Goal: Task Accomplishment & Management: Complete application form

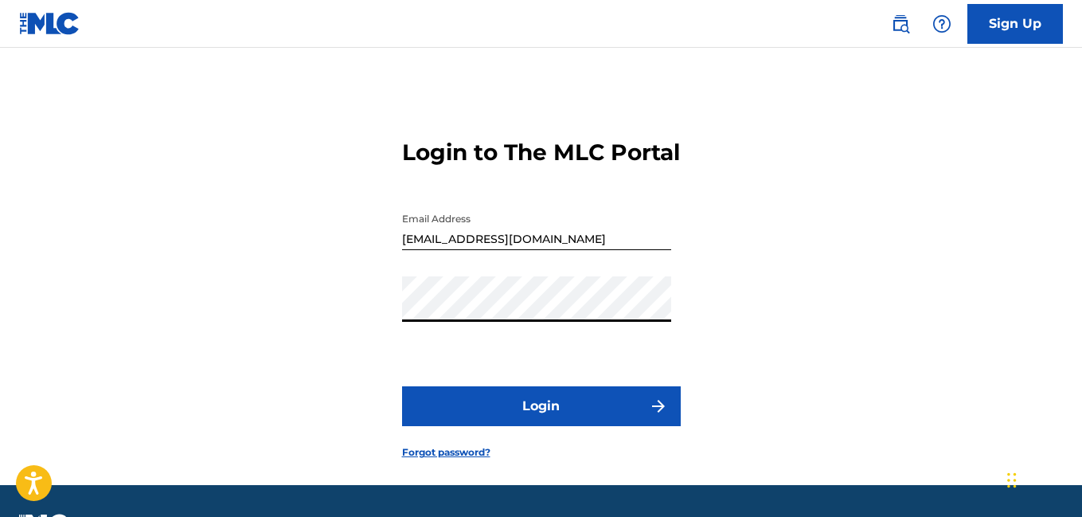
click at [516, 426] on button "Login" at bounding box center [541, 406] width 279 height 40
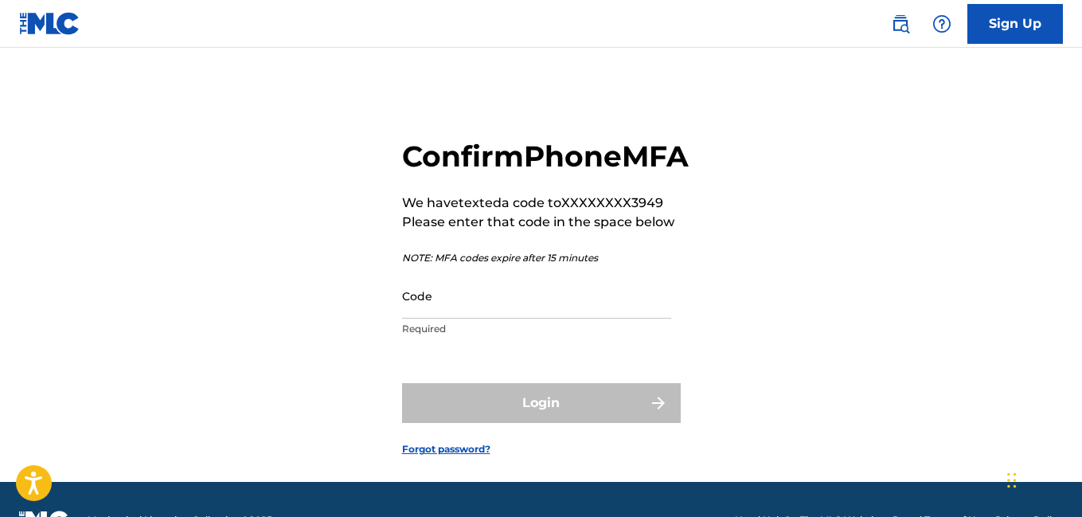
click at [511, 319] on input "Code" at bounding box center [536, 295] width 269 height 45
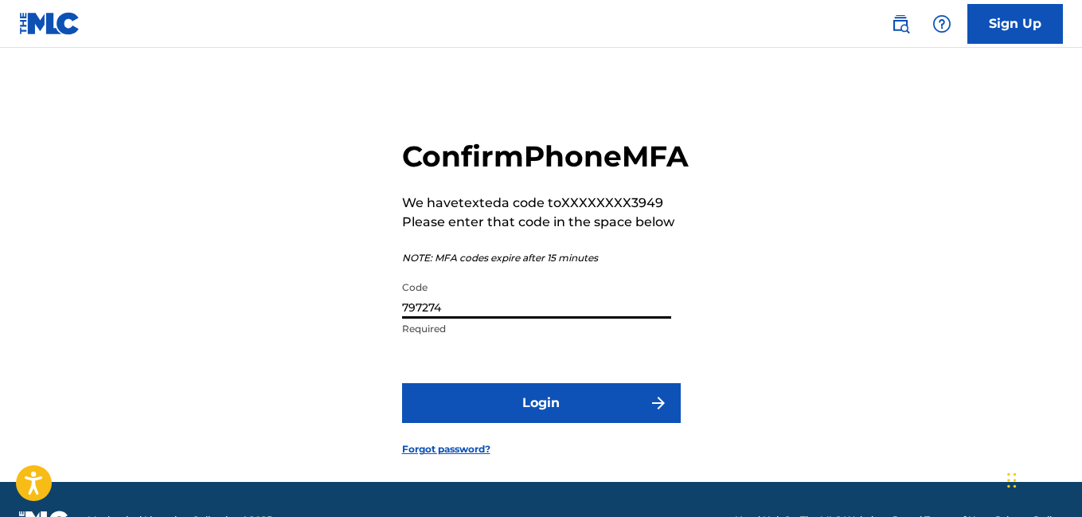
type input "797274"
click at [518, 423] on button "Login" at bounding box center [541, 403] width 279 height 40
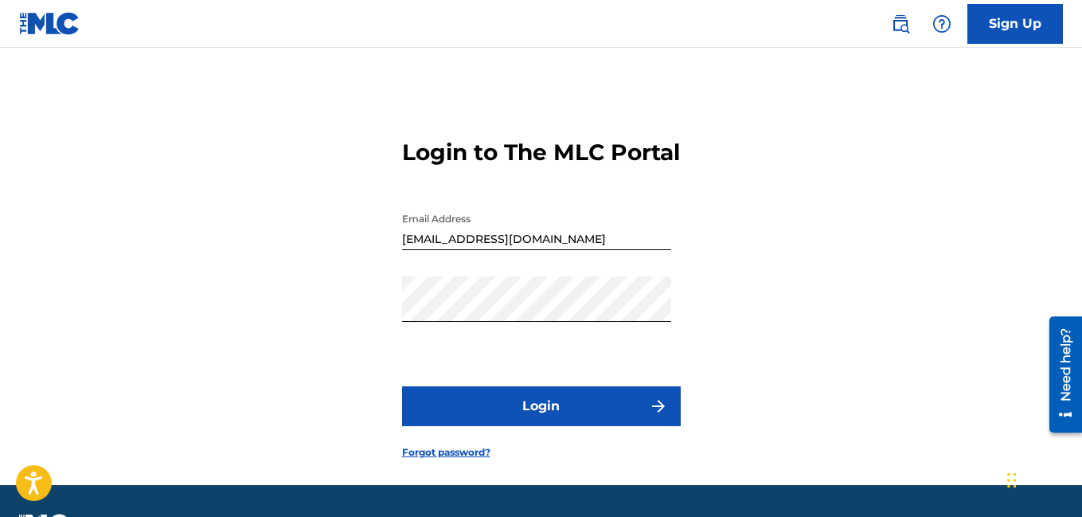
click at [571, 426] on button "Login" at bounding box center [541, 406] width 279 height 40
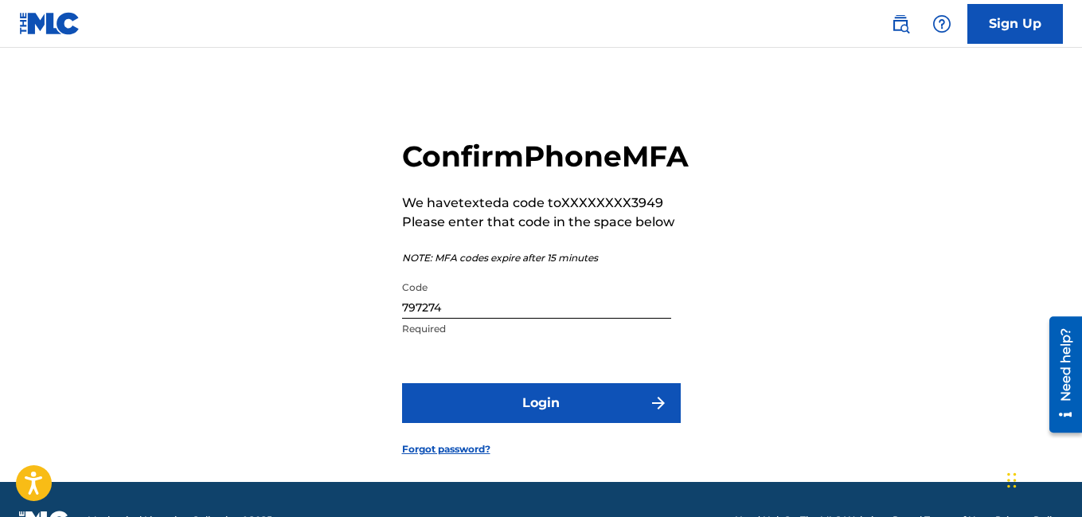
click at [456, 319] on input "797274" at bounding box center [536, 295] width 269 height 45
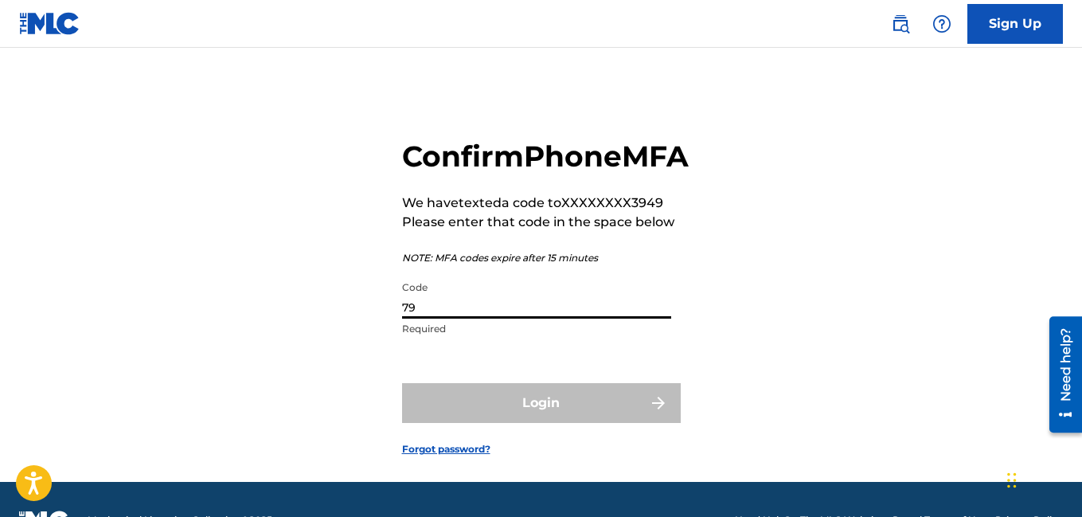
type input "7"
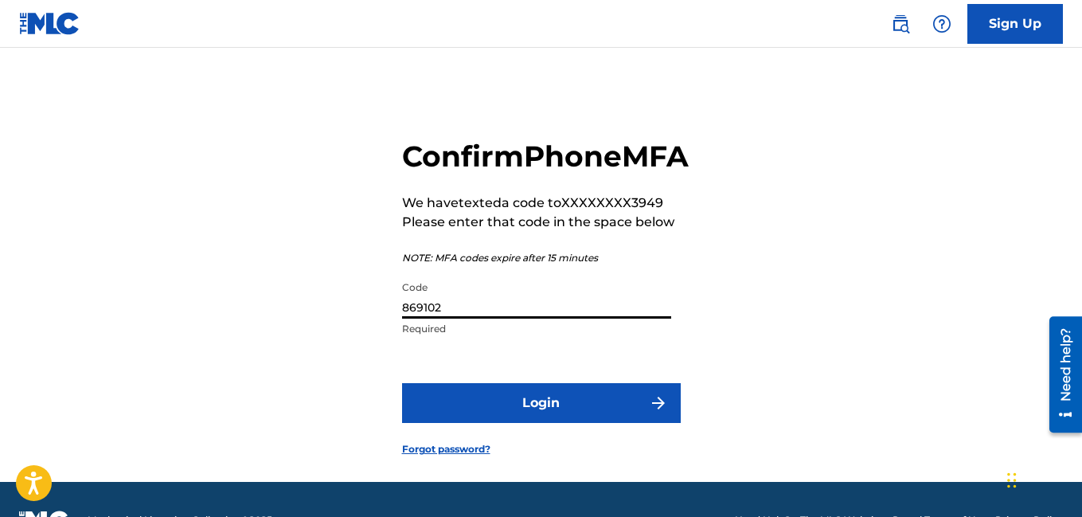
type input "869102"
click at [544, 423] on button "Login" at bounding box center [541, 403] width 279 height 40
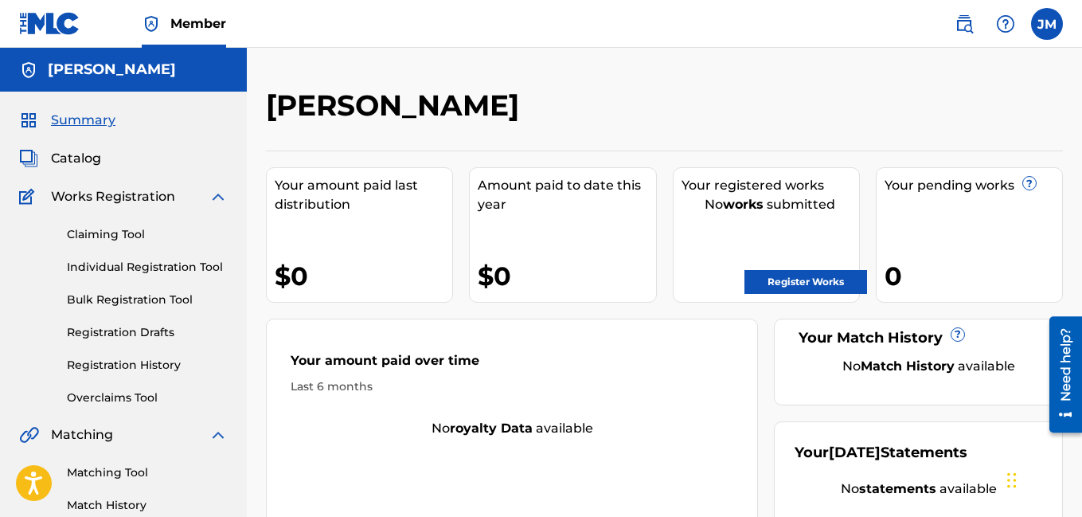
click at [814, 277] on link "Register Works" at bounding box center [806, 282] width 123 height 24
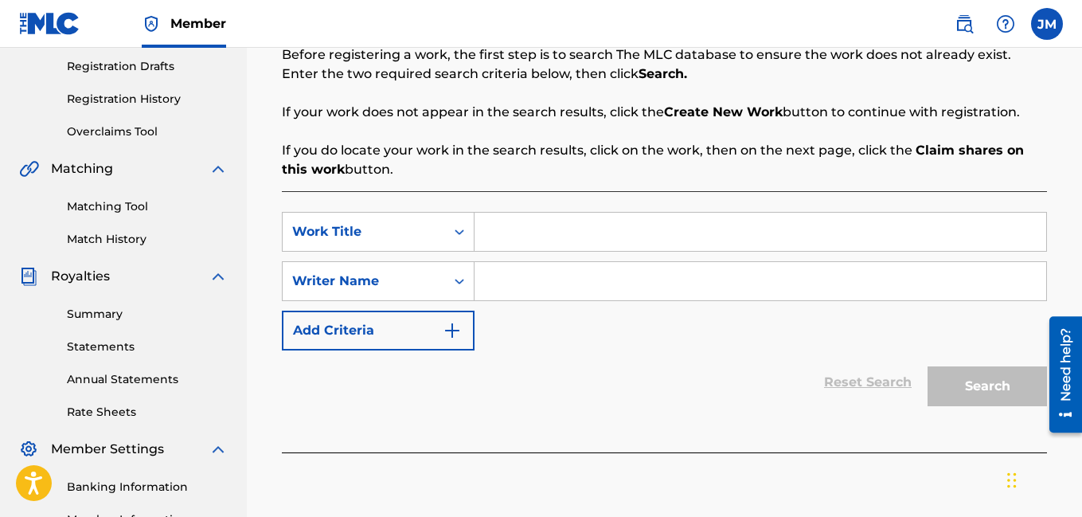
scroll to position [255, 0]
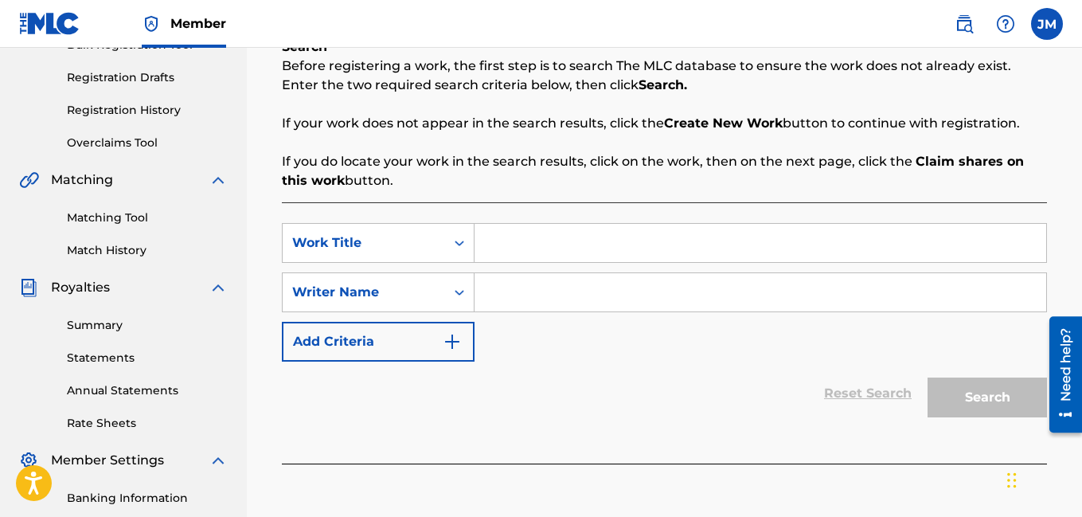
click at [591, 241] on input "Search Form" at bounding box center [761, 243] width 572 height 38
type input "Revenue Go Getta"
click at [507, 302] on input "Search Form" at bounding box center [761, 292] width 572 height 38
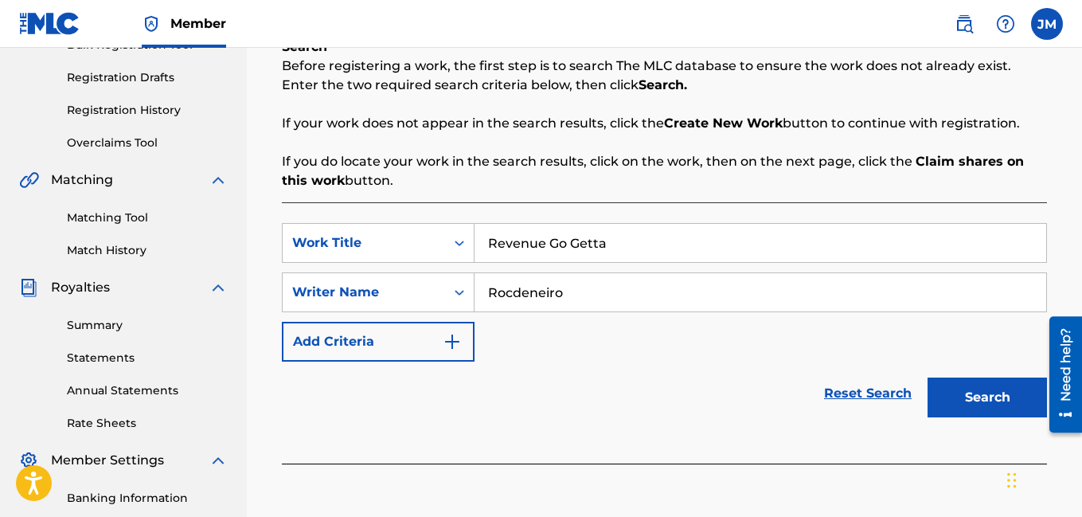
type input "Rocdeneiro"
click at [995, 393] on button "Search" at bounding box center [987, 398] width 119 height 40
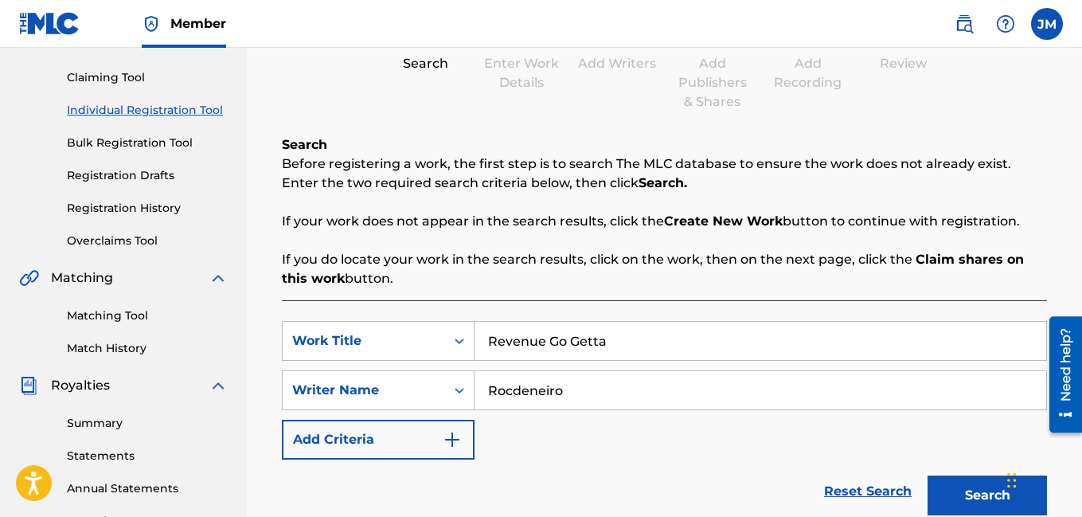
scroll to position [153, 0]
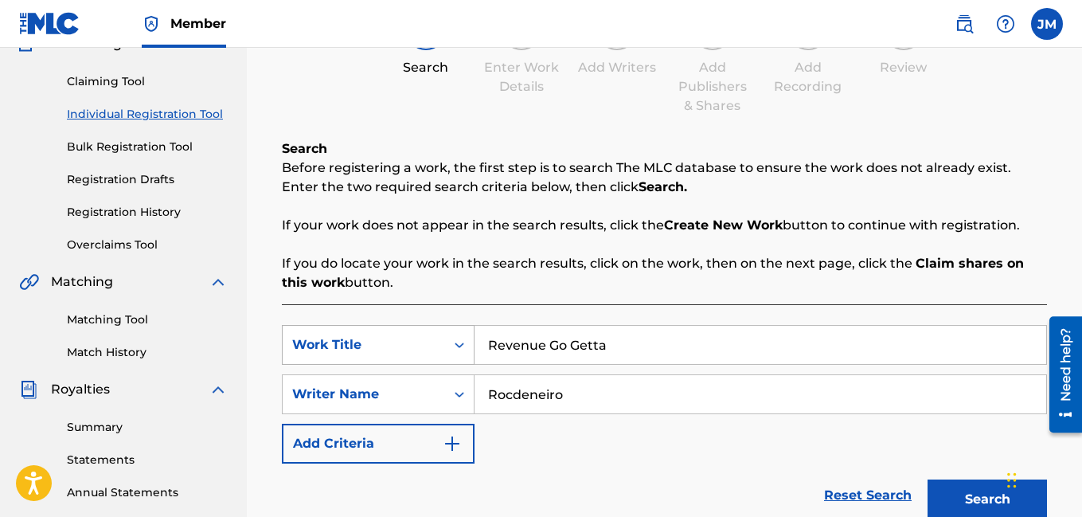
click at [466, 347] on icon "Search Form" at bounding box center [460, 345] width 16 height 16
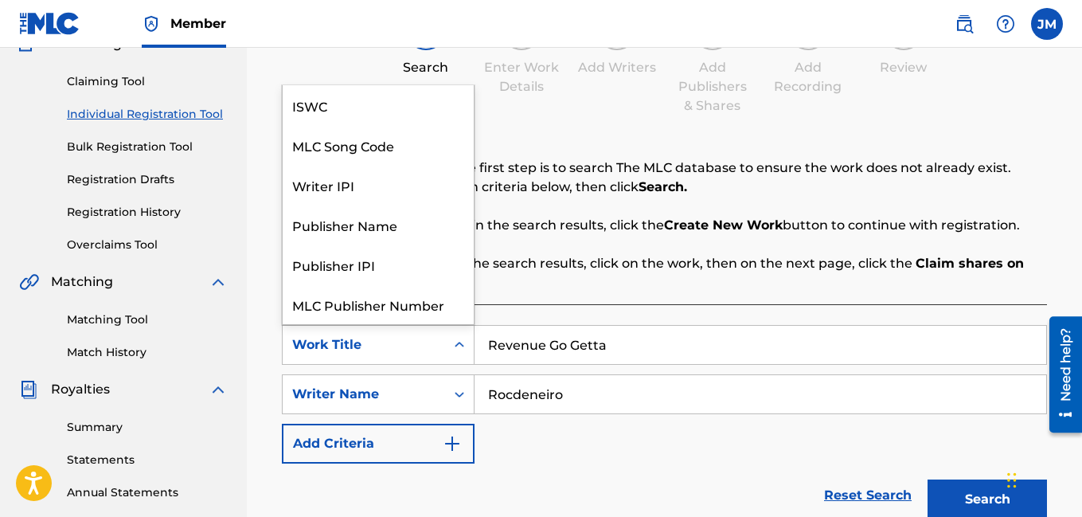
scroll to position [40, 0]
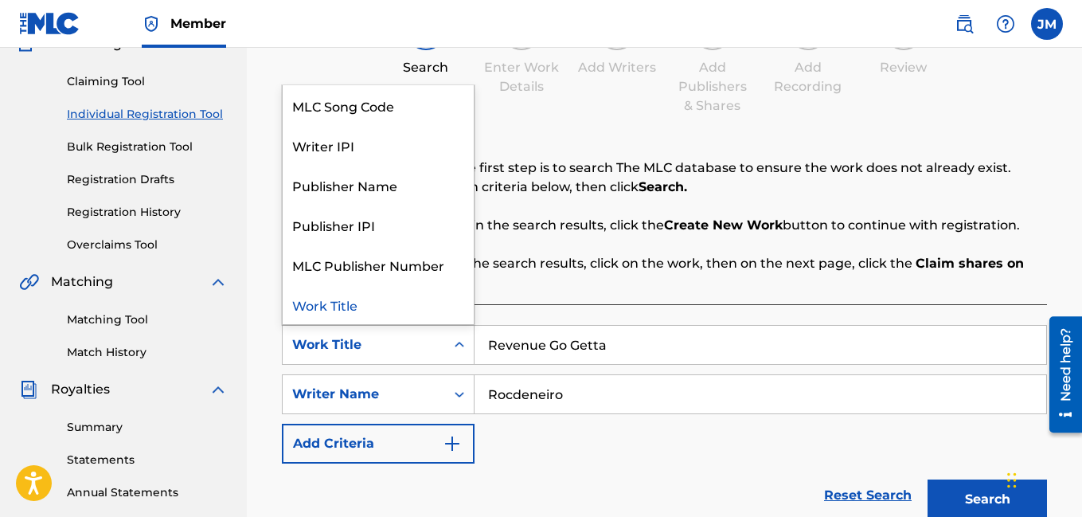
click at [466, 347] on icon "Search Form" at bounding box center [460, 345] width 16 height 16
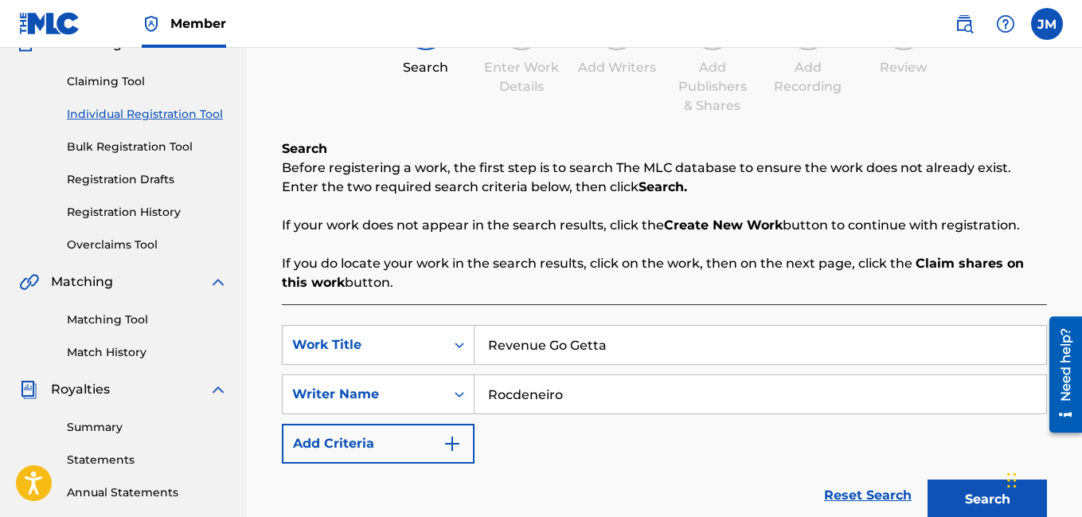
click at [969, 495] on button "Search" at bounding box center [987, 499] width 119 height 40
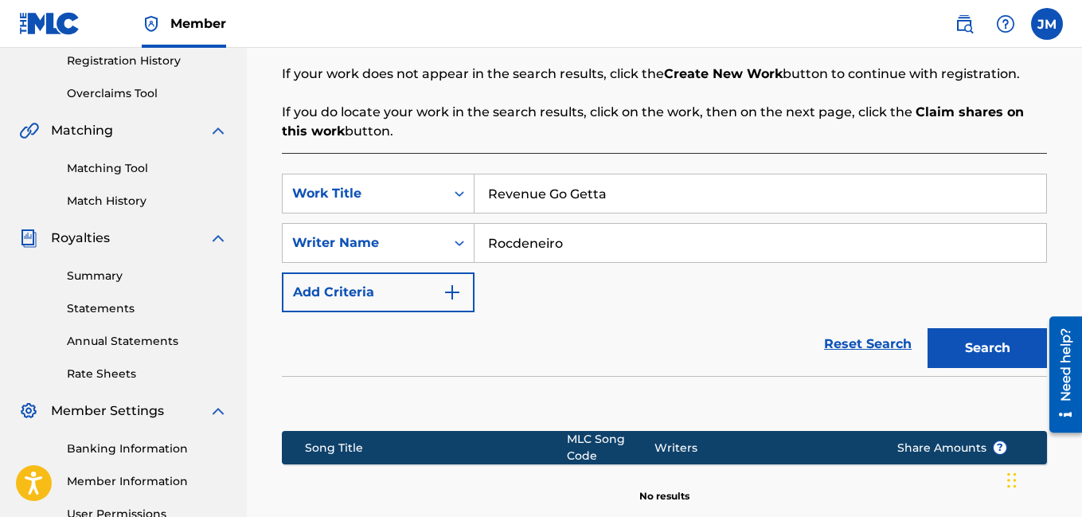
scroll to position [280, 0]
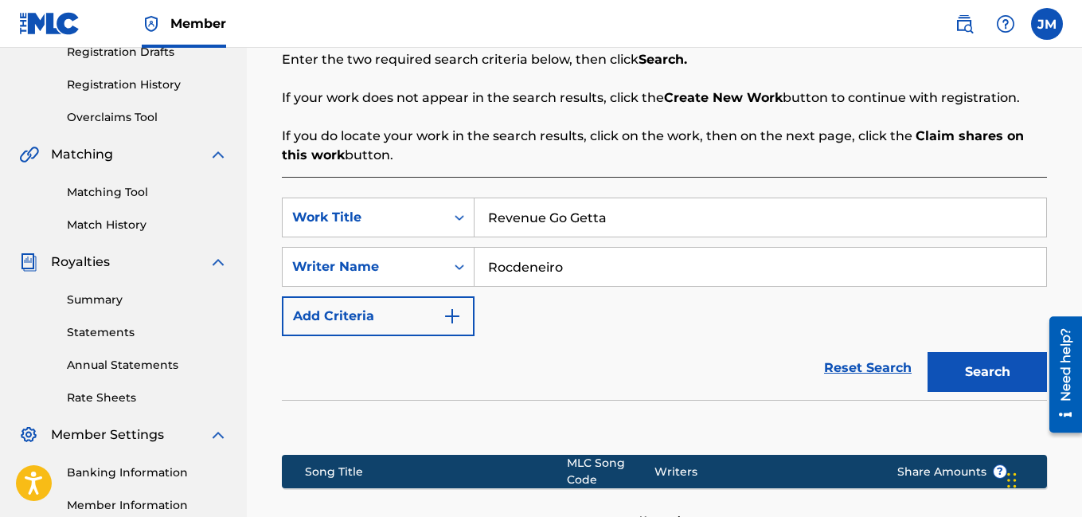
click at [626, 217] on input "Revenue Go Getta" at bounding box center [761, 217] width 572 height 38
type input "R"
type input "Been Pressure"
click at [984, 368] on button "Search" at bounding box center [987, 372] width 119 height 40
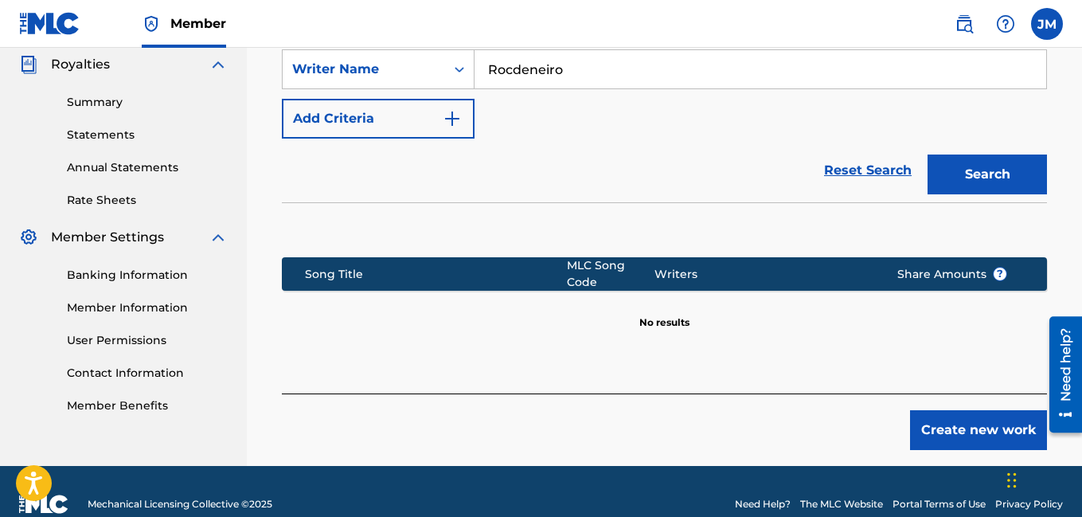
scroll to position [503, 0]
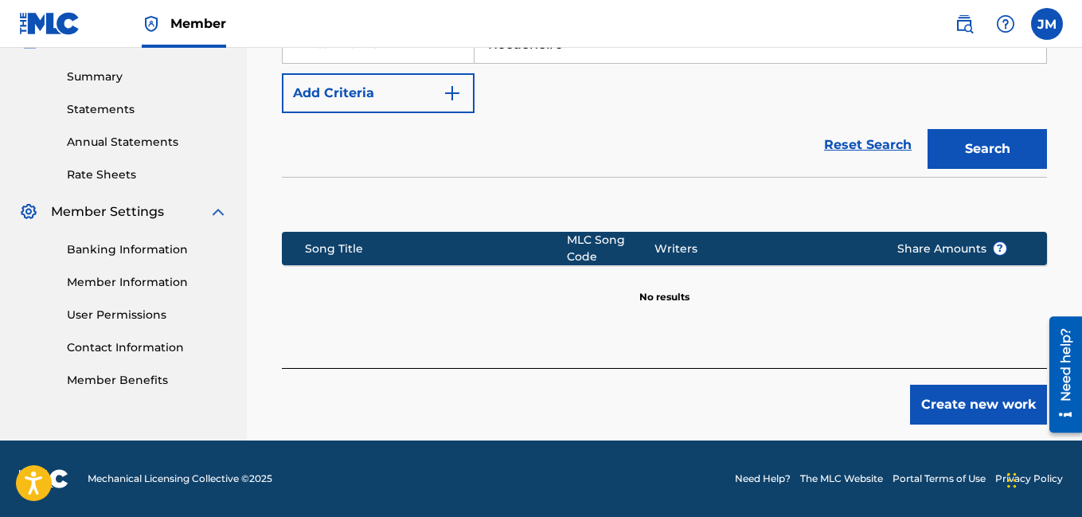
click at [968, 409] on button "Create new work" at bounding box center [978, 405] width 137 height 40
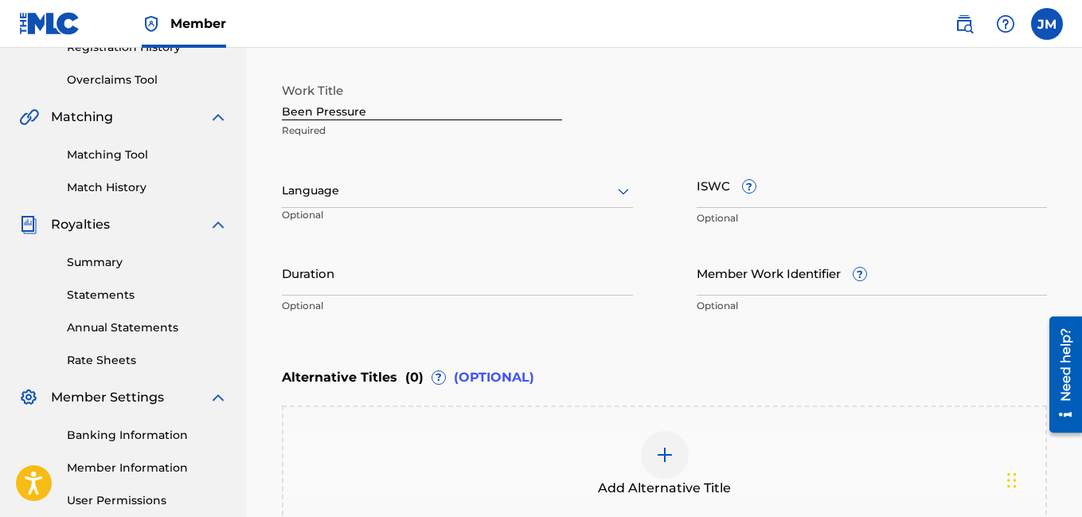
scroll to position [319, 0]
click at [619, 193] on icon at bounding box center [623, 190] width 19 height 19
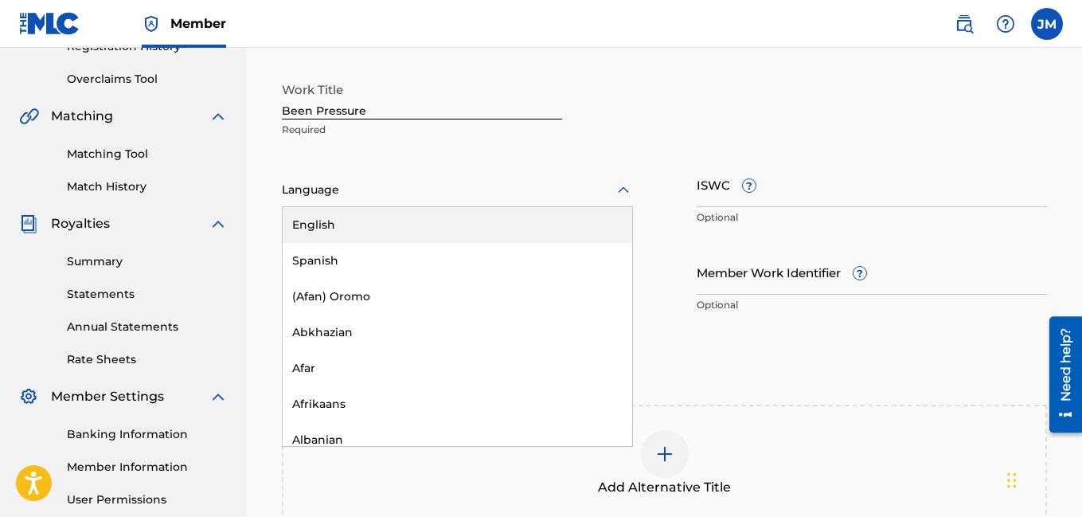
click at [563, 224] on div "English" at bounding box center [458, 225] width 350 height 36
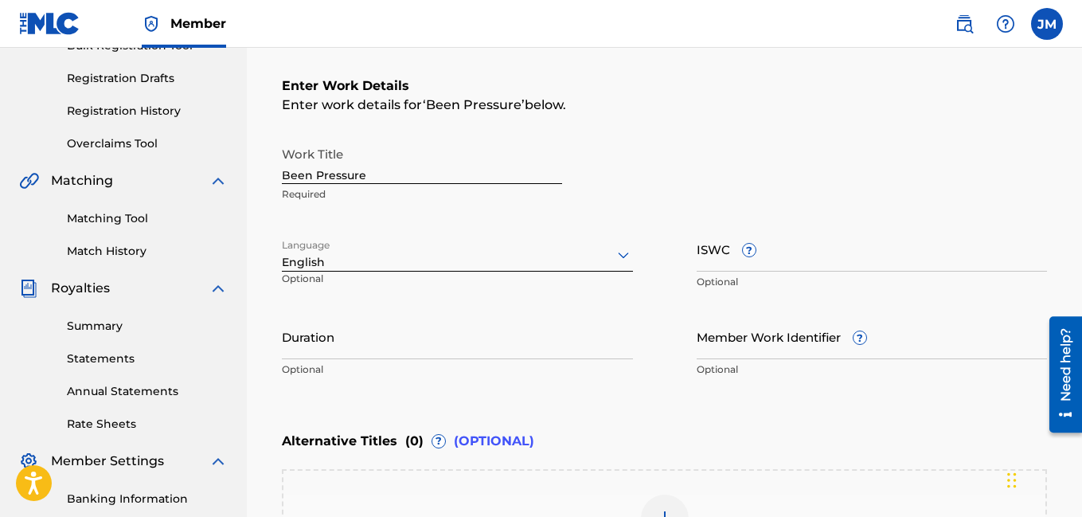
scroll to position [239, 0]
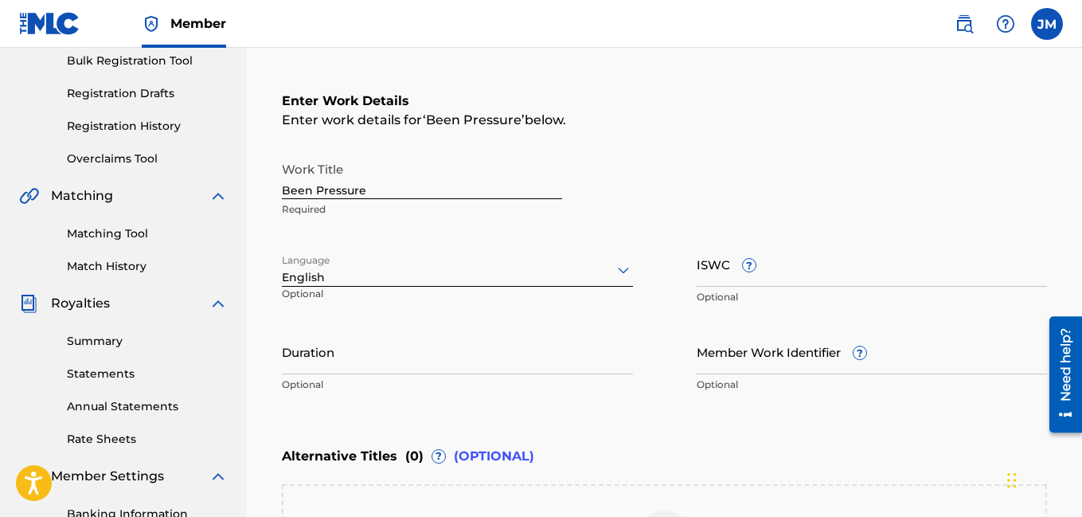
click at [526, 352] on input "Duration" at bounding box center [457, 351] width 351 height 45
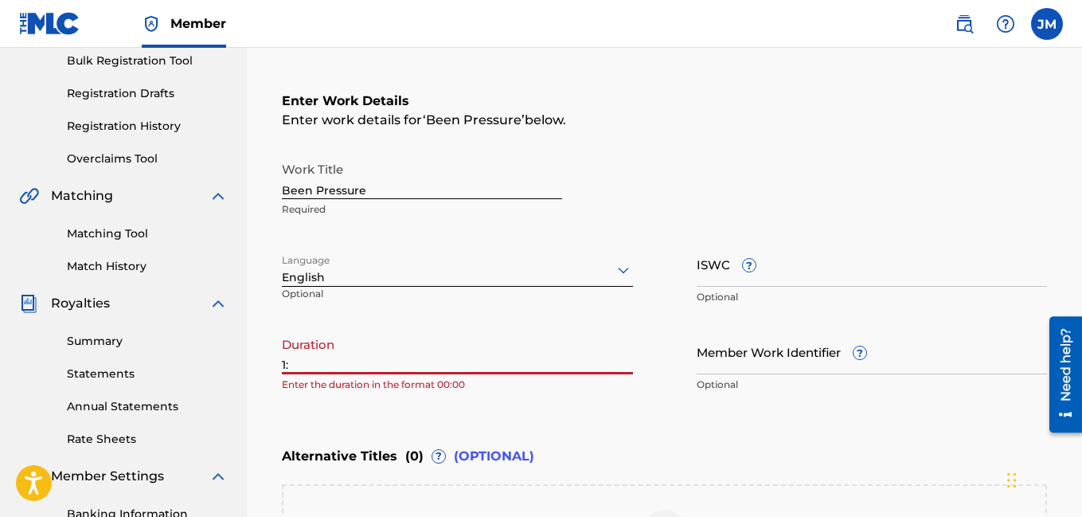
type input "1"
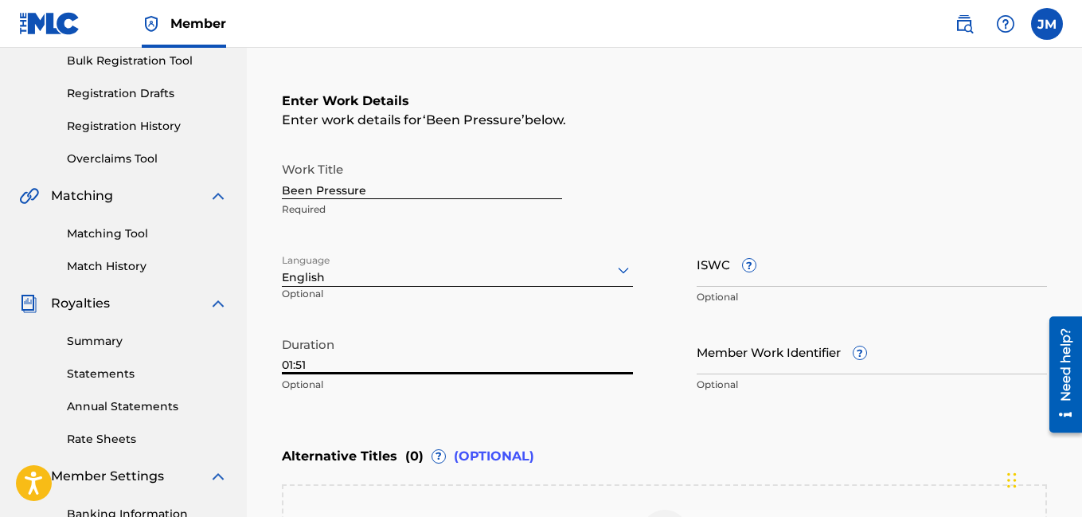
type input "01:51"
click at [953, 419] on div "Enter Work Details Enter work details for ‘ Been Pressure ’ below. Work Title B…" at bounding box center [664, 245] width 765 height 385
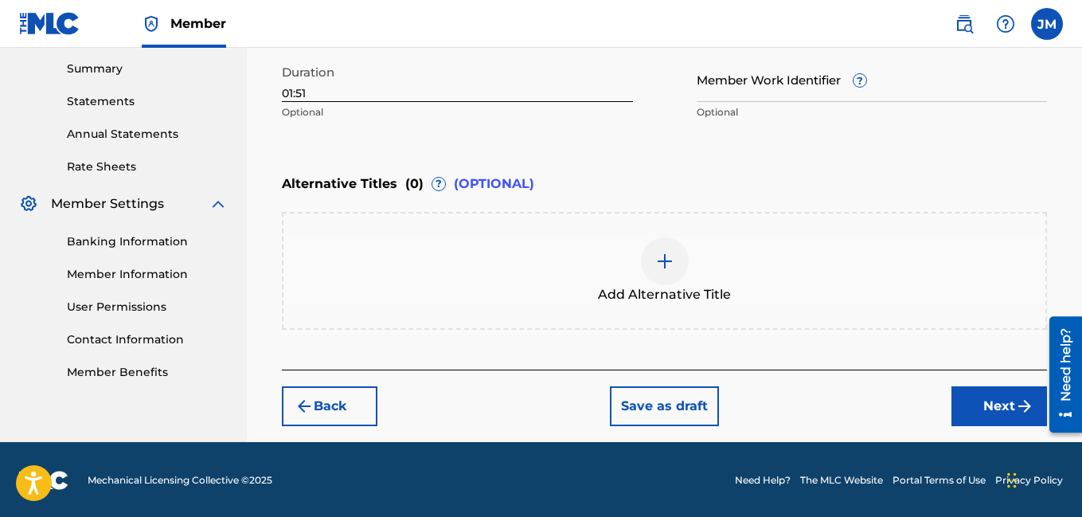
scroll to position [513, 0]
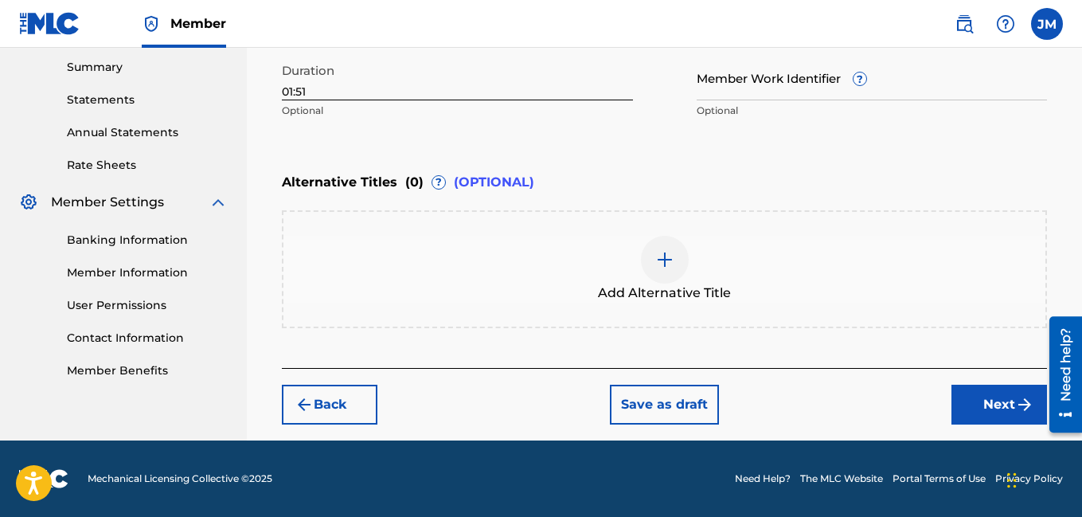
click at [978, 401] on button "Next" at bounding box center [1000, 405] width 96 height 40
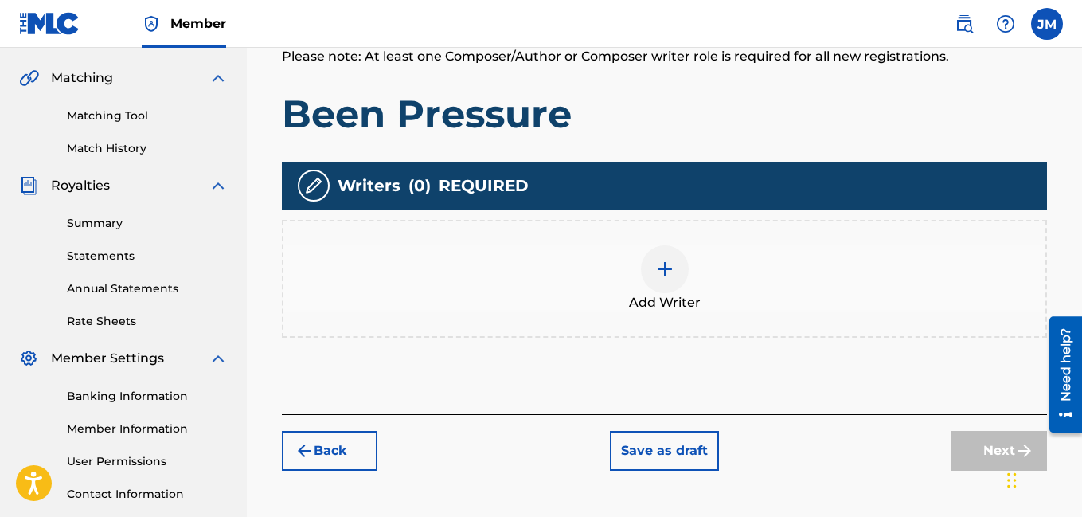
scroll to position [358, 0]
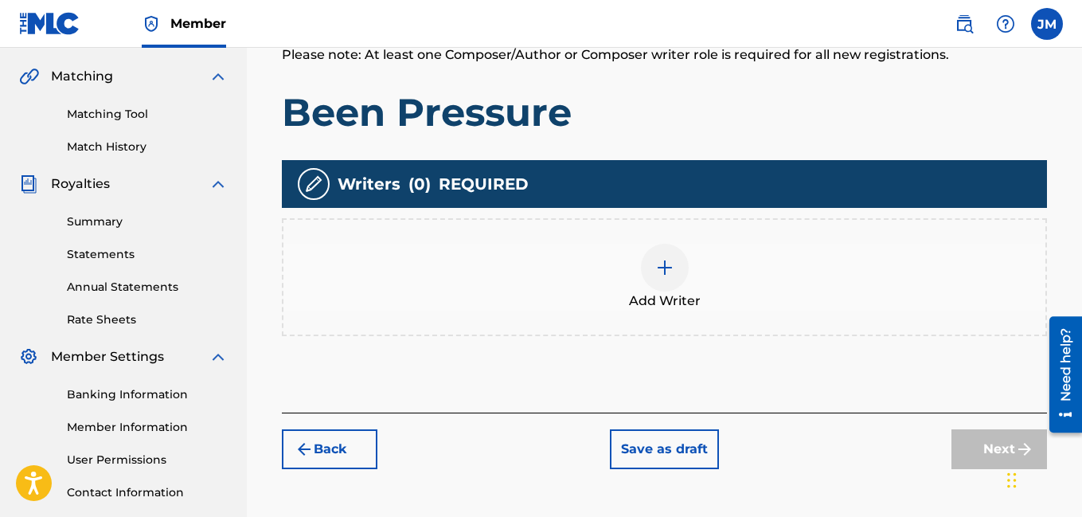
click at [664, 267] on img at bounding box center [664, 267] width 19 height 19
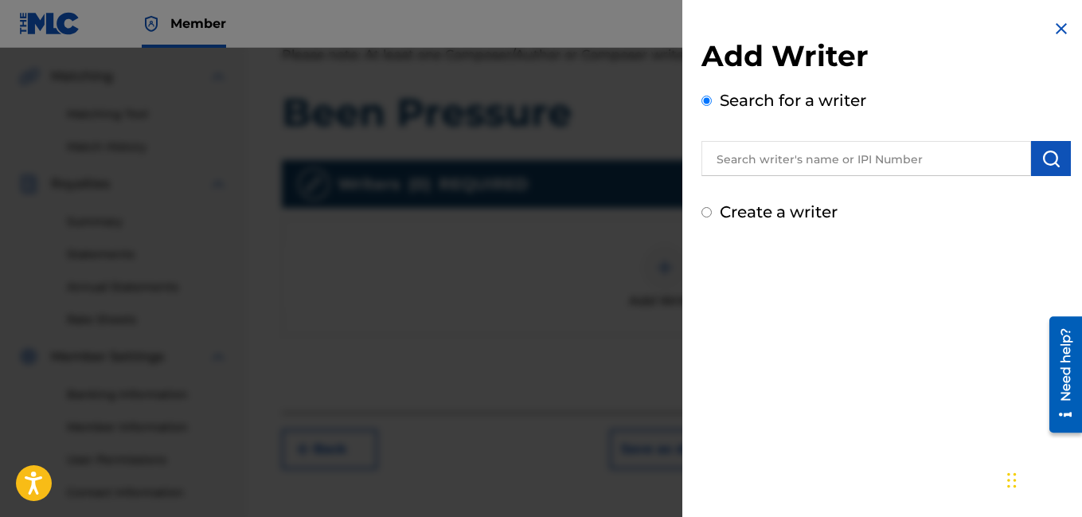
click at [832, 161] on input "text" at bounding box center [867, 158] width 330 height 35
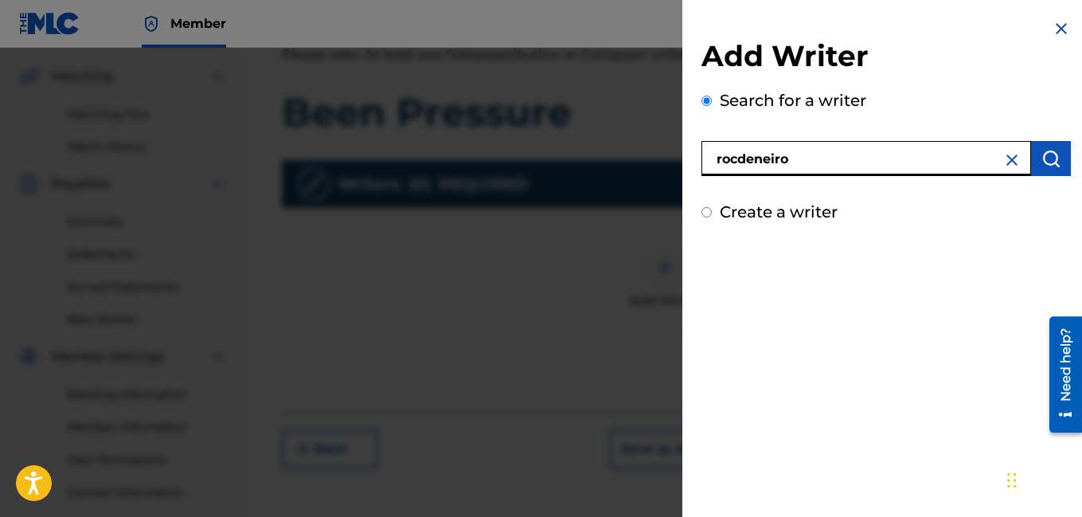
type input "rocdeneiro"
click at [1043, 159] on img "submit" at bounding box center [1051, 158] width 19 height 19
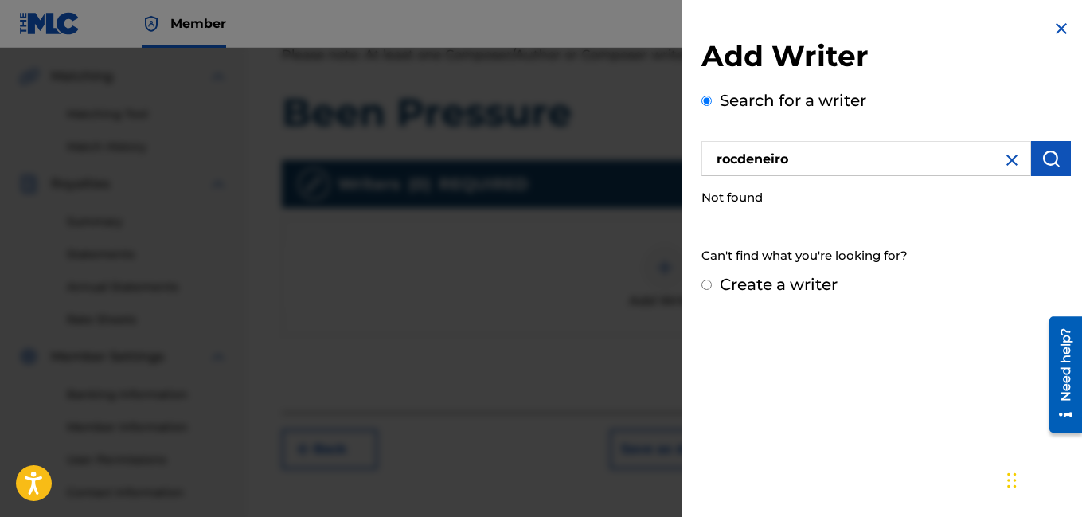
click at [706, 284] on input "Create a writer" at bounding box center [707, 285] width 10 height 10
radio input "false"
radio input "true"
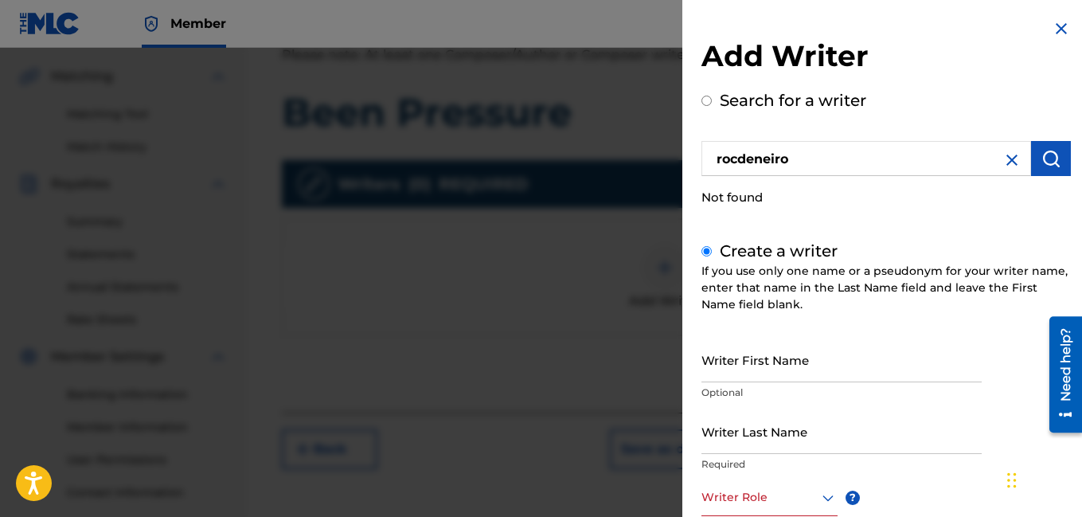
click at [785, 362] on input "Writer First Name" at bounding box center [842, 359] width 280 height 45
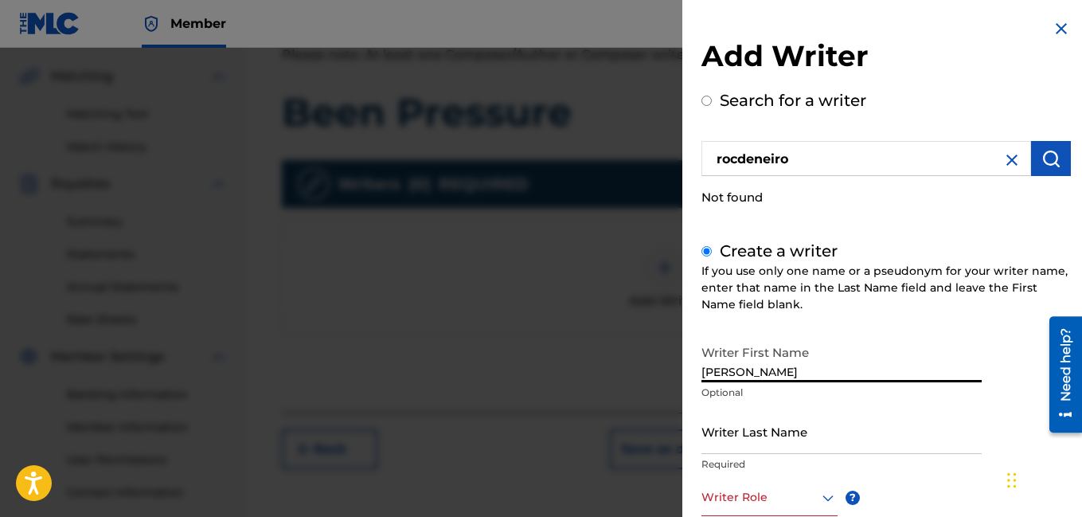
type input "[PERSON_NAME]"
click at [760, 444] on input "Writer Last Name" at bounding box center [842, 431] width 280 height 45
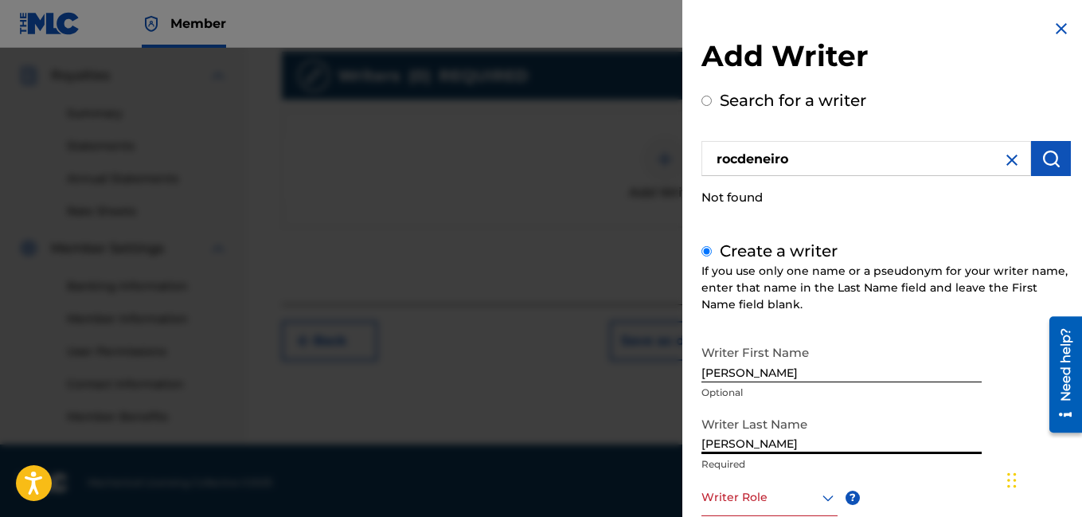
scroll to position [471, 0]
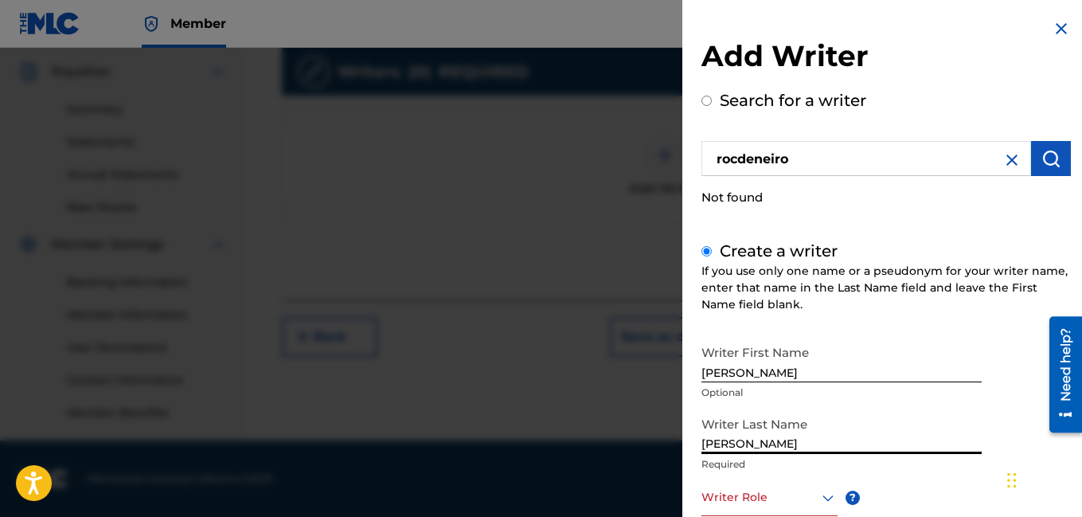
type input "[PERSON_NAME]"
click at [826, 504] on icon at bounding box center [828, 497] width 19 height 19
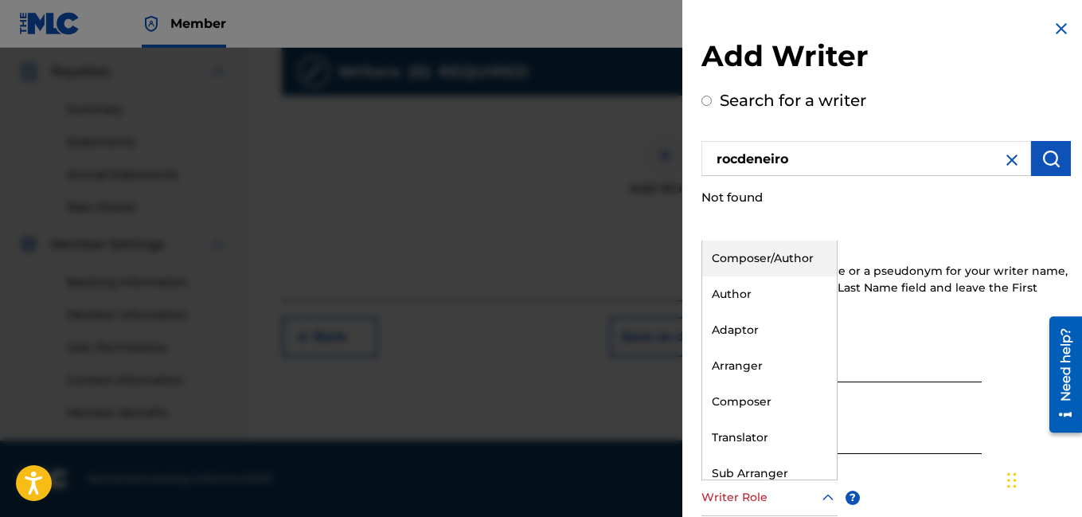
click at [787, 260] on div "Composer/Author" at bounding box center [769, 259] width 135 height 36
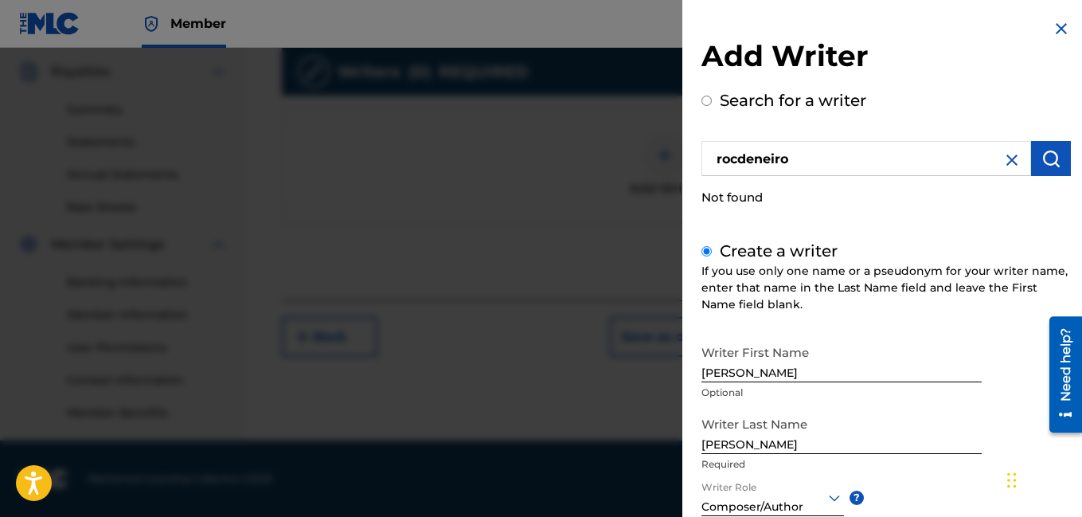
click at [965, 485] on div "Writer First Name [PERSON_NAME] Optional Writer Last Name [PERSON_NAME] Require…" at bounding box center [887, 512] width 370 height 350
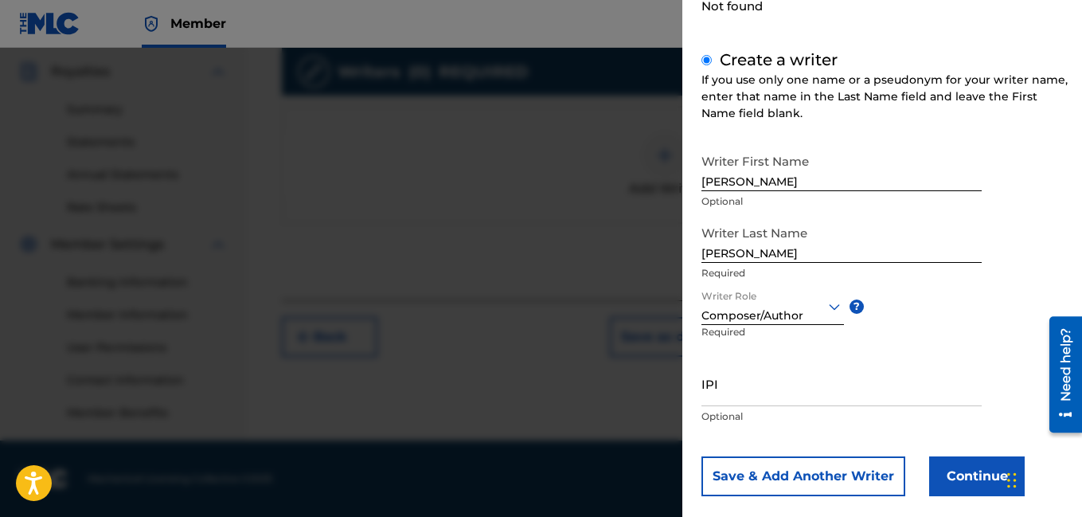
scroll to position [213, 0]
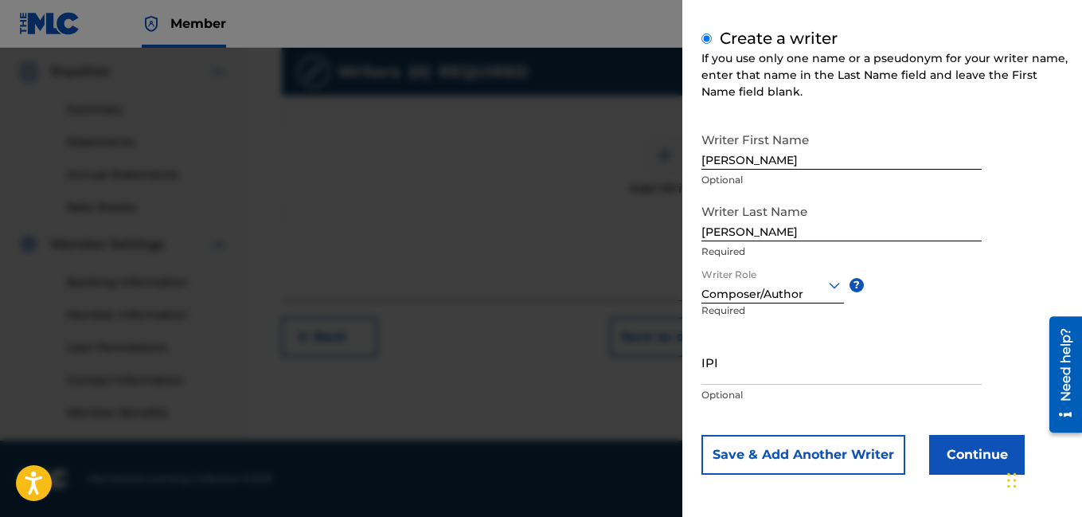
click at [957, 454] on button "Continue" at bounding box center [977, 455] width 96 height 40
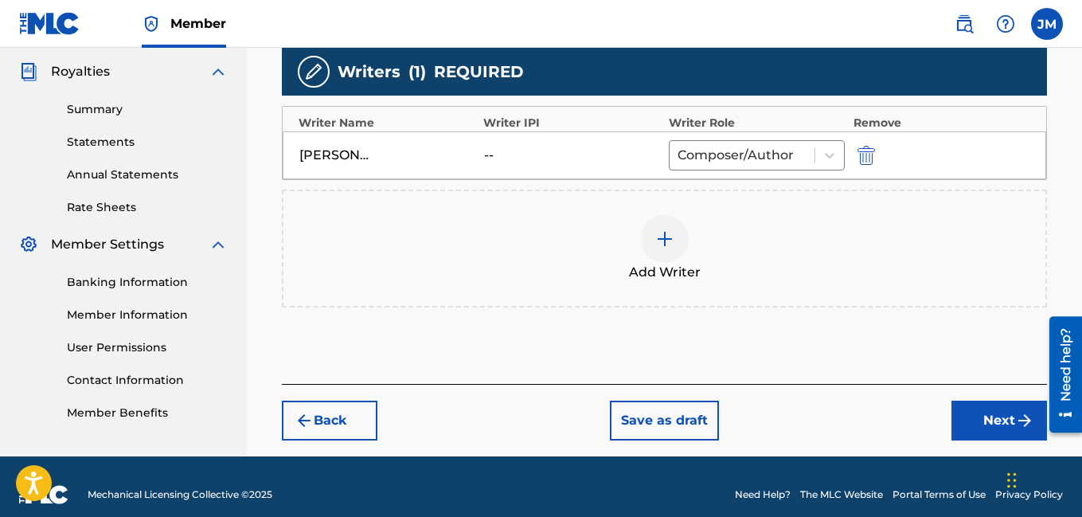
click at [992, 417] on button "Next" at bounding box center [1000, 421] width 96 height 40
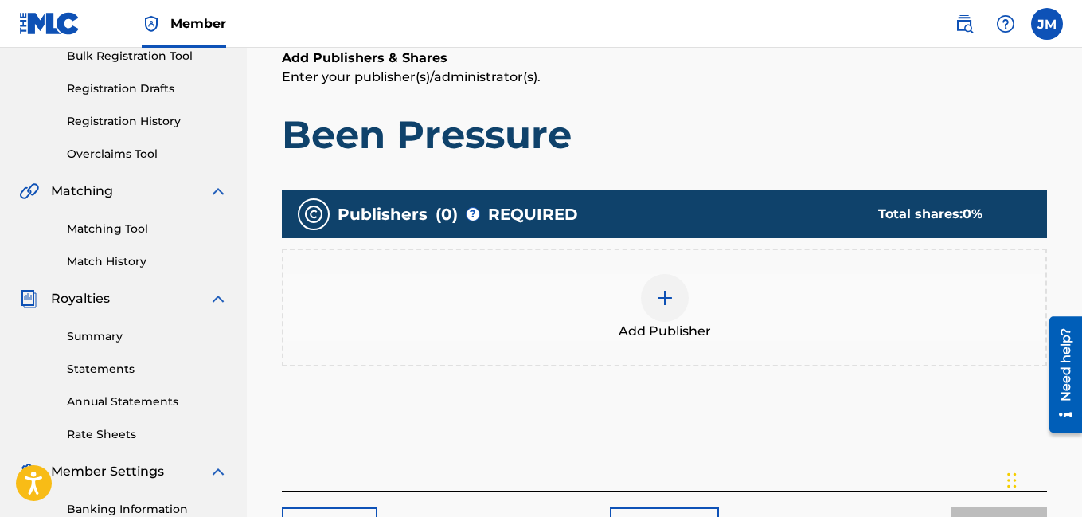
scroll to position [72, 0]
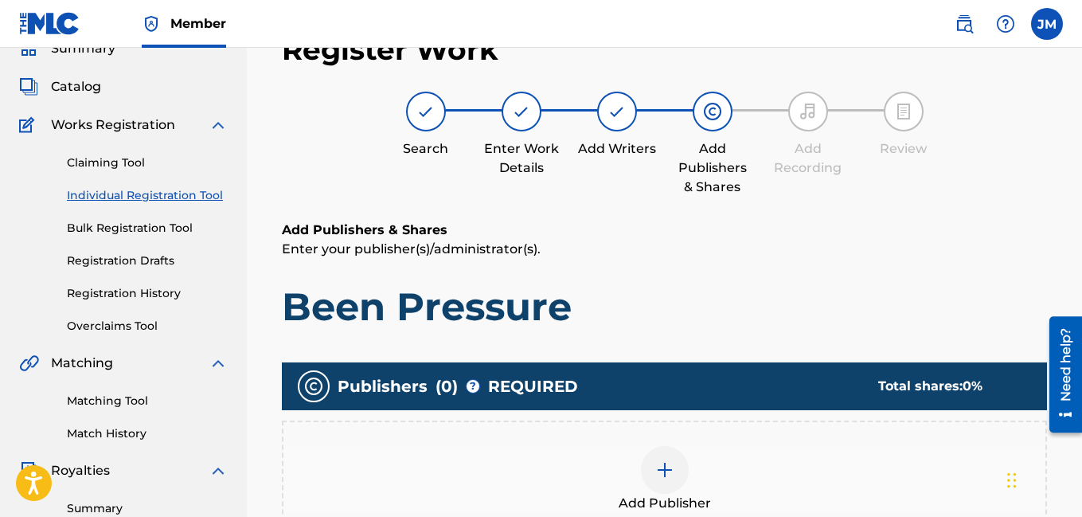
click at [663, 470] on img at bounding box center [664, 469] width 19 height 19
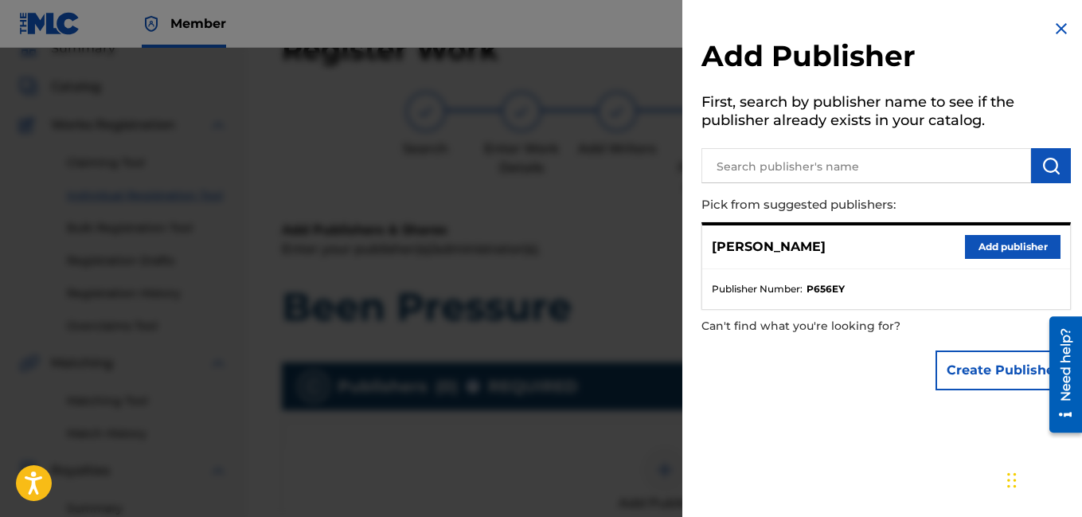
click at [1011, 247] on button "Add publisher" at bounding box center [1013, 247] width 96 height 24
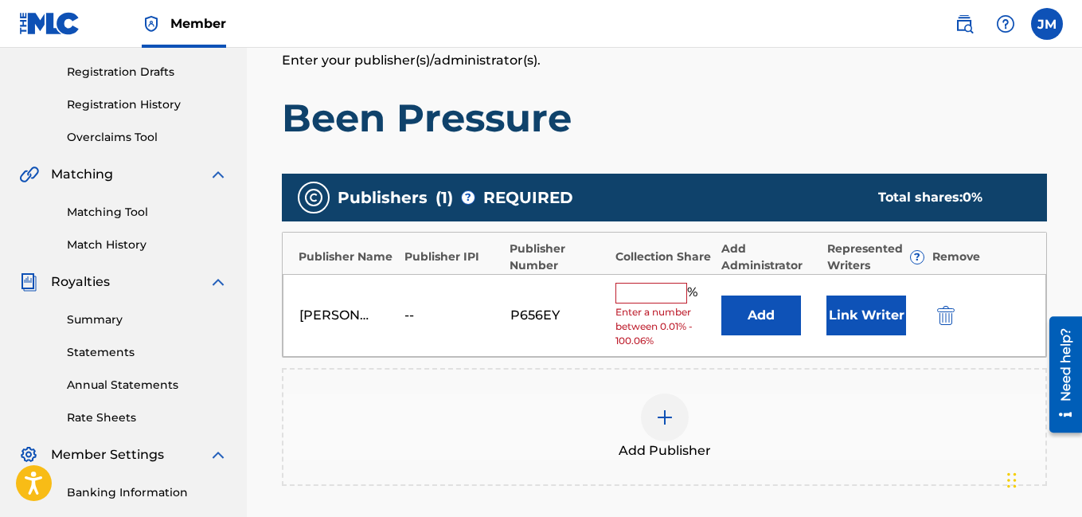
scroll to position [263, 0]
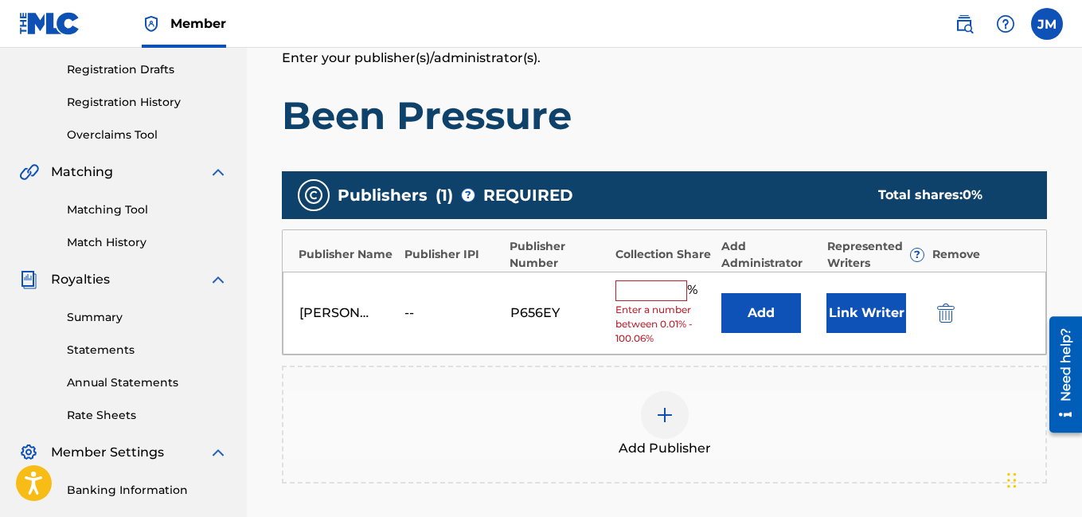
click at [667, 291] on input "text" at bounding box center [652, 290] width 72 height 21
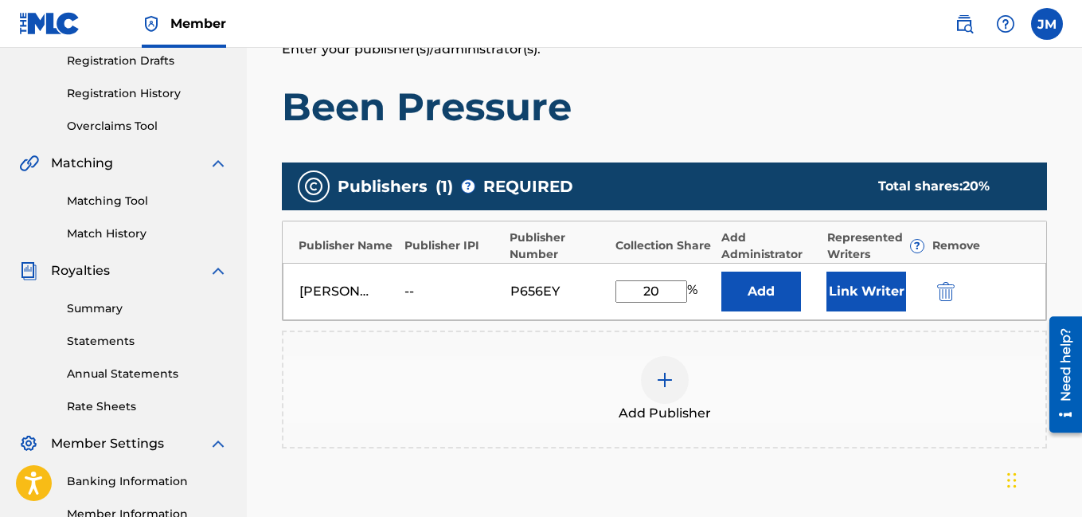
type input "2"
type input "100"
click at [945, 464] on div "Publishers ( 1 ) ? REQUIRED Total shares: 100 % Publisher Name Publisher IPI Pu…" at bounding box center [664, 329] width 765 height 348
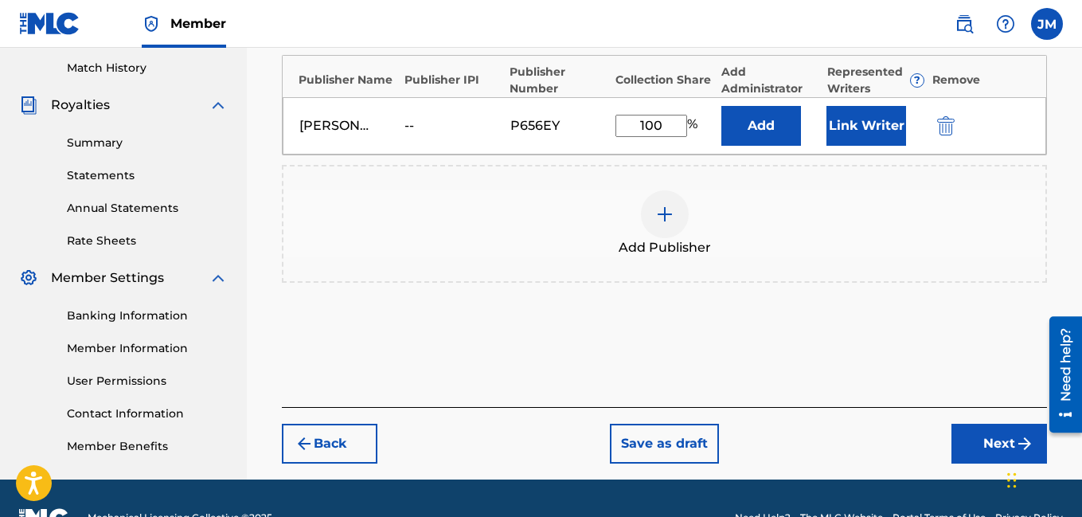
scroll to position [476, 0]
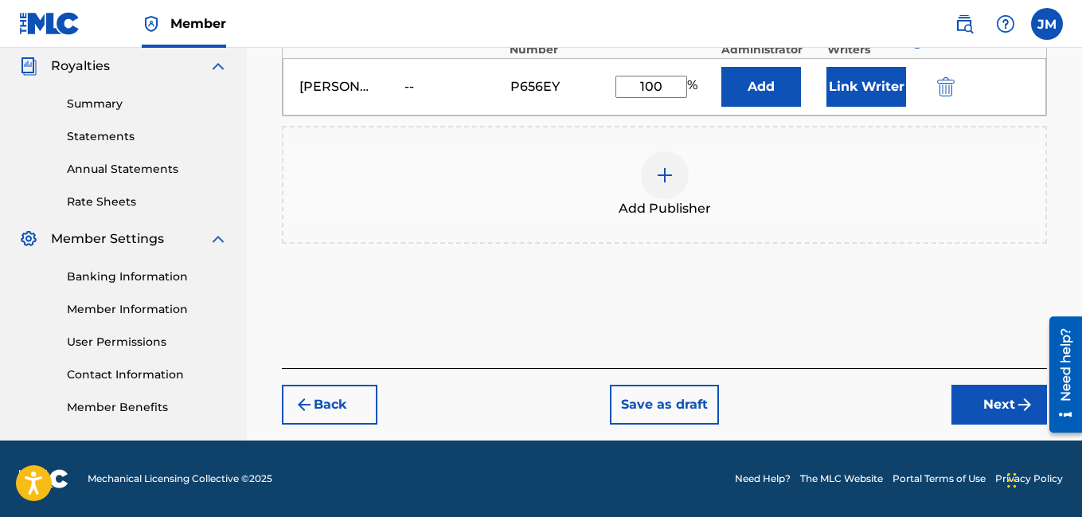
click at [996, 398] on button "Next" at bounding box center [1000, 405] width 96 height 40
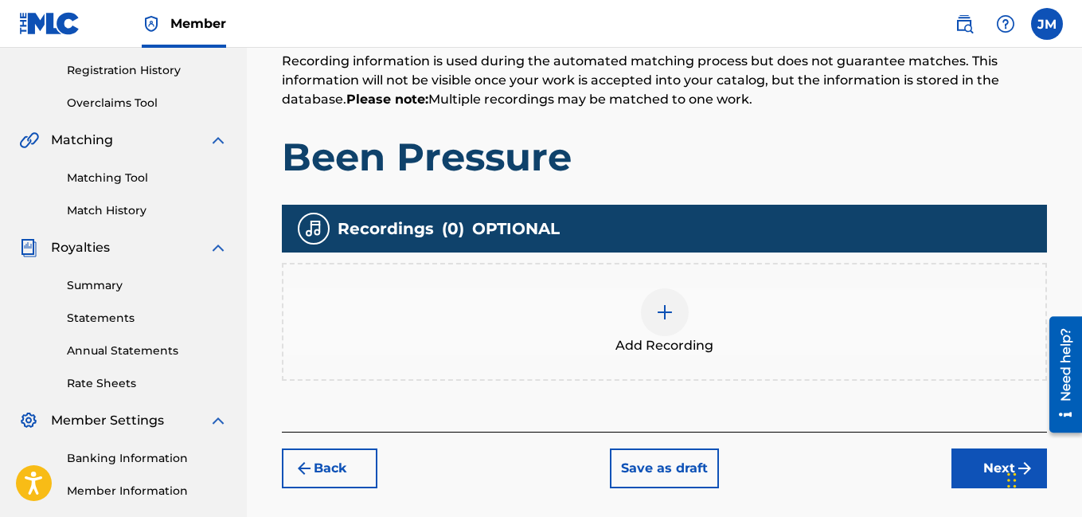
scroll to position [327, 0]
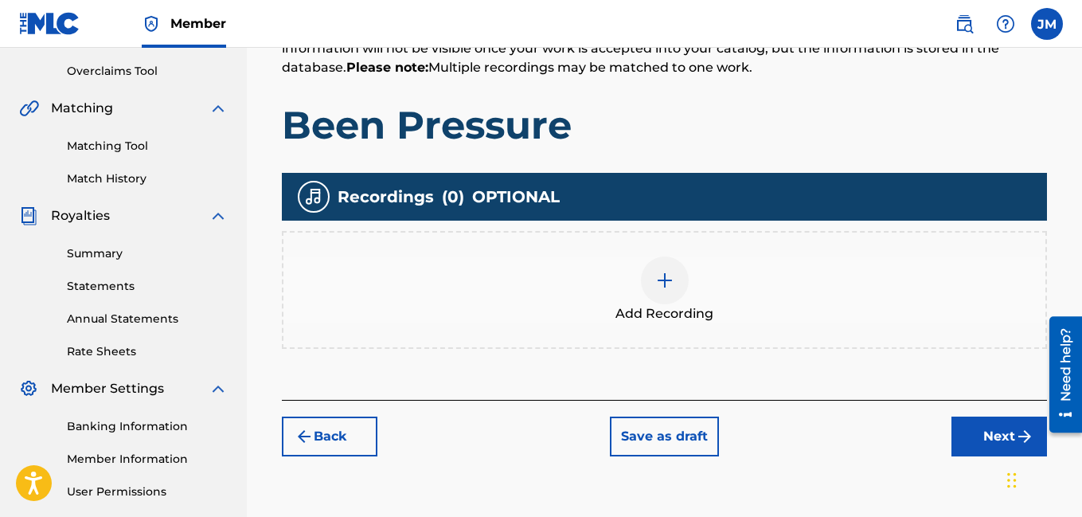
click at [1006, 436] on button "Next" at bounding box center [1000, 437] width 96 height 40
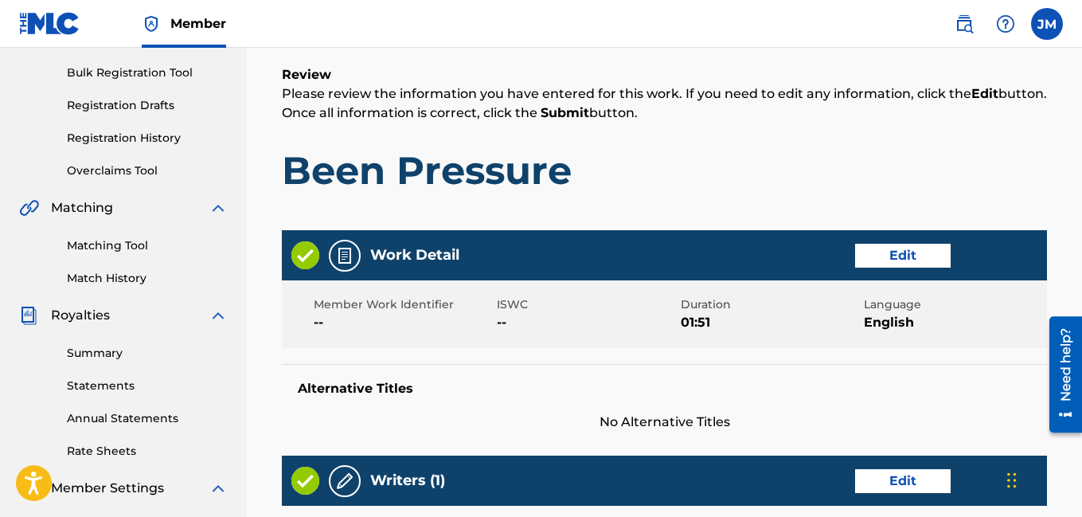
scroll to position [191, 0]
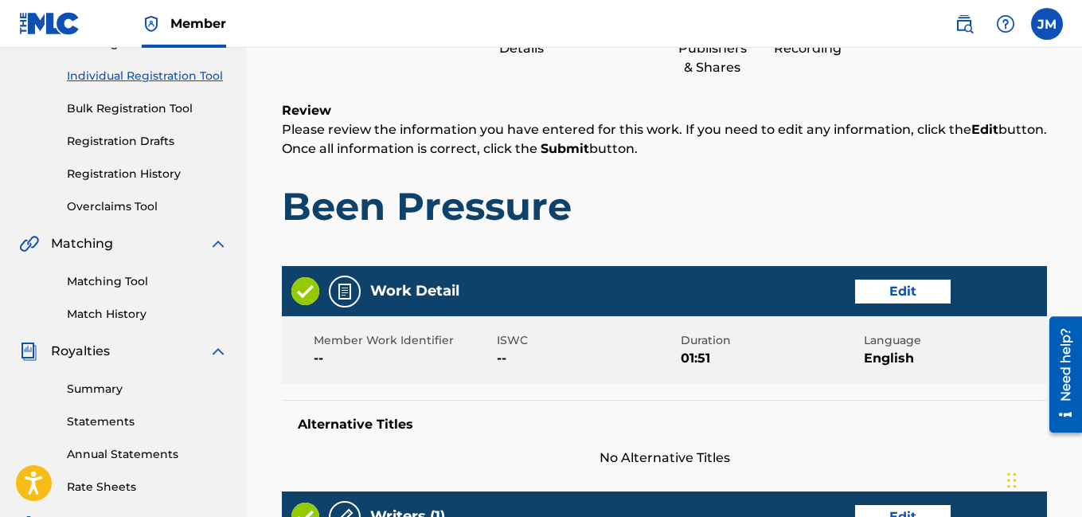
click at [909, 289] on button "Edit" at bounding box center [903, 292] width 96 height 24
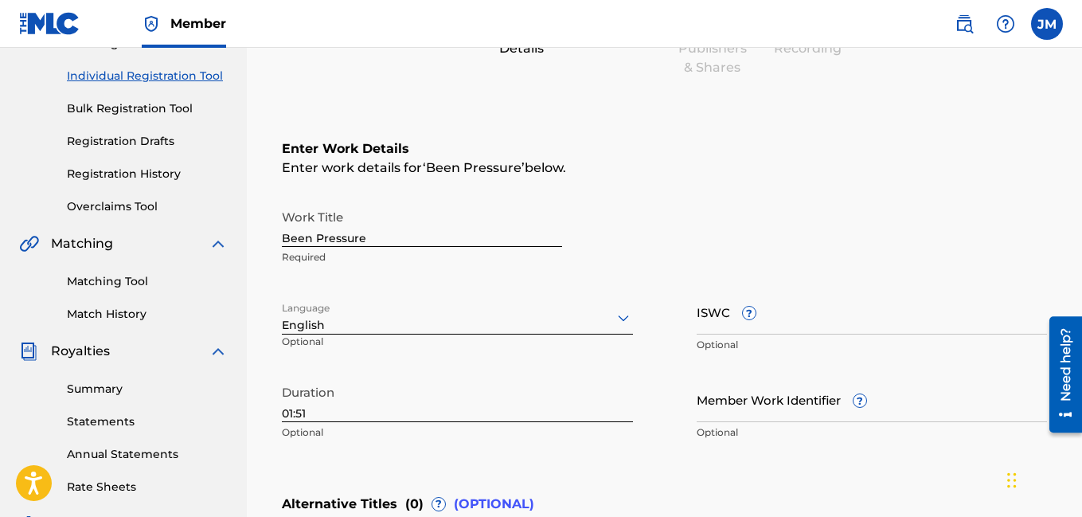
click at [930, 451] on div "Enter Work Details Enter work details for ‘ Been Pressure ’ below. Work Title B…" at bounding box center [664, 293] width 765 height 385
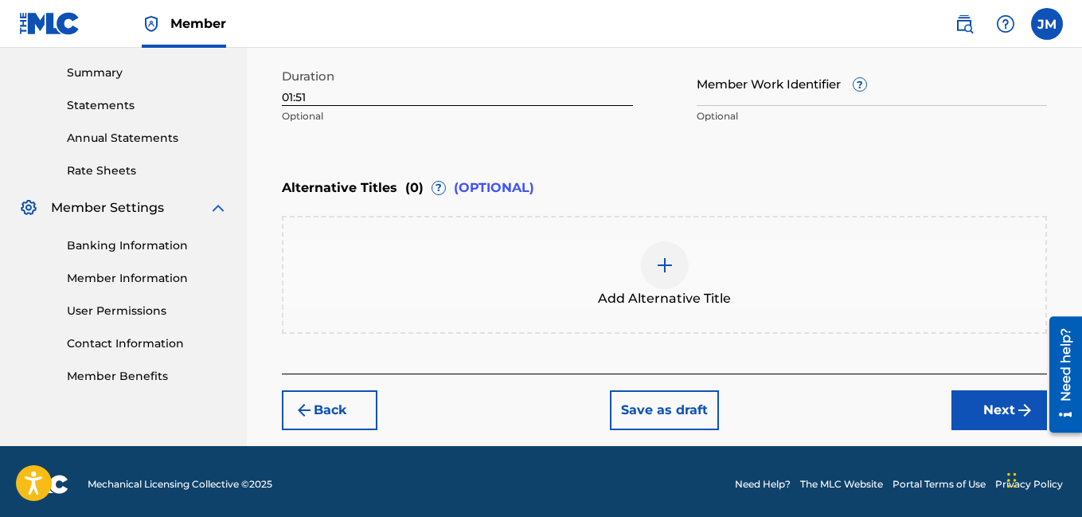
scroll to position [513, 0]
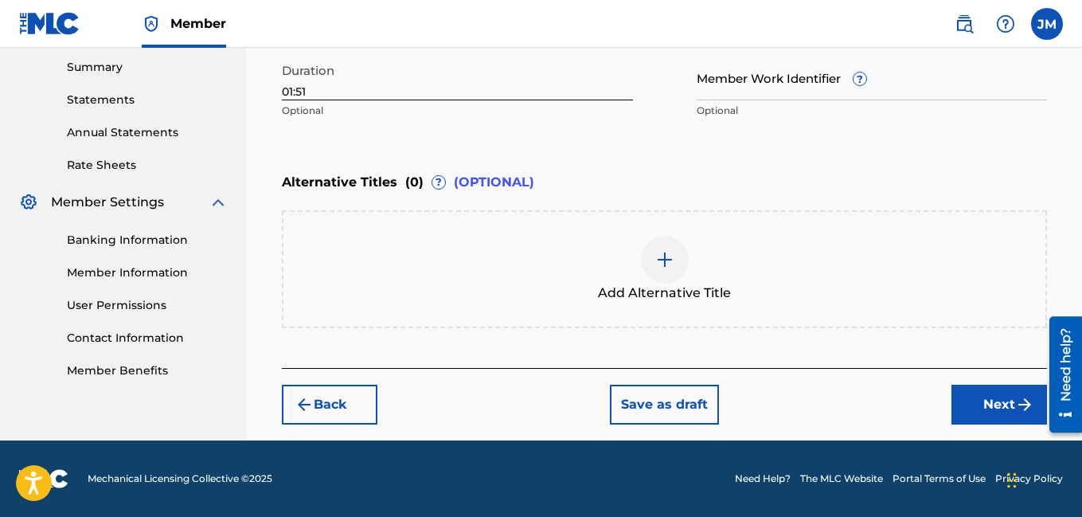
click at [1012, 403] on button "Next" at bounding box center [1000, 405] width 96 height 40
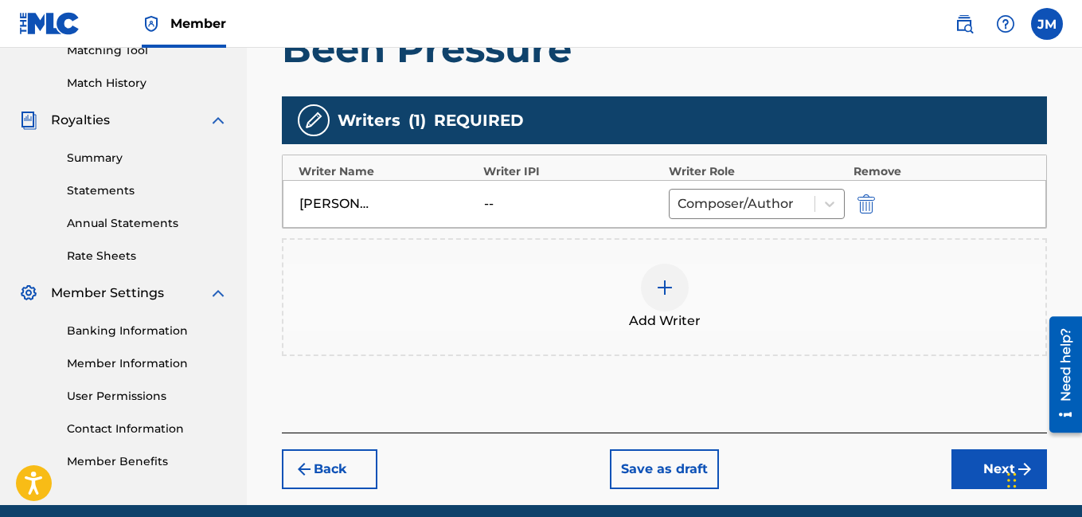
scroll to position [487, 0]
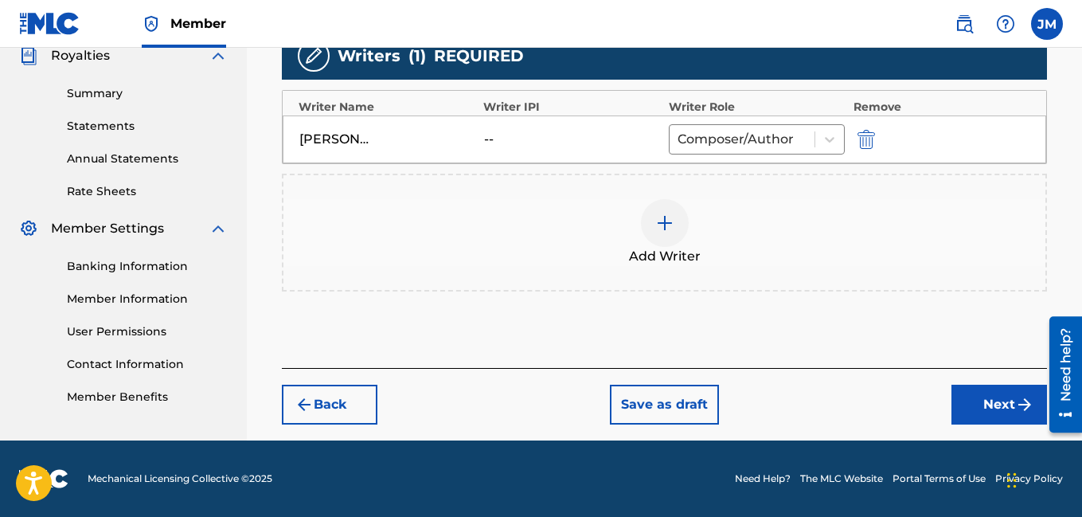
click at [983, 401] on button "Next" at bounding box center [1000, 405] width 96 height 40
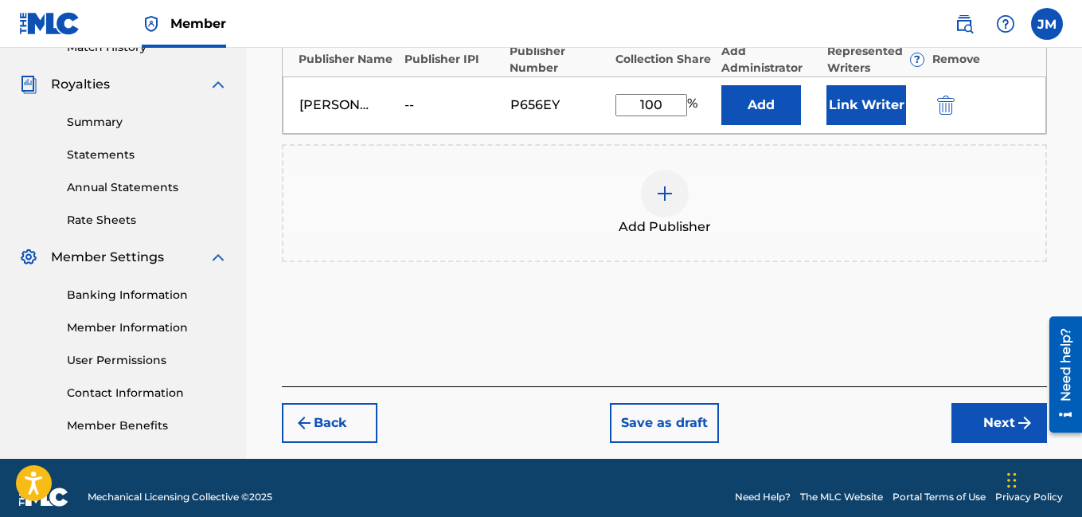
scroll to position [476, 0]
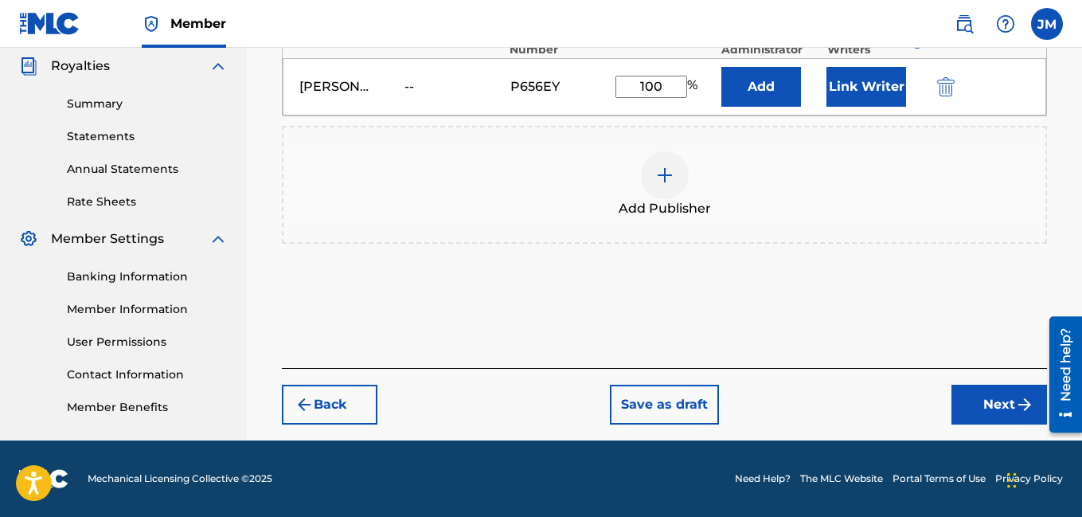
click at [995, 401] on button "Next" at bounding box center [1000, 405] width 96 height 40
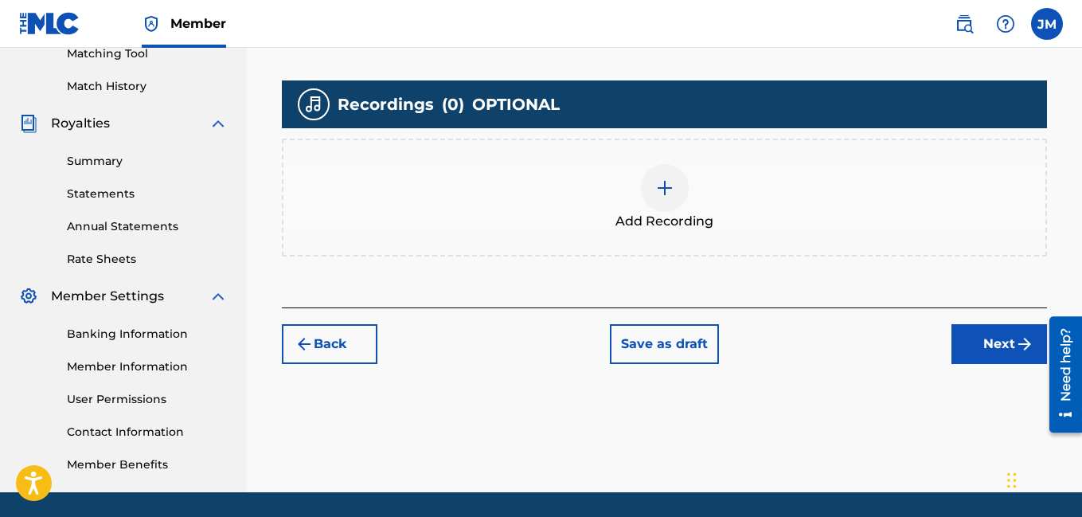
scroll to position [422, 0]
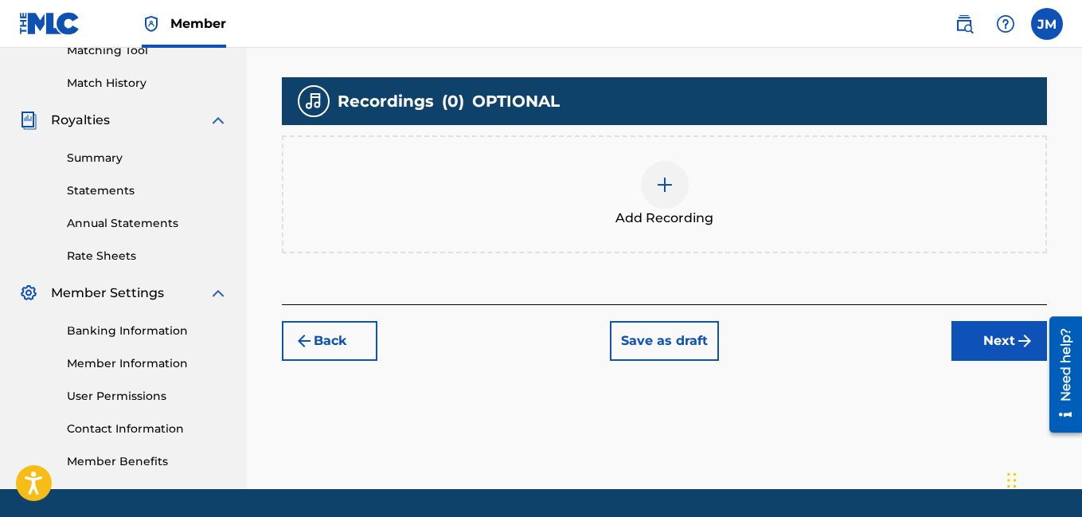
click at [663, 178] on img at bounding box center [664, 184] width 19 height 19
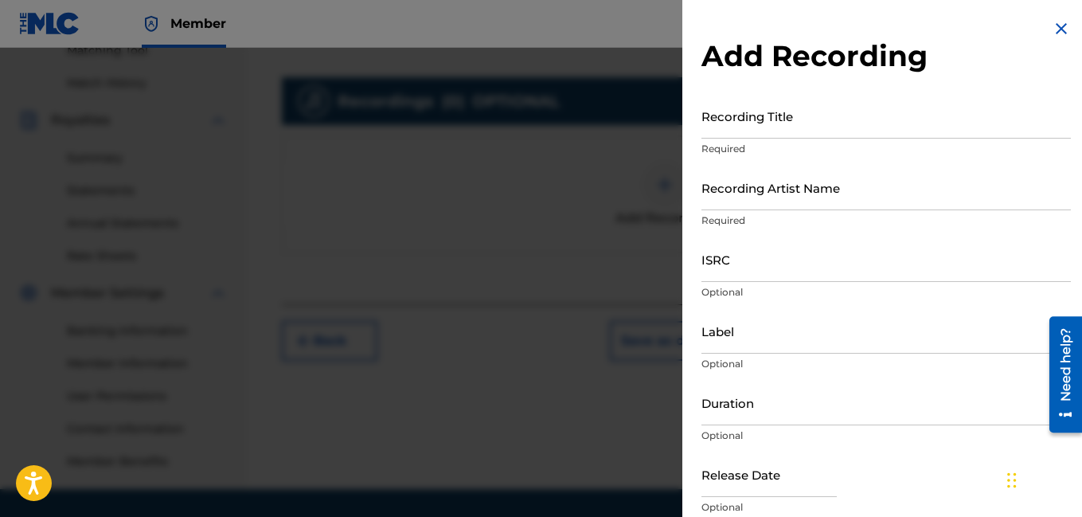
click at [799, 119] on input "Recording Title" at bounding box center [887, 115] width 370 height 45
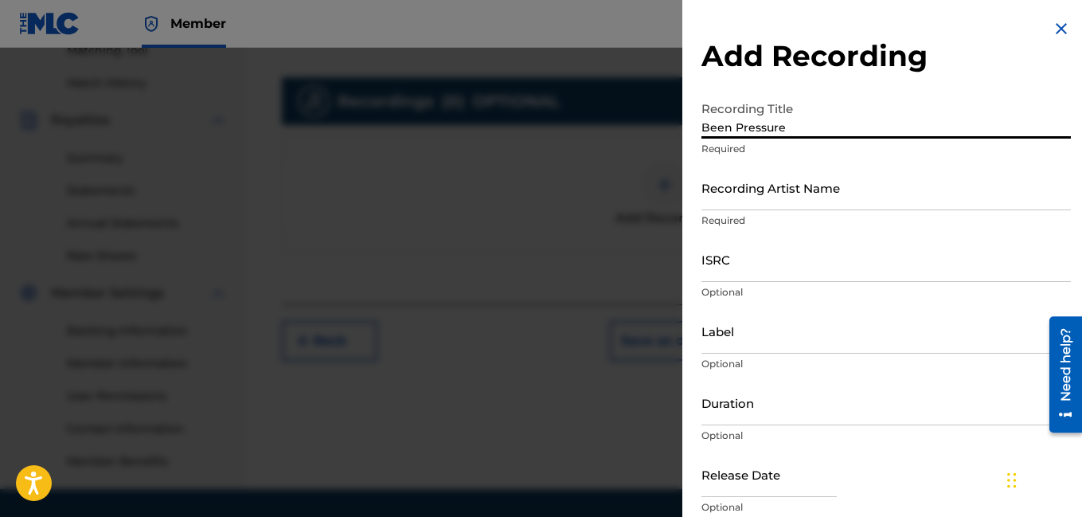
type input "Been Pressure"
click at [758, 196] on input "Recording Artist Name" at bounding box center [887, 187] width 370 height 45
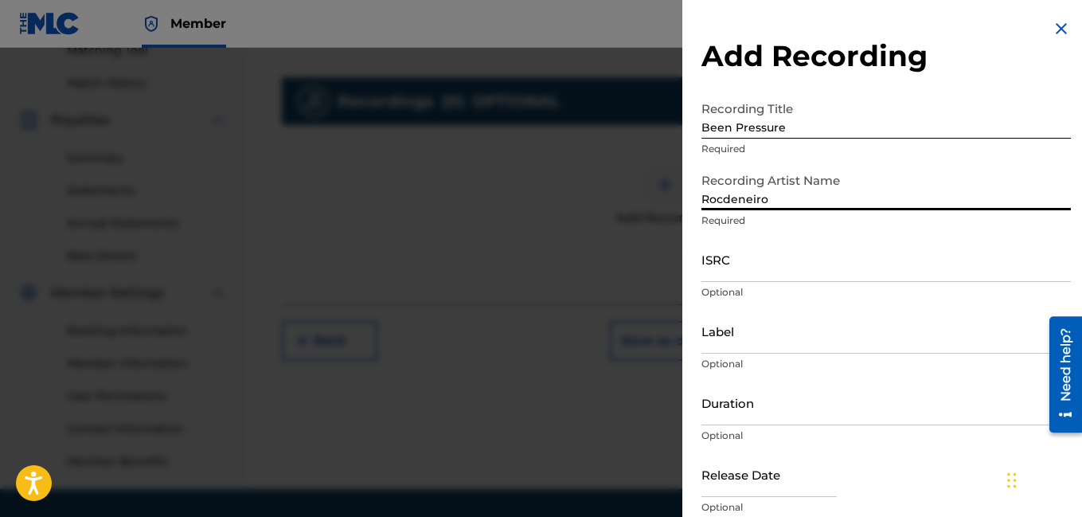
type input "Rocdeneiro"
click at [737, 278] on input "ISRC" at bounding box center [887, 259] width 370 height 45
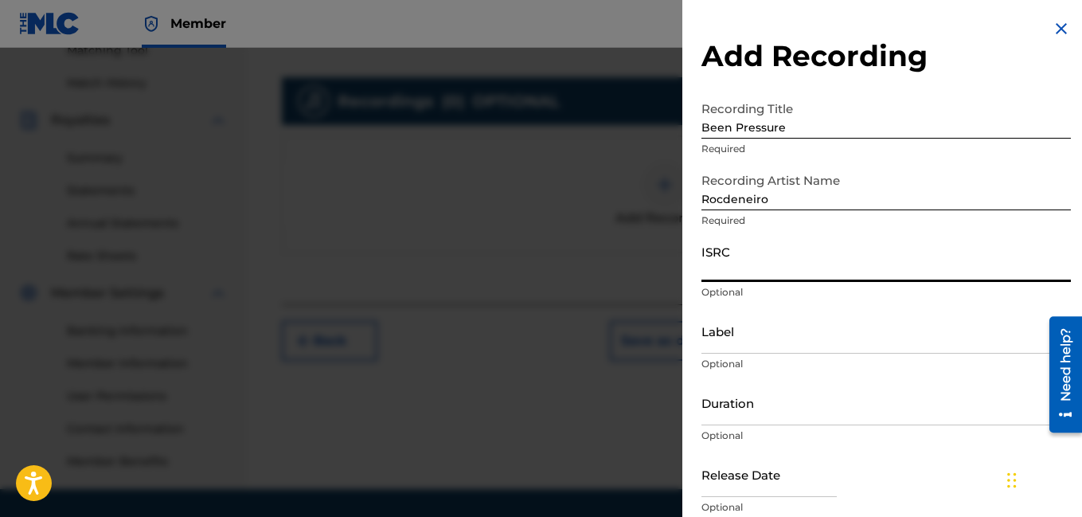
click at [739, 413] on input "Duration" at bounding box center [887, 402] width 370 height 45
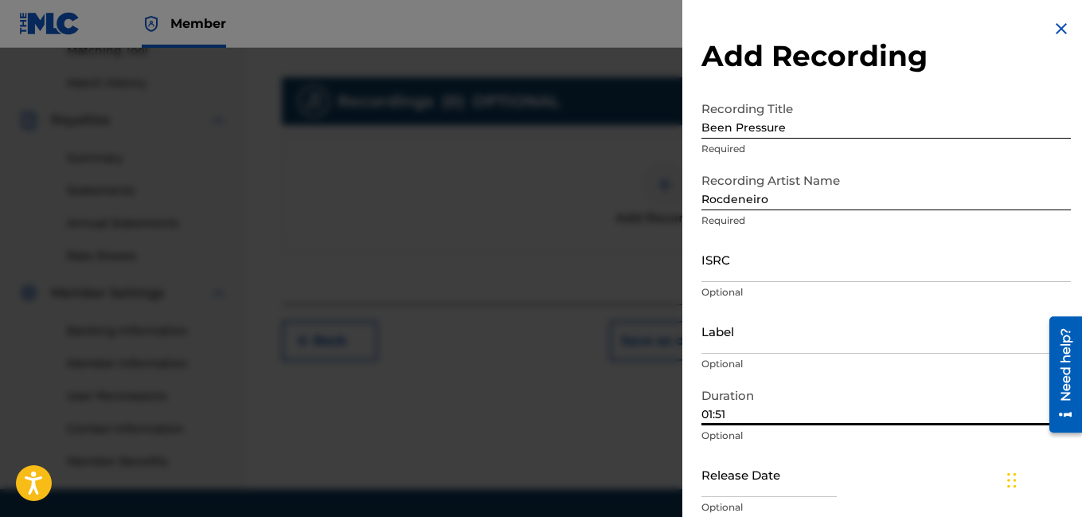
type input "01:51"
click at [773, 490] on input "text" at bounding box center [769, 474] width 135 height 45
select select "7"
select select "2025"
type input "[DATE]"
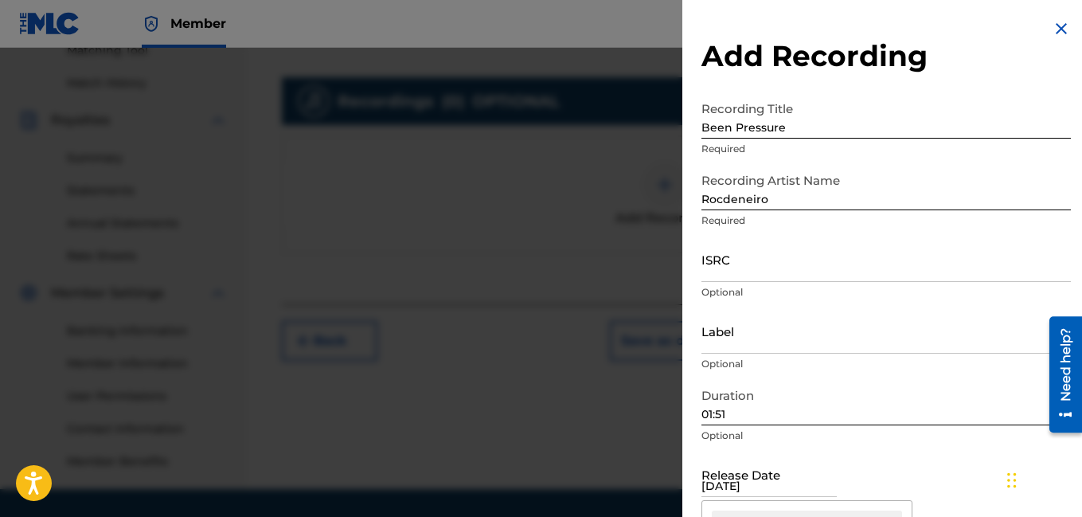
click at [750, 271] on input "ISRC" at bounding box center [887, 259] width 370 height 45
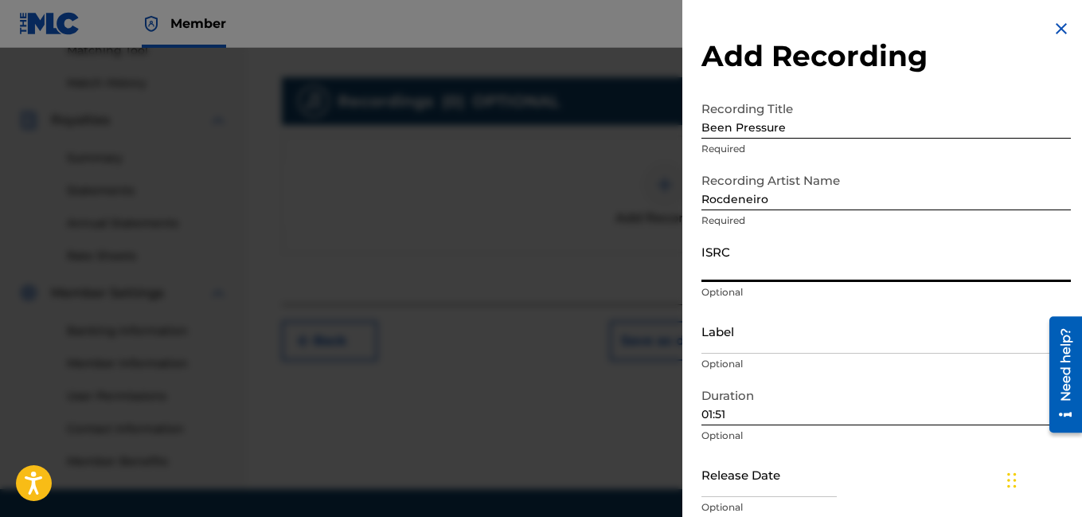
click at [936, 472] on div "Release Date Optional" at bounding box center [887, 488] width 370 height 72
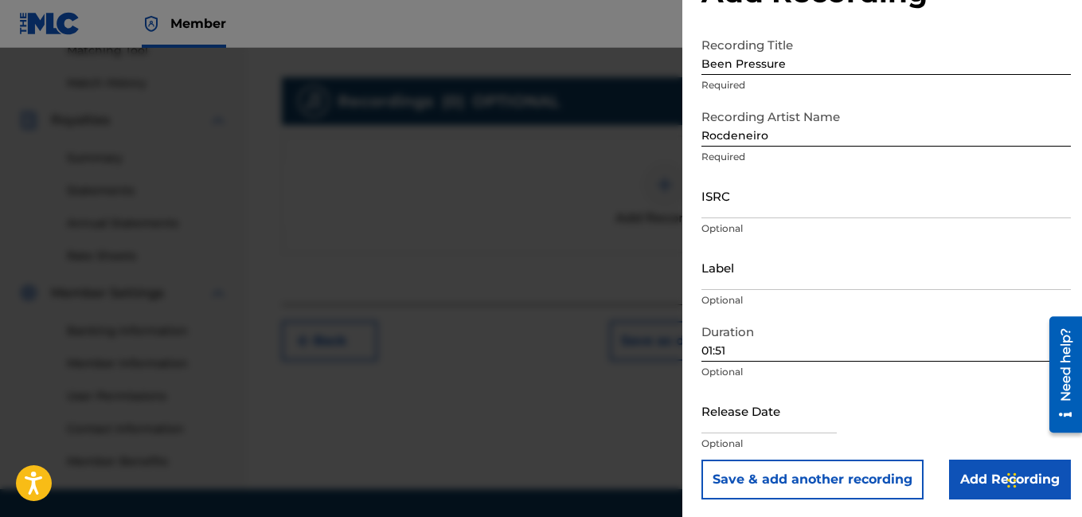
scroll to position [65, 0]
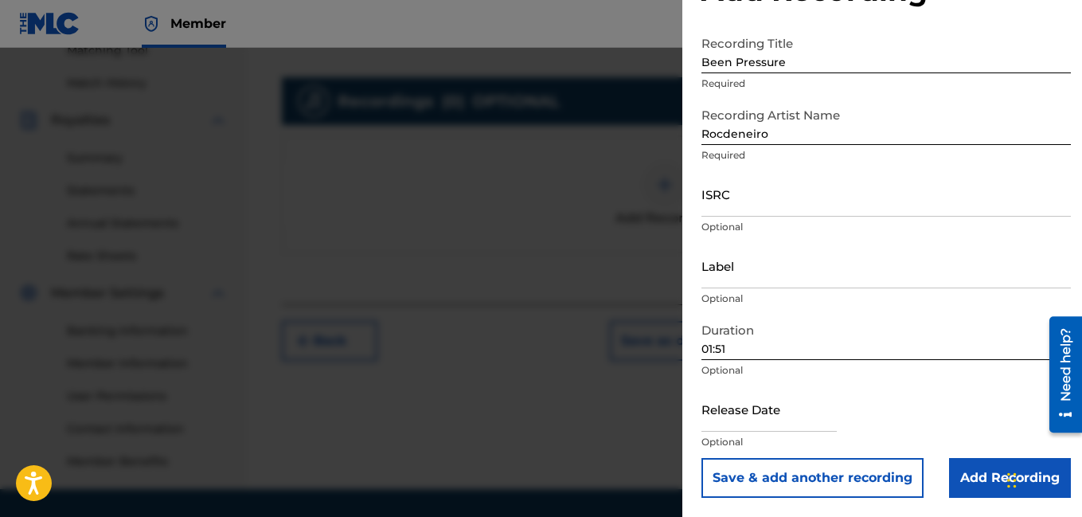
click at [992, 478] on input "Add Recording" at bounding box center [1010, 478] width 122 height 40
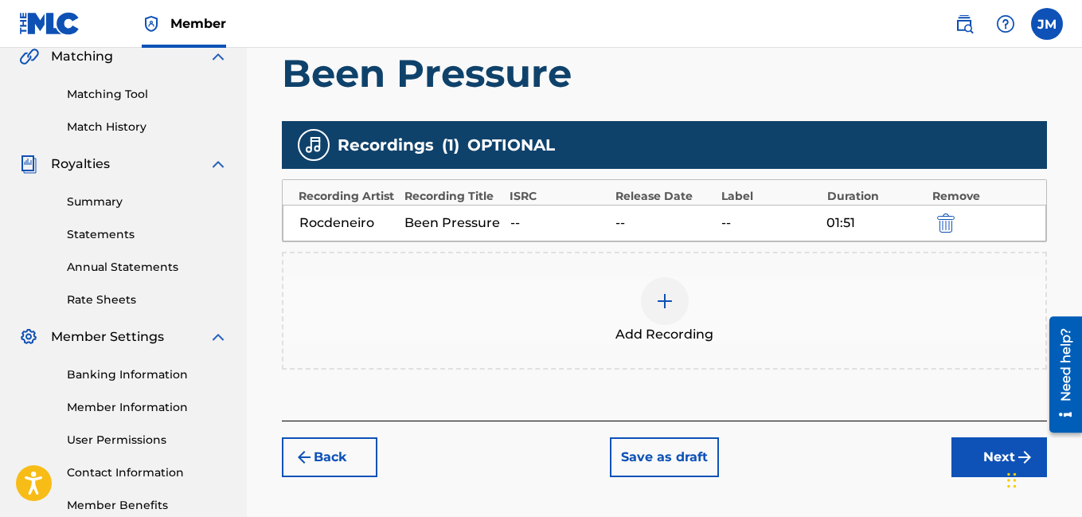
scroll to position [375, 0]
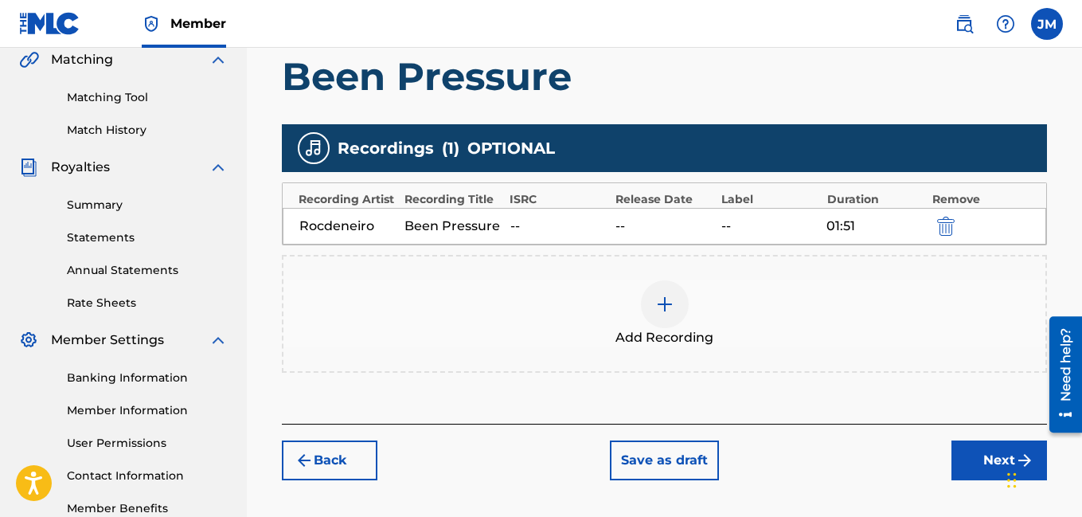
click at [593, 221] on div "--" at bounding box center [559, 226] width 97 height 19
click at [544, 176] on div "Recordings ( 1 ) OPTIONAL Recording Artist Recording Title ISRC Release Date La…" at bounding box center [664, 248] width 765 height 248
click at [336, 455] on button "Back" at bounding box center [330, 460] width 96 height 40
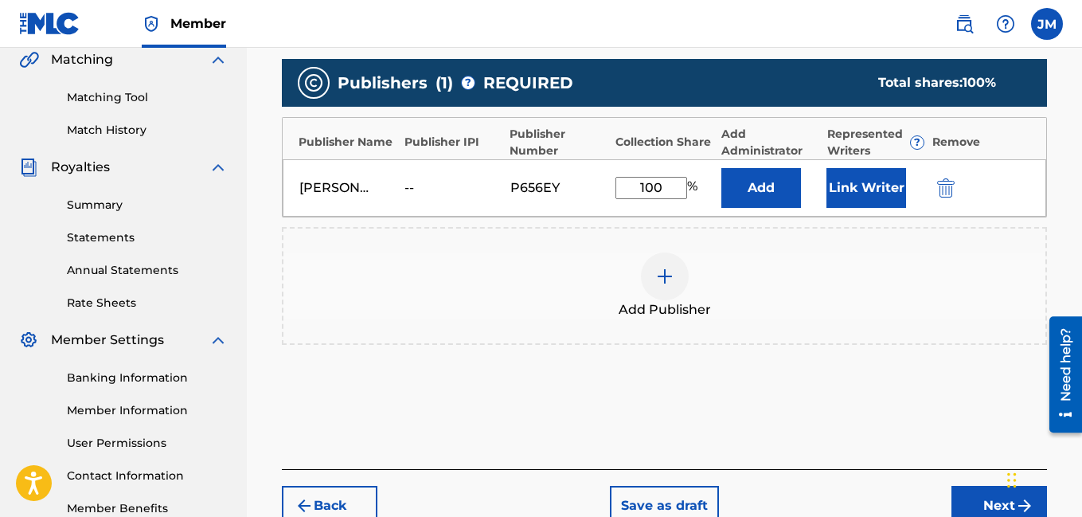
click at [994, 495] on button "Next" at bounding box center [1000, 506] width 96 height 40
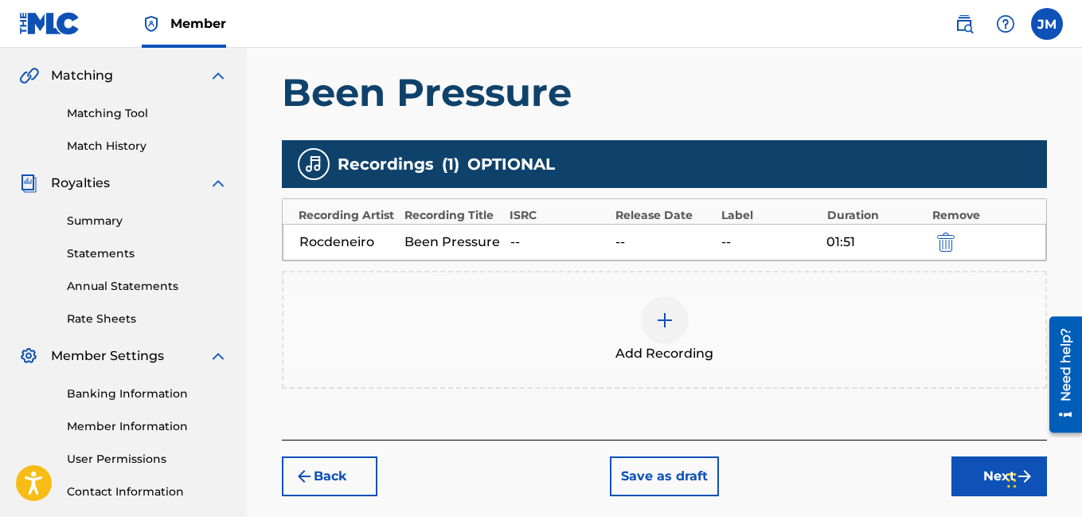
scroll to position [390, 0]
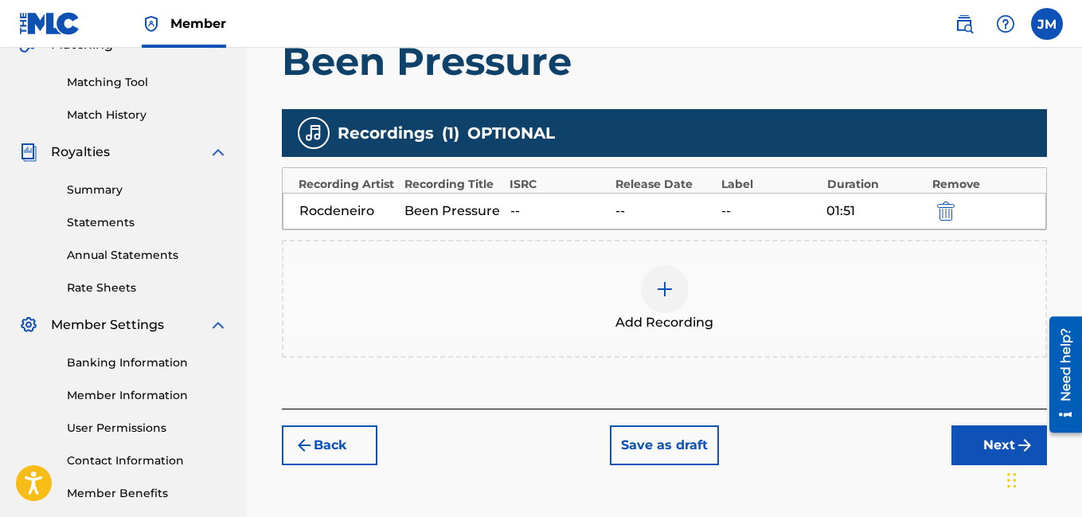
click at [665, 292] on img at bounding box center [664, 289] width 19 height 19
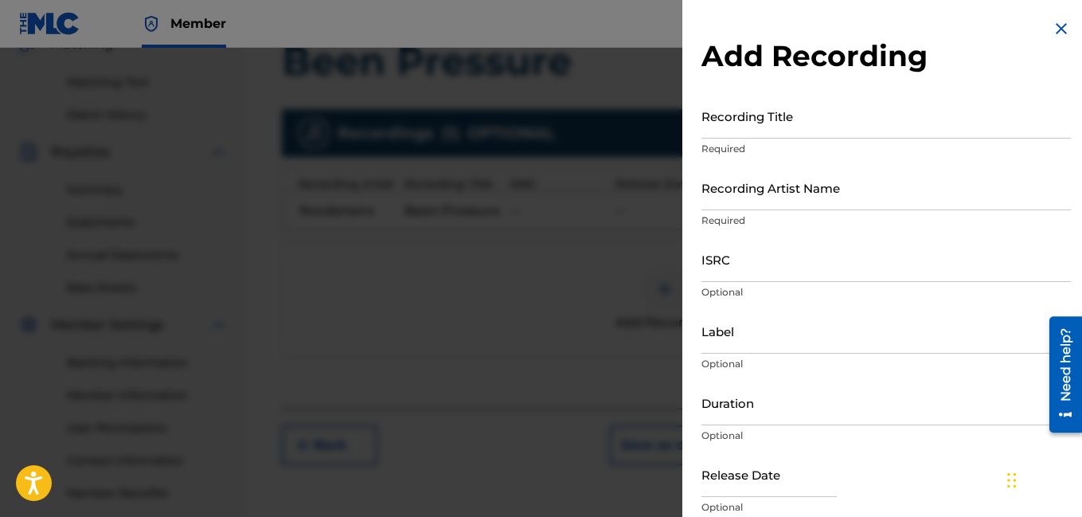
click at [1058, 31] on img at bounding box center [1061, 28] width 19 height 19
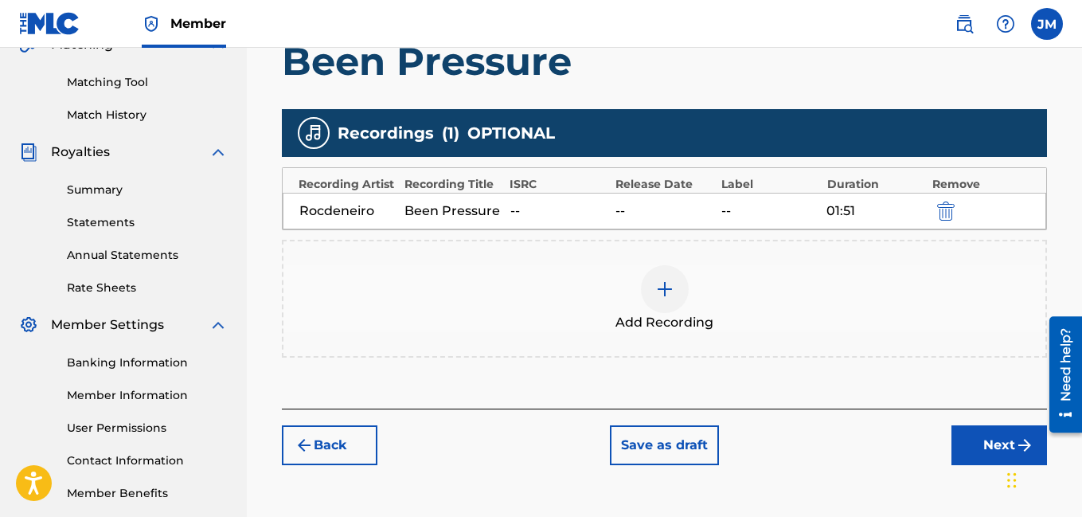
click at [943, 207] on img "submit" at bounding box center [946, 211] width 18 height 19
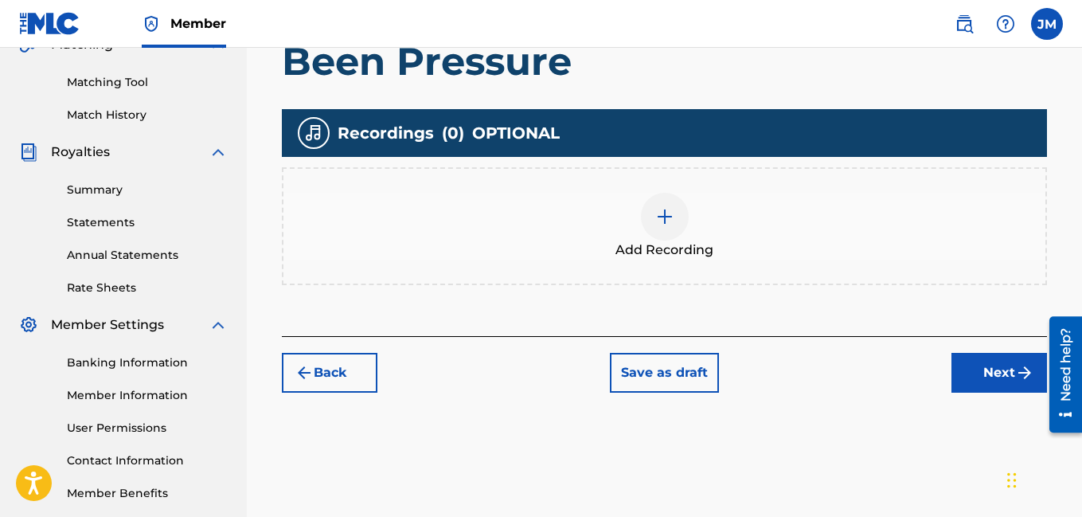
click at [662, 212] on img at bounding box center [664, 216] width 19 height 19
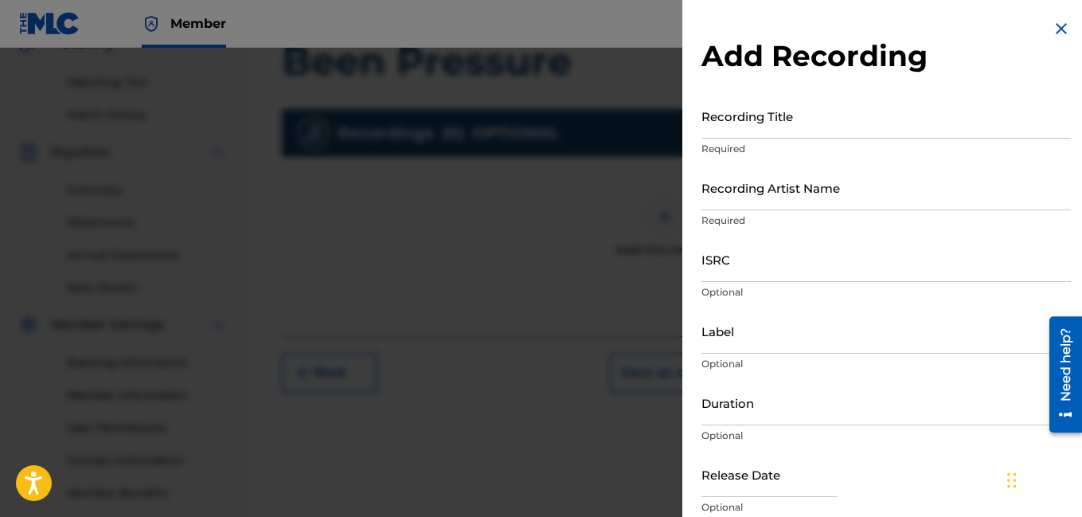
click at [828, 124] on input "Recording Title" at bounding box center [887, 115] width 370 height 45
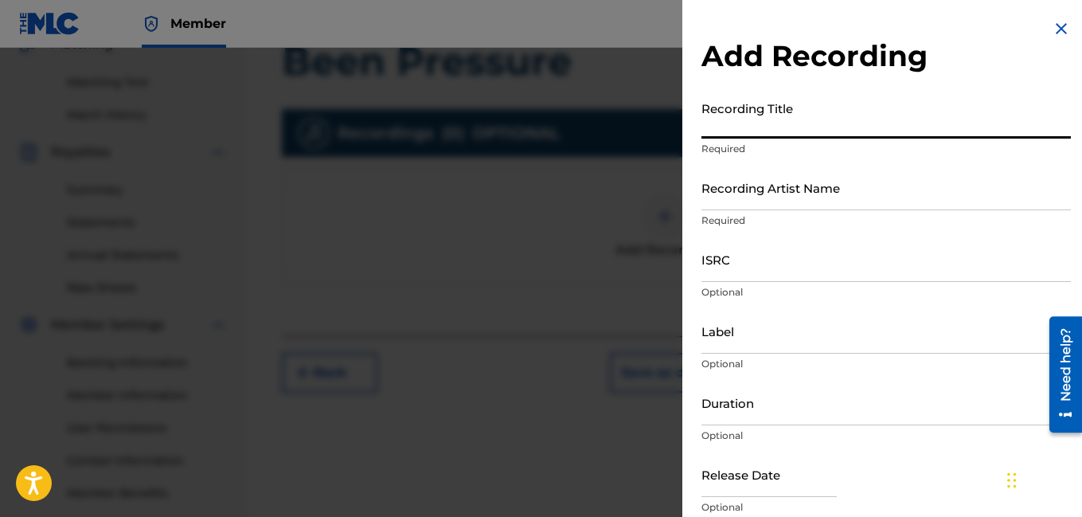
type input "Been Pressure"
click at [772, 198] on input "Recording Artist Name" at bounding box center [887, 187] width 370 height 45
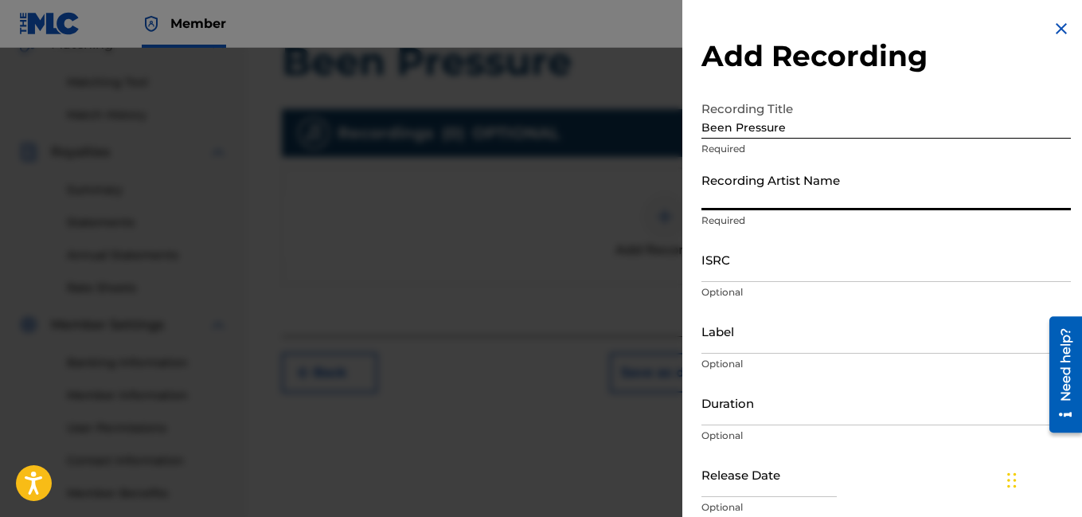
type input "Rocdeneiro"
click at [760, 413] on input "Duration" at bounding box center [887, 402] width 370 height 45
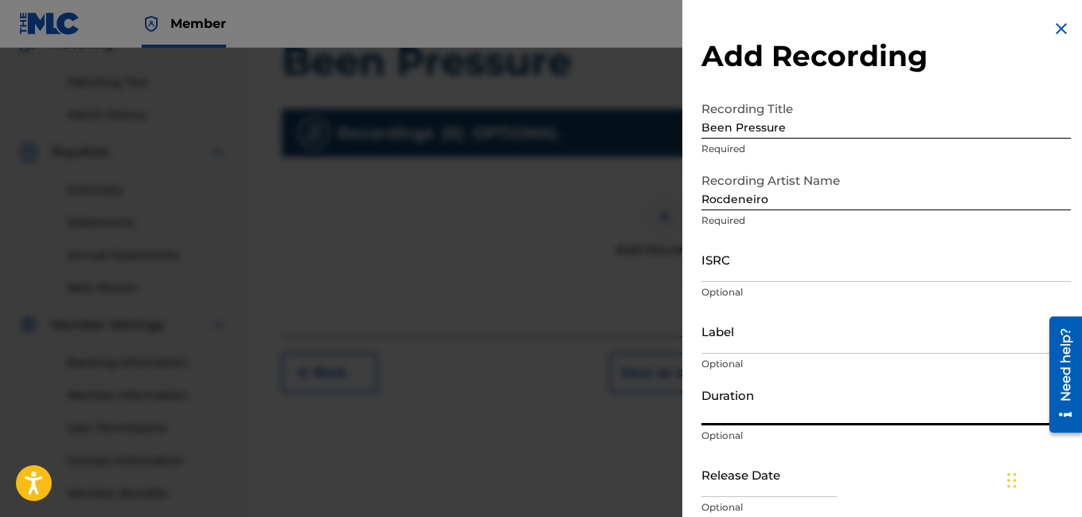
type input "01:51"
click at [886, 469] on div "Release Date Optional" at bounding box center [887, 488] width 370 height 72
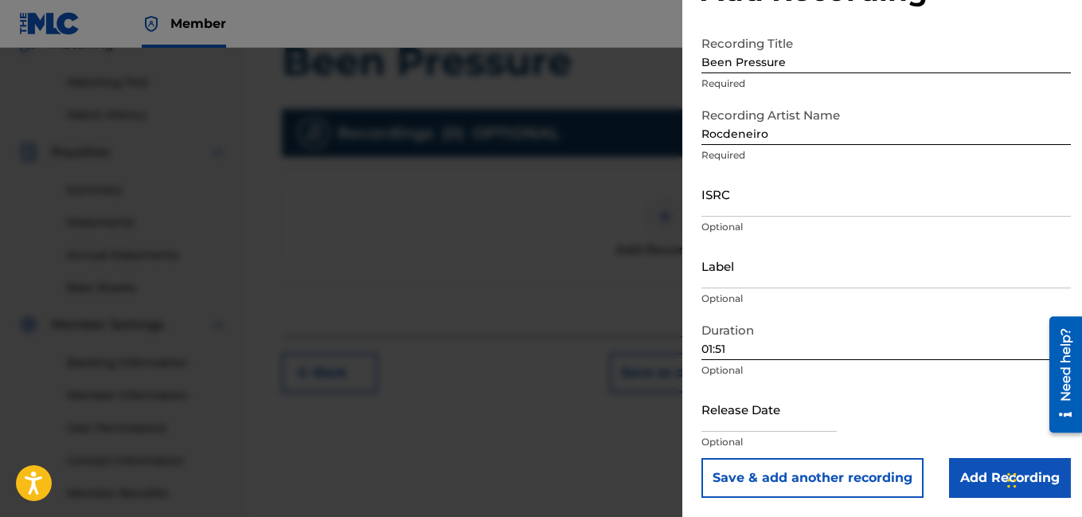
scroll to position [422, 0]
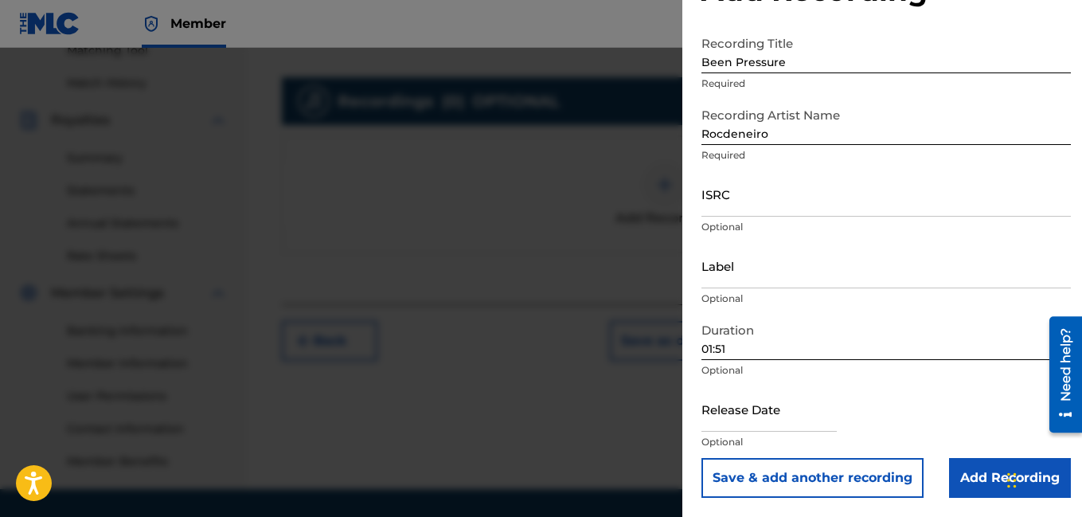
click at [720, 425] on input "text" at bounding box center [769, 408] width 135 height 45
select select "7"
select select "2025"
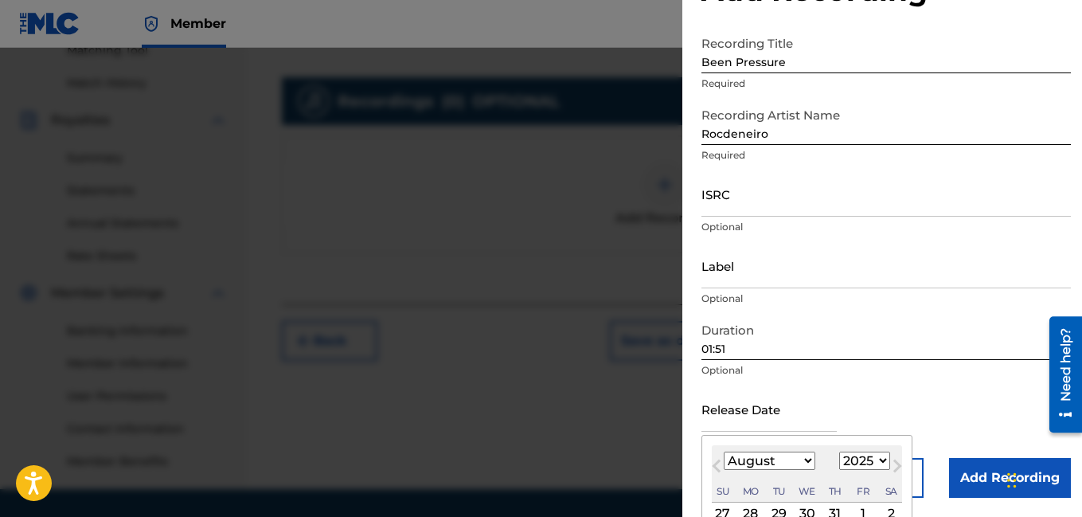
click at [800, 461] on select "January February March April May June July August September October November De…" at bounding box center [770, 461] width 92 height 18
select select "5"
click at [724, 452] on select "January February March April May June July August September October November De…" at bounding box center [770, 461] width 92 height 18
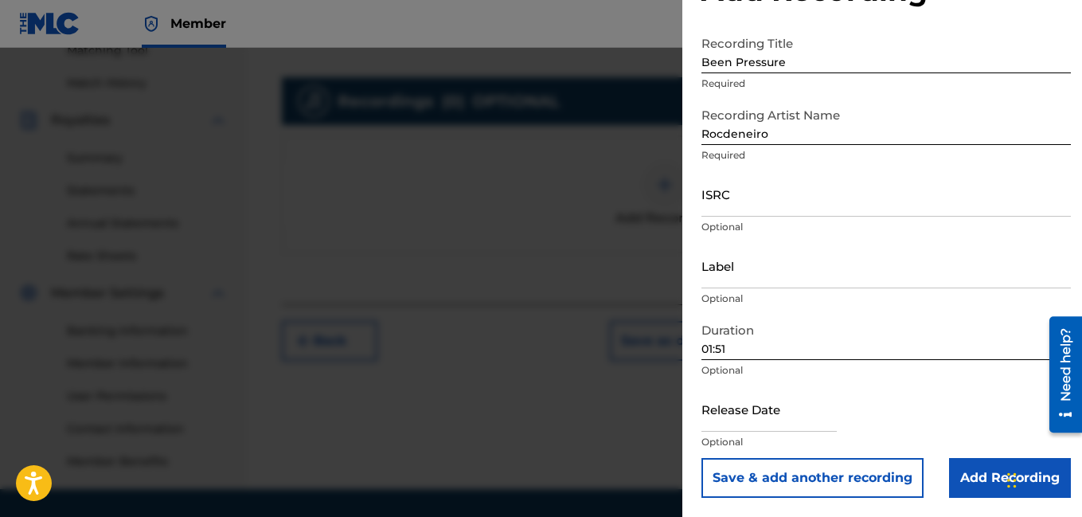
click at [960, 393] on div "Release Date Optional" at bounding box center [887, 422] width 370 height 72
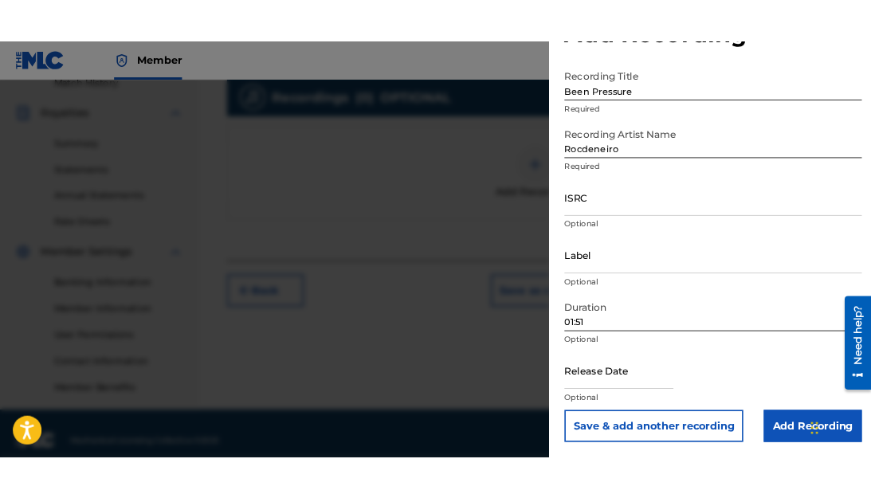
scroll to position [471, 0]
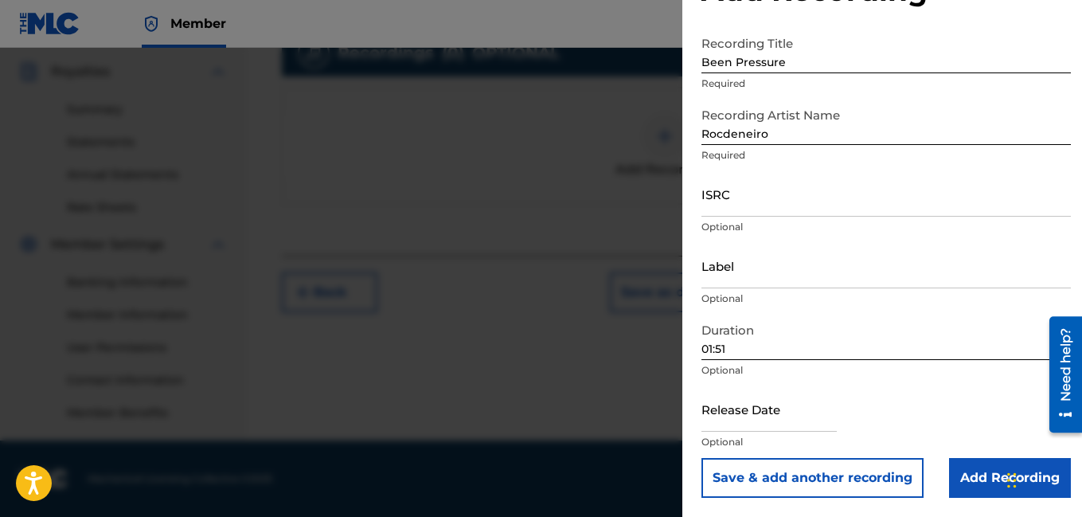
click at [738, 425] on input "text" at bounding box center [769, 408] width 135 height 45
select select "7"
select select "2025"
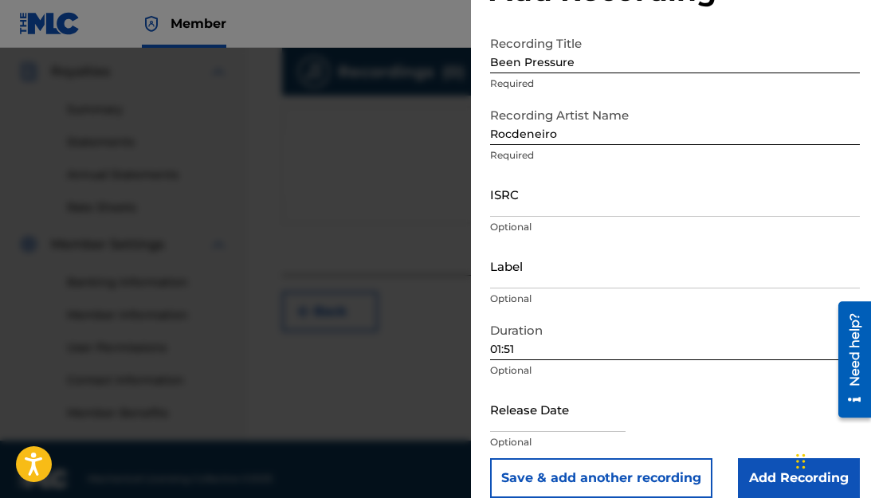
scroll to position [490, 0]
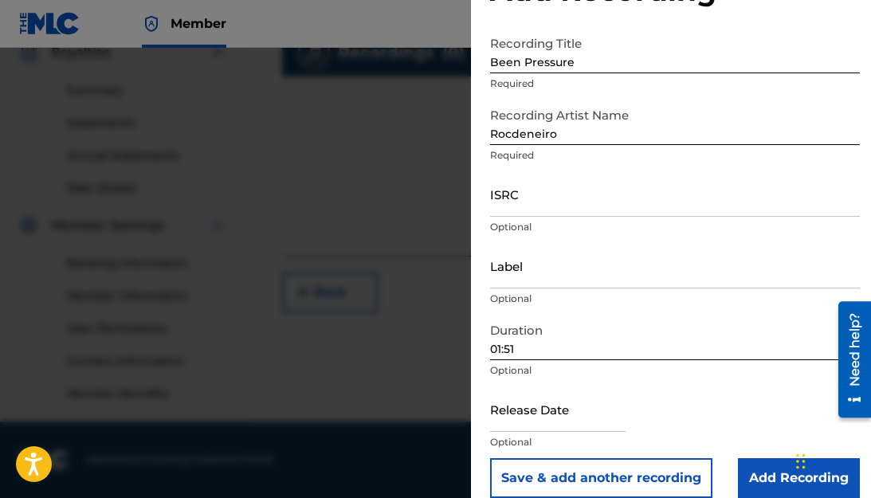
click at [562, 428] on input "text" at bounding box center [557, 408] width 135 height 45
select select "7"
select select "2025"
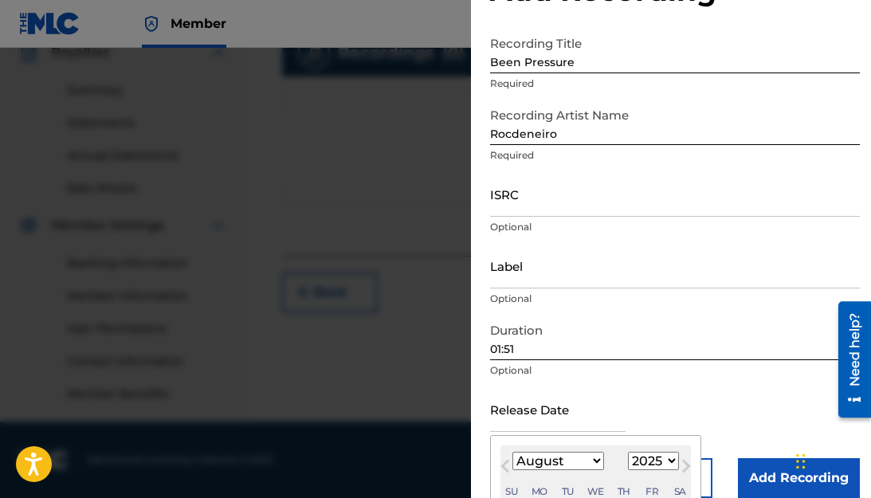
click at [591, 464] on select "January February March April May June July August September October November De…" at bounding box center [558, 461] width 92 height 18
select select "5"
click at [512, 452] on select "January February March April May June July August September October November De…" at bounding box center [558, 461] width 92 height 18
click at [680, 446] on div "June [DATE] February March April May June July August September October Novembe…" at bounding box center [595, 473] width 190 height 57
click at [748, 409] on div "Release Date [DATE] Previous Month Next Month June [DATE] February March April …" at bounding box center [675, 422] width 370 height 72
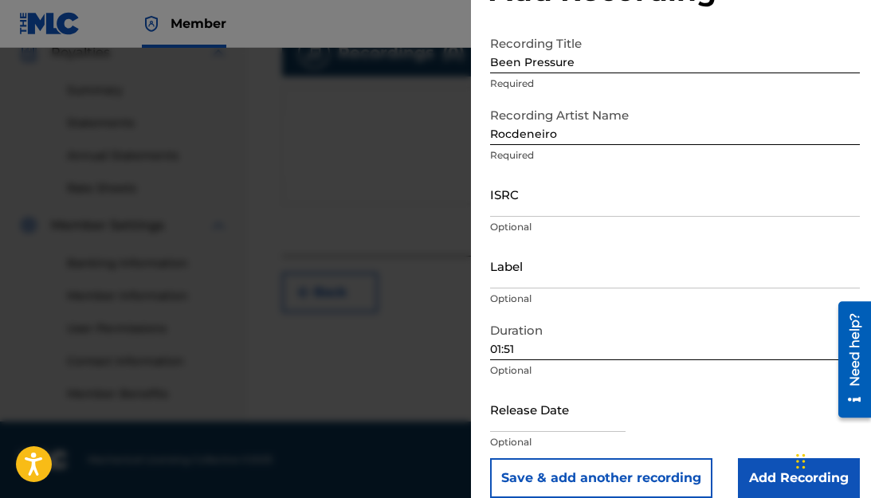
click at [773, 481] on input "Add Recording" at bounding box center [799, 478] width 122 height 40
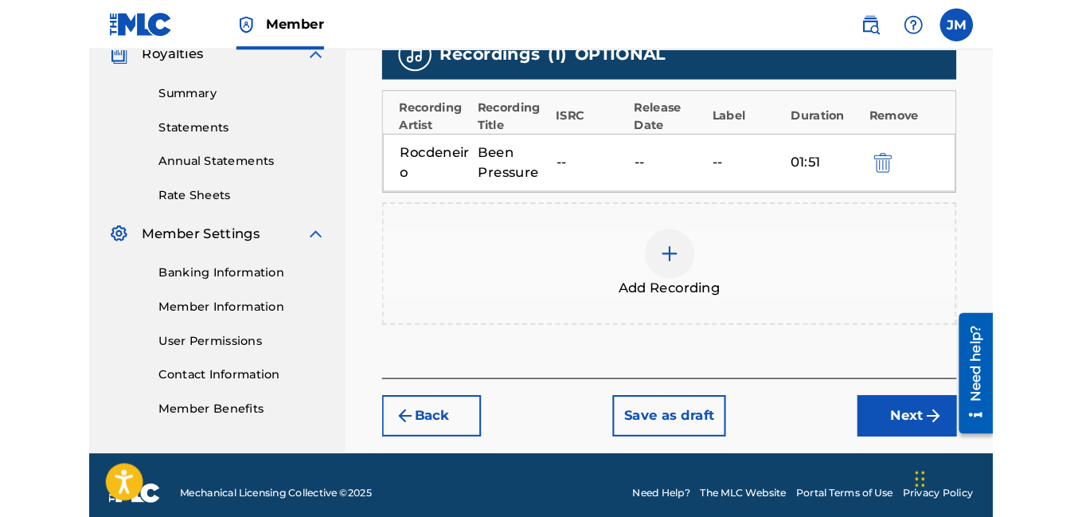
scroll to position [471, 0]
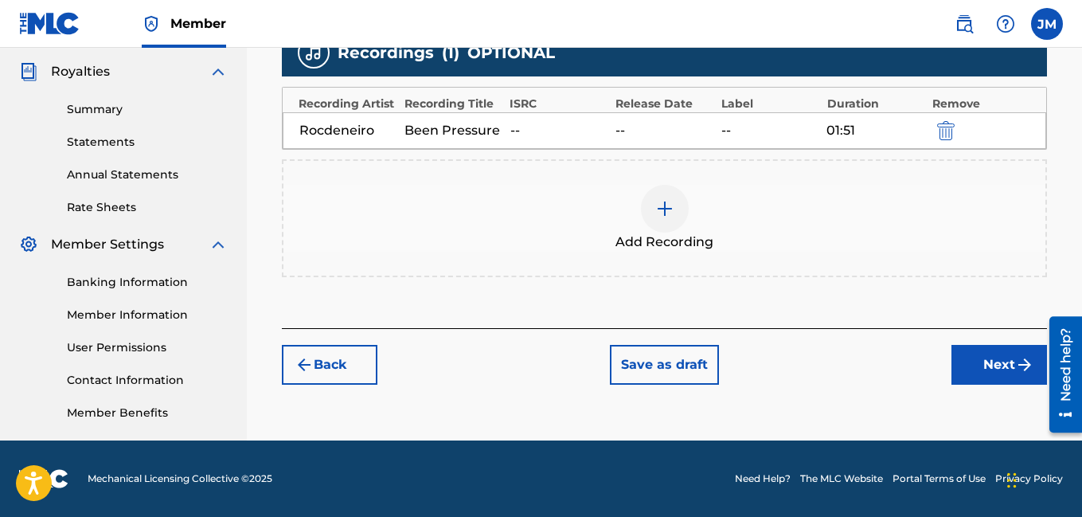
click at [1008, 361] on button "Next" at bounding box center [1000, 365] width 96 height 40
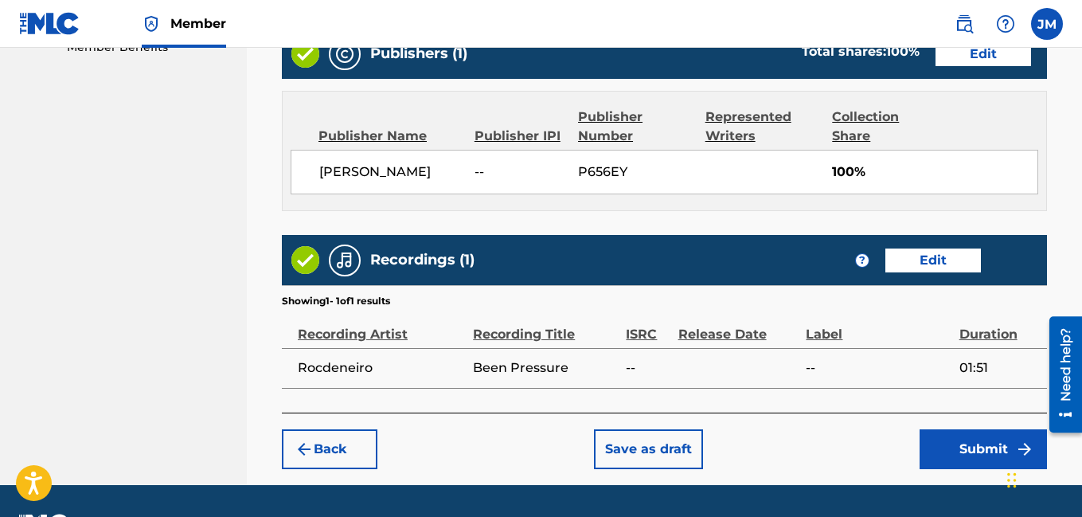
scroll to position [881, 0]
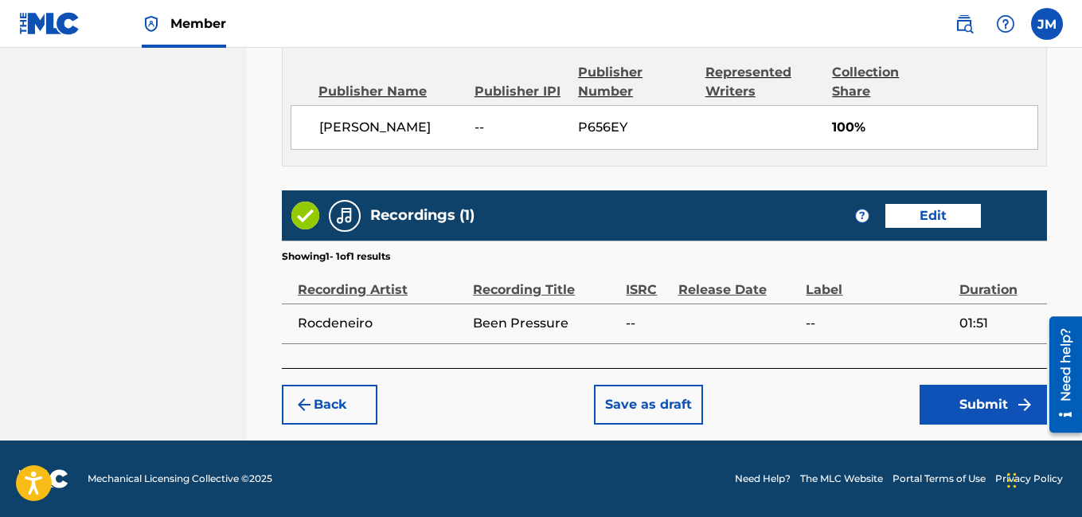
click at [974, 405] on button "Submit" at bounding box center [983, 405] width 127 height 40
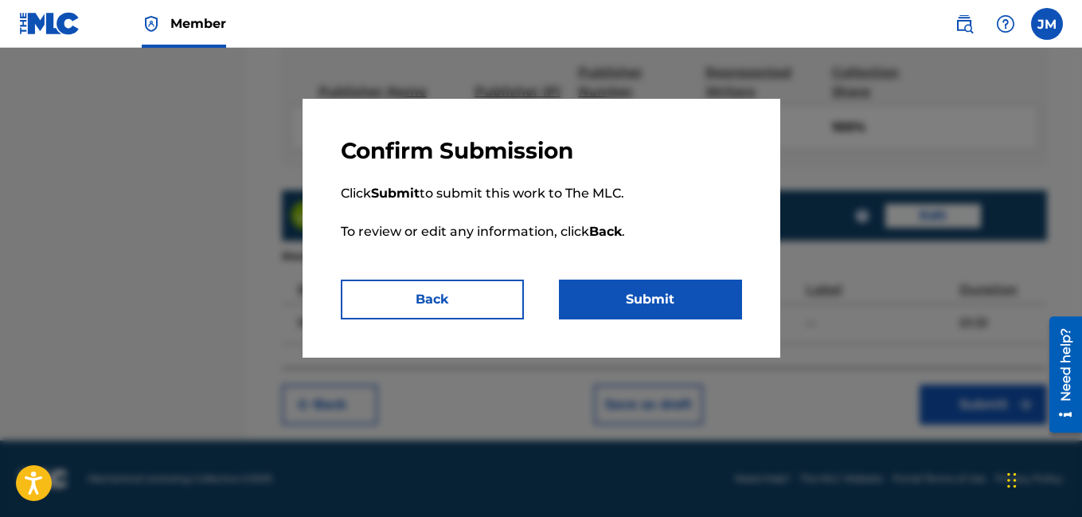
click at [659, 295] on button "Submit" at bounding box center [650, 300] width 183 height 40
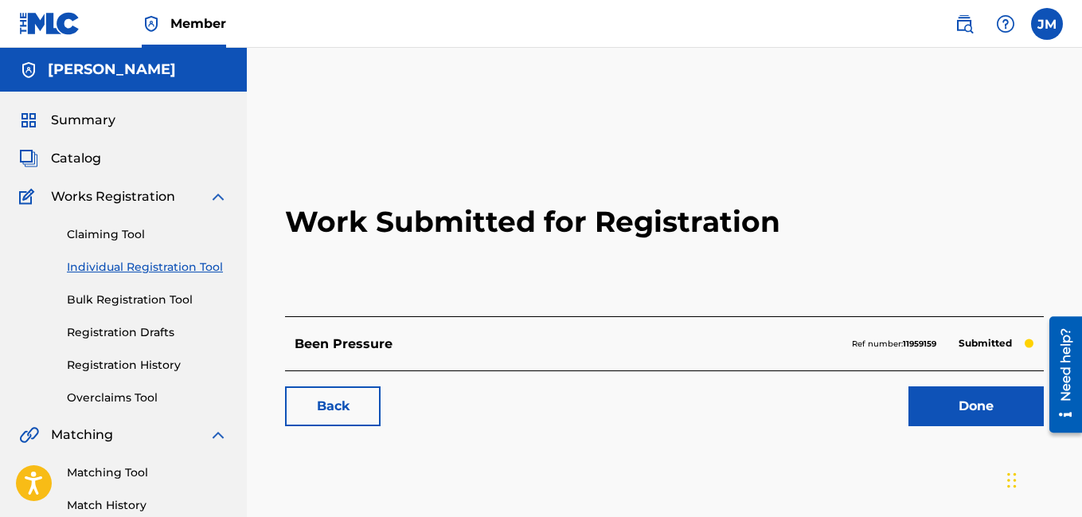
click at [944, 407] on link "Done" at bounding box center [976, 406] width 135 height 40
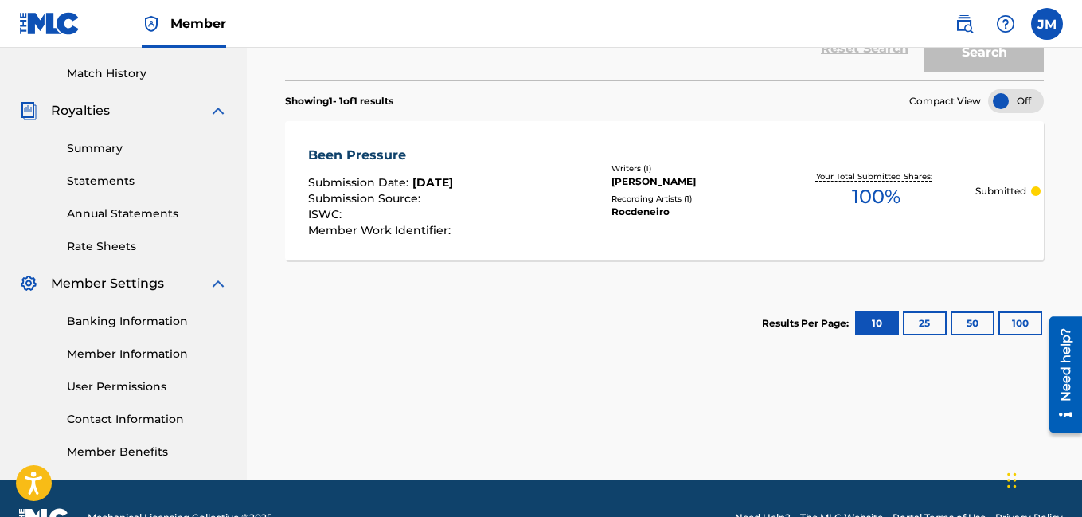
scroll to position [471, 0]
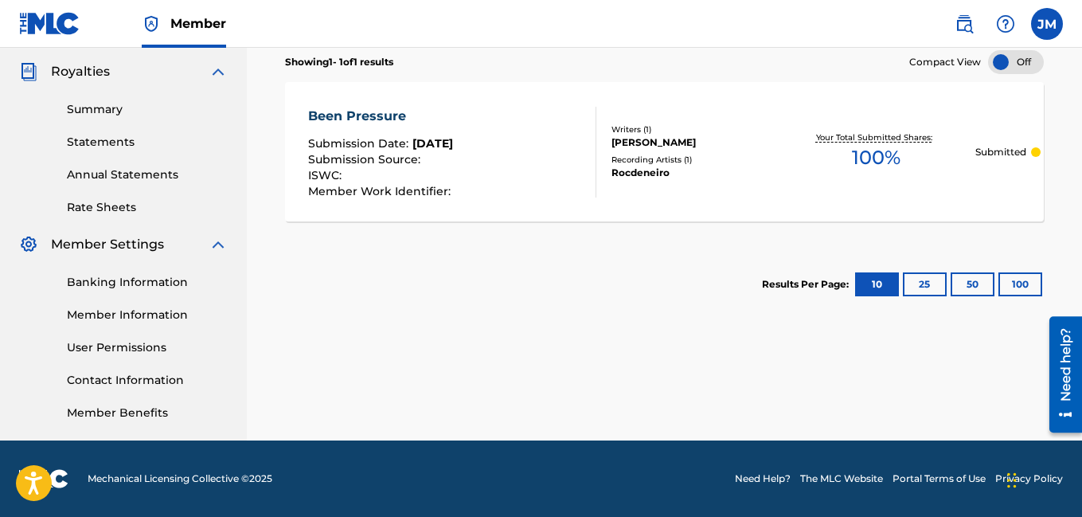
click at [1082, 179] on div "Registration History Registration History is a record of new work submissions o…" at bounding box center [664, 29] width 835 height 824
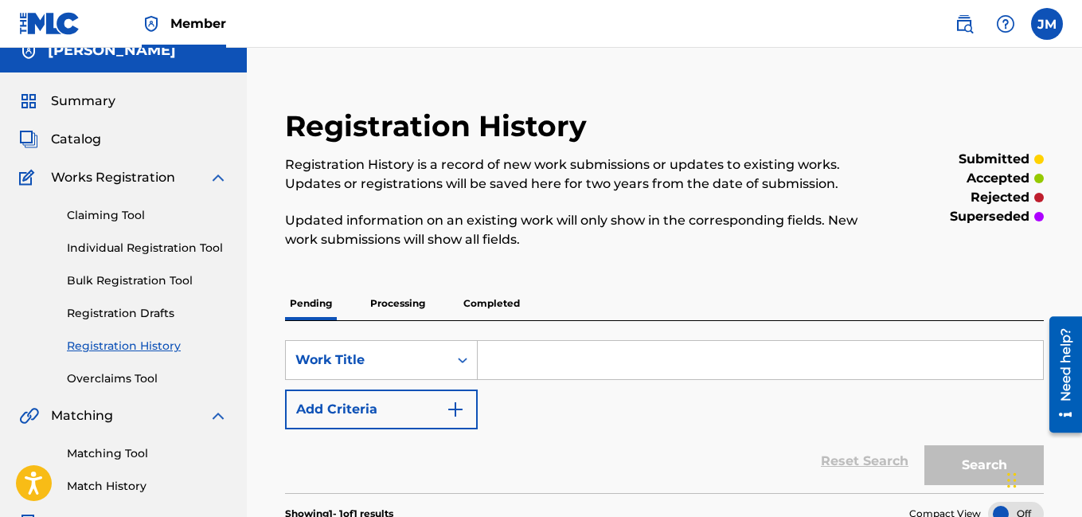
click at [219, 181] on img at bounding box center [218, 177] width 19 height 19
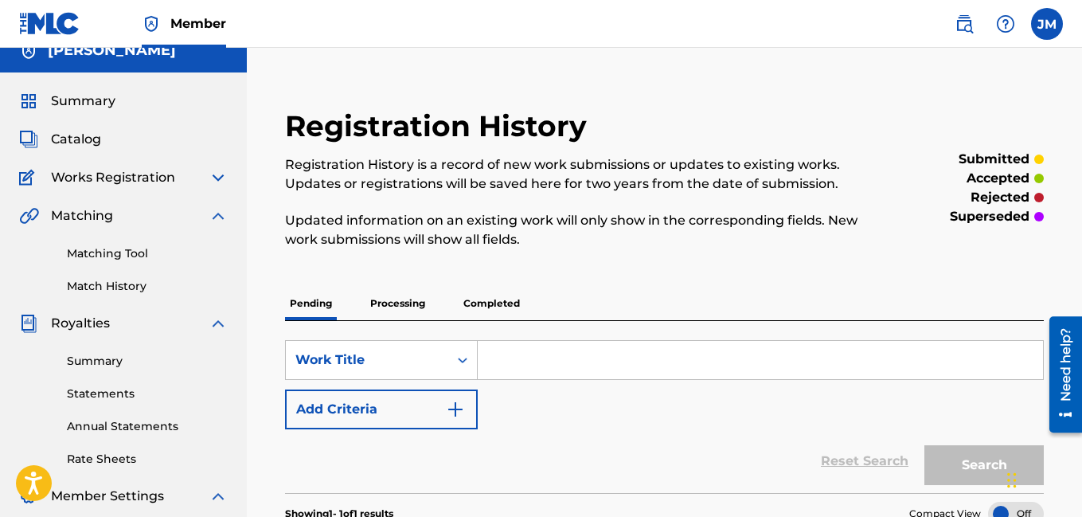
click at [87, 135] on span "Catalog" at bounding box center [76, 139] width 50 height 19
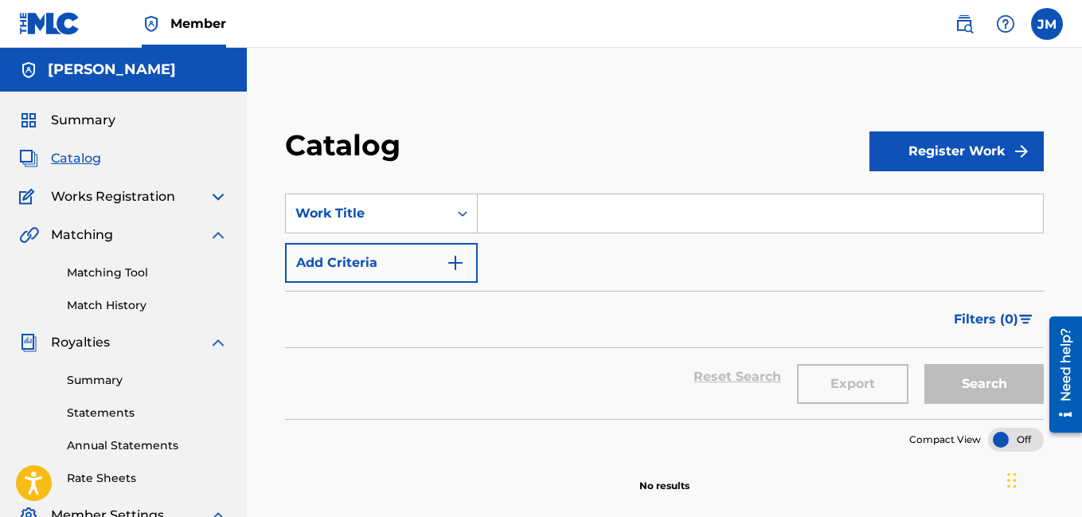
click at [968, 149] on button "Register Work" at bounding box center [957, 151] width 174 height 40
click at [942, 202] on link "Individual" at bounding box center [957, 203] width 174 height 38
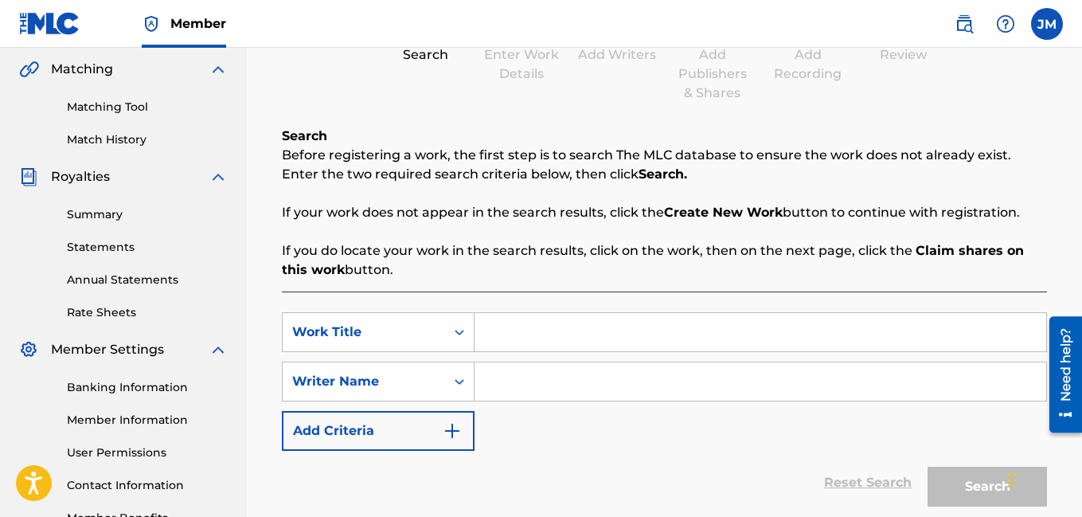
scroll to position [287, 0]
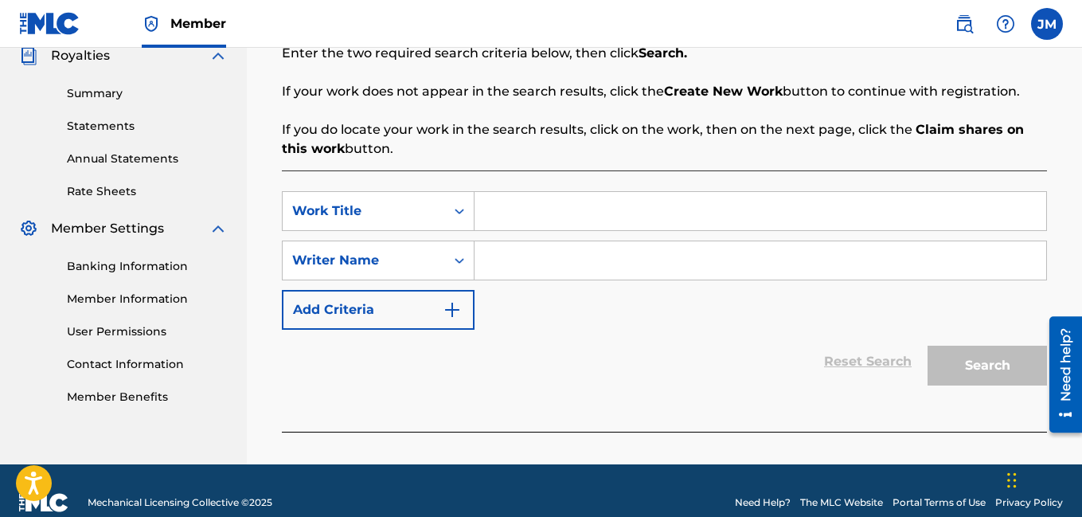
click at [505, 215] on input "Search Form" at bounding box center [761, 211] width 572 height 38
click at [455, 317] on img "Search Form" at bounding box center [452, 309] width 19 height 19
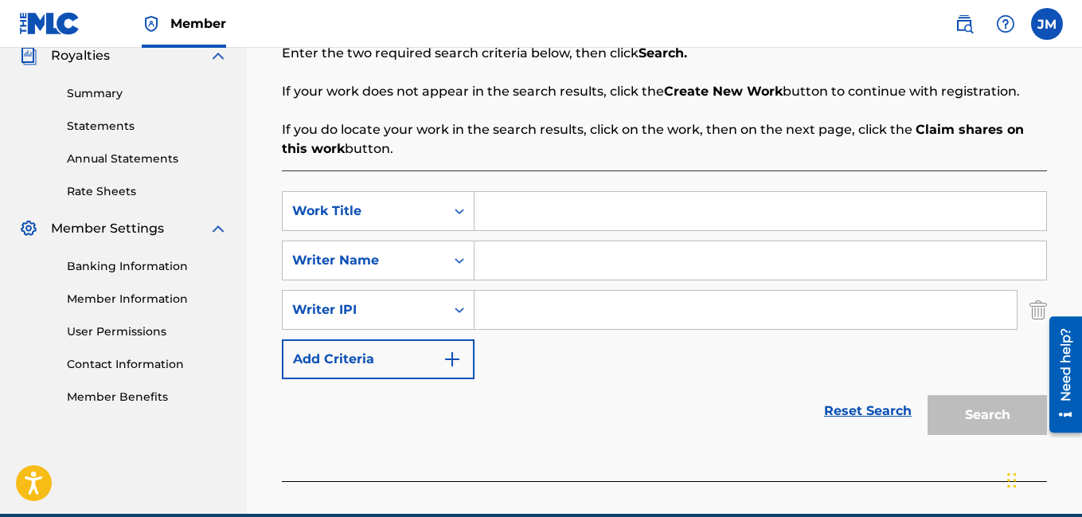
scroll to position [336, 0]
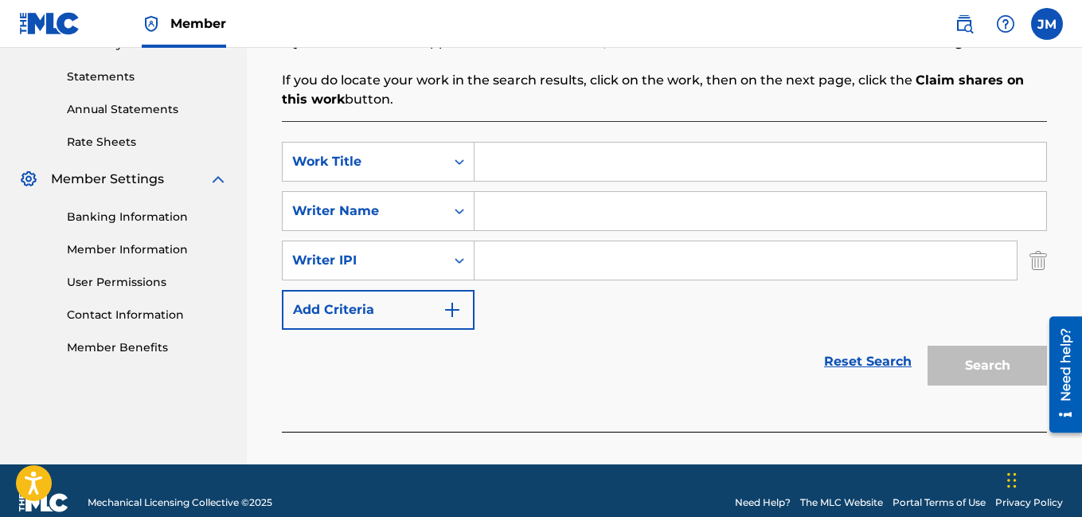
click at [1037, 258] on img "Search Form" at bounding box center [1039, 261] width 18 height 40
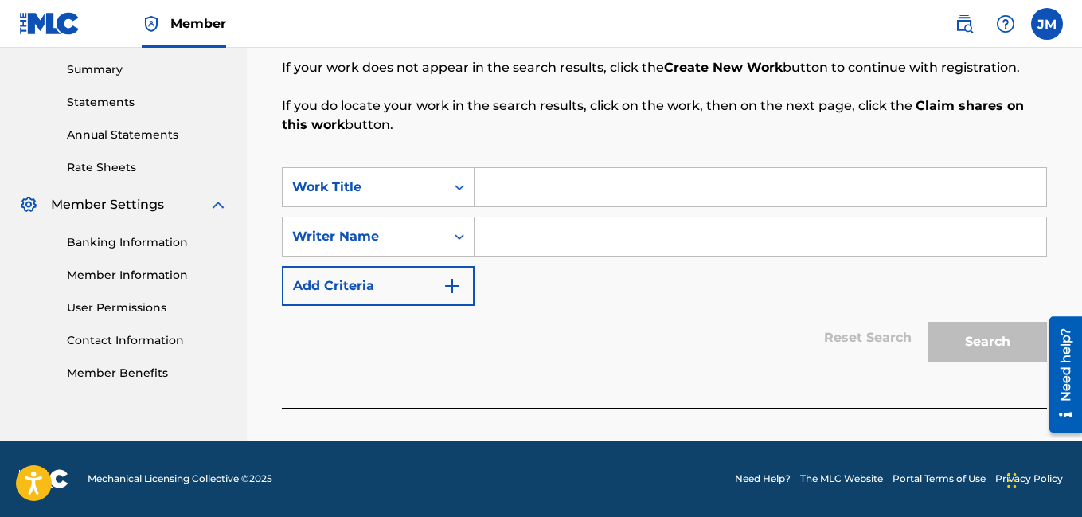
scroll to position [311, 0]
click at [633, 226] on input "Search Form" at bounding box center [761, 236] width 572 height 38
type input "Rocdeneiro"
click at [600, 182] on input "Search Form" at bounding box center [761, 187] width 572 height 38
click at [600, 182] on input "R" at bounding box center [761, 187] width 572 height 38
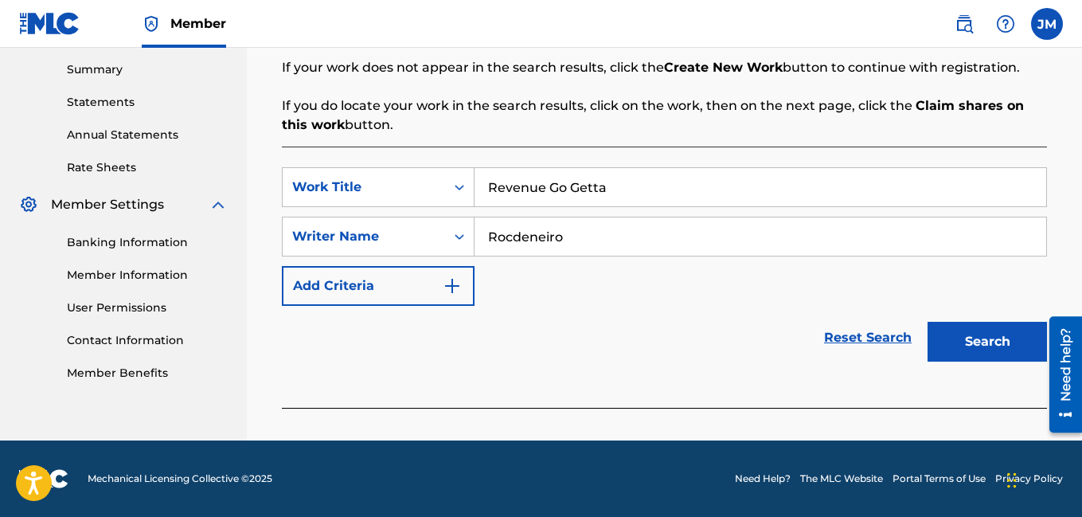
type input "Revenue Go Getta"
click at [977, 338] on button "Search" at bounding box center [987, 342] width 119 height 40
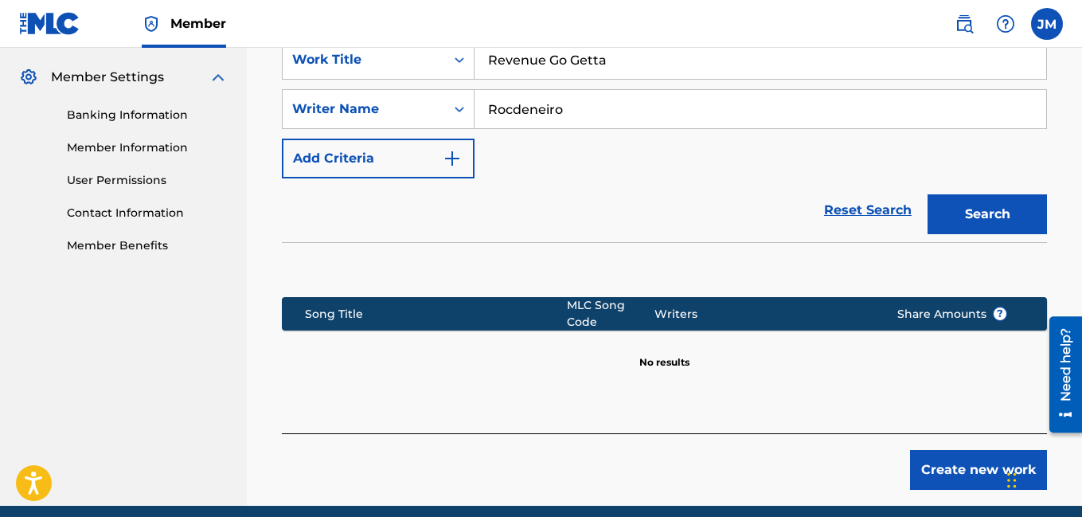
scroll to position [503, 0]
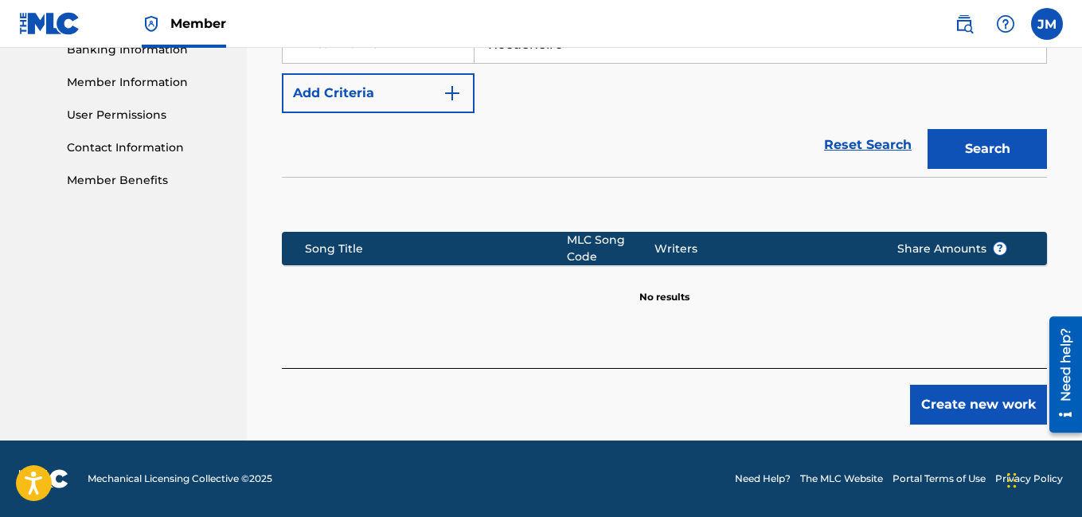
click at [937, 400] on button "Create new work" at bounding box center [978, 405] width 137 height 40
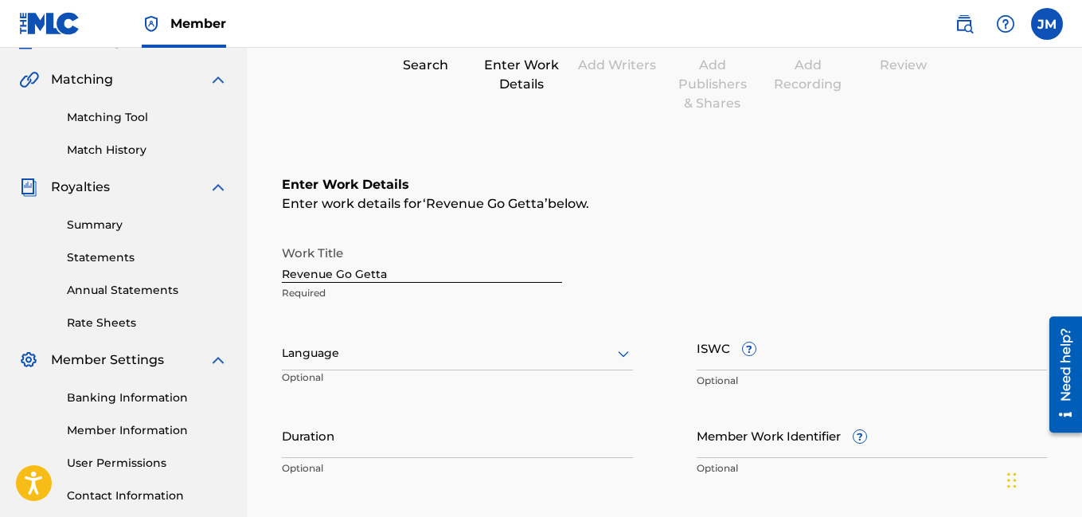
scroll to position [153, 0]
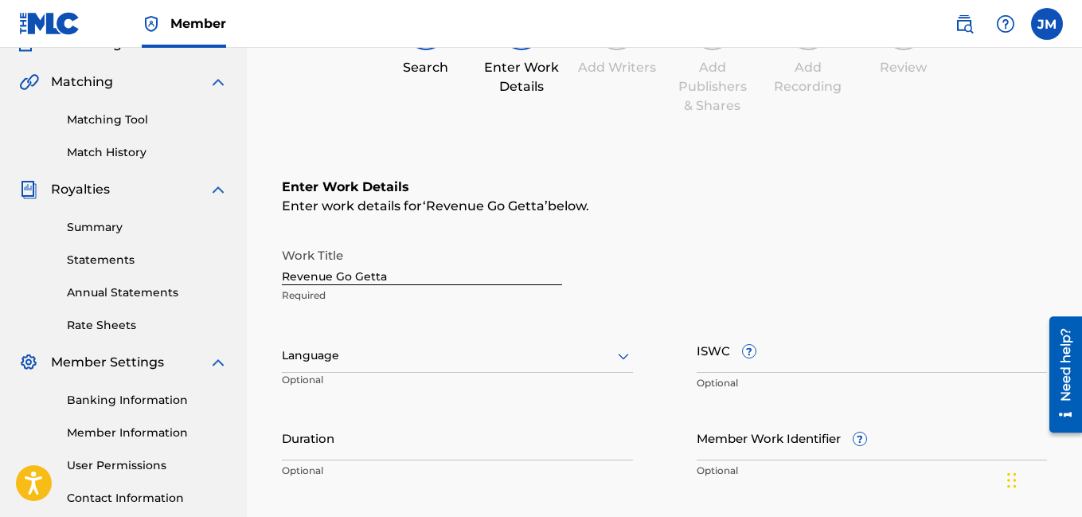
click at [615, 357] on icon at bounding box center [623, 355] width 19 height 19
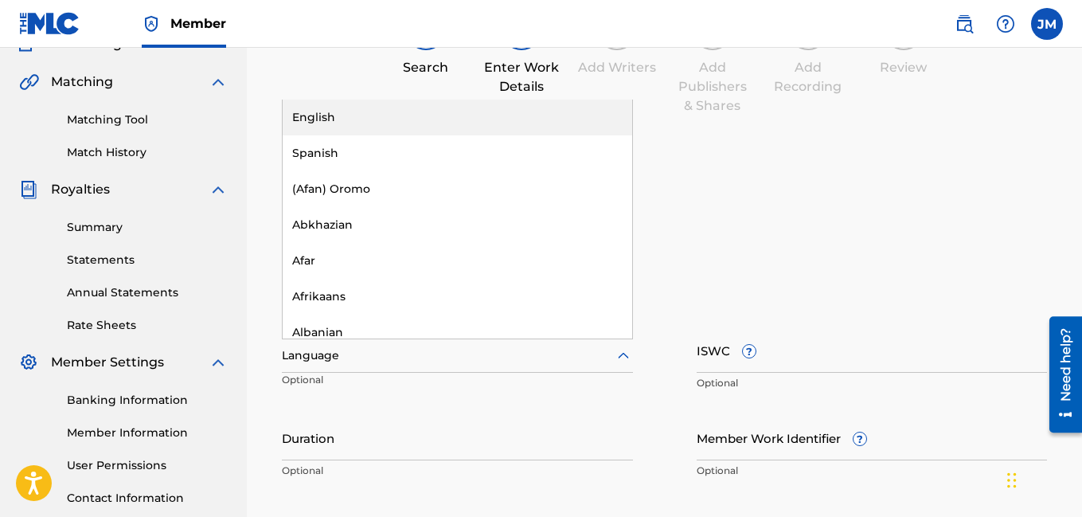
click at [330, 126] on div "English" at bounding box center [458, 118] width 350 height 36
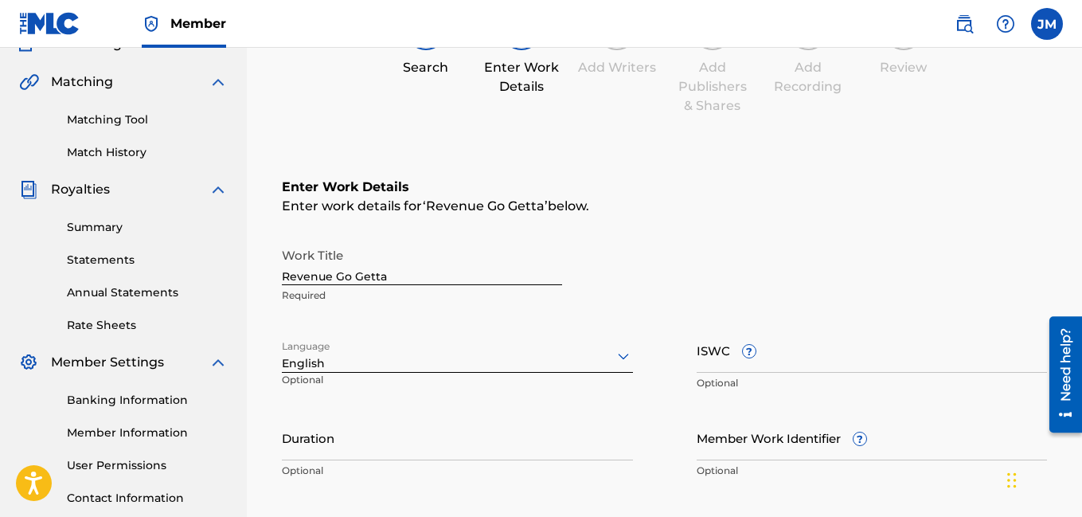
click at [401, 451] on input "Duration" at bounding box center [457, 437] width 351 height 45
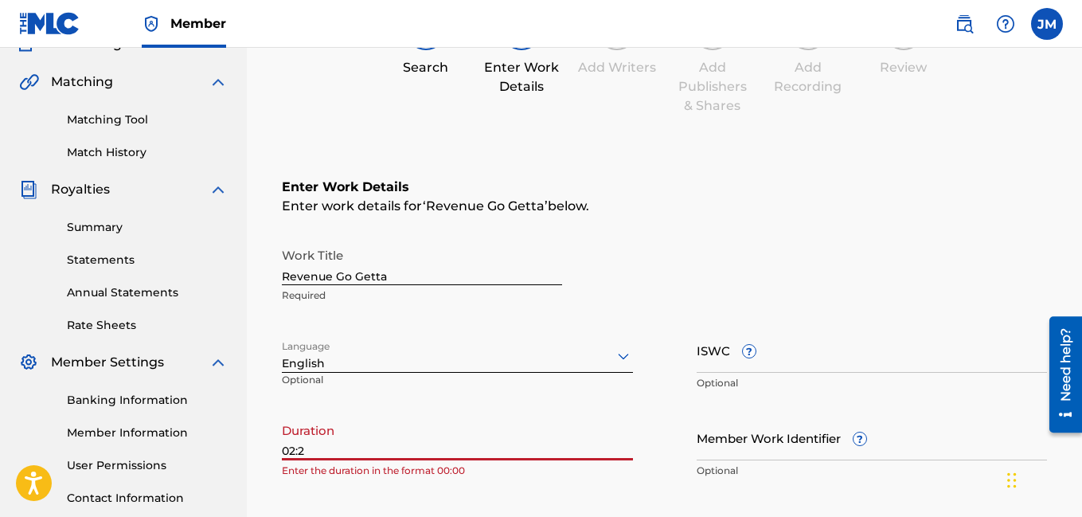
type input "02:27"
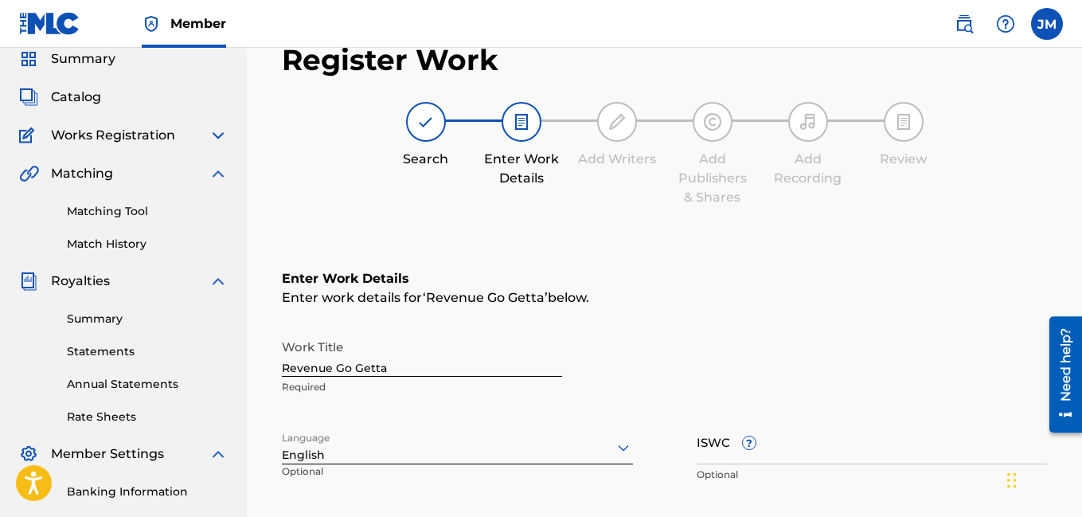
scroll to position [513, 0]
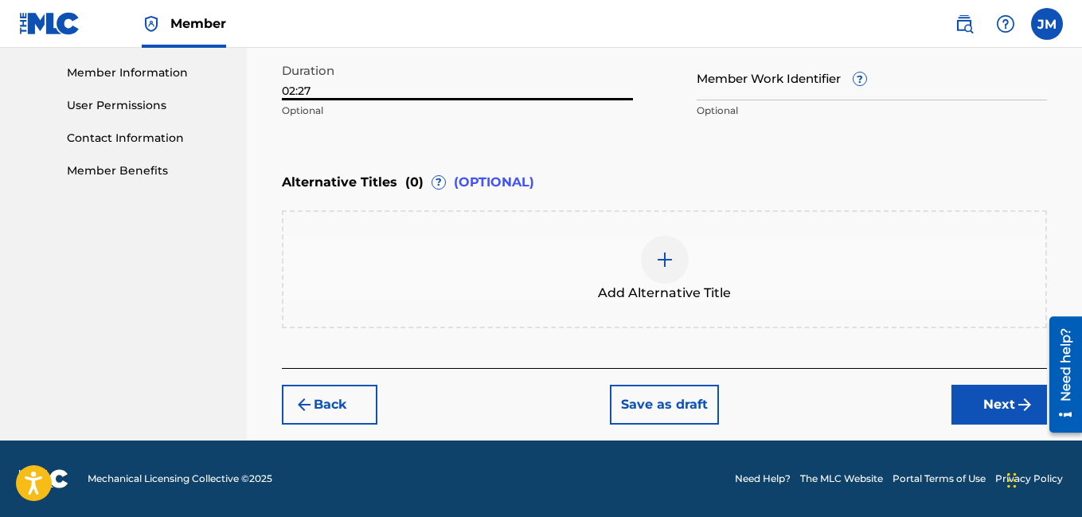
click at [1002, 400] on button "Next" at bounding box center [1000, 405] width 96 height 40
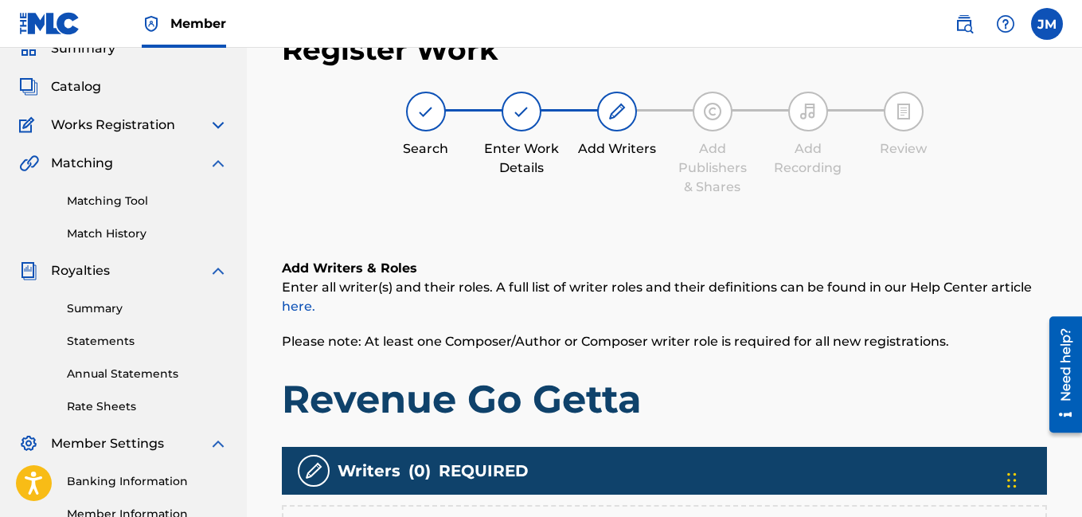
scroll to position [403, 0]
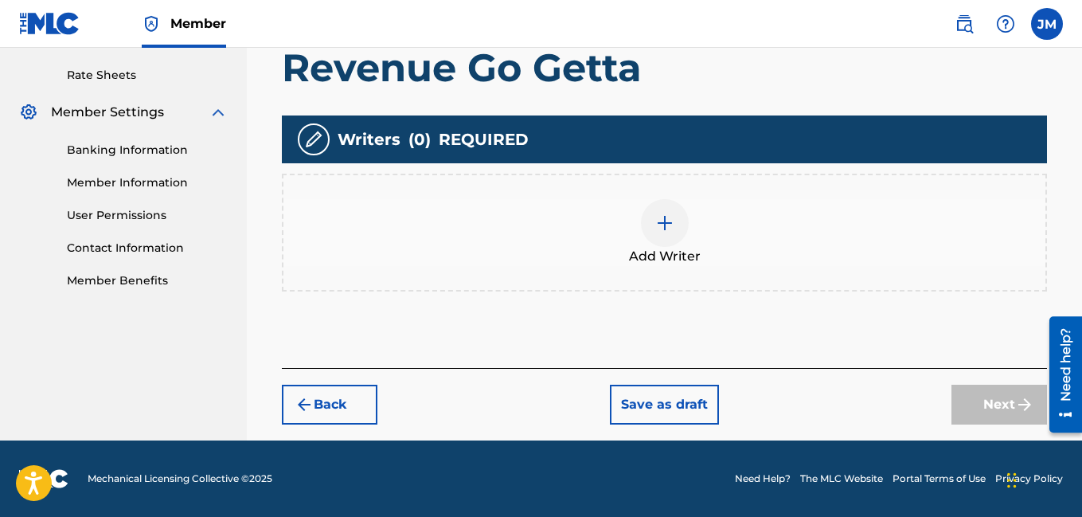
click at [663, 221] on img at bounding box center [664, 222] width 19 height 19
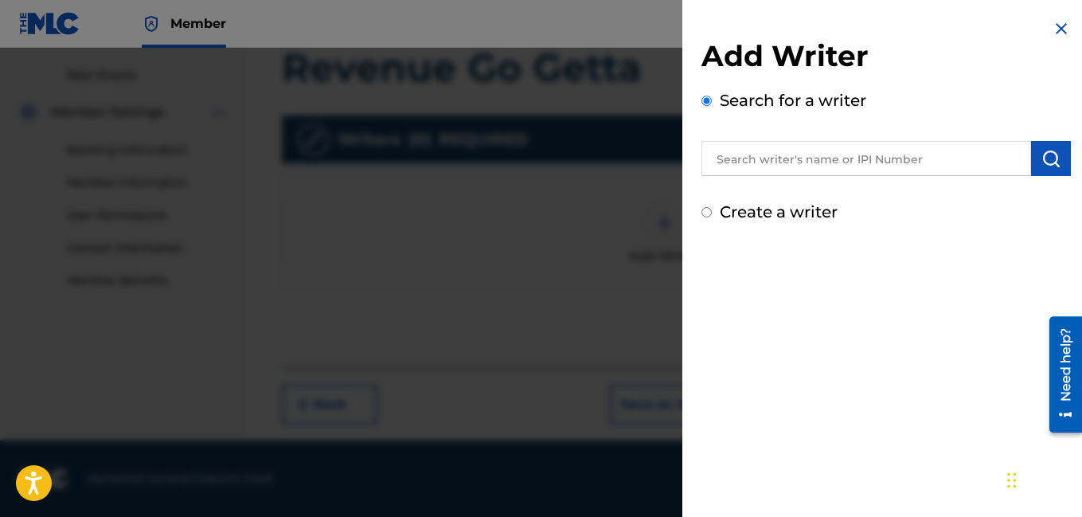
click at [777, 163] on input "text" at bounding box center [867, 158] width 330 height 35
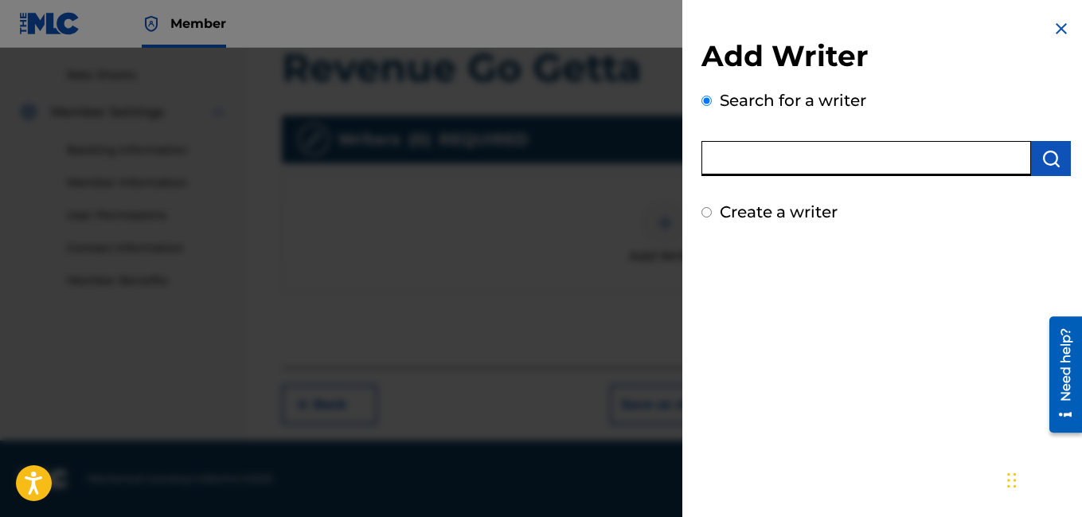
click at [706, 213] on input "Create a writer" at bounding box center [707, 212] width 10 height 10
radio input "false"
radio input "true"
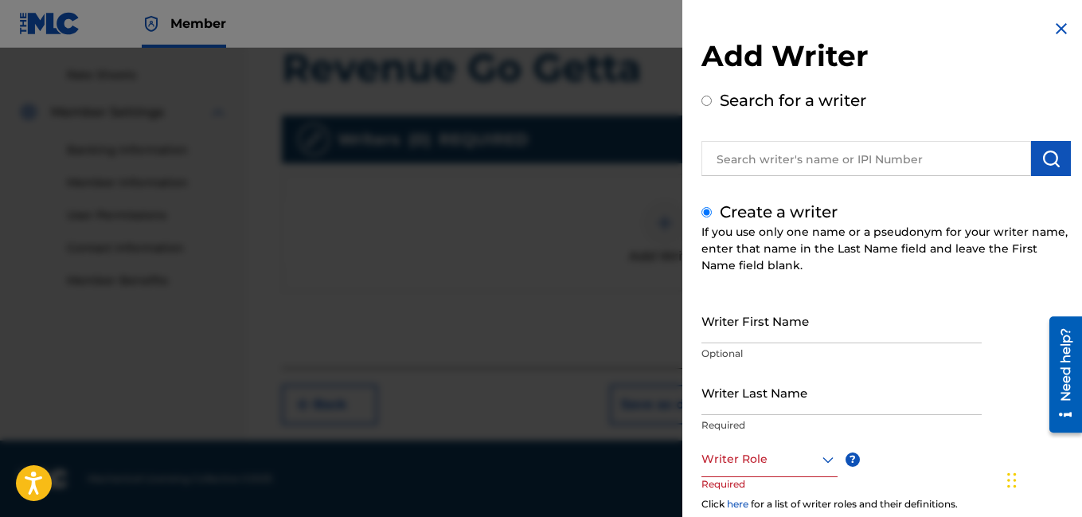
click at [754, 333] on input "Writer First Name" at bounding box center [842, 320] width 280 height 45
type input "[PERSON_NAME]"
click at [730, 407] on input "Writer Last Name" at bounding box center [842, 392] width 280 height 45
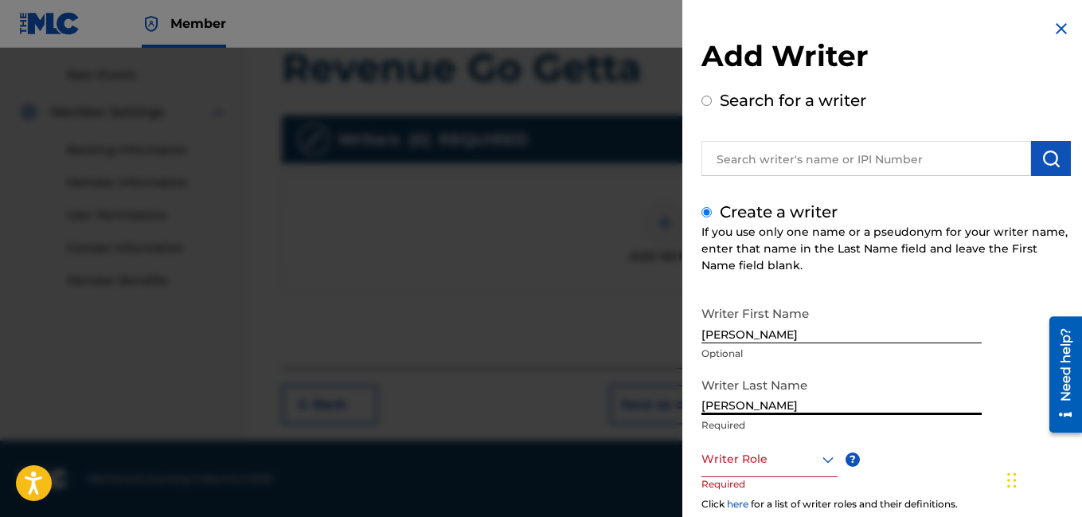
type input "[PERSON_NAME]"
click at [829, 462] on icon at bounding box center [828, 459] width 19 height 19
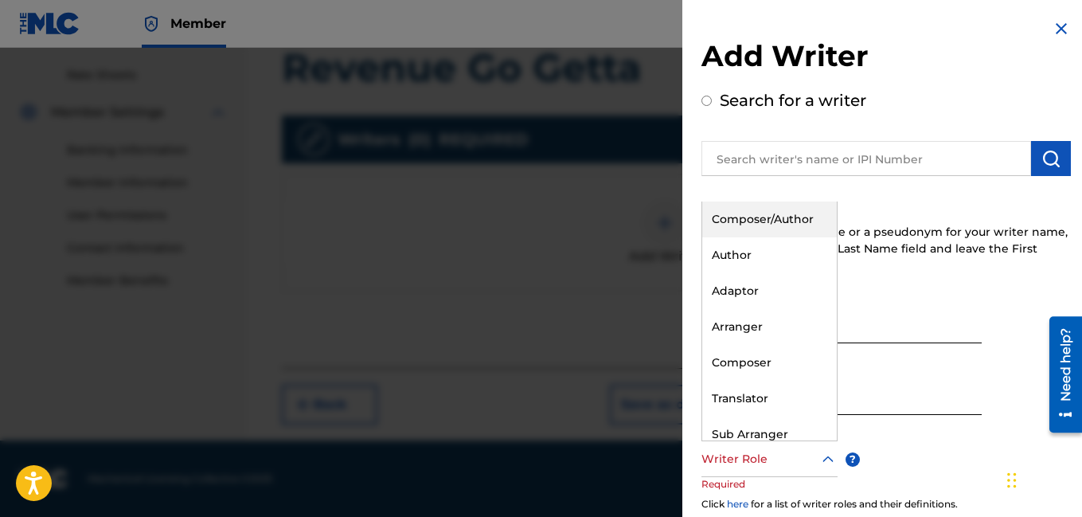
click at [789, 234] on div "Composer/Author" at bounding box center [769, 220] width 135 height 36
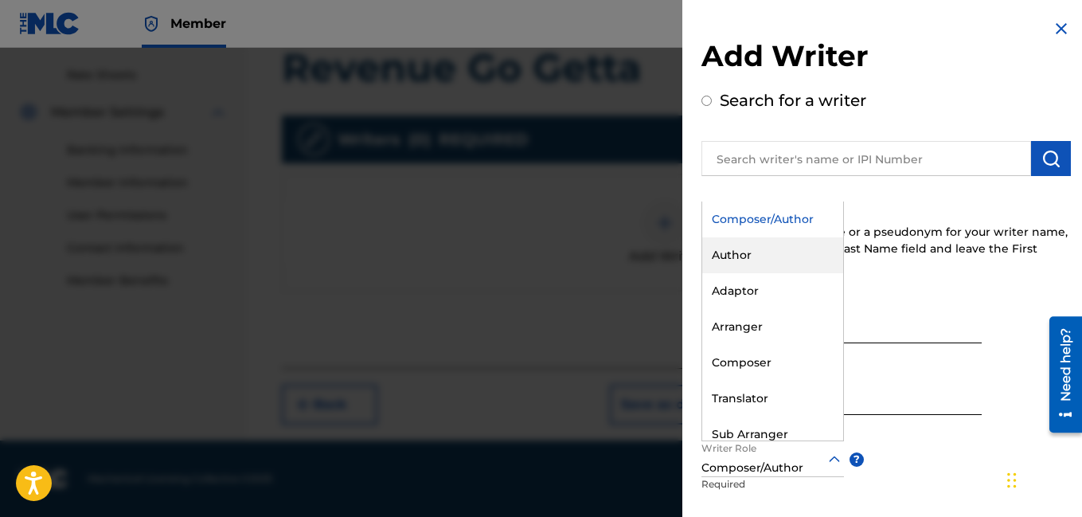
click at [1022, 315] on div "Writer First Name [PERSON_NAME] Optional Writer Last Name [PERSON_NAME] Require…" at bounding box center [887, 473] width 370 height 350
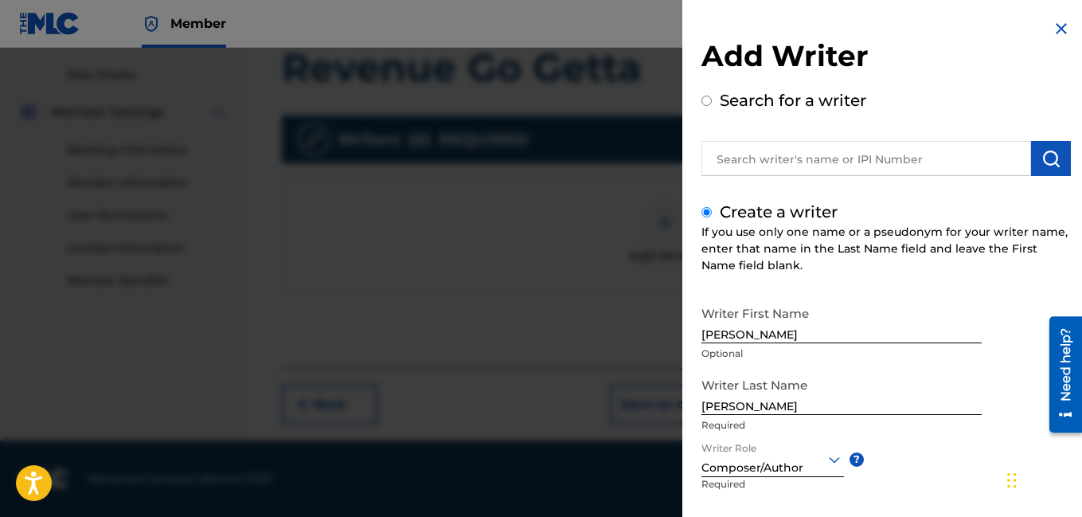
click at [998, 428] on div "Writer First Name [PERSON_NAME] Optional Writer Last Name [PERSON_NAME] Require…" at bounding box center [887, 473] width 370 height 350
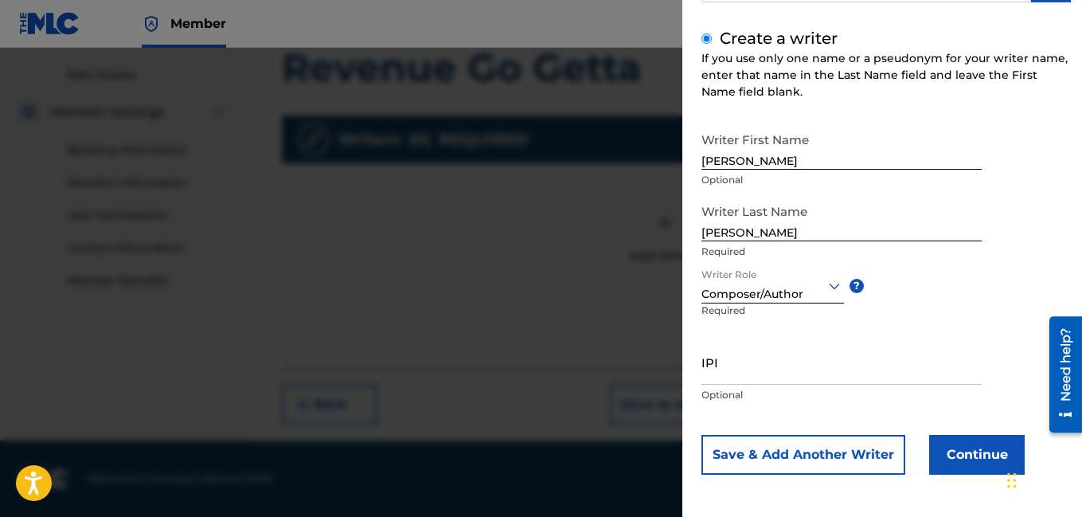
scroll to position [174, 0]
click at [992, 443] on button "Continue" at bounding box center [977, 454] width 96 height 40
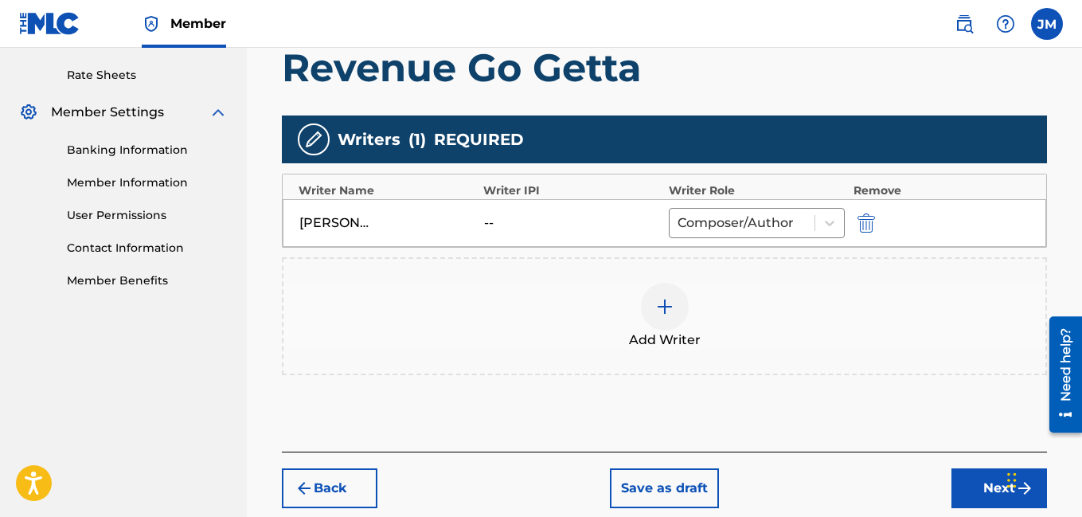
click at [964, 487] on button "Next" at bounding box center [1000, 488] width 96 height 40
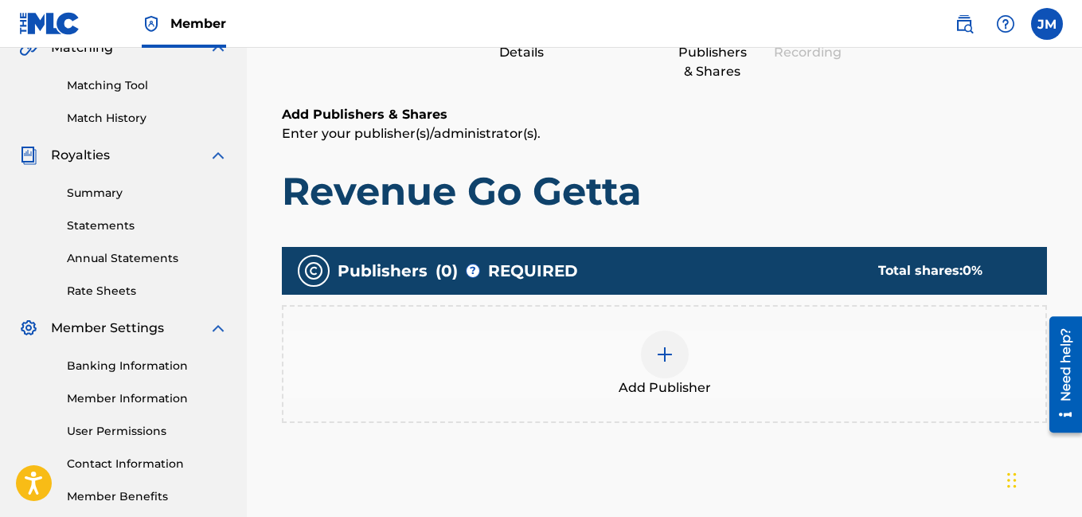
scroll to position [72, 0]
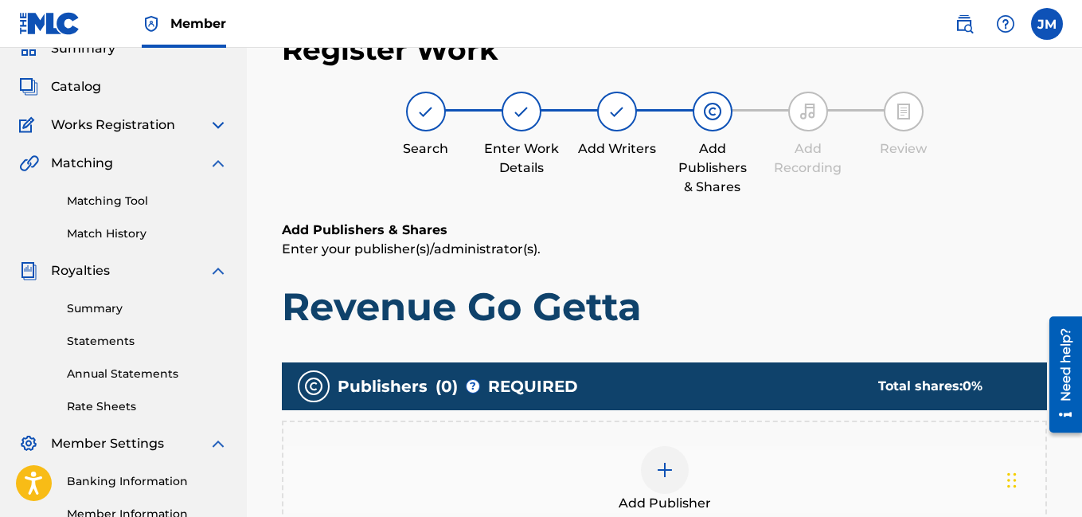
click at [663, 472] on img at bounding box center [664, 469] width 19 height 19
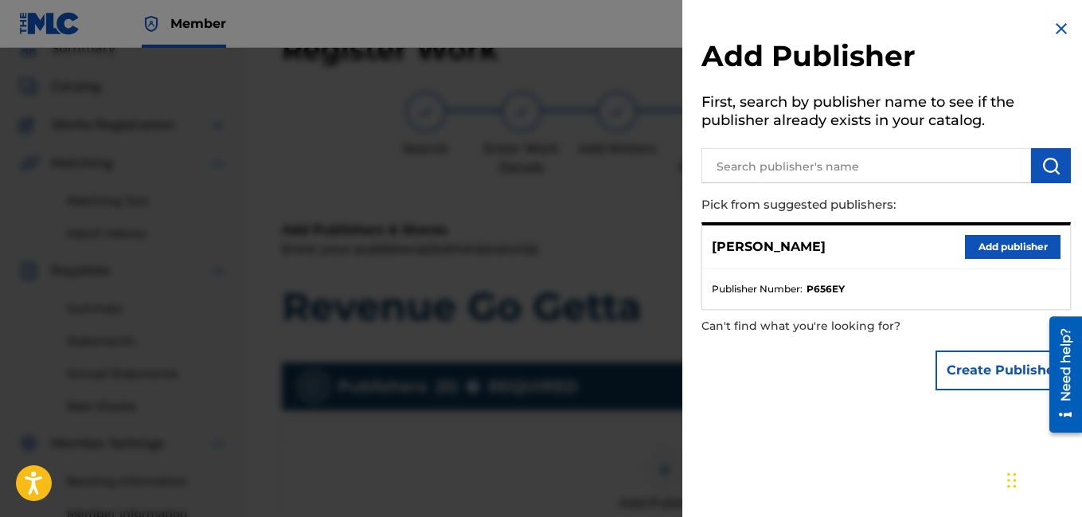
click at [980, 243] on button "Add publisher" at bounding box center [1013, 247] width 96 height 24
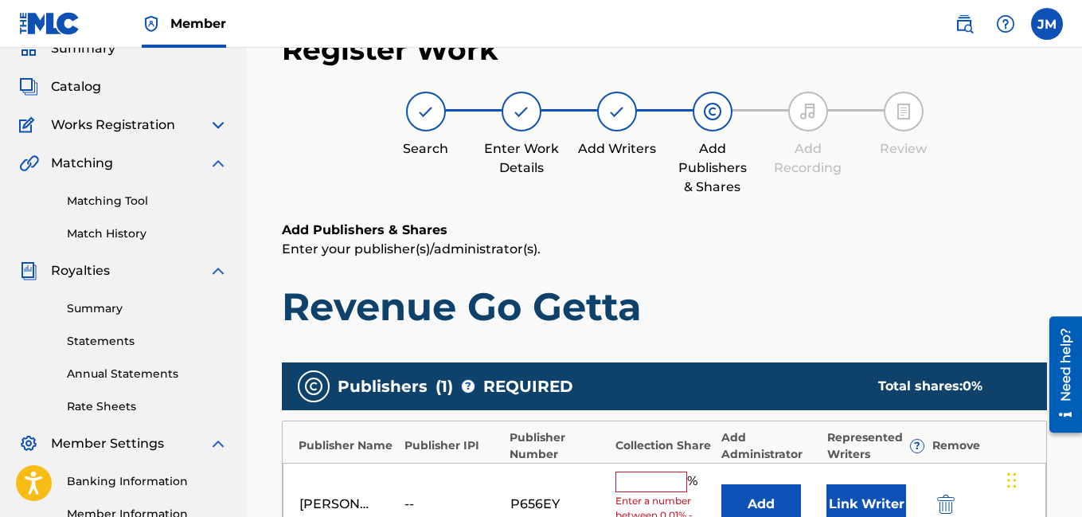
click at [644, 485] on input "text" at bounding box center [652, 482] width 72 height 21
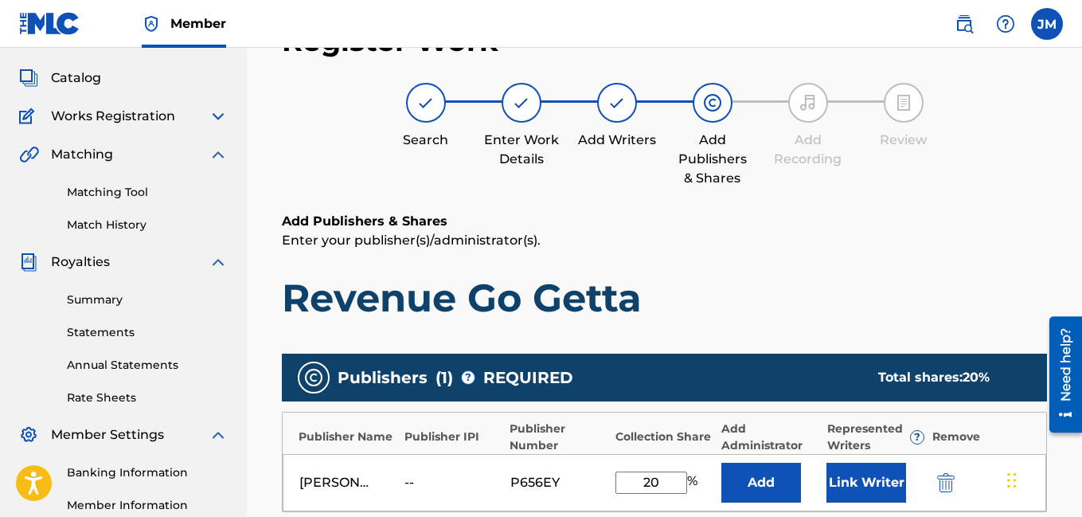
type input "2"
type input "100"
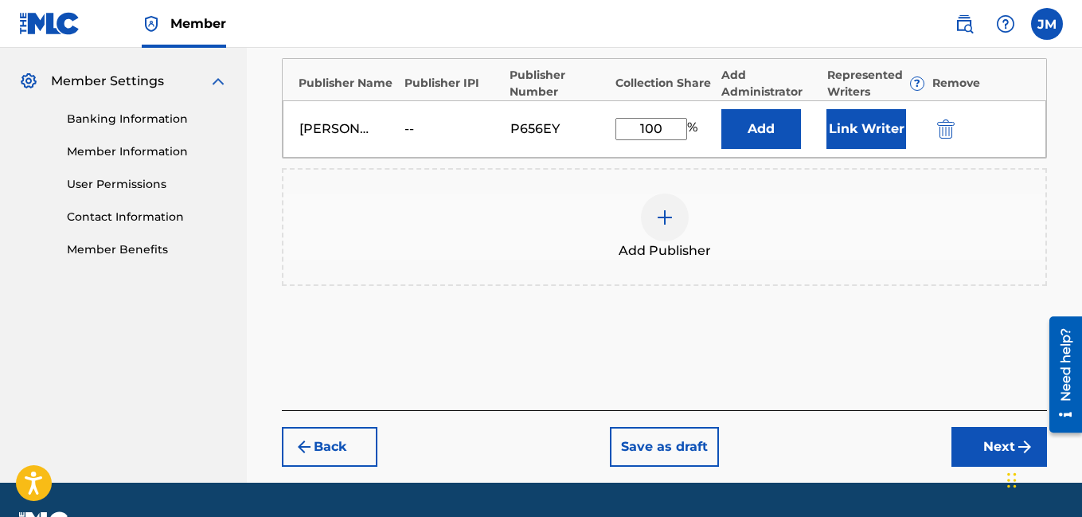
scroll to position [463, 0]
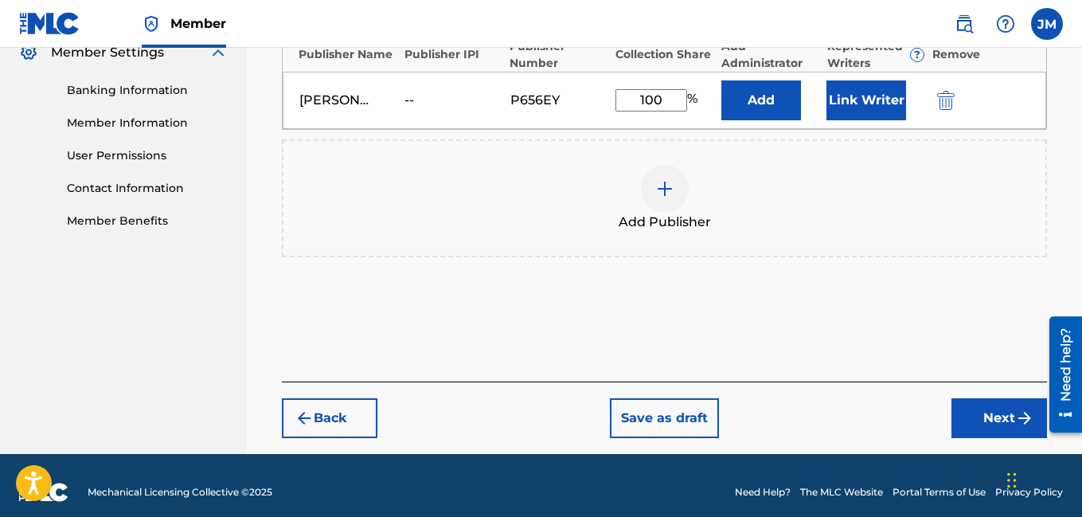
click at [1005, 421] on button "Next" at bounding box center [1000, 418] width 96 height 40
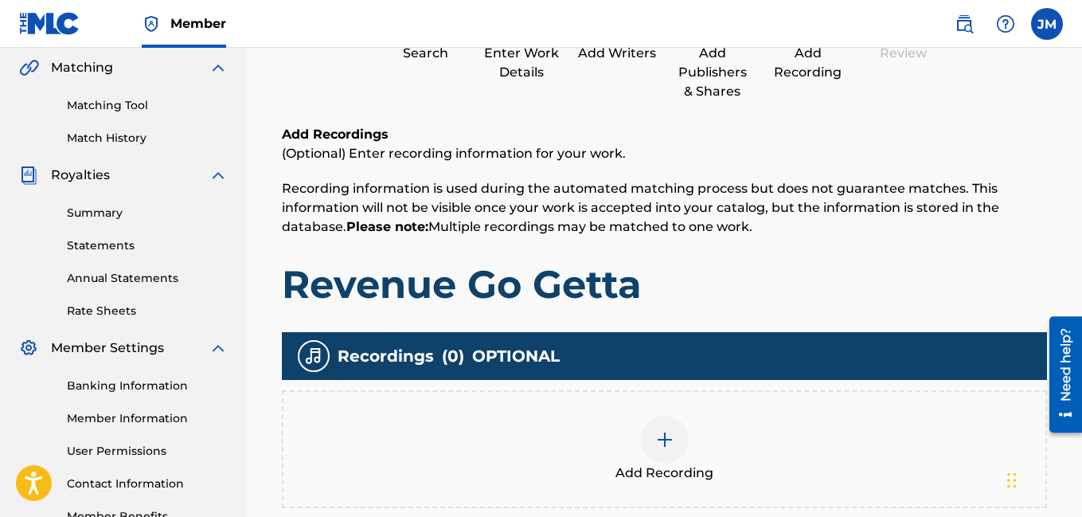
scroll to position [199, 0]
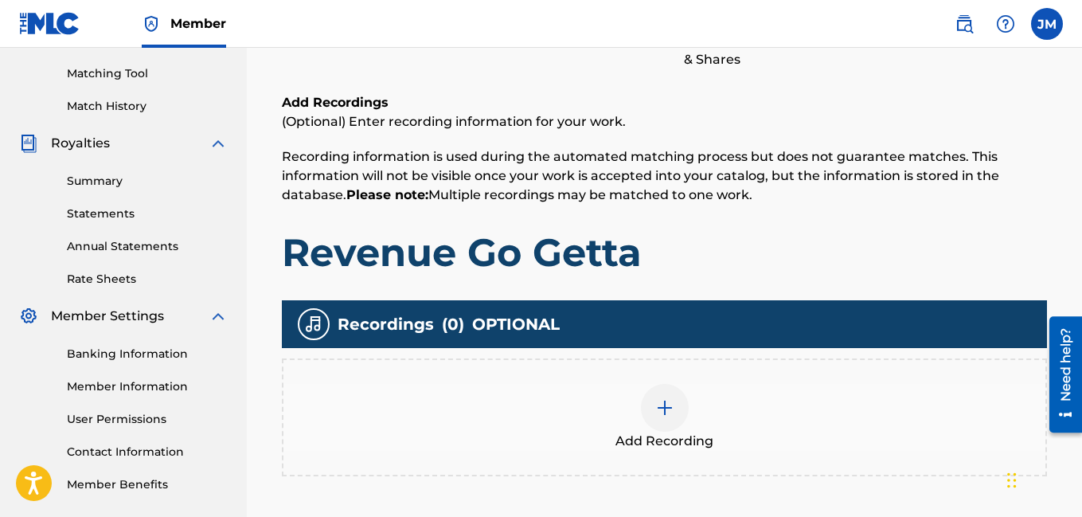
click at [667, 405] on img at bounding box center [664, 407] width 19 height 19
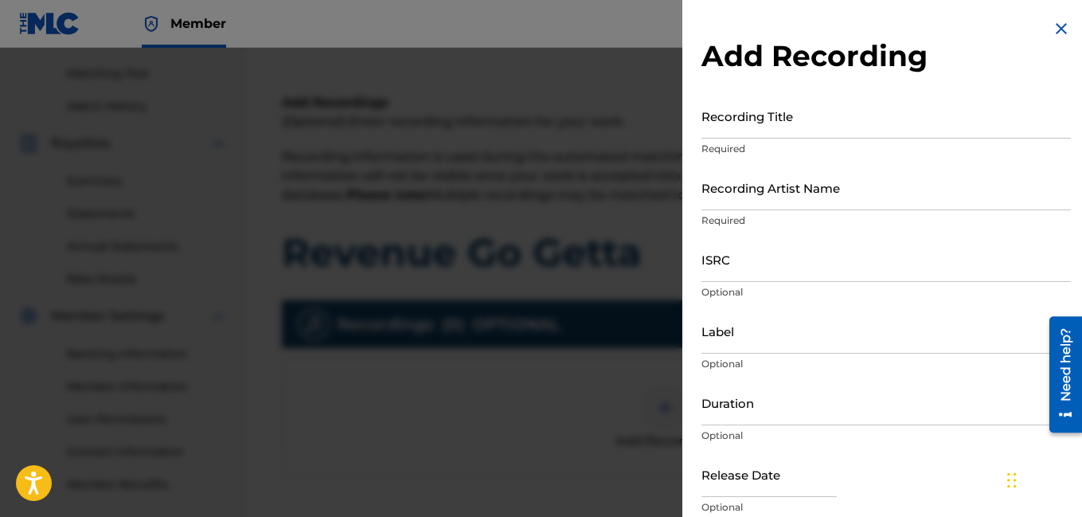
click at [815, 135] on input "Recording Title" at bounding box center [887, 115] width 370 height 45
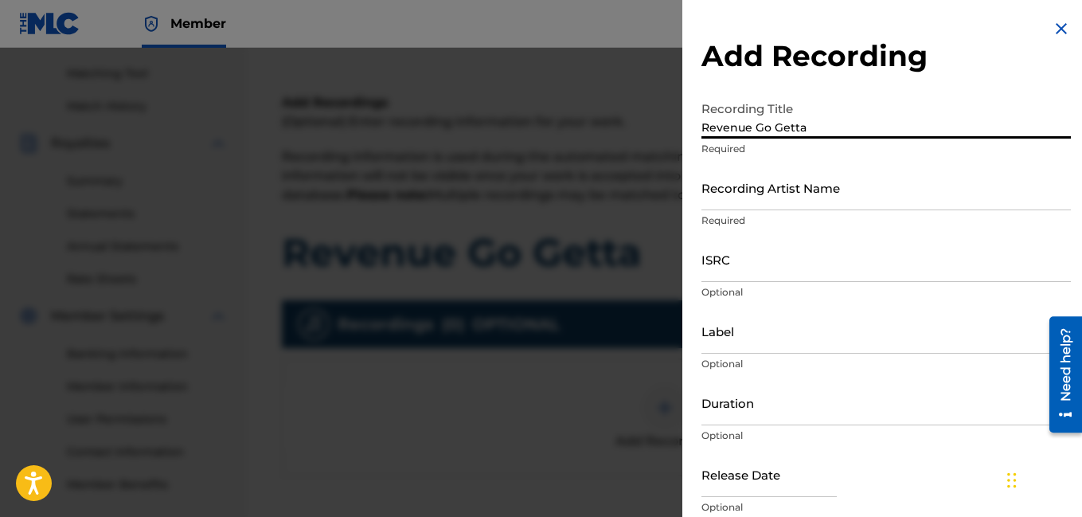
type input "Revenue Go Getta"
click at [769, 201] on input "Recording Artist Name" at bounding box center [887, 187] width 370 height 45
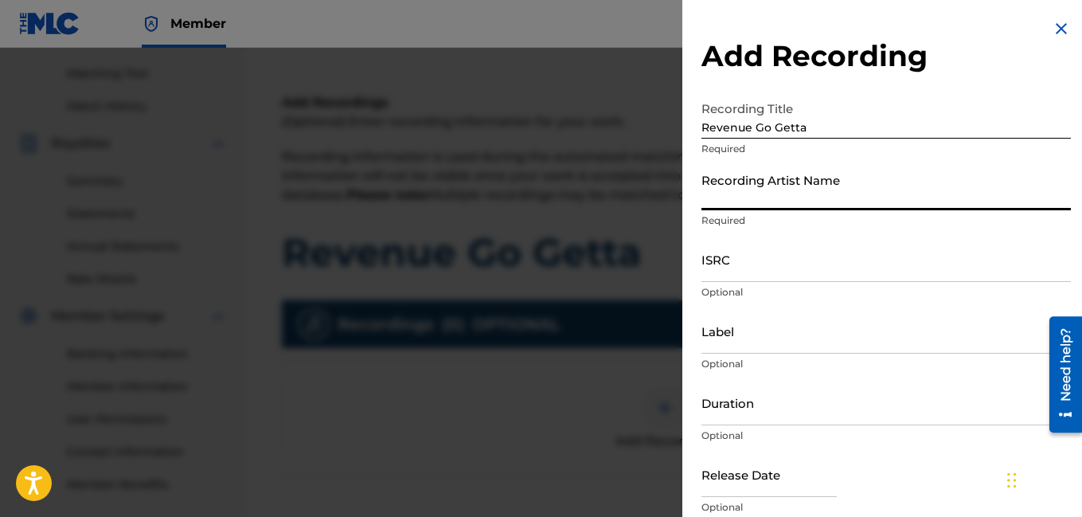
type input "Rocdeneiro"
click at [769, 417] on input "Duration" at bounding box center [887, 402] width 370 height 45
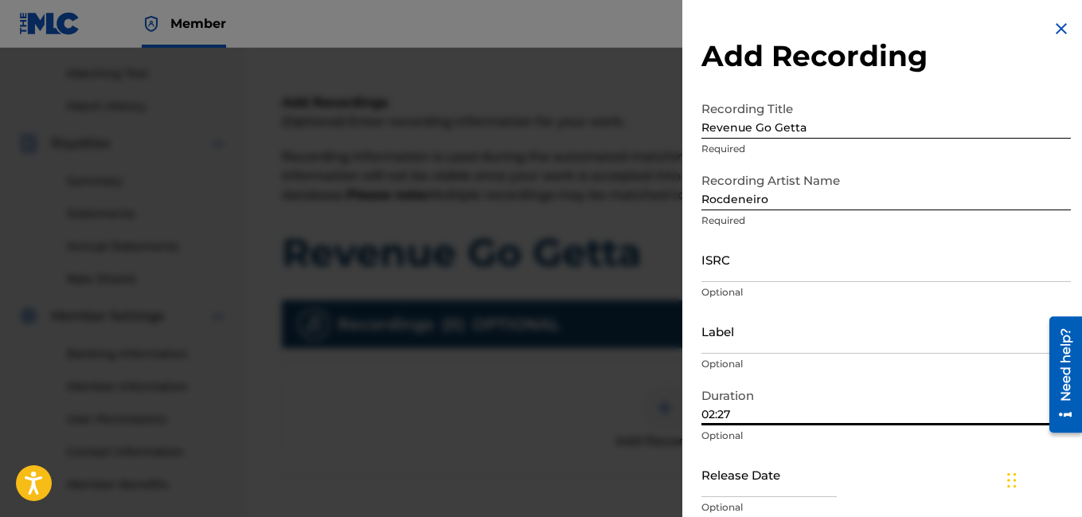
type input "02:27"
click at [788, 491] on input "text" at bounding box center [769, 474] width 135 height 45
select select "7"
select select "2025"
type input "[DATE]"
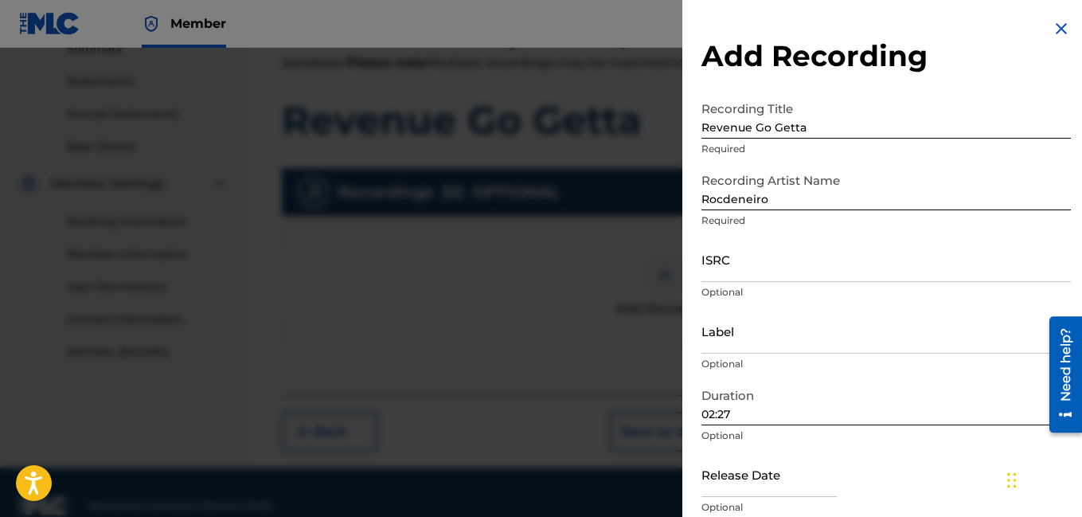
scroll to position [358, 0]
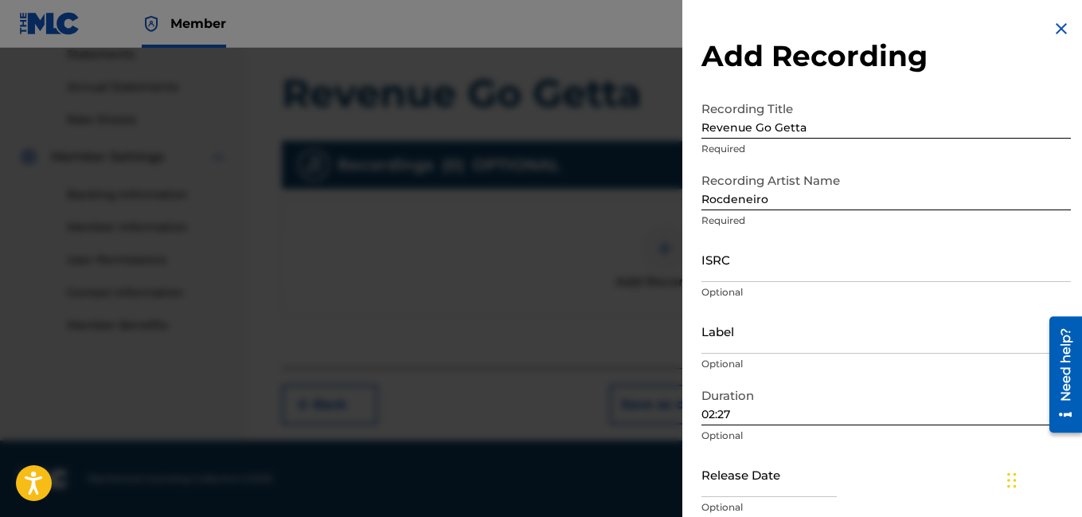
click at [988, 439] on p "Optional" at bounding box center [887, 435] width 370 height 14
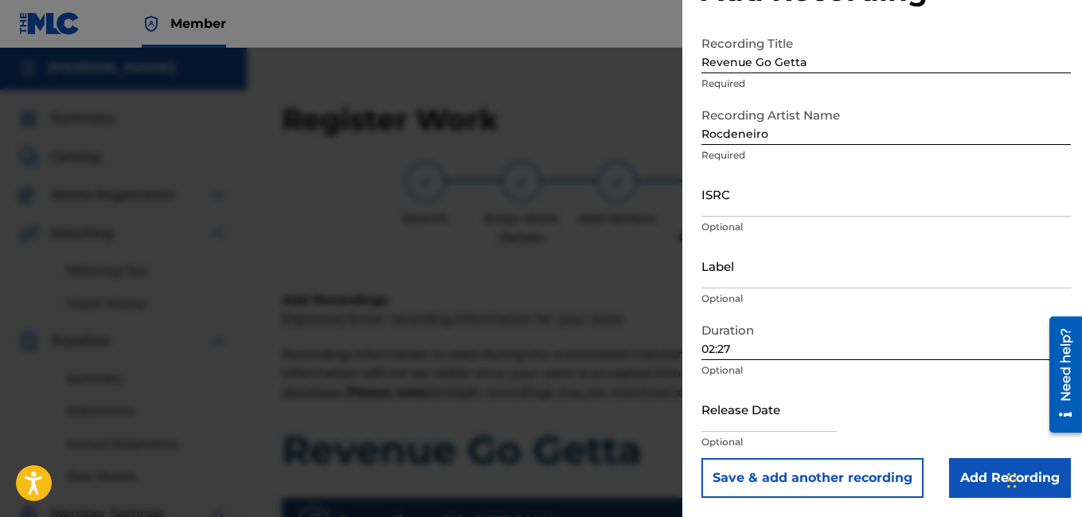
scroll to position [0, 0]
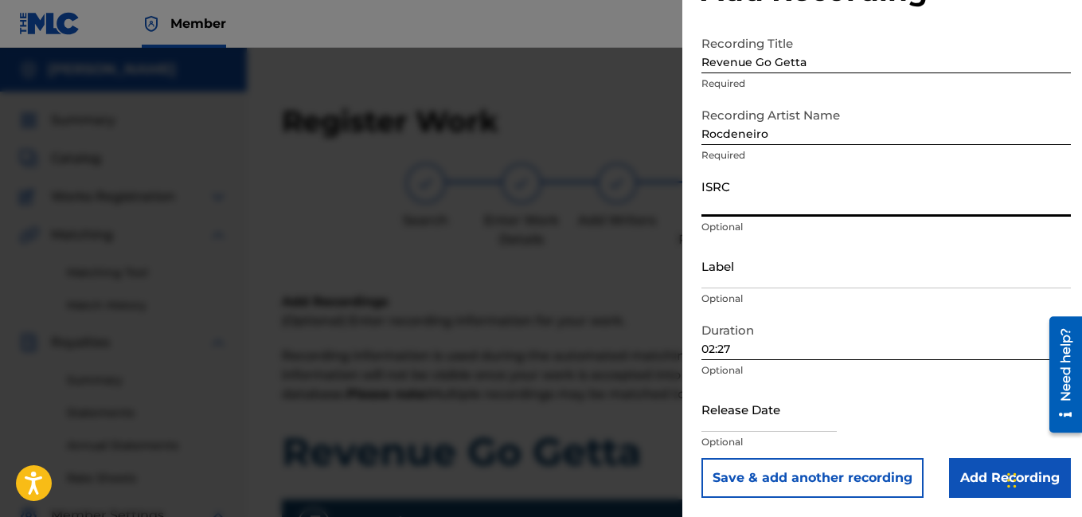
click at [1023, 194] on input "ISRC" at bounding box center [887, 193] width 370 height 45
click at [1054, 59] on input "Revenue Go Getta" at bounding box center [887, 50] width 370 height 45
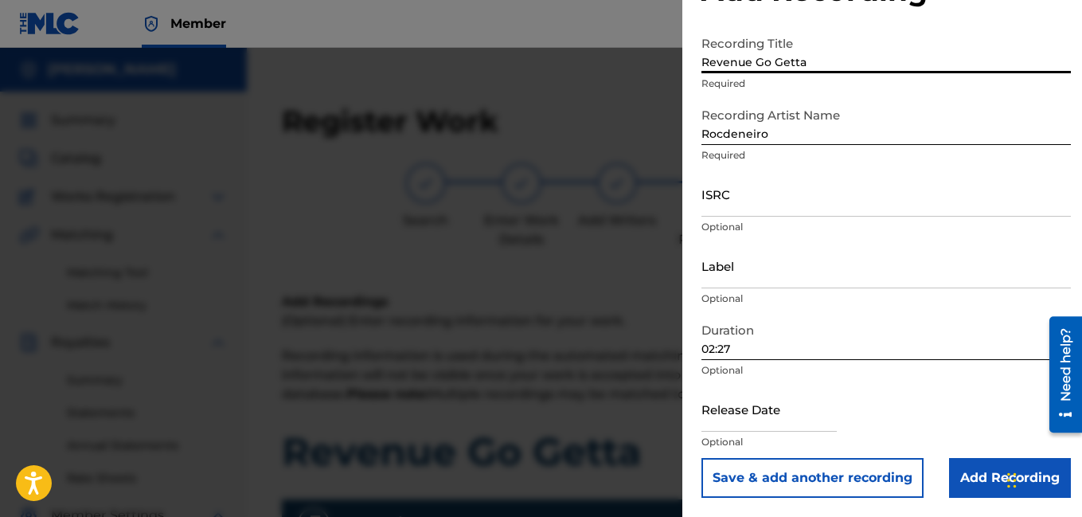
click at [987, 485] on input "Add Recording" at bounding box center [1010, 478] width 122 height 40
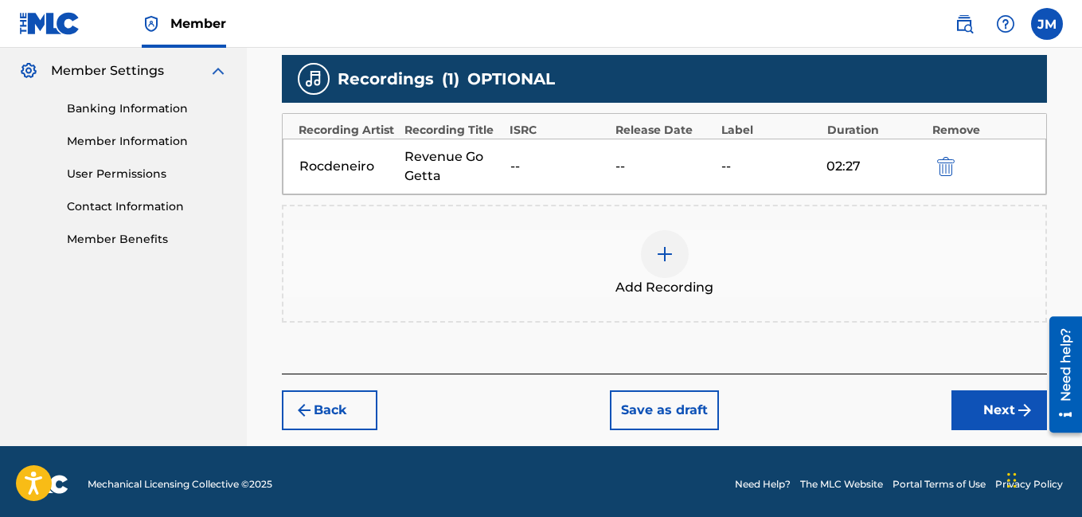
scroll to position [450, 0]
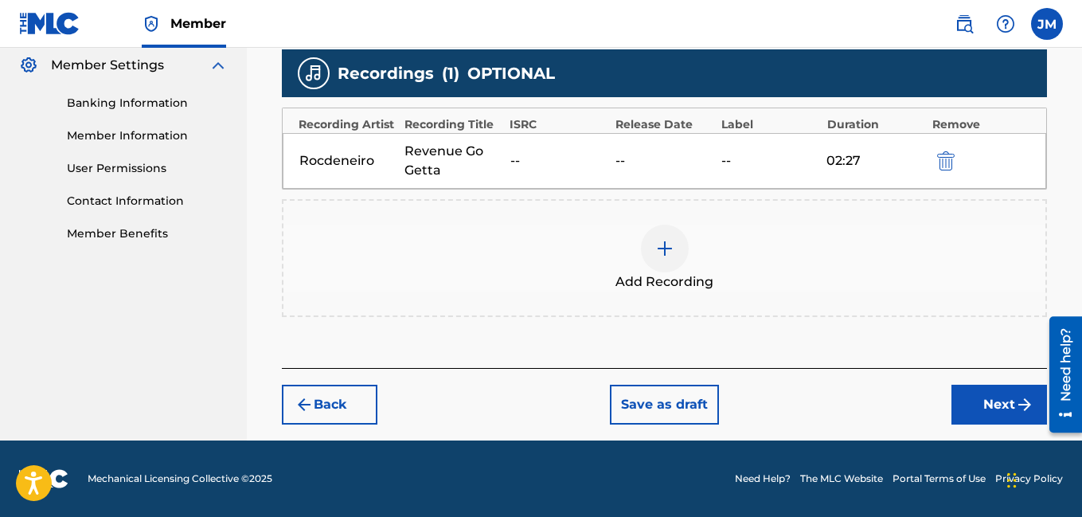
click at [1013, 400] on button "Next" at bounding box center [1000, 405] width 96 height 40
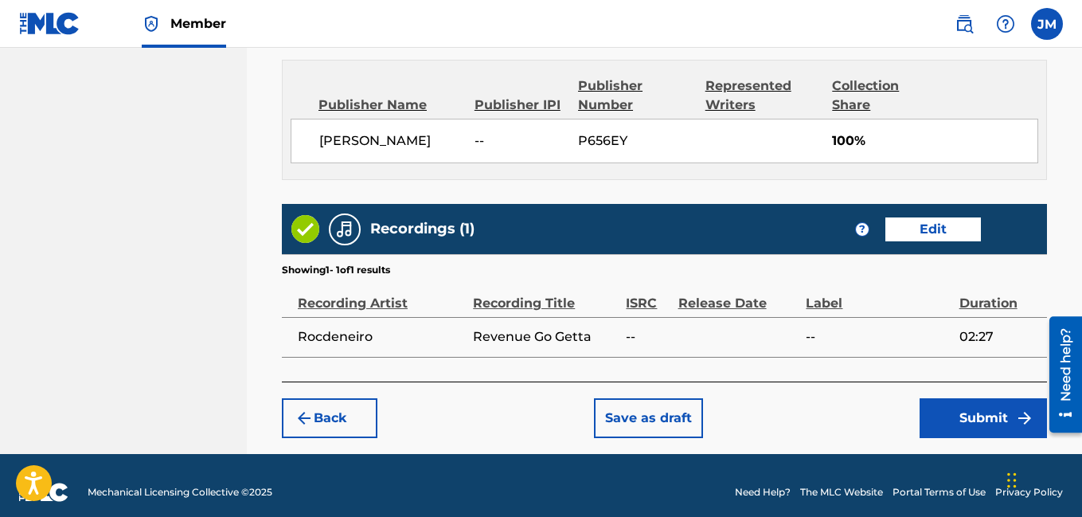
scroll to position [881, 0]
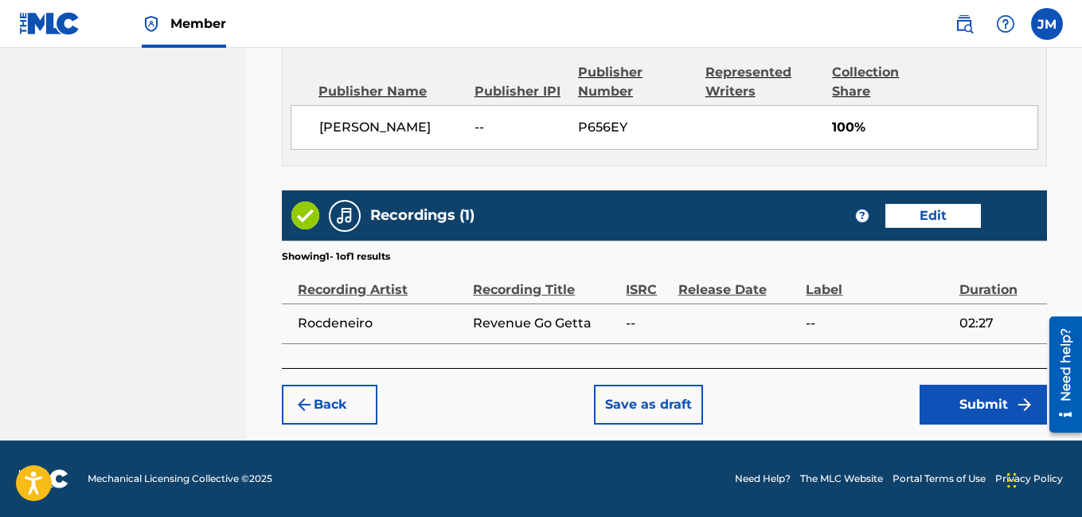
click at [961, 399] on button "Submit" at bounding box center [983, 405] width 127 height 40
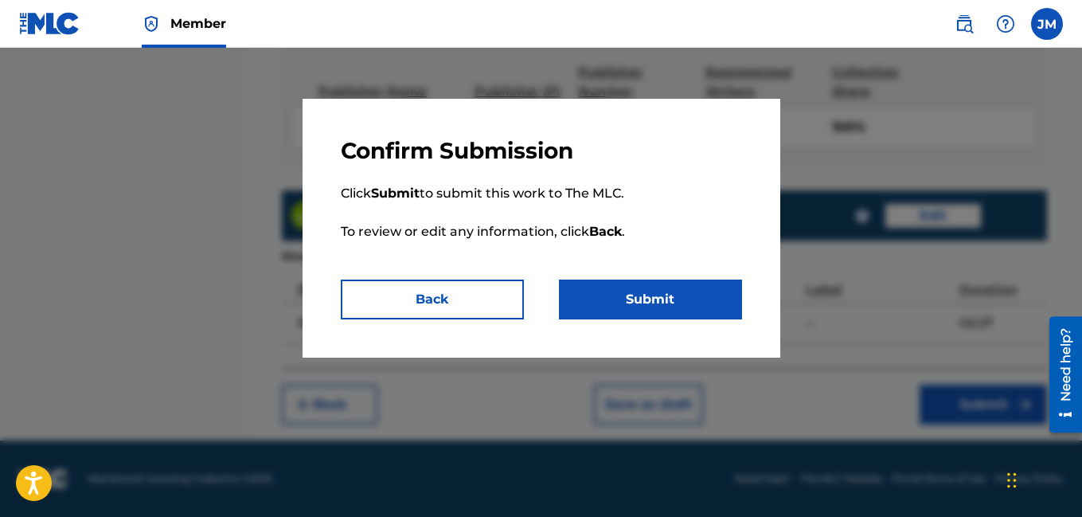
click at [705, 301] on button "Submit" at bounding box center [650, 300] width 183 height 40
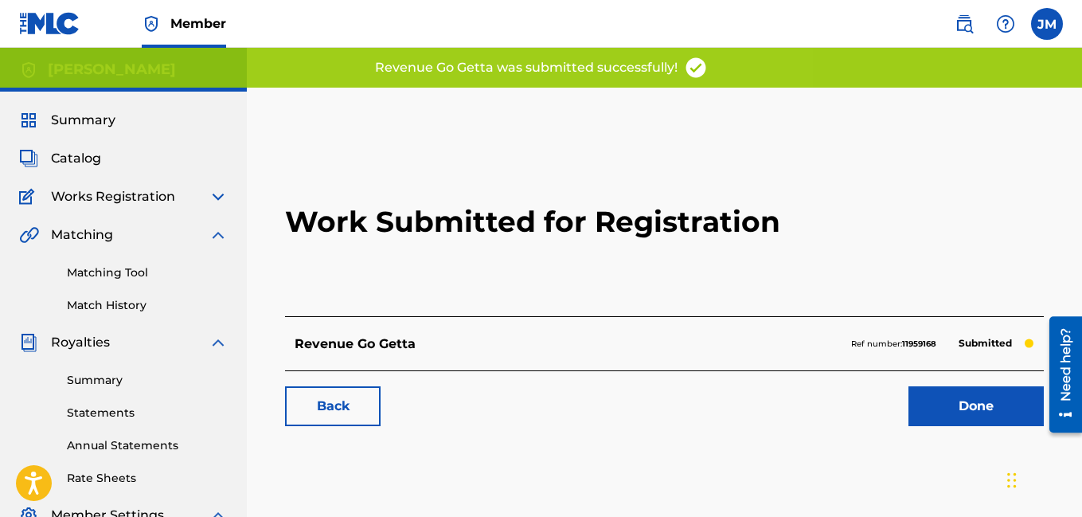
click at [936, 399] on link "Done" at bounding box center [976, 406] width 135 height 40
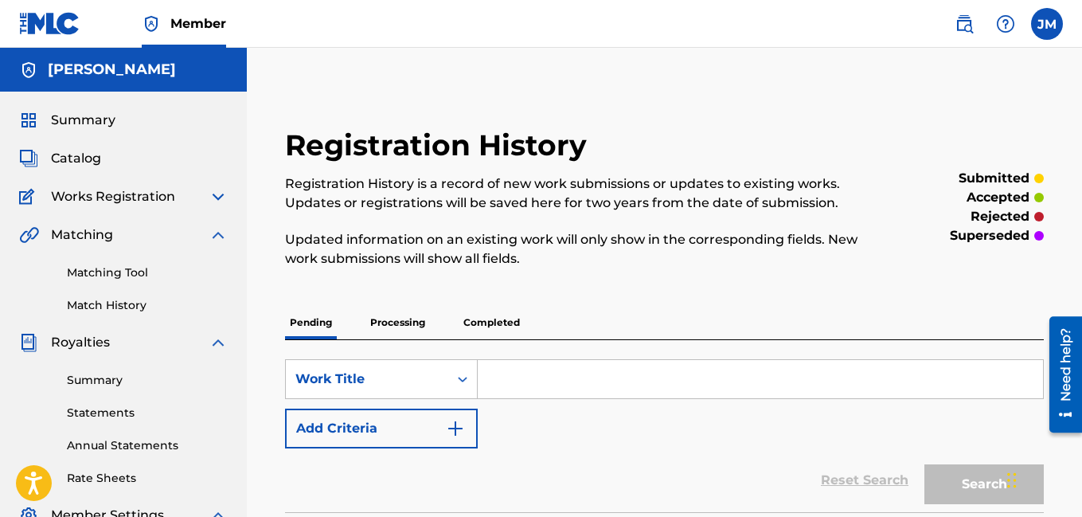
click at [73, 158] on span "Catalog" at bounding box center [76, 158] width 50 height 19
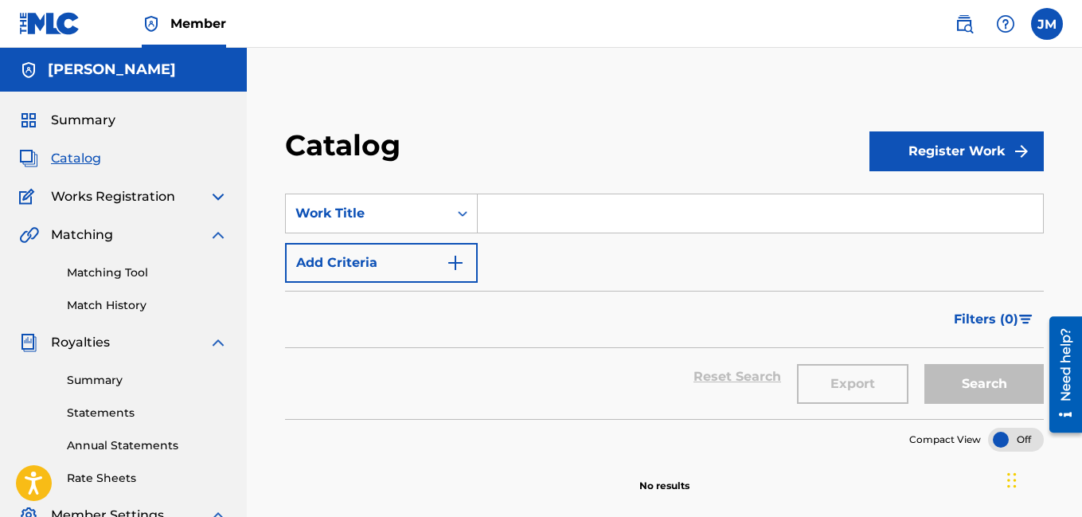
click at [953, 154] on button "Register Work" at bounding box center [957, 151] width 174 height 40
click at [952, 145] on button "Register Work" at bounding box center [957, 151] width 174 height 40
click at [919, 202] on link "Individual" at bounding box center [957, 203] width 174 height 38
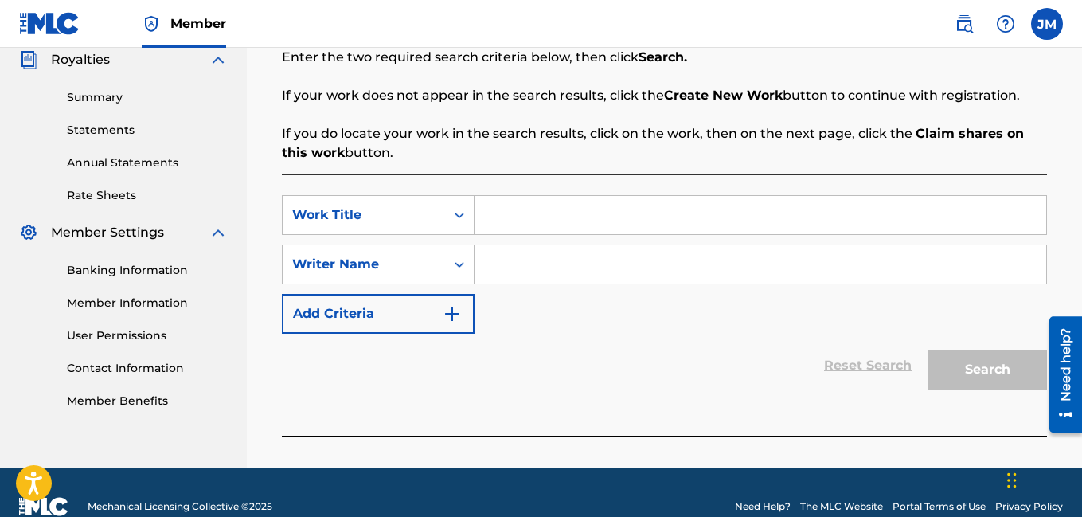
scroll to position [287, 0]
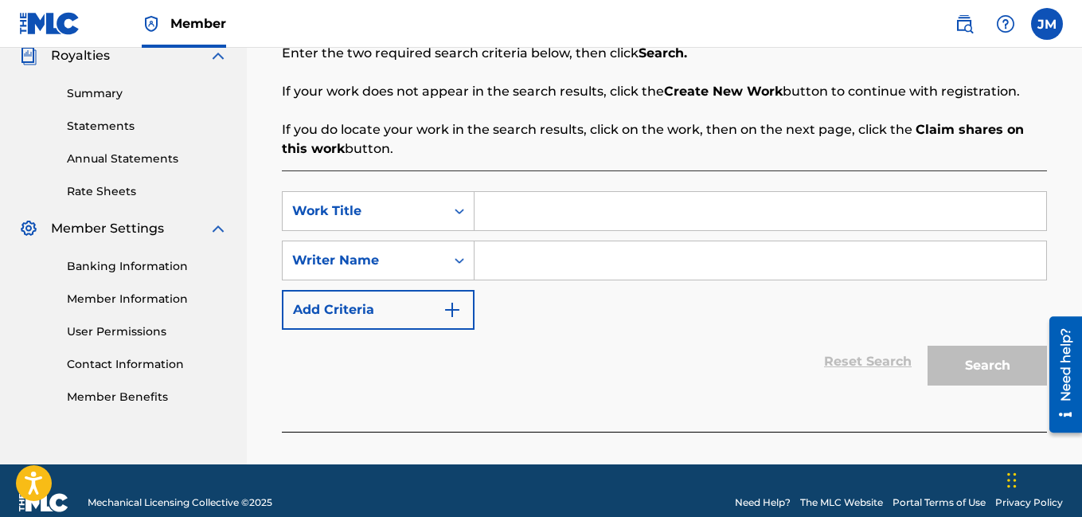
click at [511, 256] on input "Search Form" at bounding box center [761, 260] width 572 height 38
type input "Rocdeneiro"
click at [505, 209] on input "Search Form" at bounding box center [761, 211] width 572 height 38
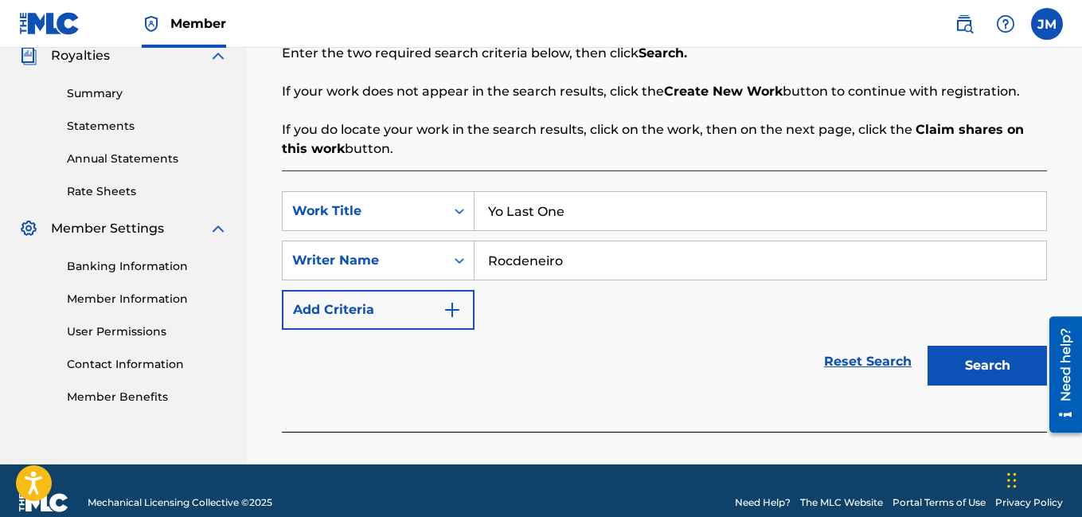
type input "Yo Last One"
click at [988, 355] on button "Search" at bounding box center [987, 366] width 119 height 40
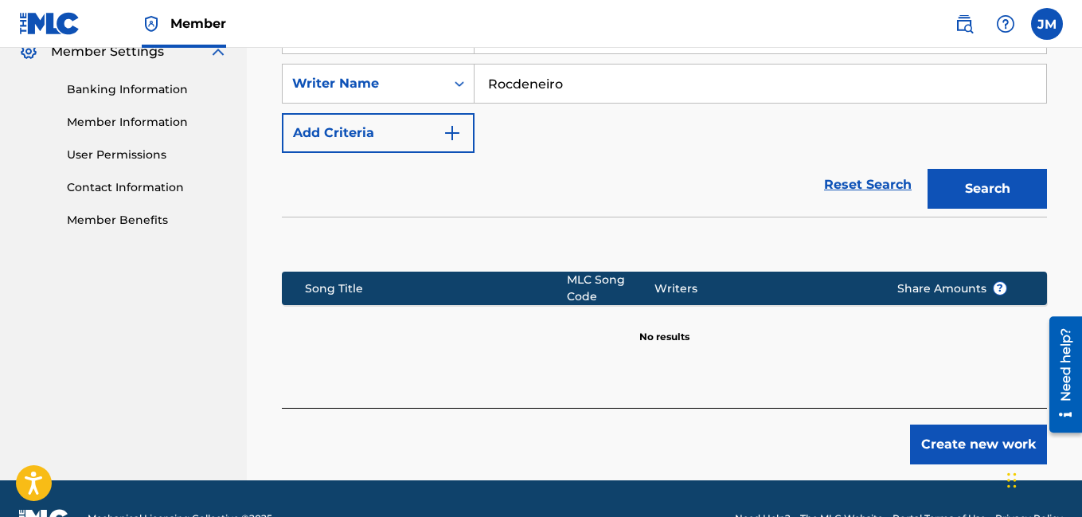
scroll to position [503, 0]
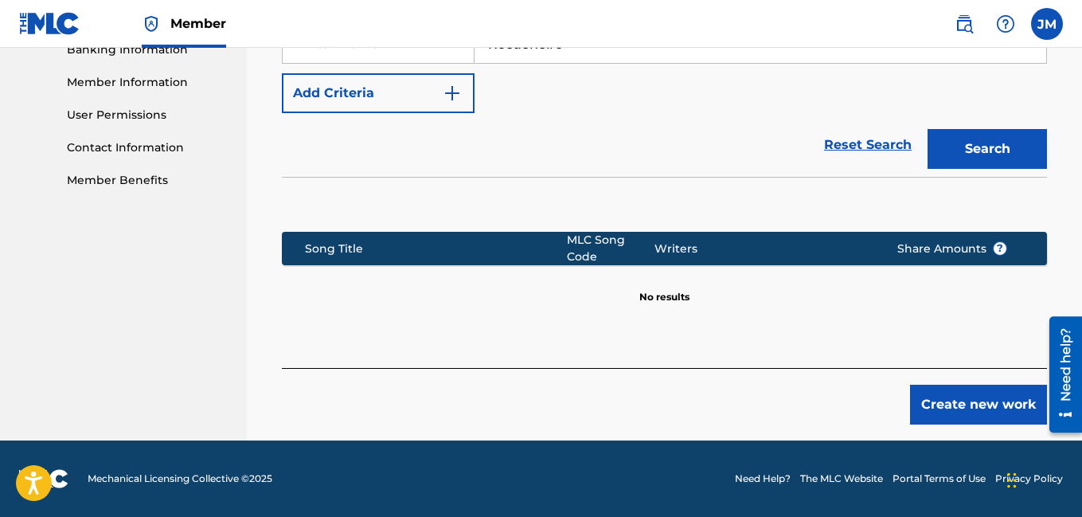
click at [1008, 402] on button "Create new work" at bounding box center [978, 405] width 137 height 40
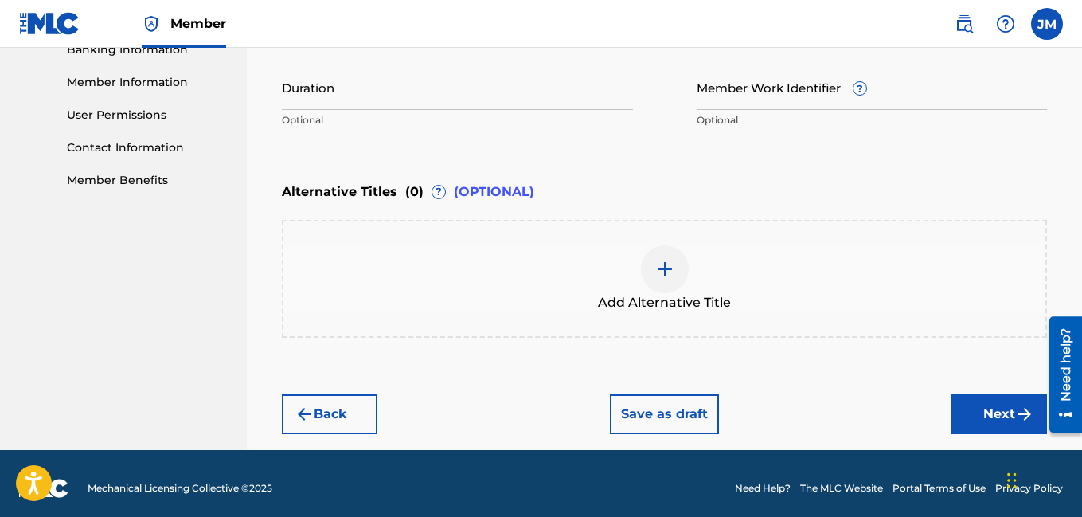
scroll to position [52, 0]
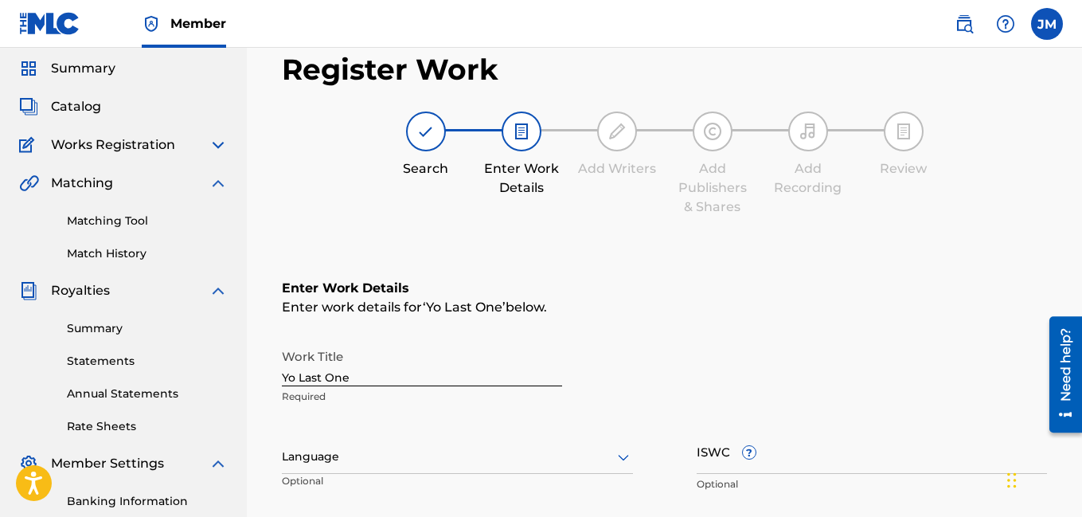
click at [421, 464] on div at bounding box center [457, 457] width 351 height 20
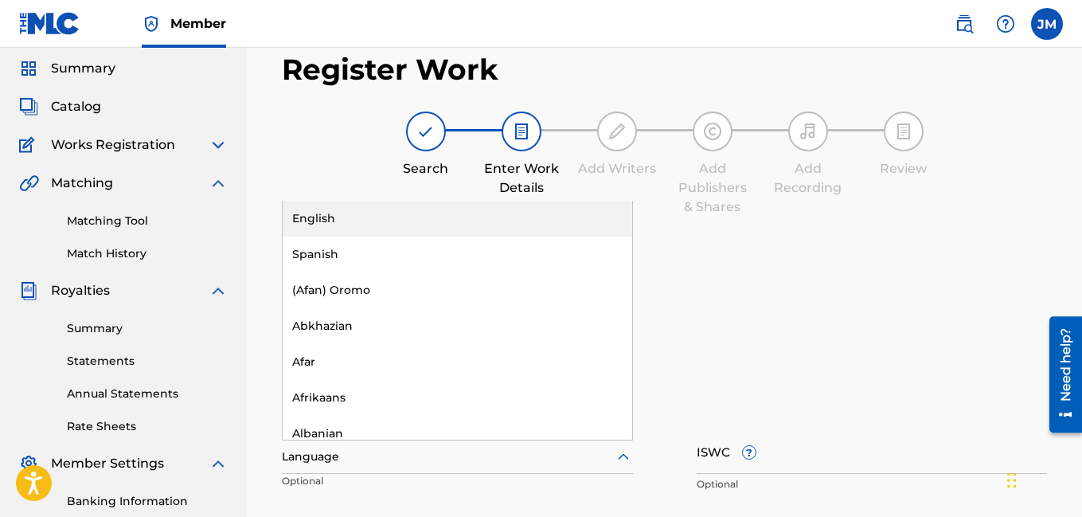
click at [441, 219] on div "English" at bounding box center [458, 219] width 350 height 36
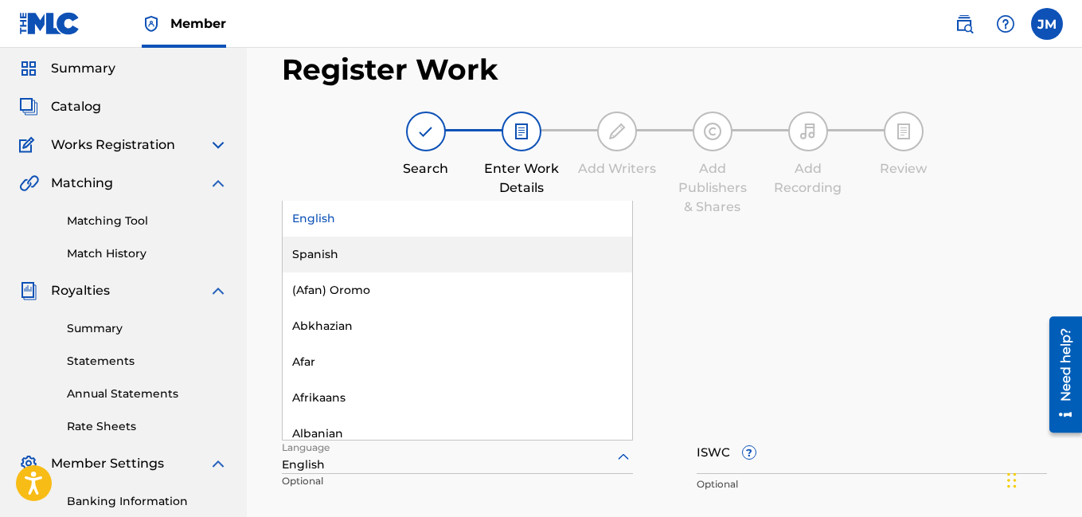
click at [758, 337] on div "Enter Work Details Enter work details for ‘ Yo Last One ’ below. Work Title Yo …" at bounding box center [664, 433] width 765 height 385
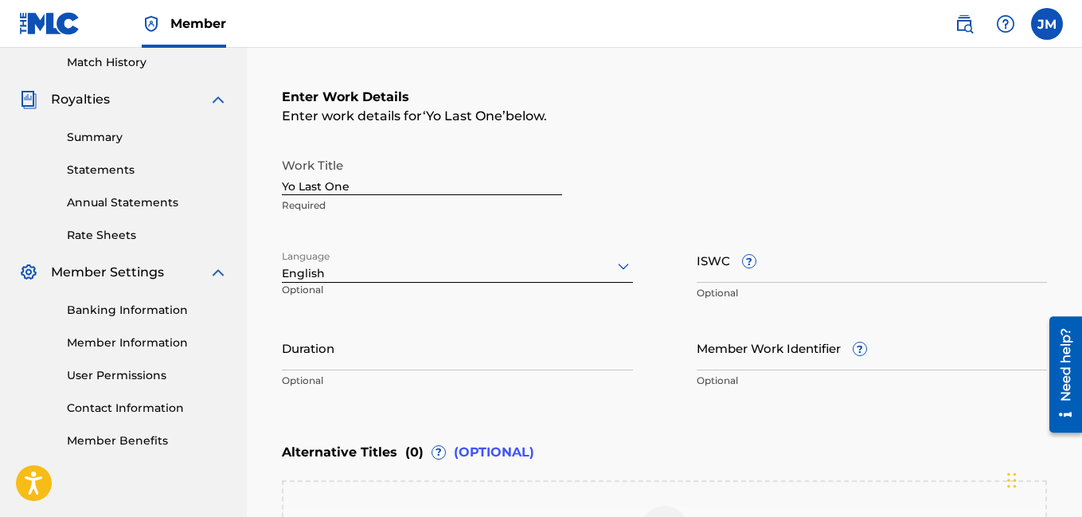
scroll to position [275, 0]
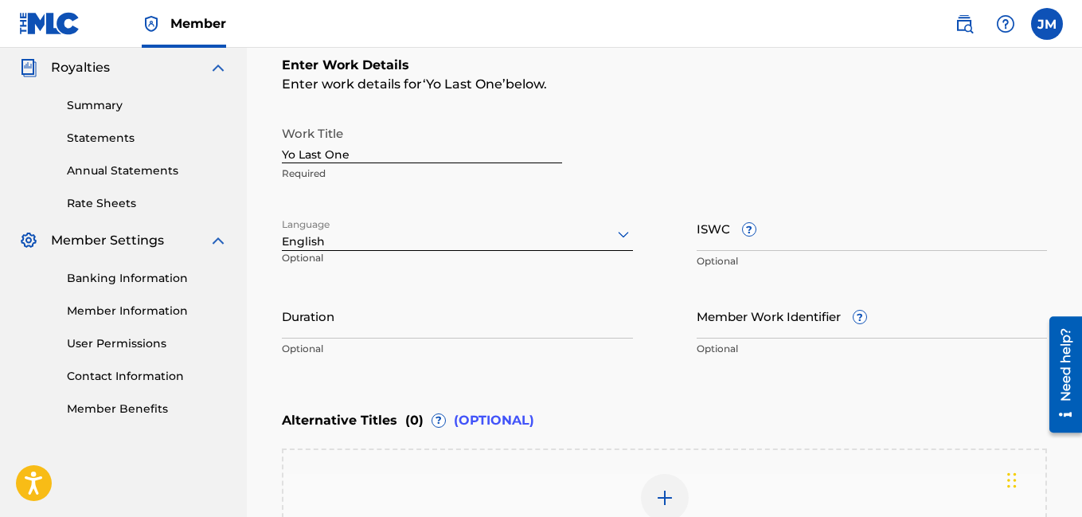
click at [440, 328] on input "Duration" at bounding box center [457, 315] width 351 height 45
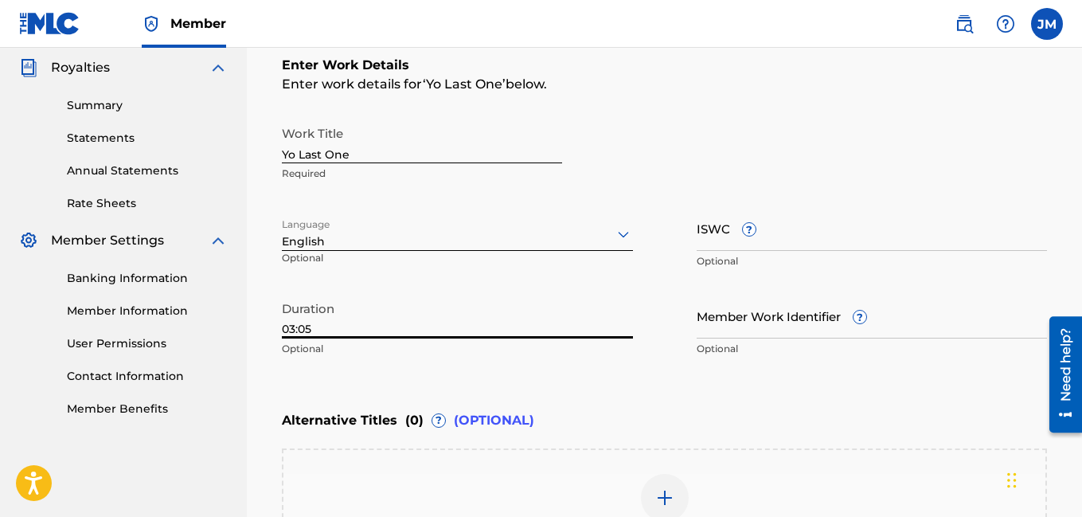
type input "03:05"
click at [672, 387] on div "Enter Work Details Enter work details for ‘ Yo Last One ’ below. Work Title Yo …" at bounding box center [664, 210] width 765 height 385
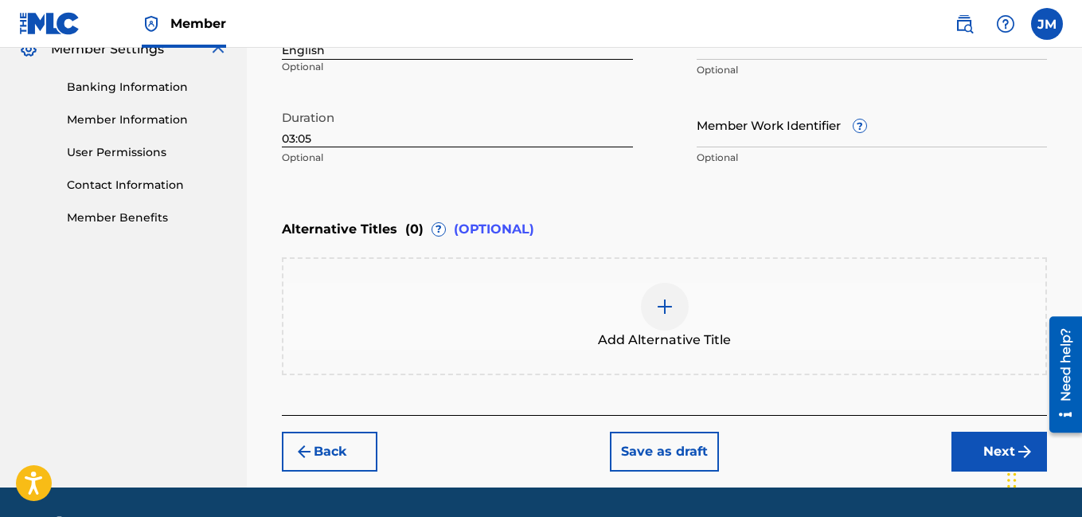
scroll to position [498, 0]
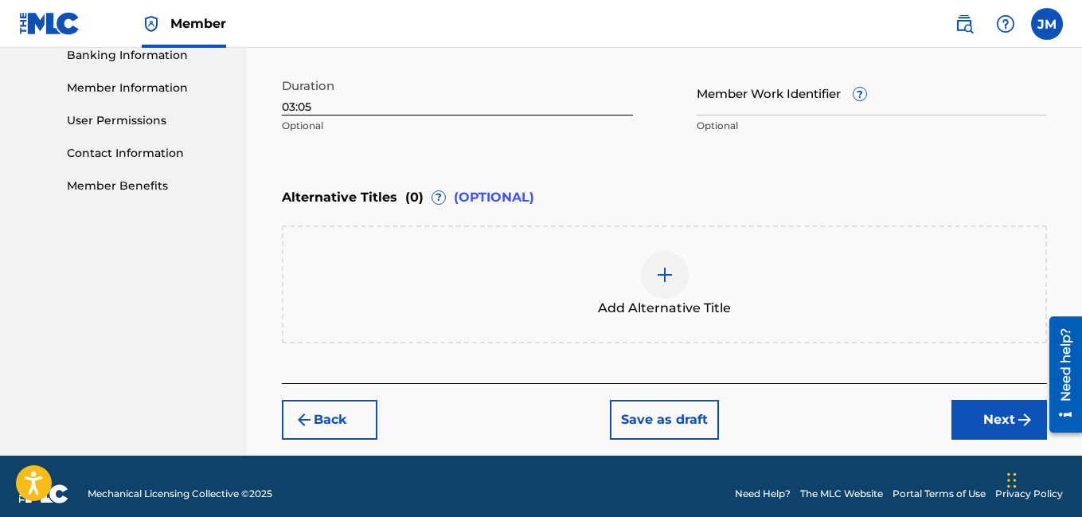
click at [995, 424] on button "Next" at bounding box center [1000, 420] width 96 height 40
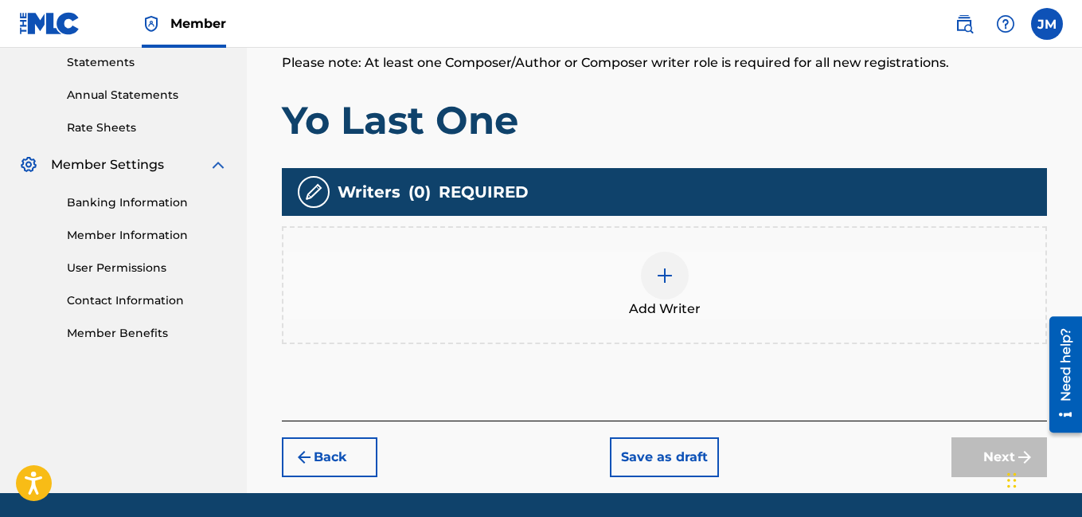
scroll to position [358, 0]
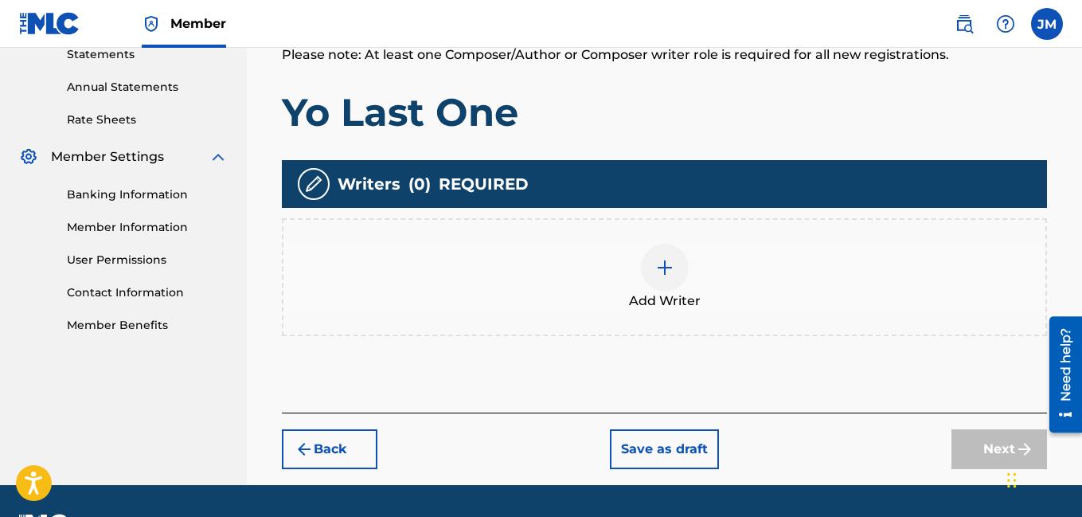
click at [665, 262] on img at bounding box center [664, 267] width 19 height 19
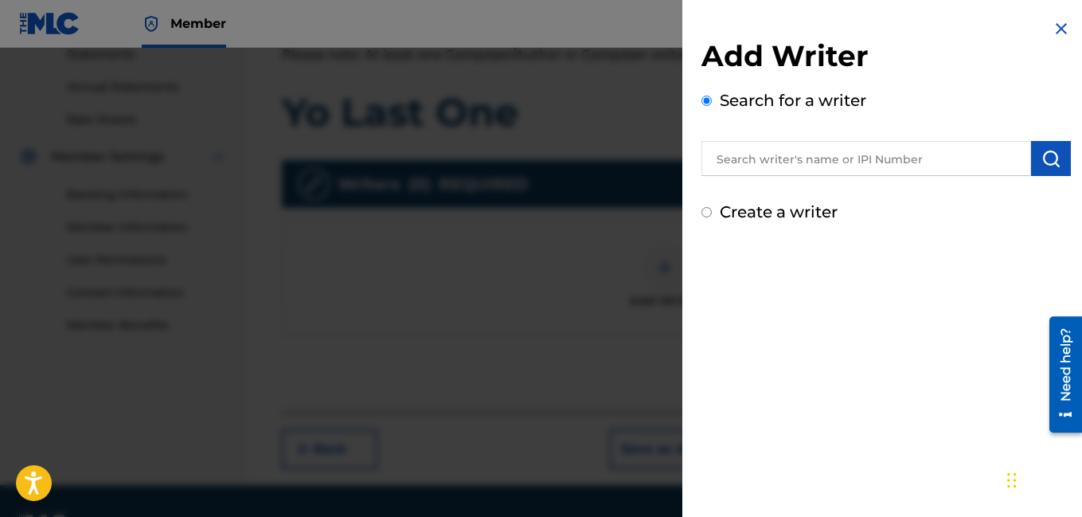
click at [710, 216] on input "Create a writer" at bounding box center [707, 212] width 10 height 10
radio input "false"
radio input "true"
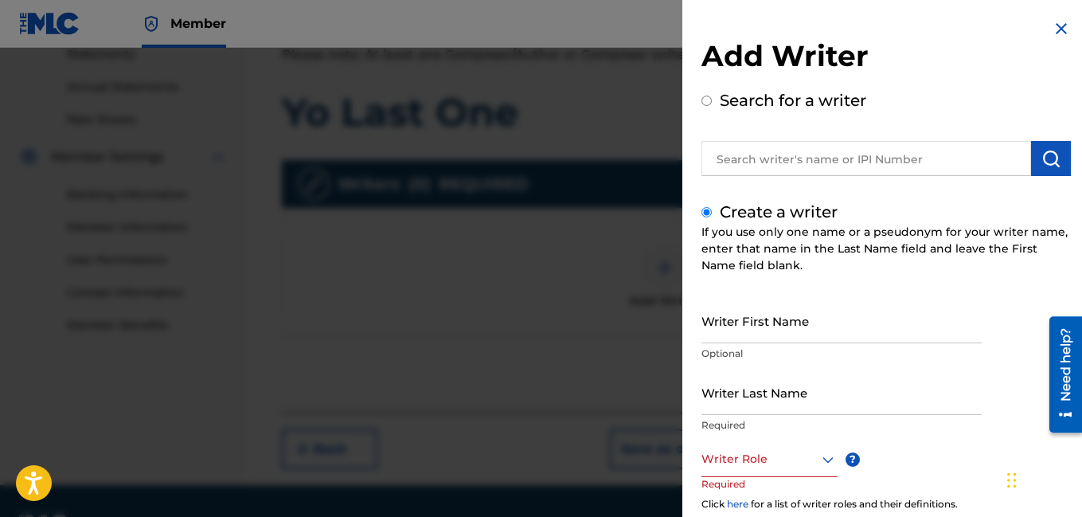
click at [841, 327] on input "Writer First Name" at bounding box center [842, 320] width 280 height 45
type input "[PERSON_NAME]"
click at [821, 395] on input "Writer Last Name" at bounding box center [842, 392] width 280 height 45
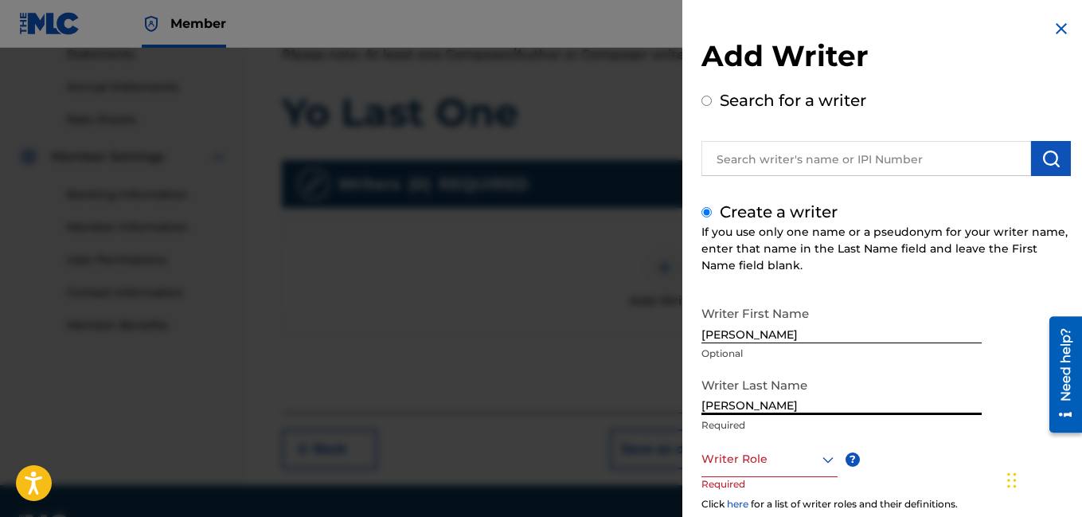
type input "[PERSON_NAME]"
click at [809, 461] on div at bounding box center [770, 459] width 136 height 20
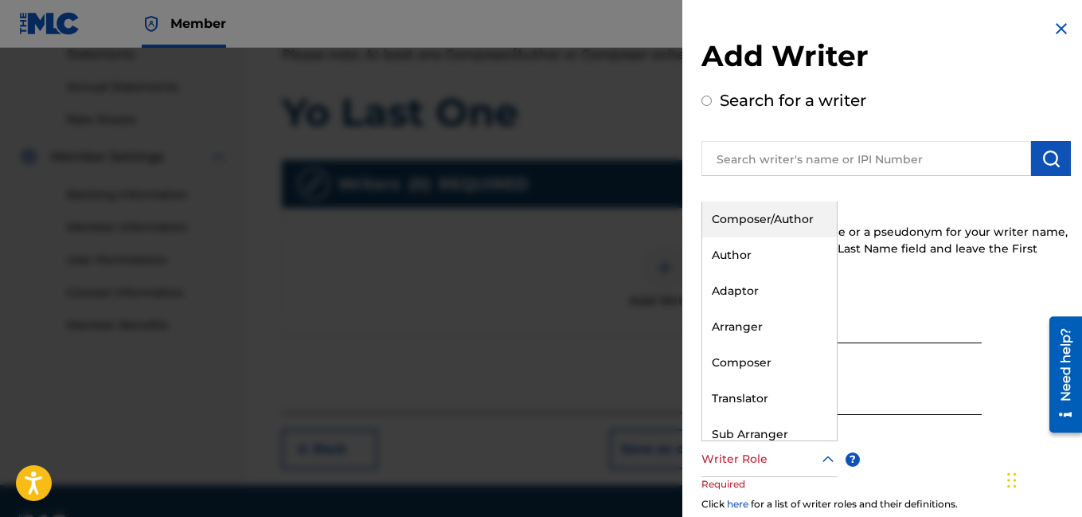
click at [786, 223] on div "Composer/Author" at bounding box center [769, 220] width 135 height 36
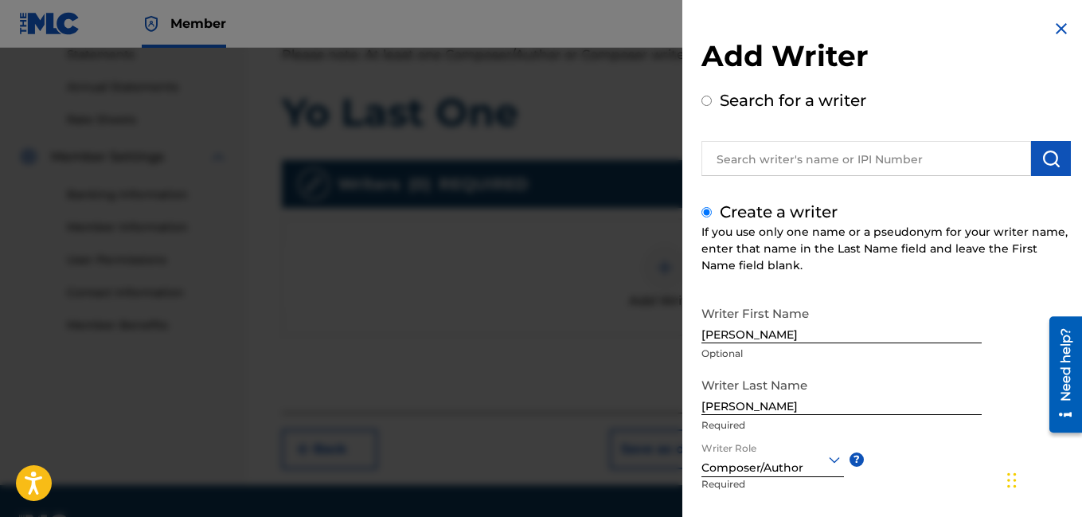
click at [993, 440] on div "Writer First Name [PERSON_NAME] Optional Writer Last Name [PERSON_NAME] Require…" at bounding box center [887, 473] width 370 height 350
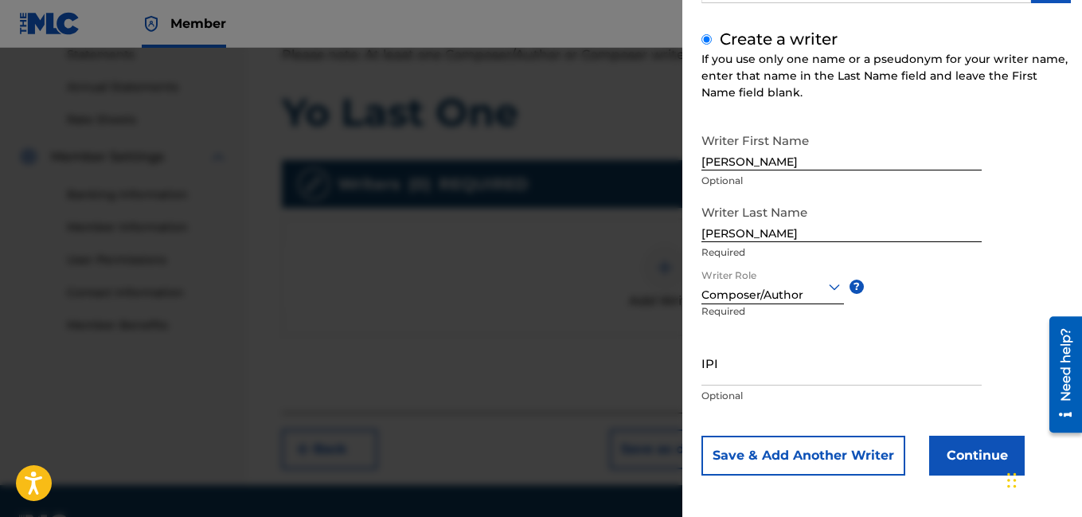
scroll to position [174, 0]
click at [982, 449] on button "Continue" at bounding box center [977, 454] width 96 height 40
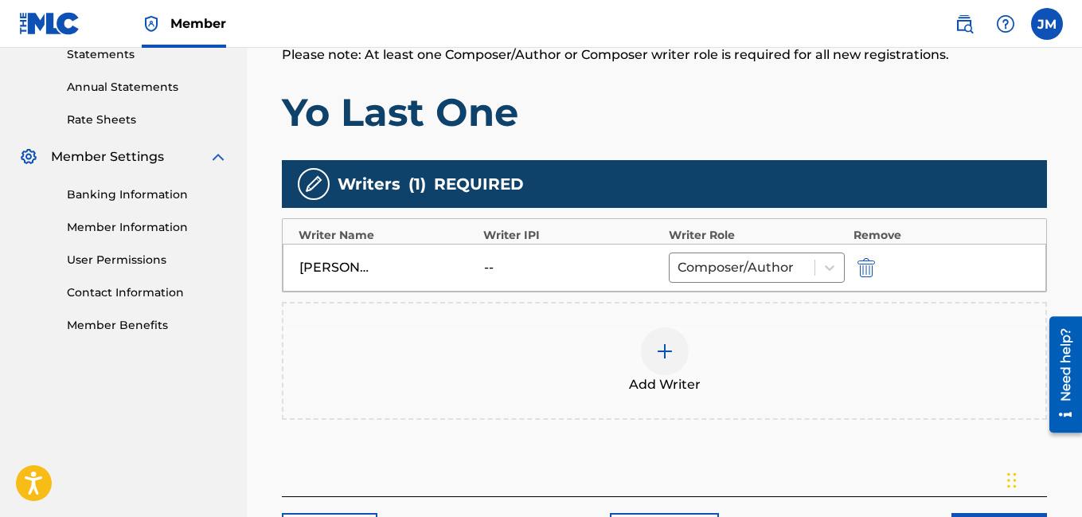
click at [921, 445] on div "Add Writers & Roles Enter all writer(s) and their roles. A full list of writer …" at bounding box center [664, 215] width 765 height 562
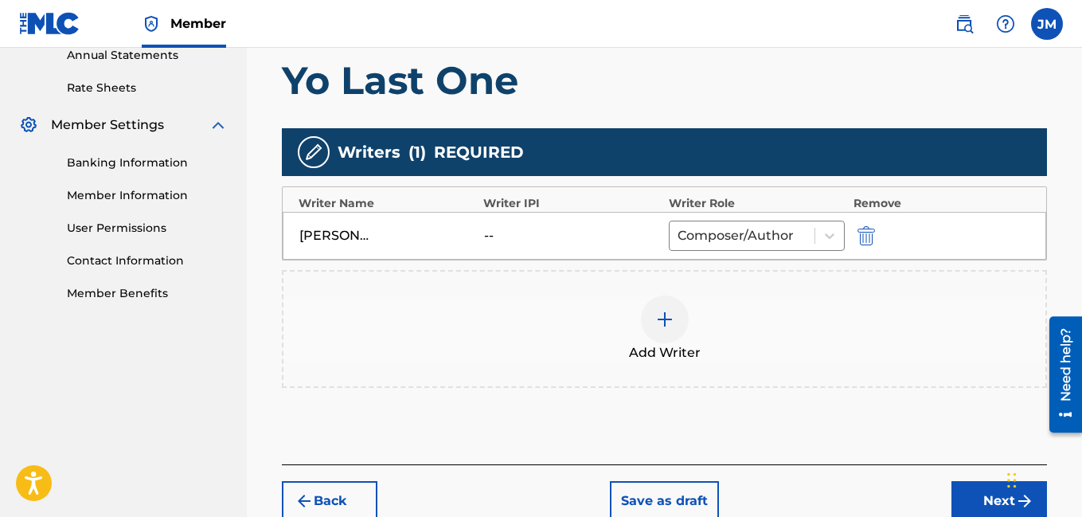
scroll to position [422, 0]
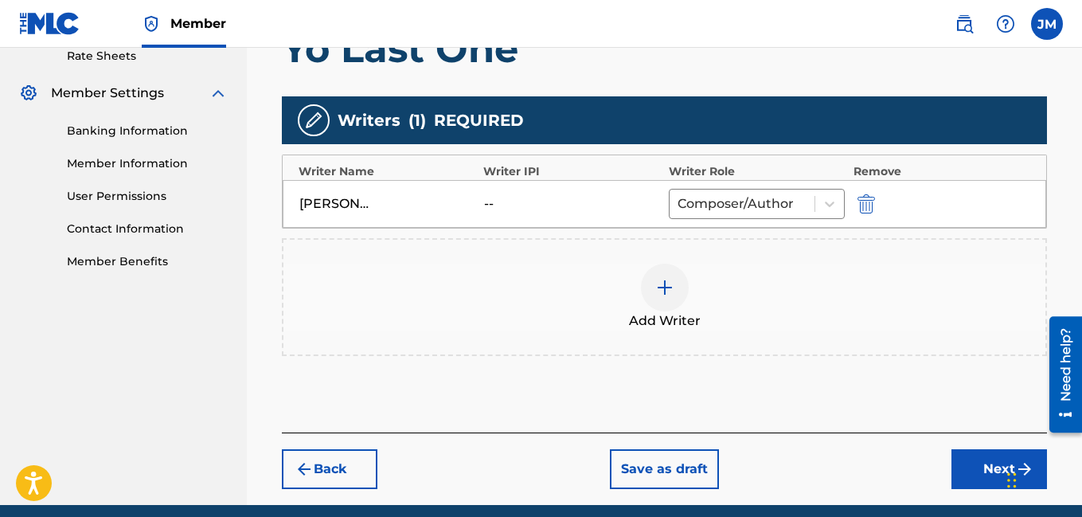
click at [972, 464] on button "Next" at bounding box center [1000, 469] width 96 height 40
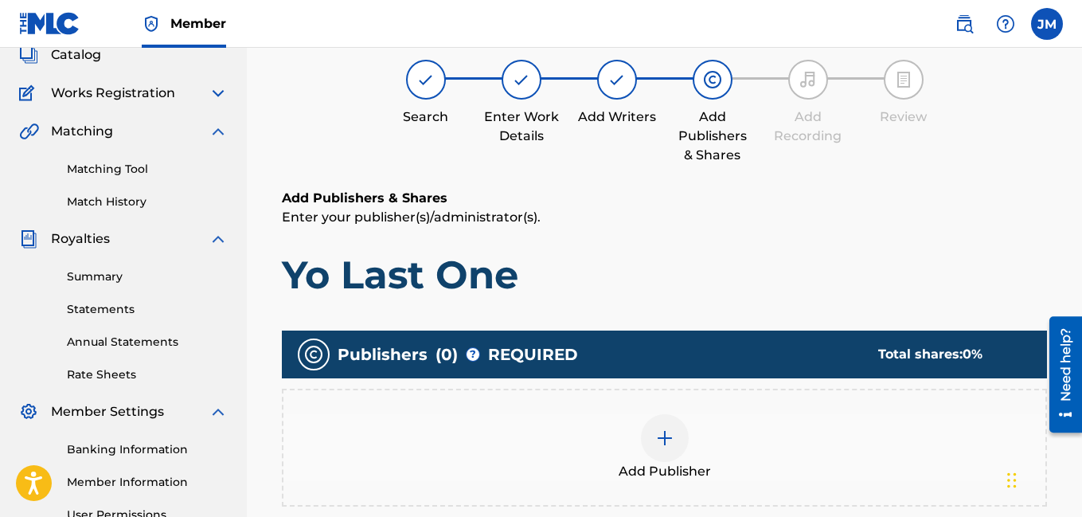
scroll to position [135, 0]
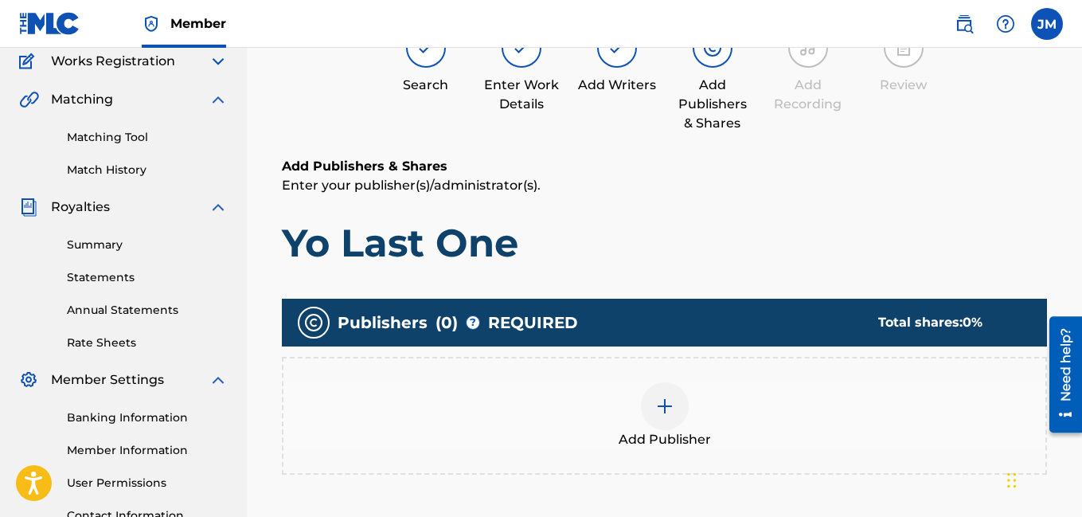
click at [670, 405] on img at bounding box center [664, 406] width 19 height 19
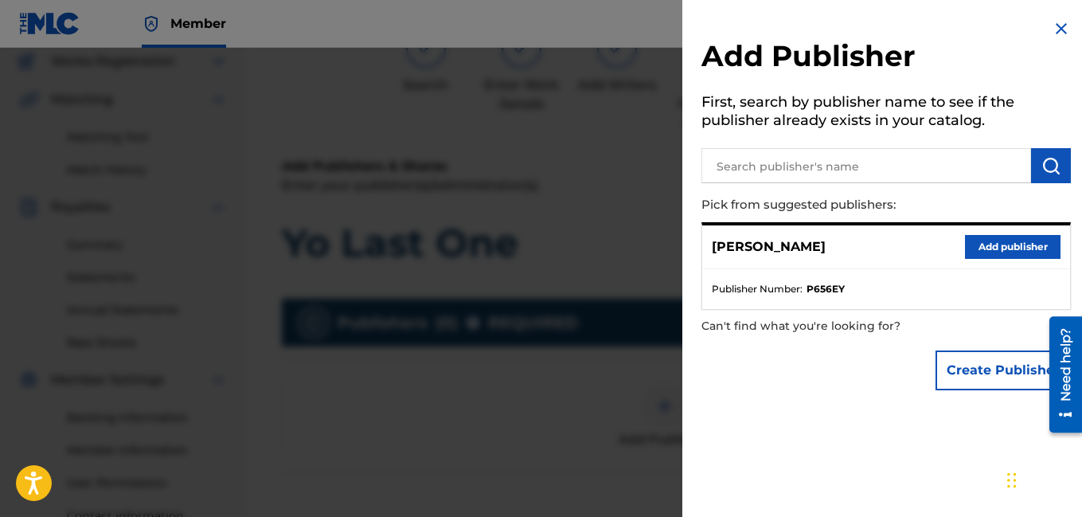
click at [1005, 245] on button "Add publisher" at bounding box center [1013, 247] width 96 height 24
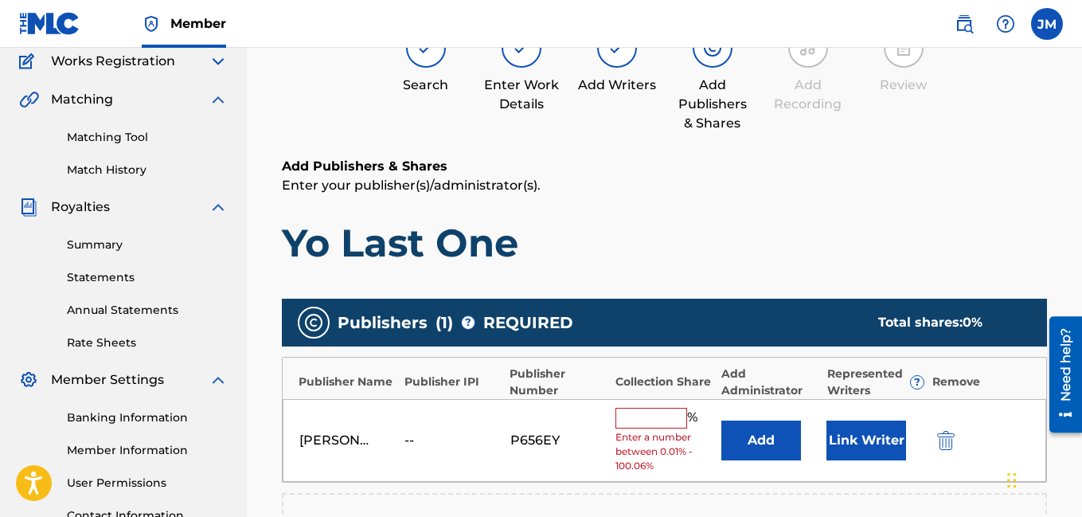
click at [673, 423] on input "text" at bounding box center [652, 418] width 72 height 21
type input "100"
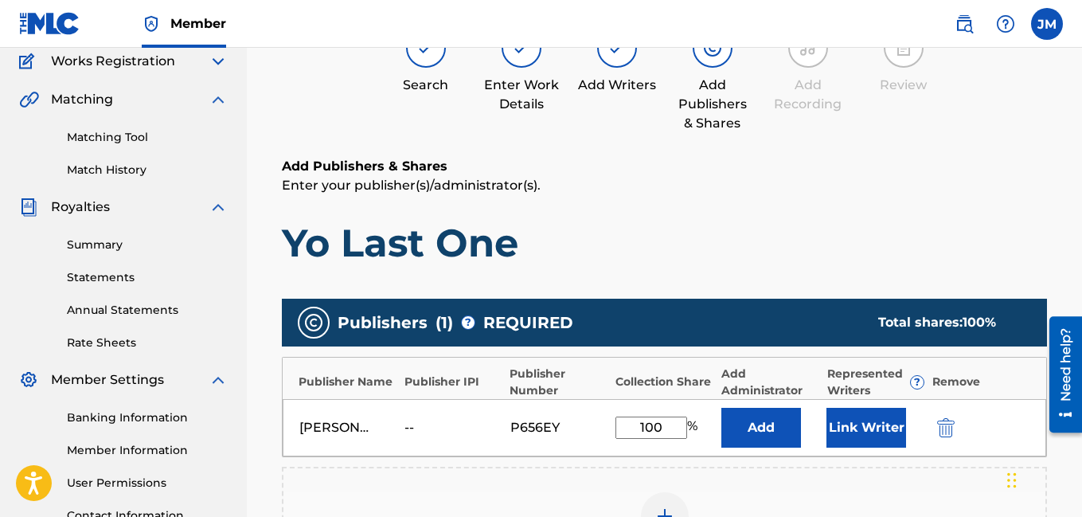
scroll to position [144, 0]
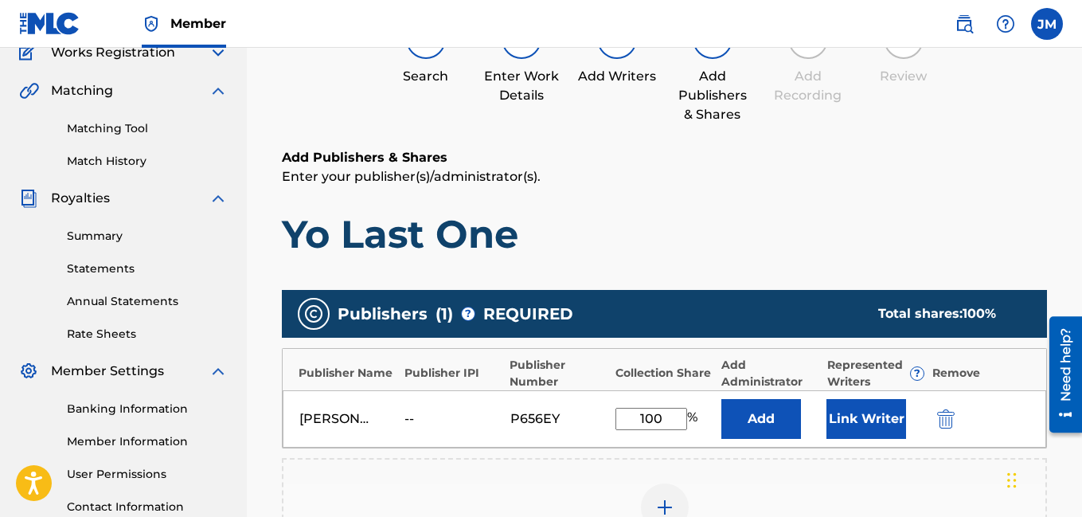
click at [977, 471] on div "Add Publisher" at bounding box center [664, 517] width 765 height 118
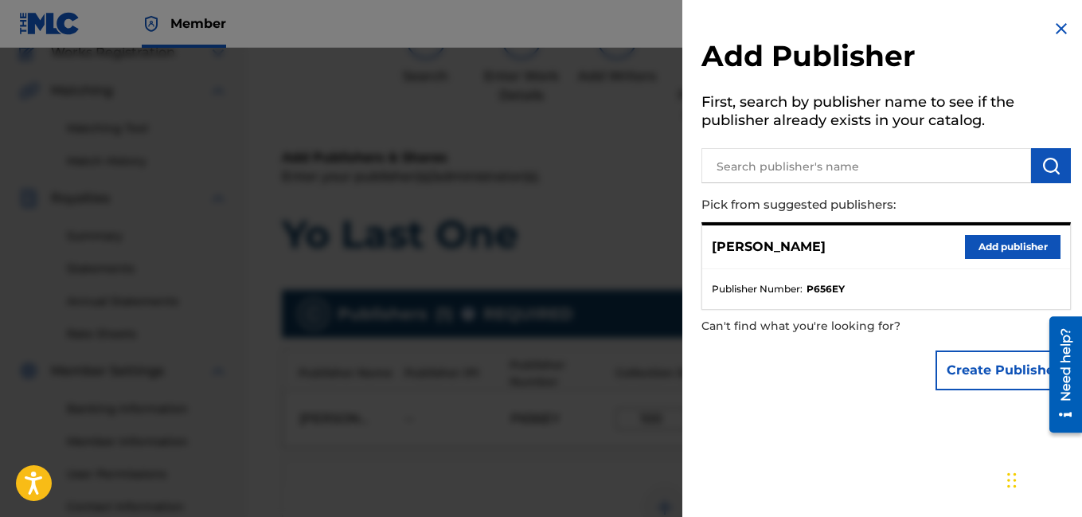
click at [1012, 242] on button "Add publisher" at bounding box center [1013, 247] width 96 height 24
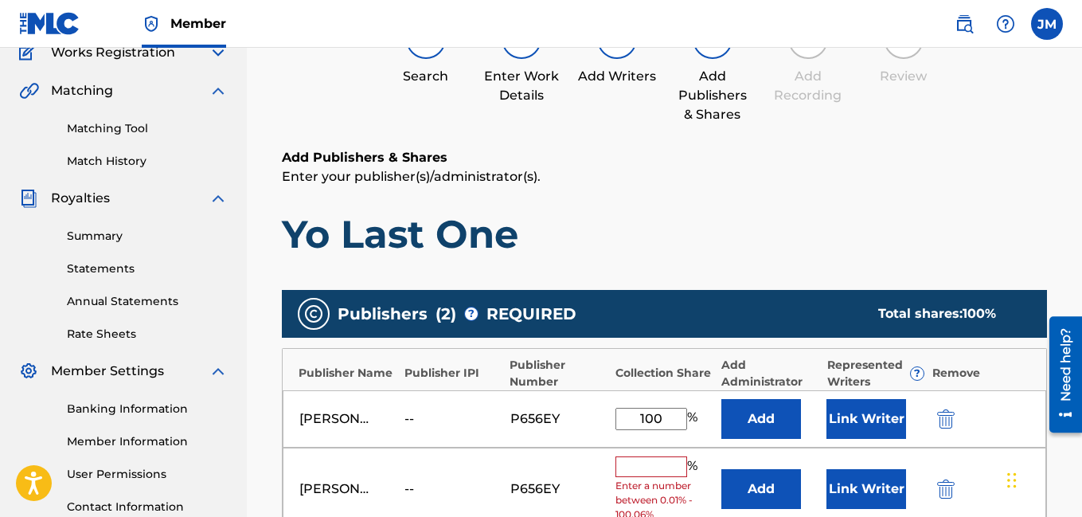
click at [946, 485] on img "submit" at bounding box center [946, 488] width 18 height 19
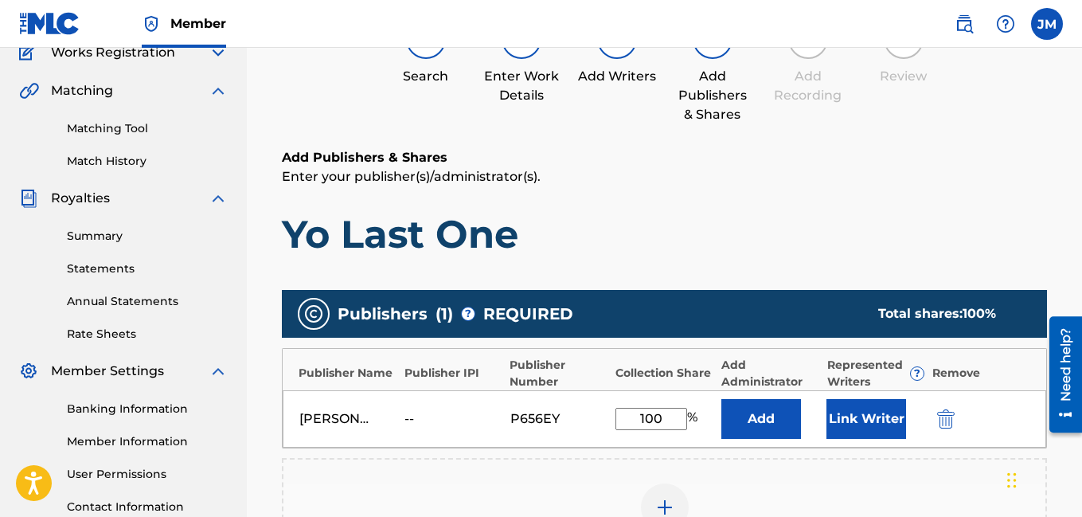
scroll to position [476, 0]
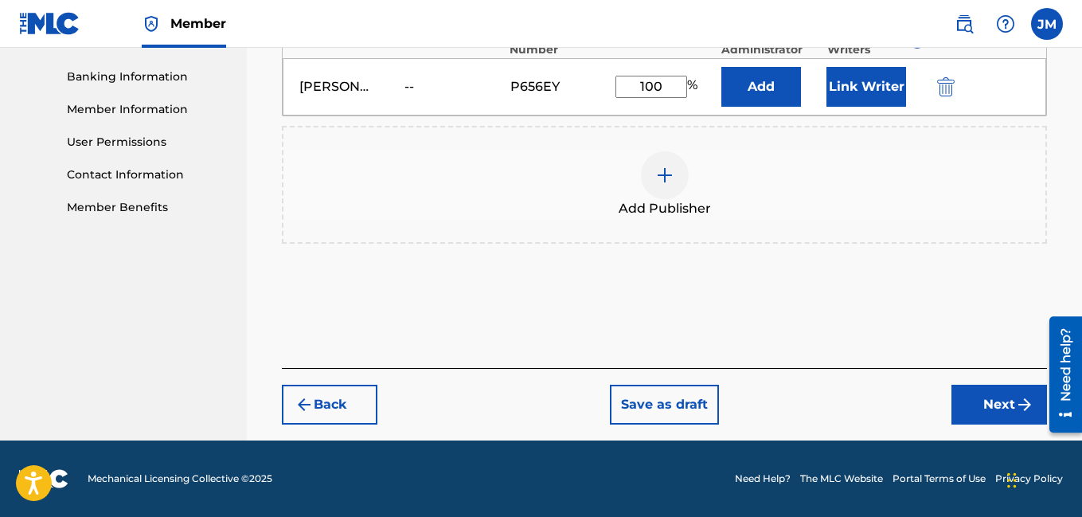
click at [1005, 402] on button "Next" at bounding box center [1000, 405] width 96 height 40
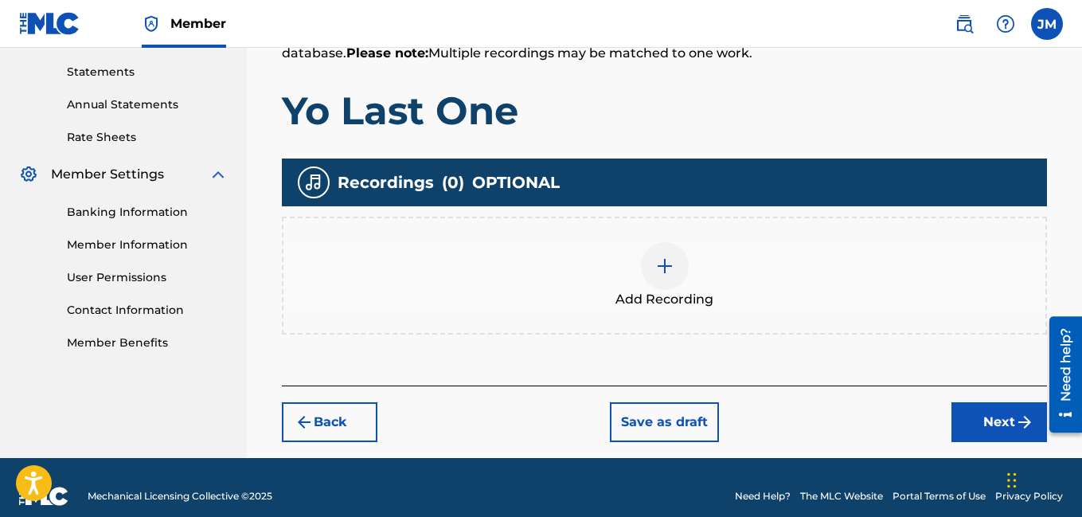
scroll to position [358, 0]
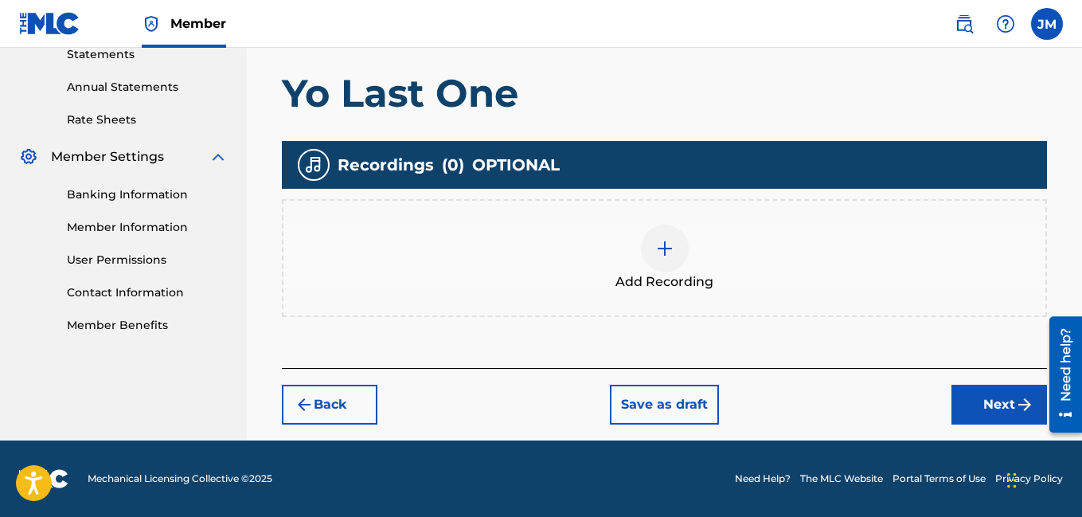
click at [665, 245] on img at bounding box center [664, 248] width 19 height 19
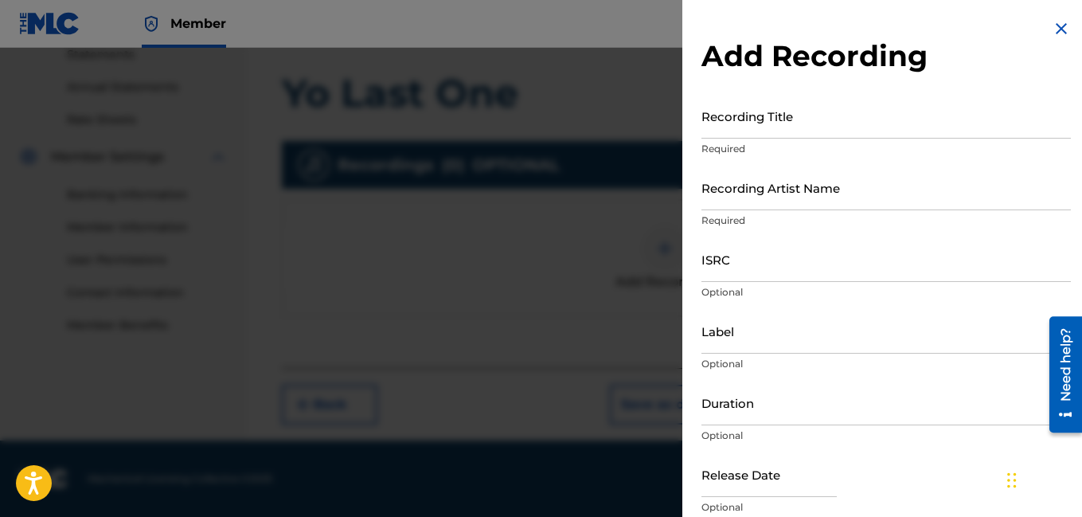
click at [800, 129] on input "Recording Title" at bounding box center [887, 115] width 370 height 45
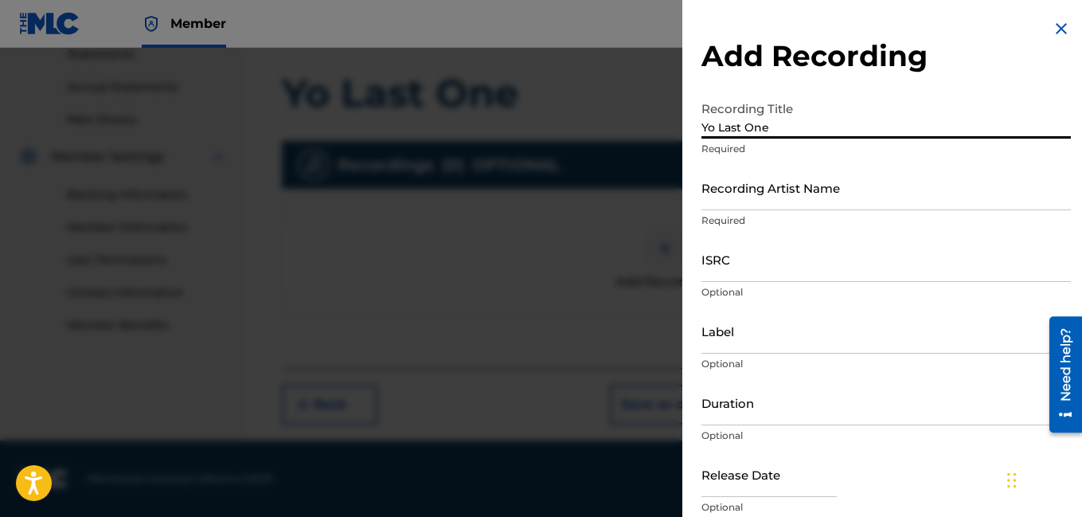
type input "Yo Last One"
click at [761, 198] on input "Recording Artist Name" at bounding box center [887, 187] width 370 height 45
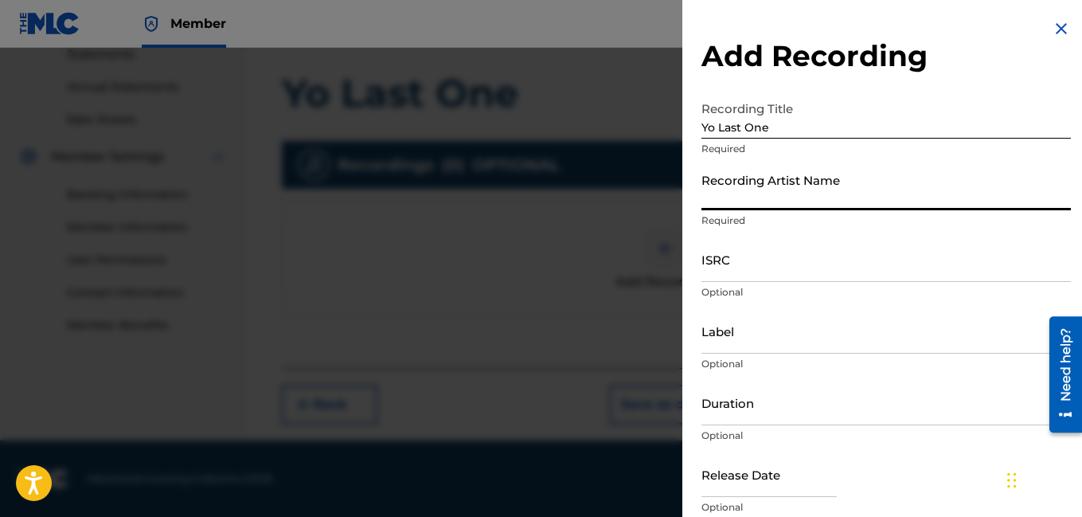
type input "Rocdeneiro"
click at [749, 417] on input "Duration" at bounding box center [887, 402] width 370 height 45
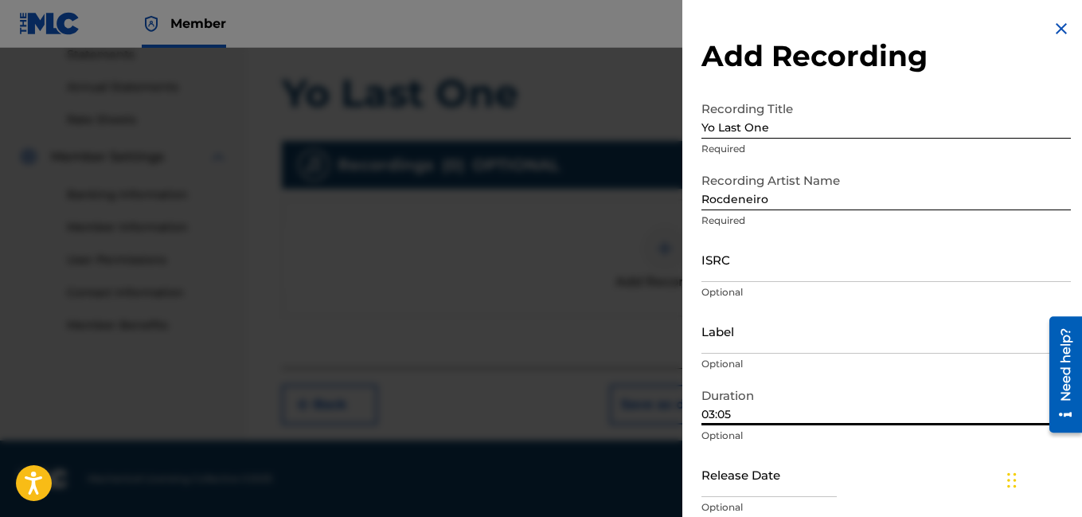
type input "03:05"
click at [791, 486] on input "text" at bounding box center [769, 474] width 135 height 45
select select "7"
select select "2025"
type input "[DATE]"
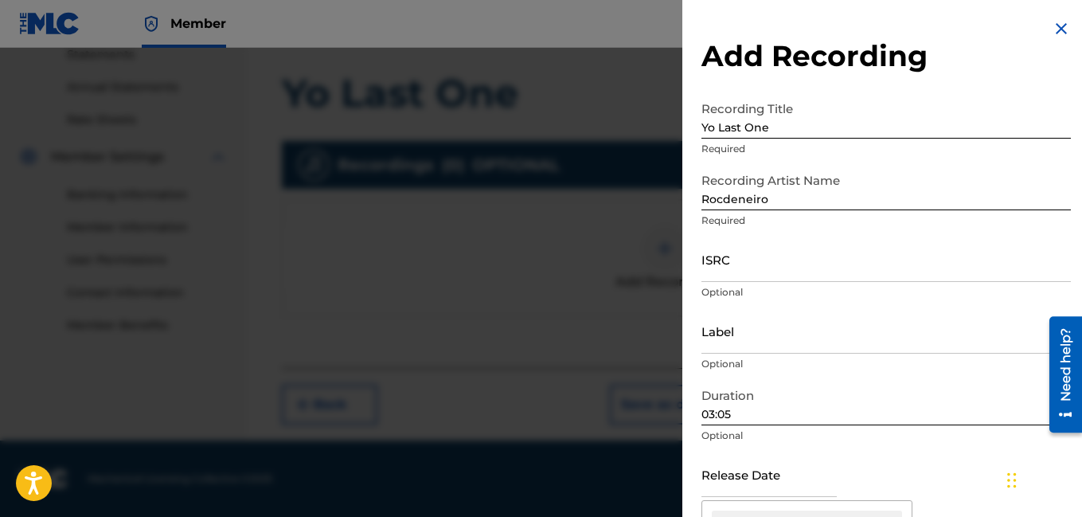
click at [954, 465] on div "Release Date Previous Month Next Month August [DATE] February March April May J…" at bounding box center [887, 488] width 370 height 72
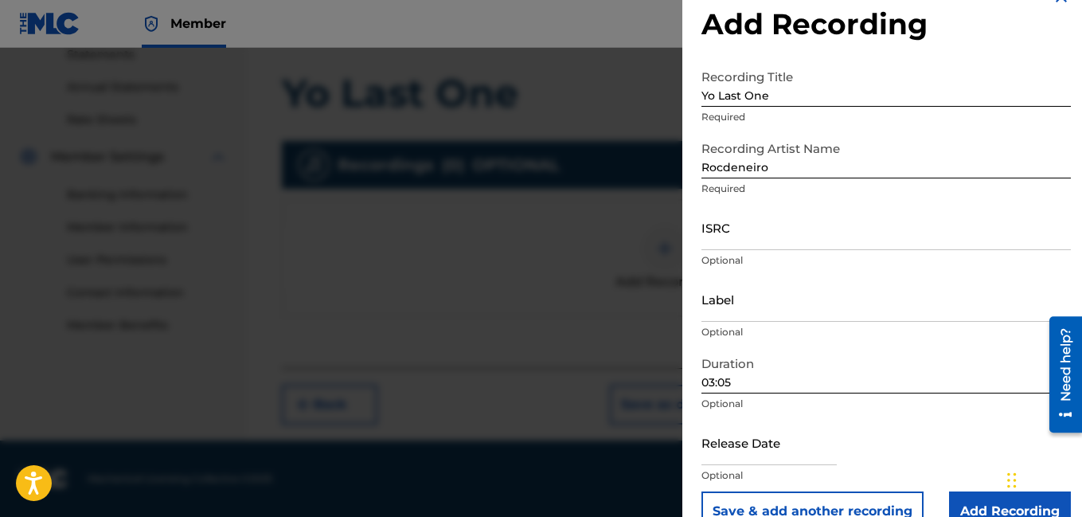
scroll to position [64, 0]
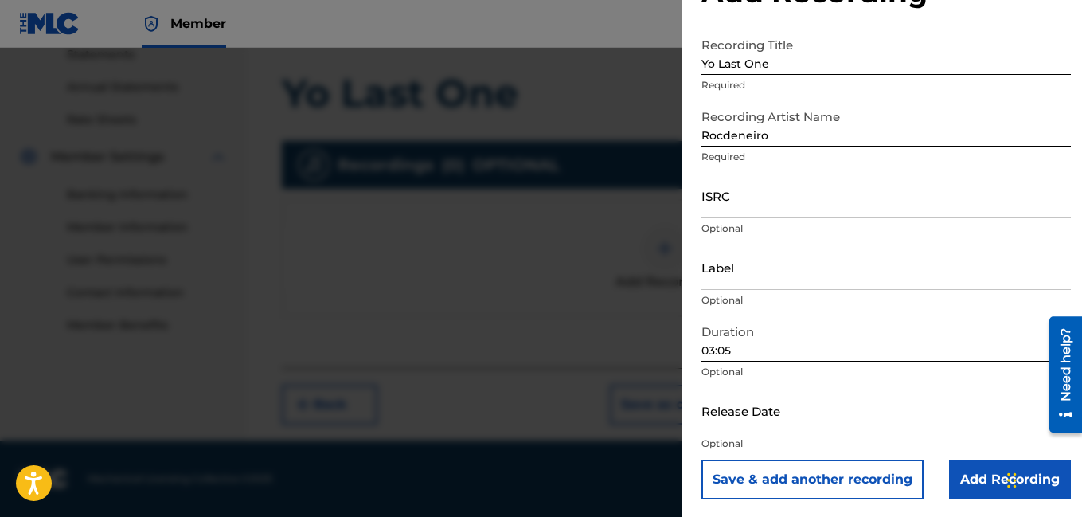
click at [984, 476] on input "Add Recording" at bounding box center [1010, 480] width 122 height 40
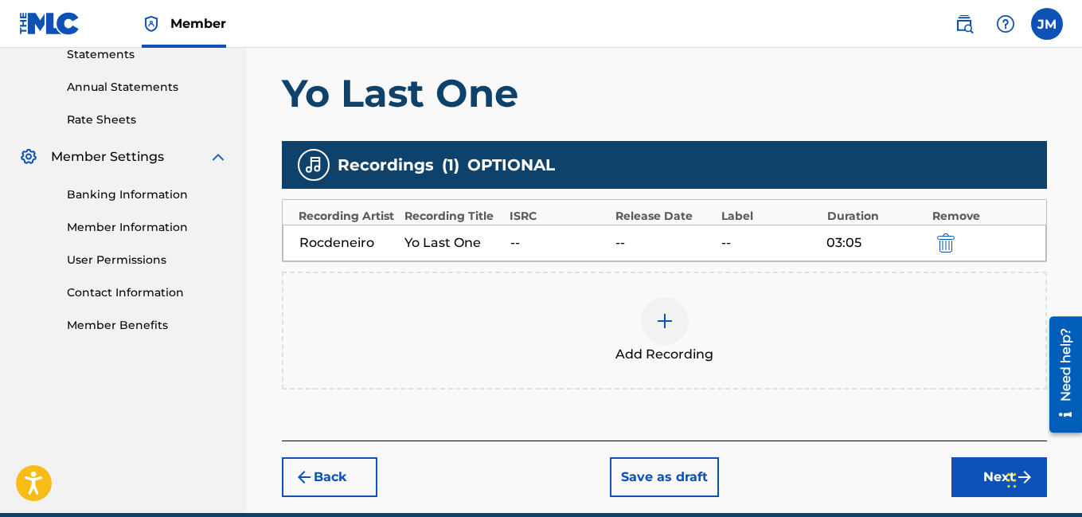
click at [984, 476] on button "Next" at bounding box center [1000, 477] width 96 height 40
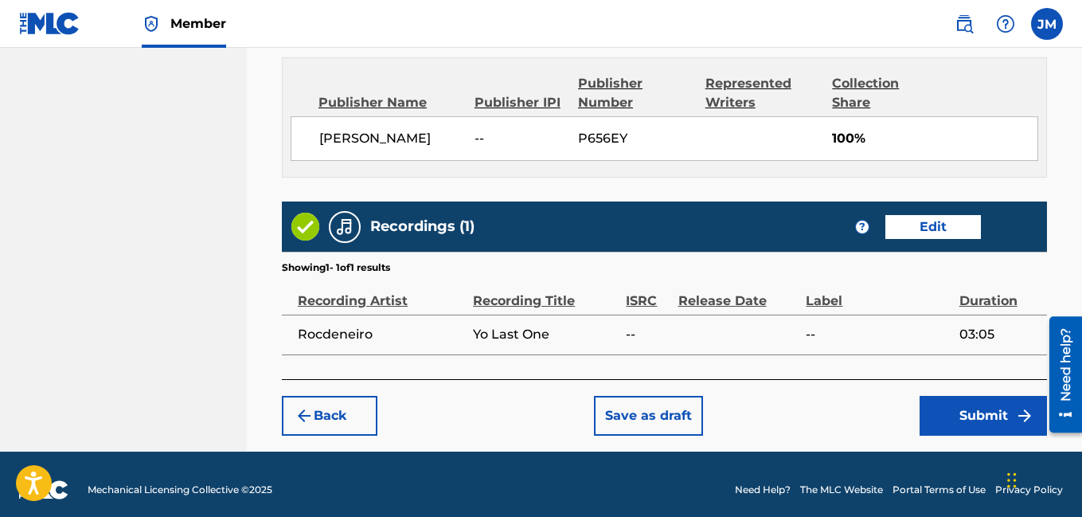
scroll to position [881, 0]
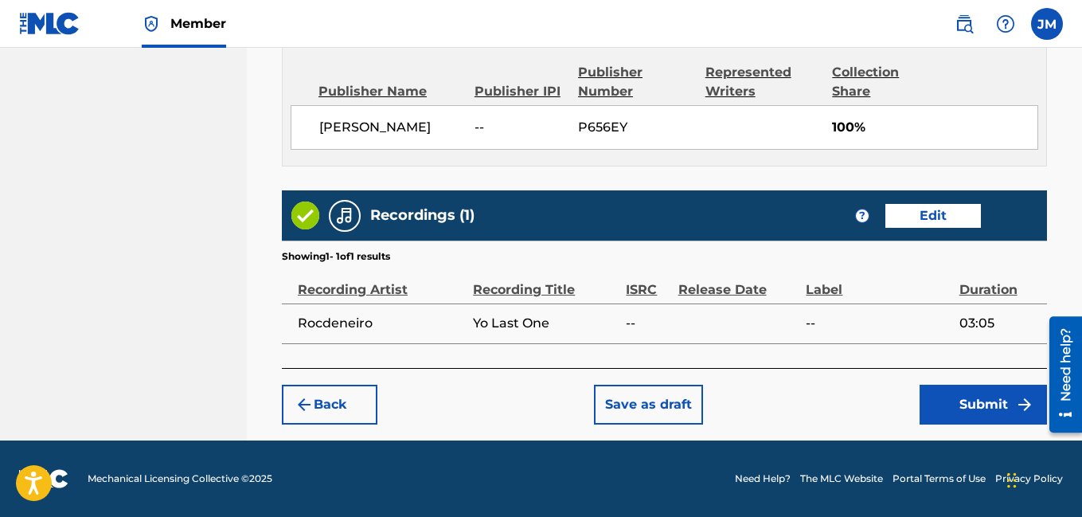
click at [975, 408] on button "Submit" at bounding box center [983, 405] width 127 height 40
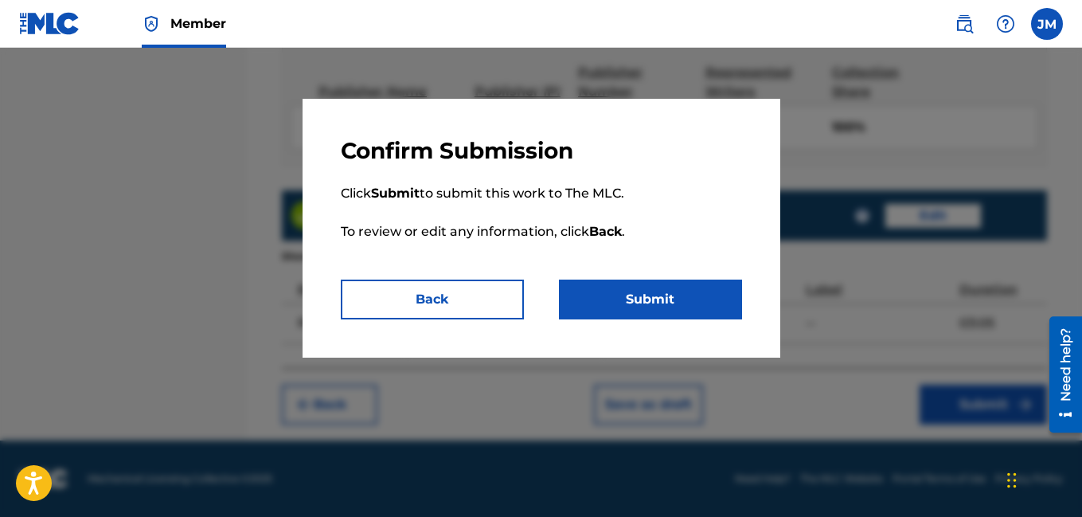
click at [666, 295] on button "Submit" at bounding box center [650, 300] width 183 height 40
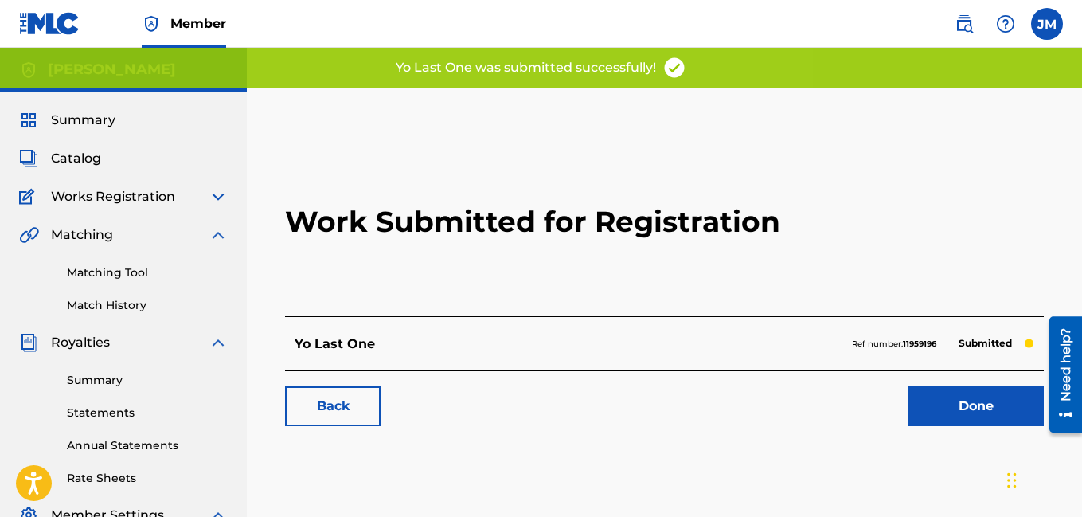
click at [969, 401] on link "Done" at bounding box center [976, 406] width 135 height 40
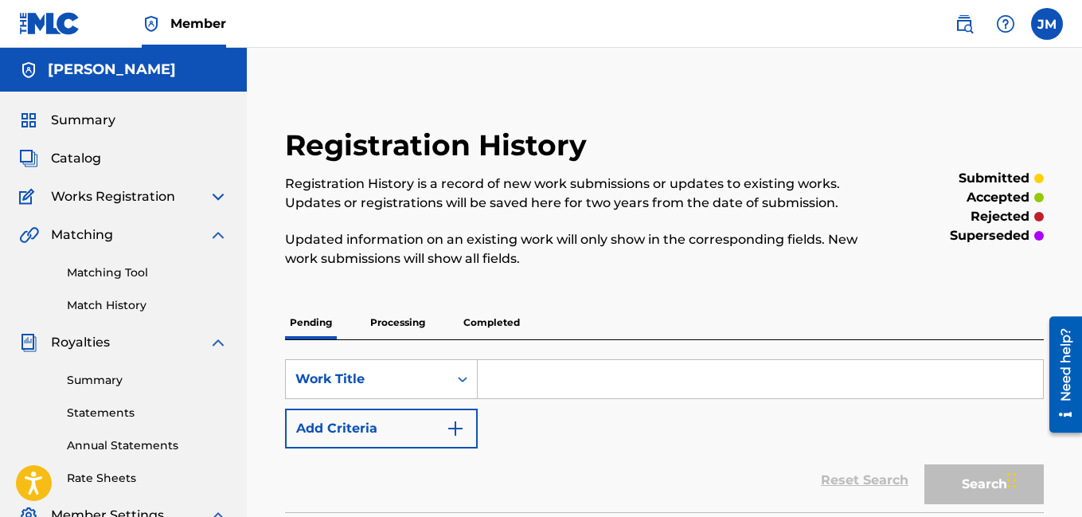
click at [90, 162] on span "Catalog" at bounding box center [76, 158] width 50 height 19
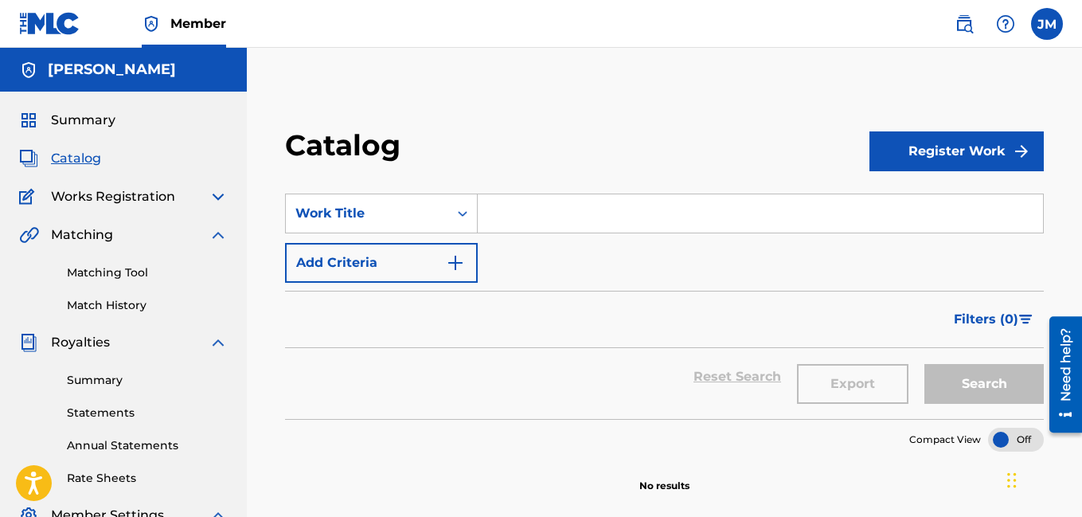
click at [924, 142] on button "Register Work" at bounding box center [957, 151] width 174 height 40
click at [910, 205] on link "Individual" at bounding box center [957, 203] width 174 height 38
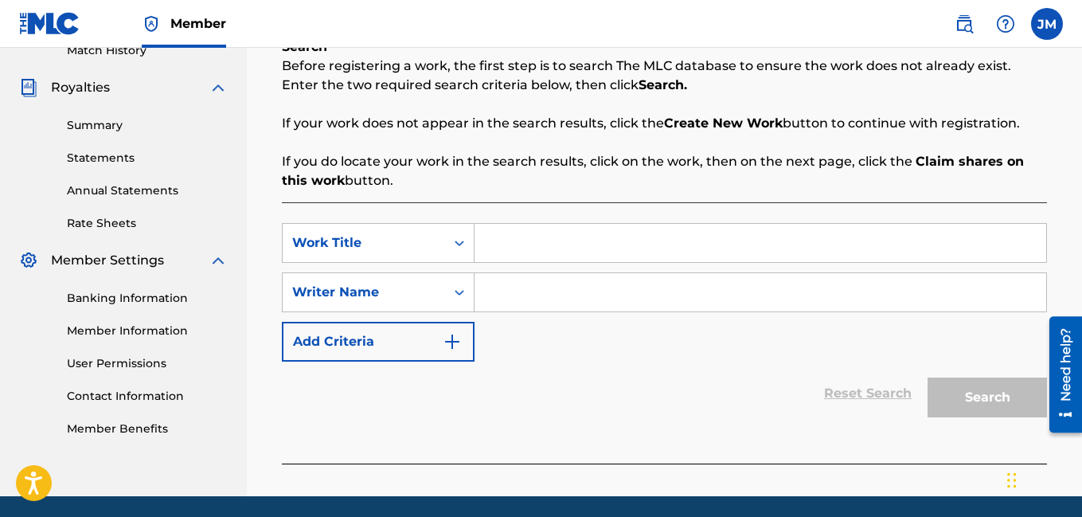
scroll to position [287, 0]
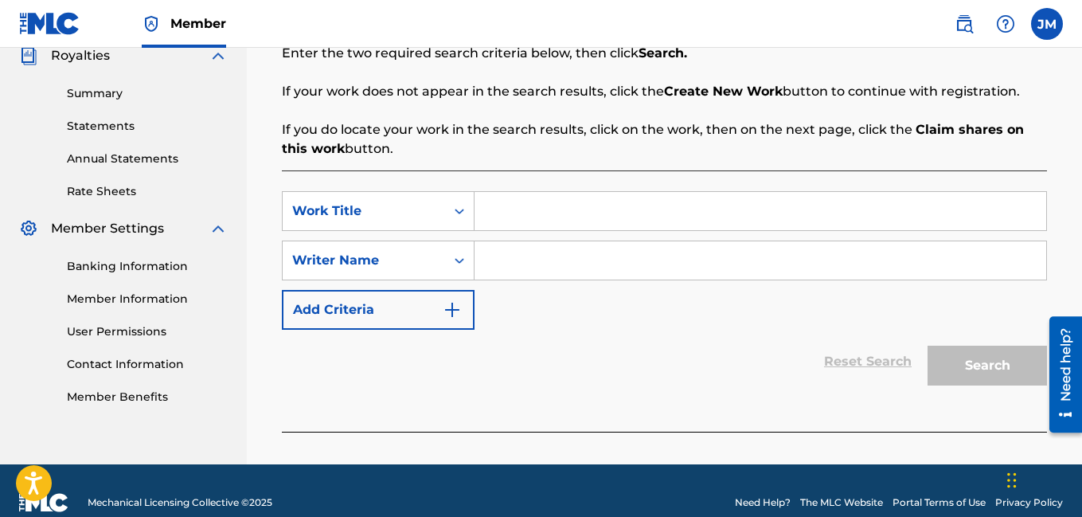
click at [512, 268] on input "Search Form" at bounding box center [761, 260] width 572 height 38
type input "Rocdeneiro"
click at [515, 209] on input "Search Form" at bounding box center [761, 211] width 572 height 38
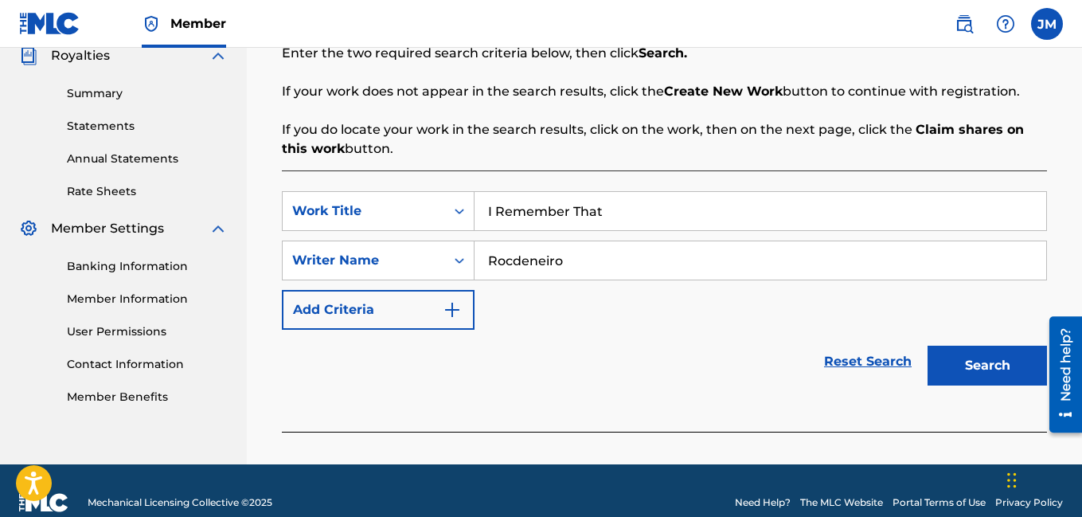
type input "I Remember That"
click at [957, 363] on button "Search" at bounding box center [987, 366] width 119 height 40
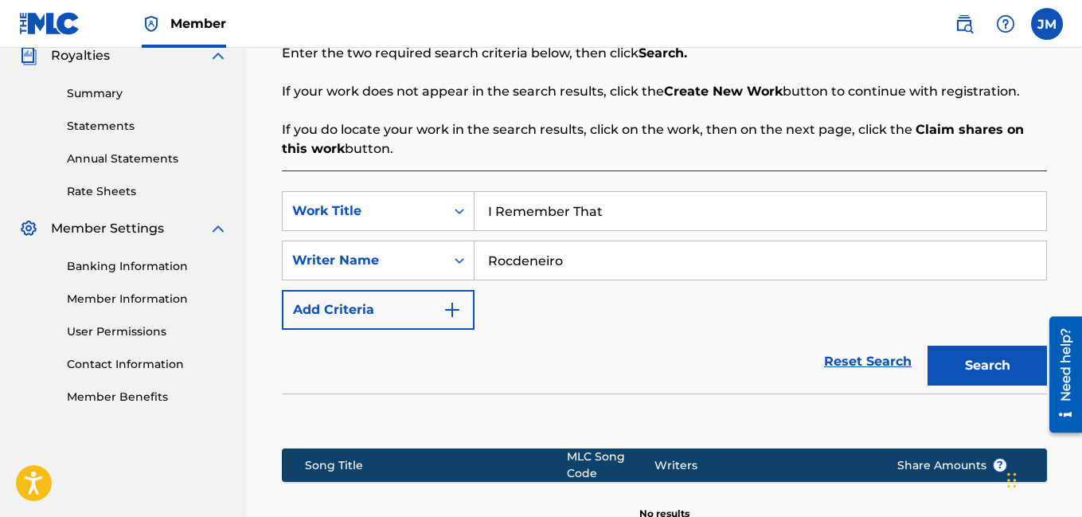
click at [863, 417] on section at bounding box center [664, 416] width 765 height 47
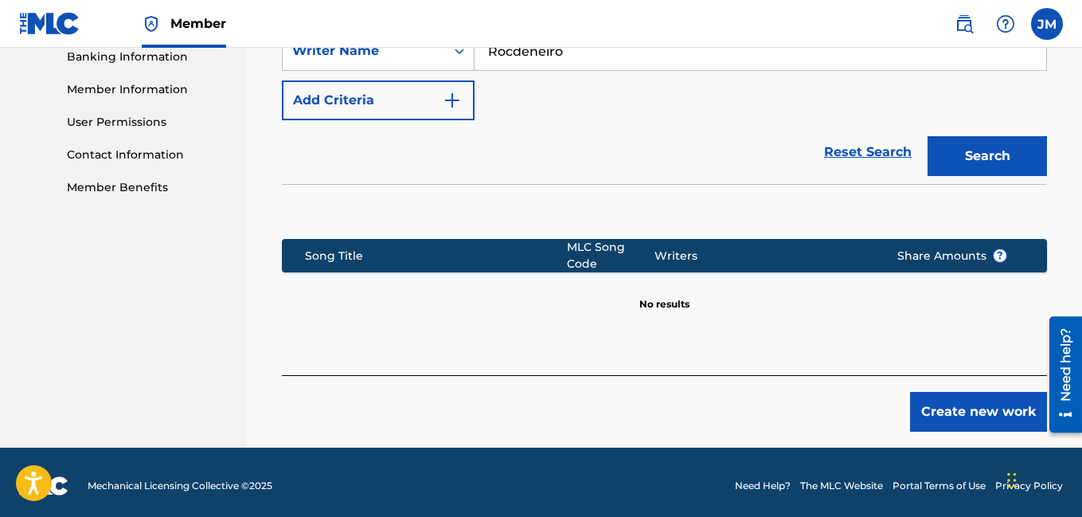
scroll to position [503, 0]
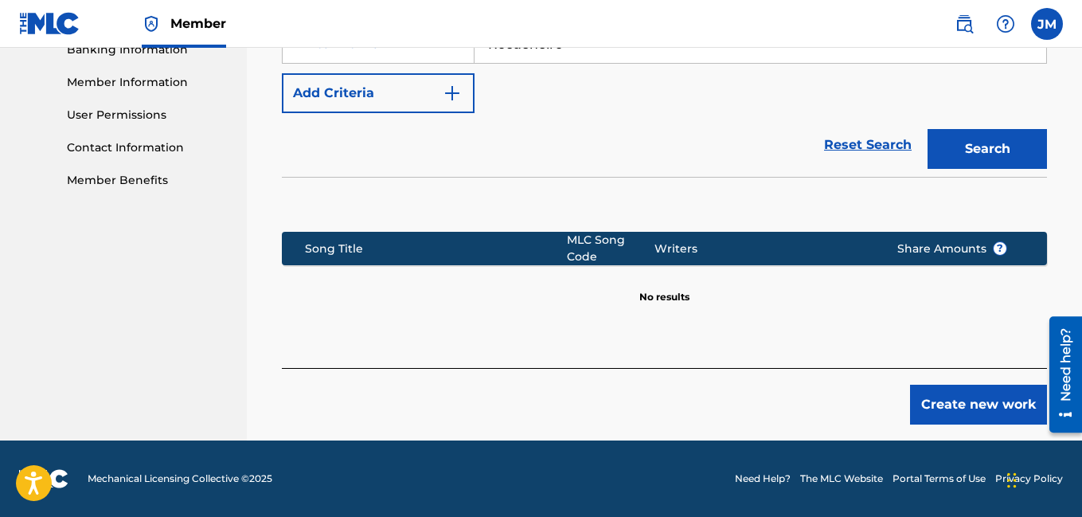
click at [952, 406] on button "Create new work" at bounding box center [978, 405] width 137 height 40
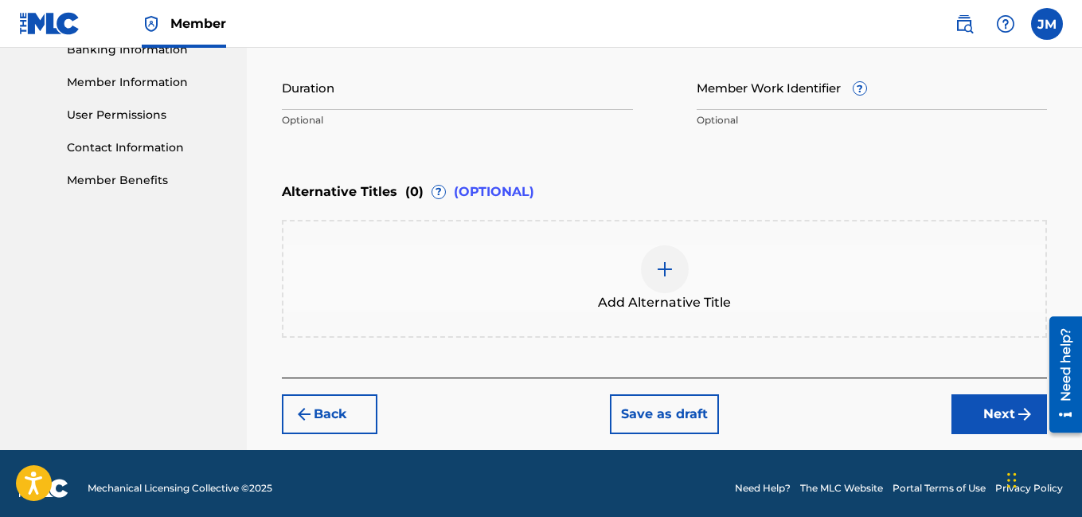
click at [1082, 168] on div "Register Work Search Enter Work Details Add Writers Add Publishers & Shares Add…" at bounding box center [664, 17] width 835 height 866
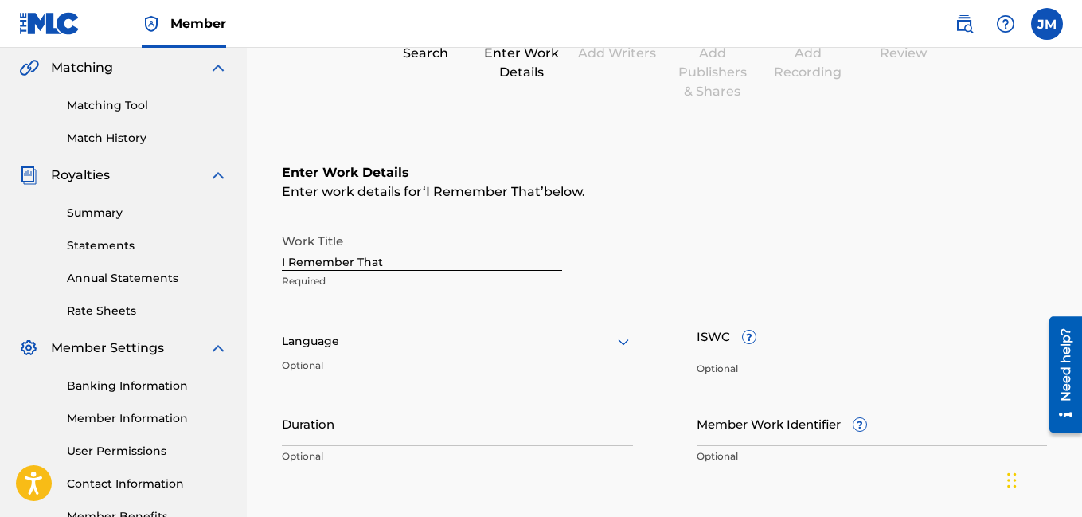
scroll to position [153, 0]
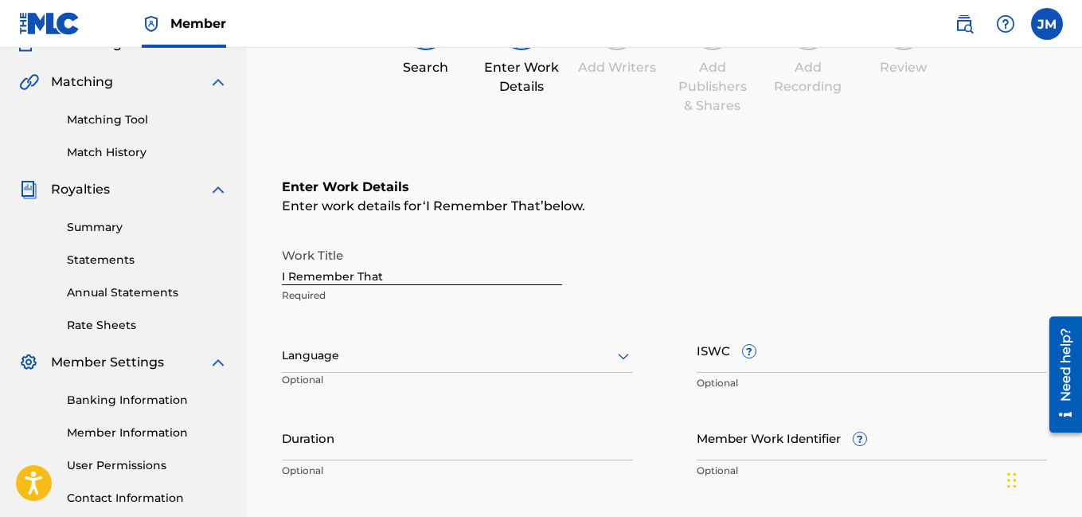
click at [620, 363] on icon at bounding box center [623, 355] width 19 height 19
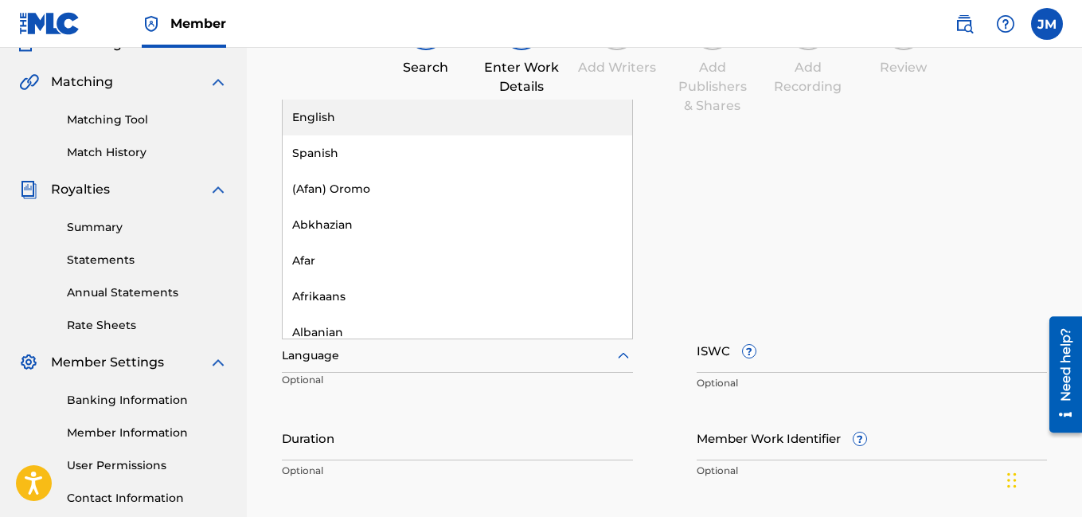
click at [620, 363] on icon at bounding box center [623, 355] width 19 height 19
click at [513, 124] on div "English" at bounding box center [458, 118] width 350 height 36
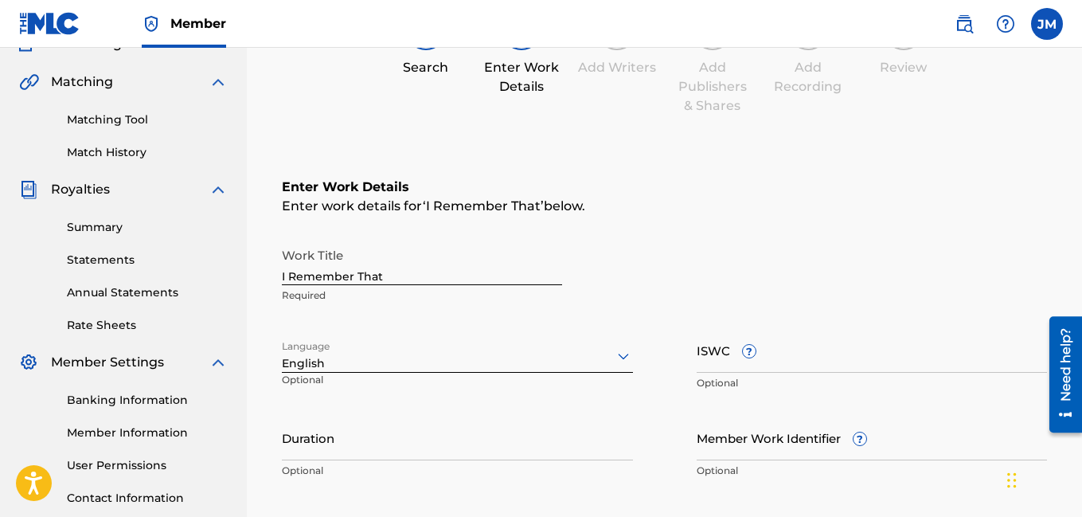
click at [480, 452] on input "Duration" at bounding box center [457, 437] width 351 height 45
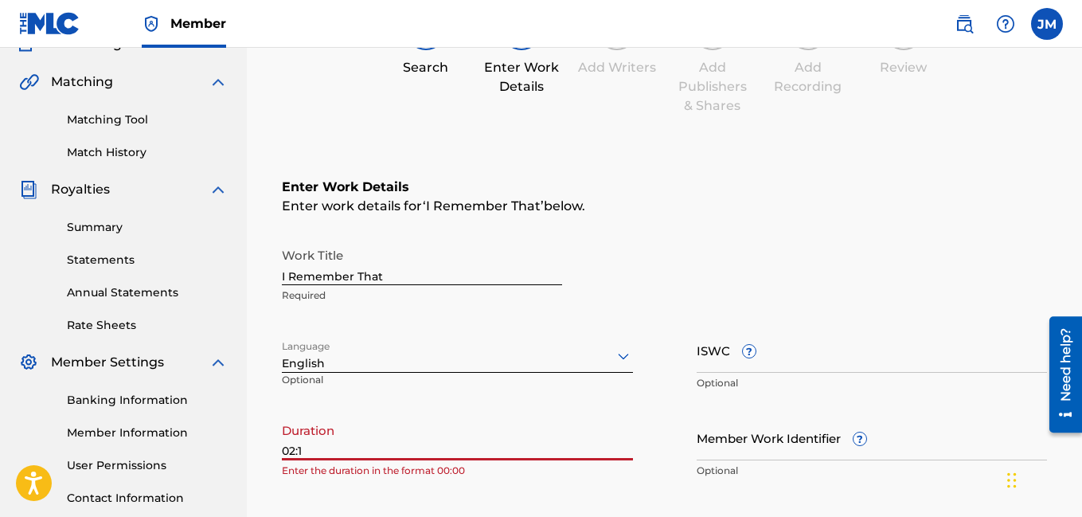
type input "02:13"
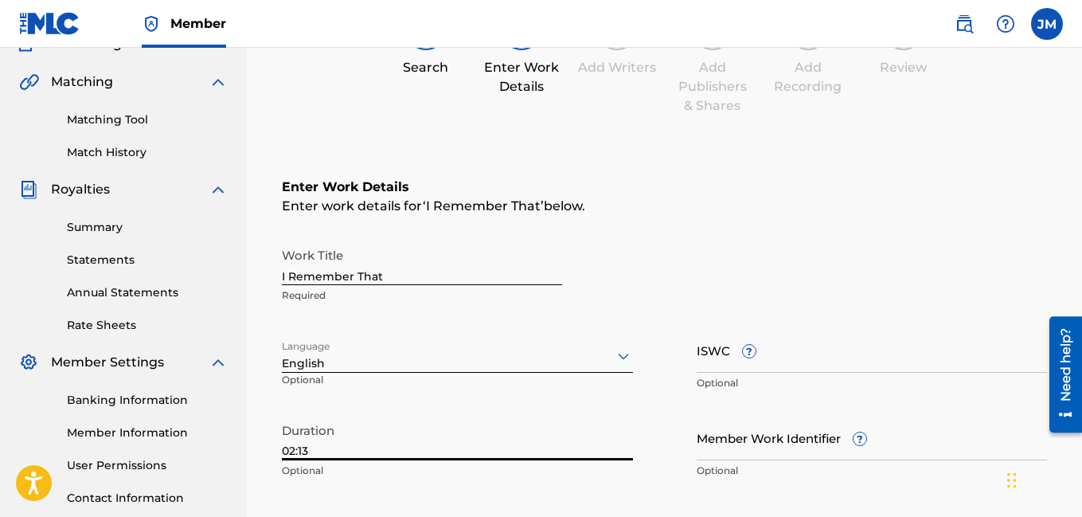
scroll to position [513, 0]
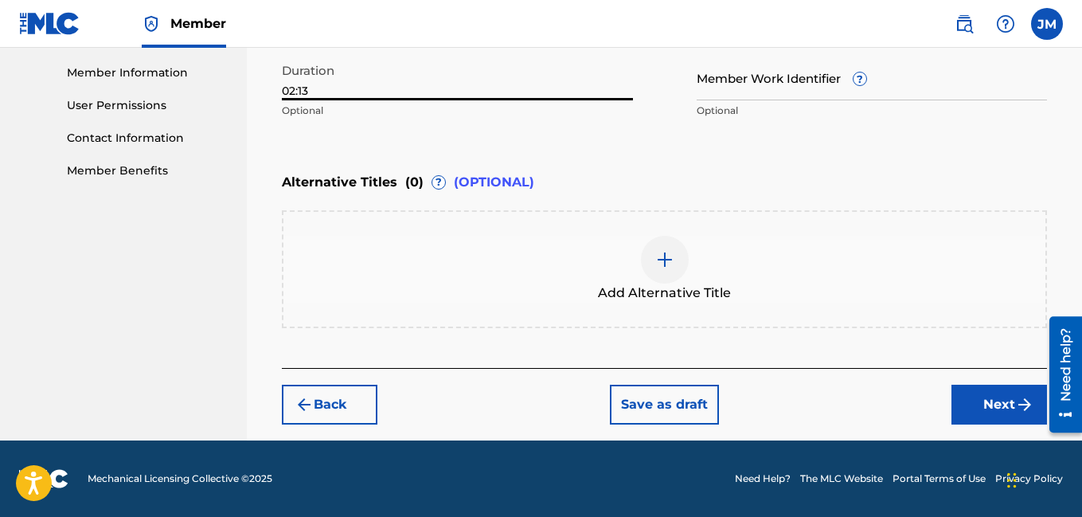
click at [994, 405] on button "Next" at bounding box center [1000, 405] width 96 height 40
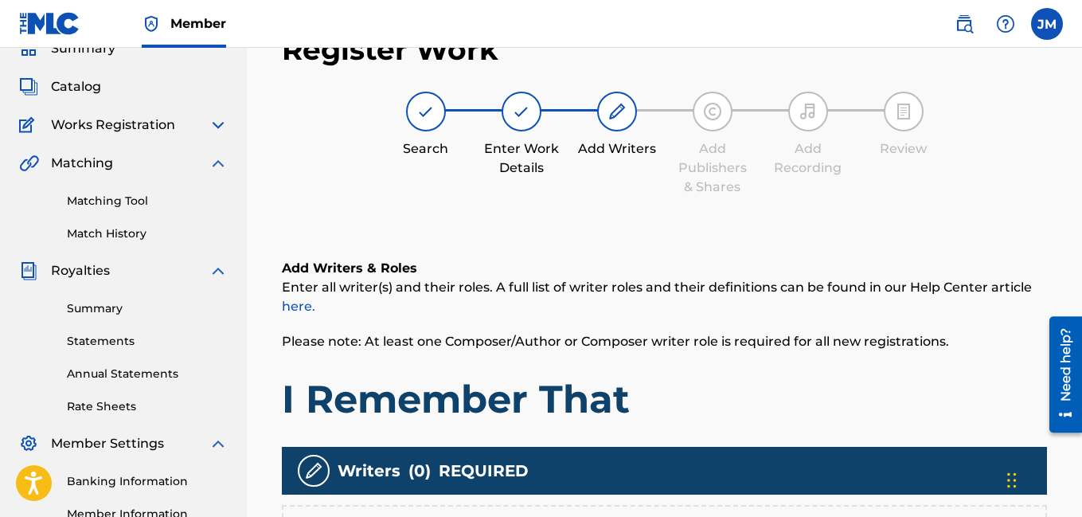
scroll to position [403, 0]
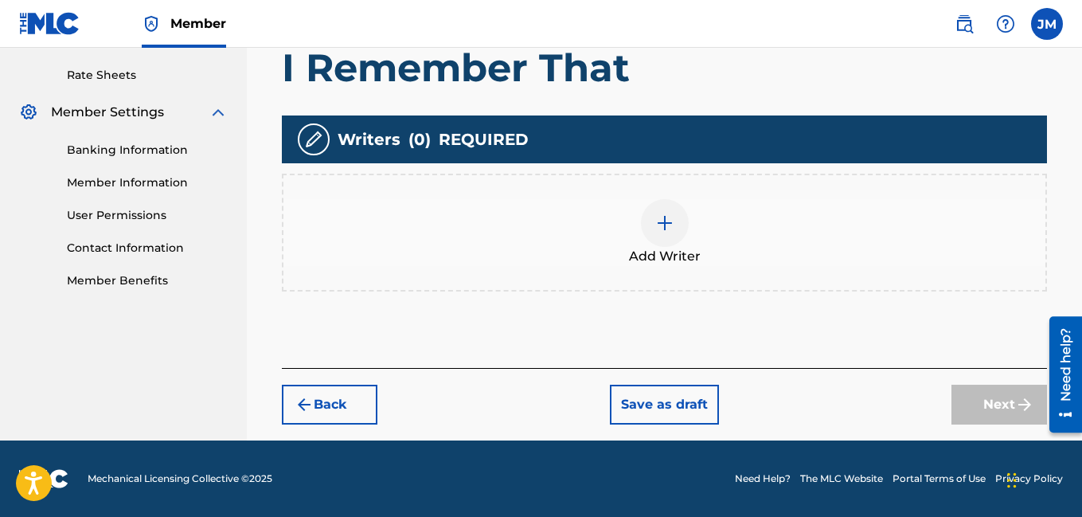
click at [660, 223] on img at bounding box center [664, 222] width 19 height 19
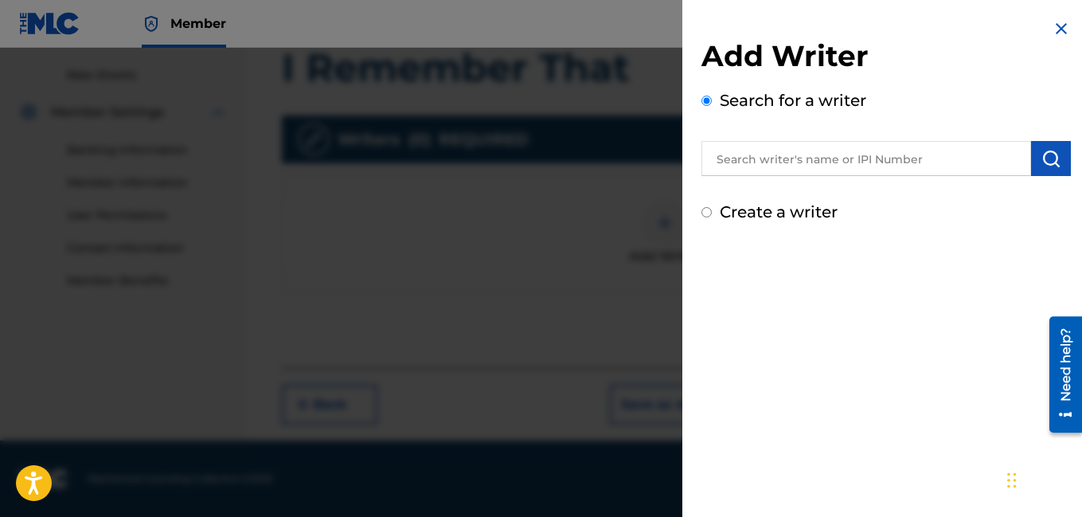
click at [706, 214] on input "Create a writer" at bounding box center [707, 212] width 10 height 10
radio input "false"
radio input "true"
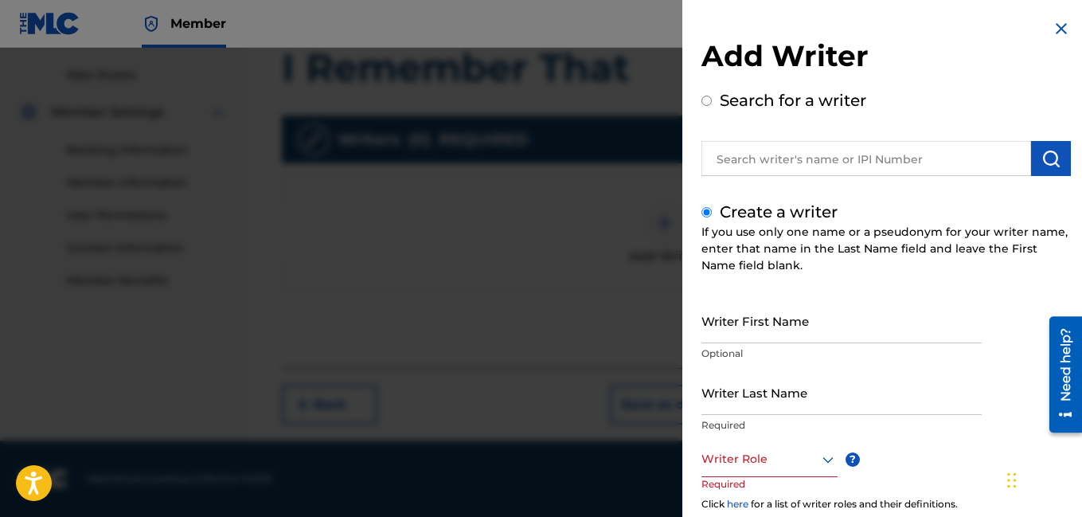
click at [831, 330] on input "Writer First Name" at bounding box center [842, 320] width 280 height 45
type input "[PERSON_NAME]"
click at [763, 403] on input "Writer Last Name" at bounding box center [842, 392] width 280 height 45
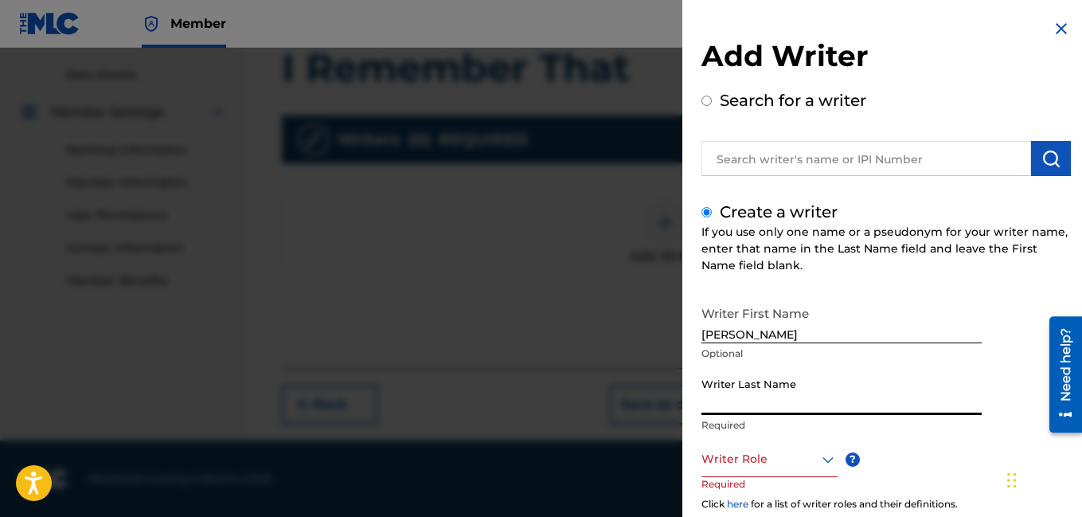
click at [763, 403] on input "Writer Last Name" at bounding box center [842, 392] width 280 height 45
type input "[PERSON_NAME]"
click at [792, 468] on div at bounding box center [770, 459] width 136 height 20
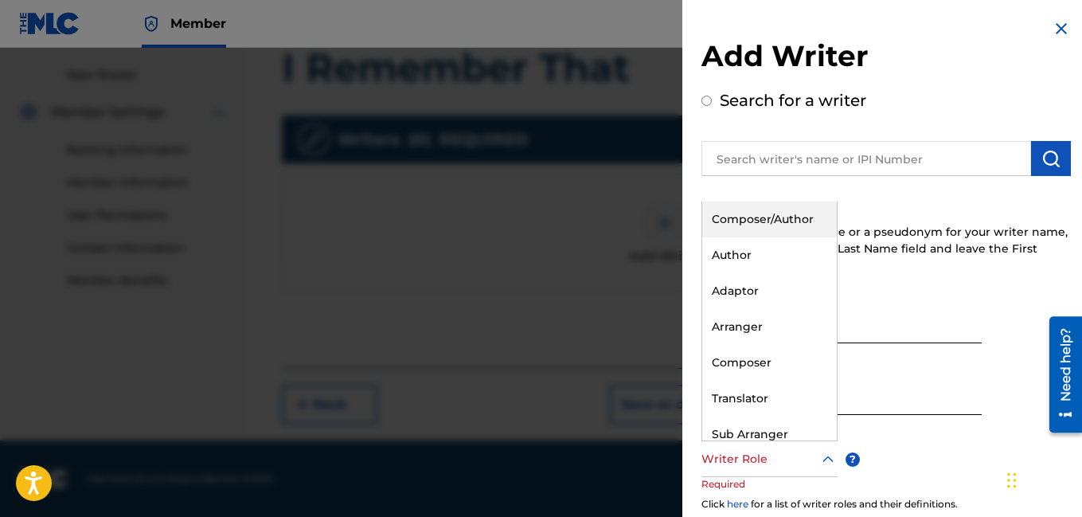
click at [806, 221] on div "Composer/Author" at bounding box center [769, 220] width 135 height 36
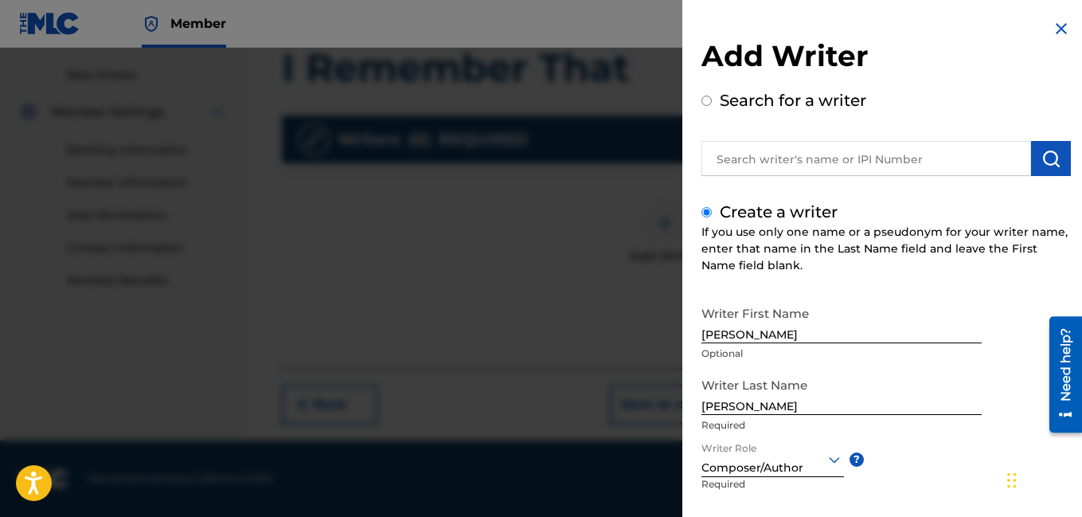
click at [988, 507] on div "Writer First Name [PERSON_NAME] Optional Writer Last Name [PERSON_NAME] Require…" at bounding box center [887, 473] width 370 height 350
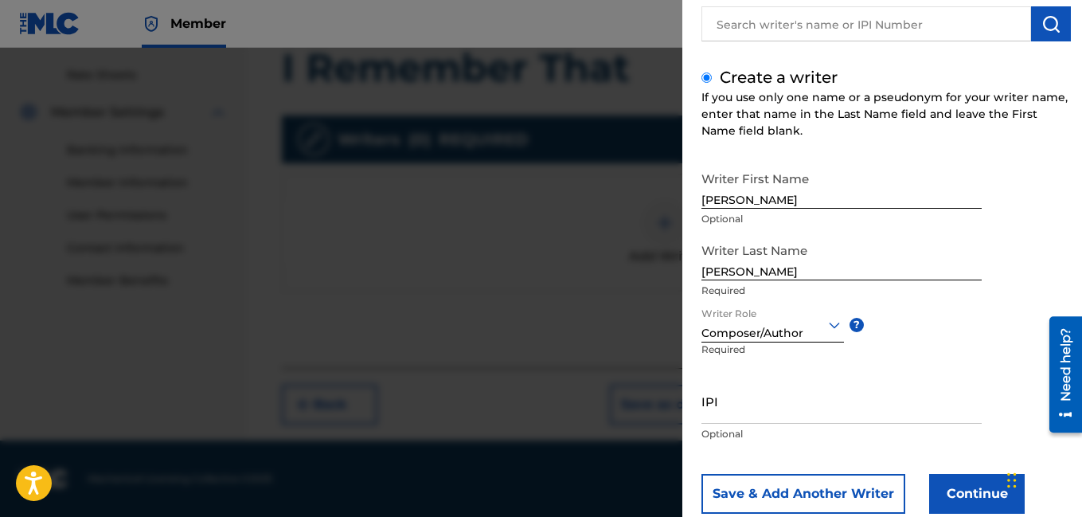
scroll to position [174, 0]
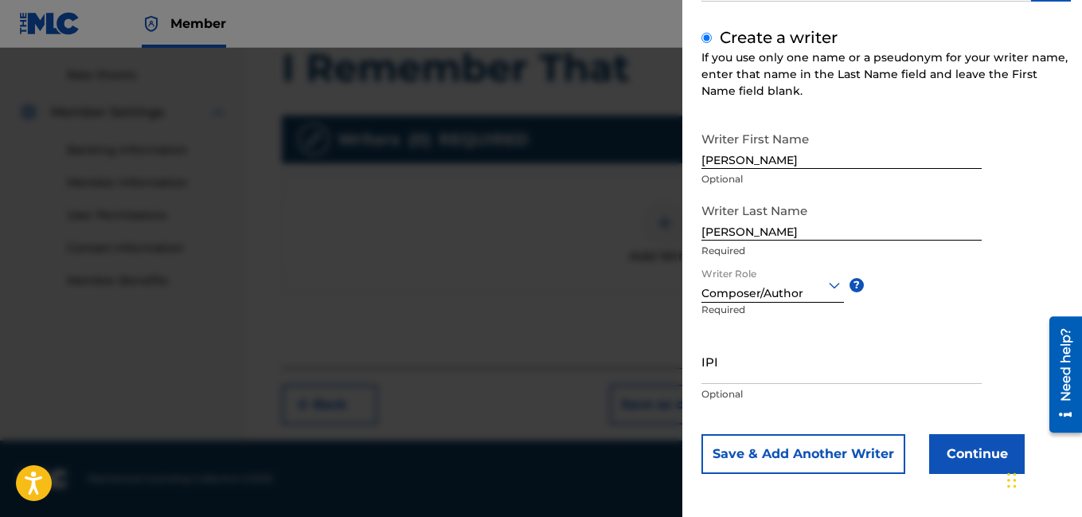
click at [988, 453] on button "Continue" at bounding box center [977, 454] width 96 height 40
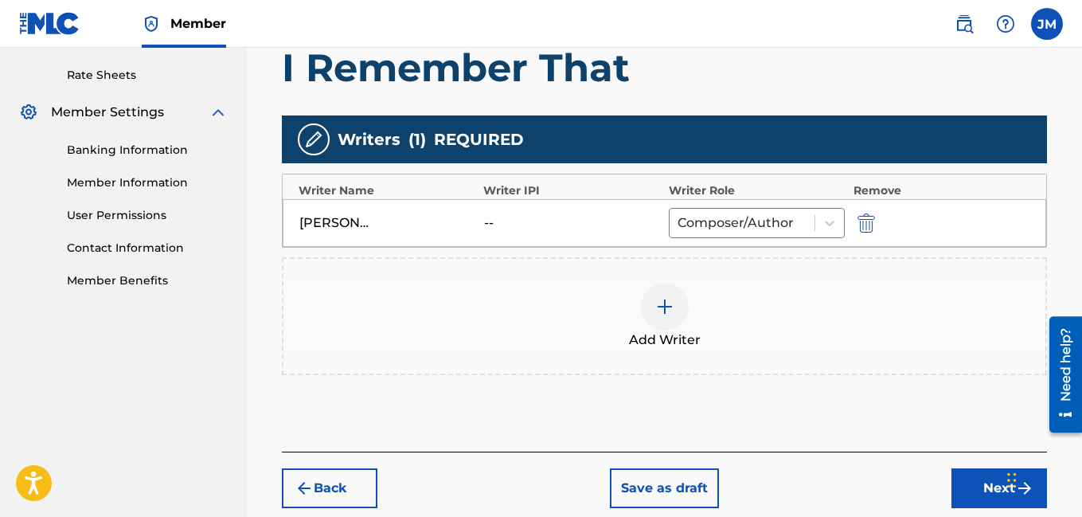
click at [968, 485] on button "Next" at bounding box center [1000, 488] width 96 height 40
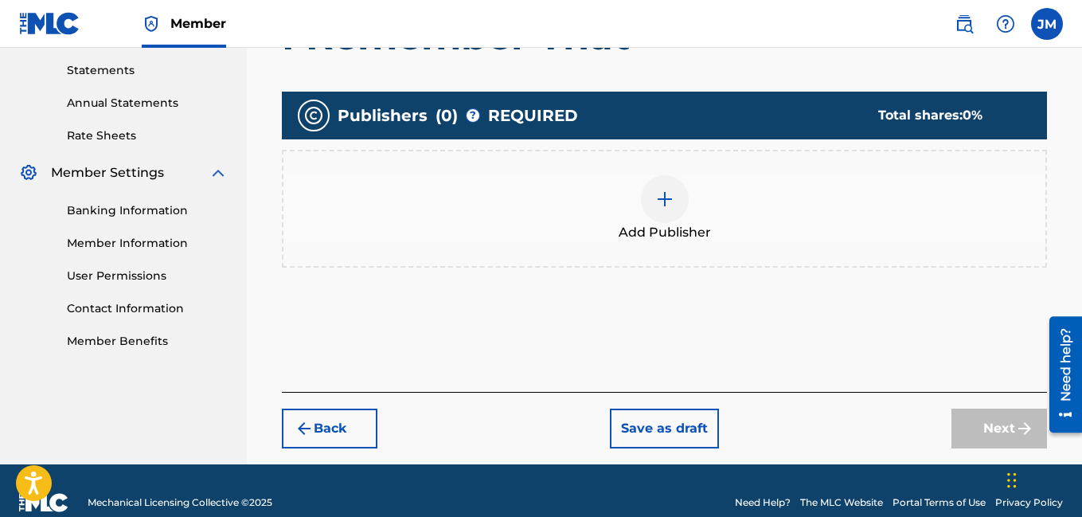
scroll to position [72, 0]
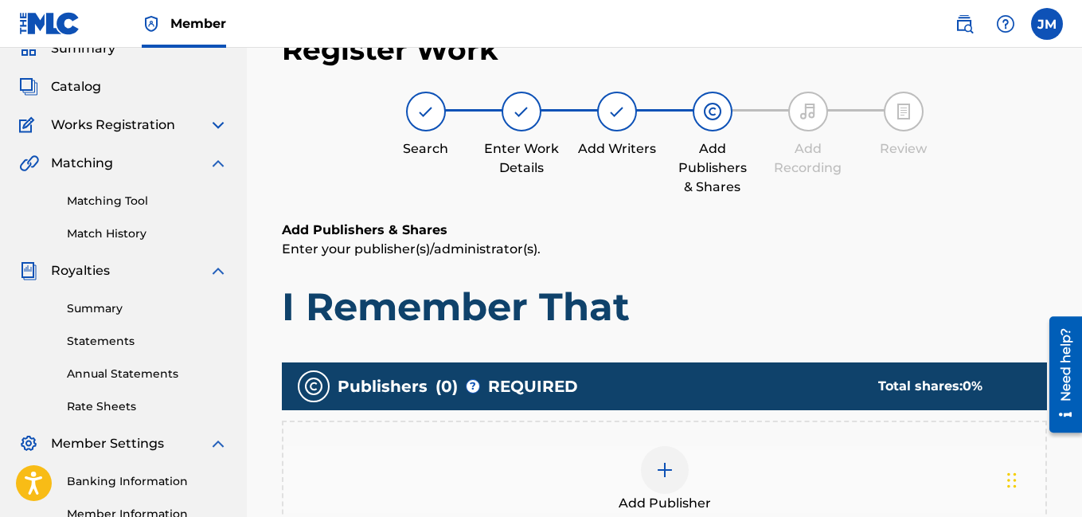
click at [663, 470] on img at bounding box center [664, 469] width 19 height 19
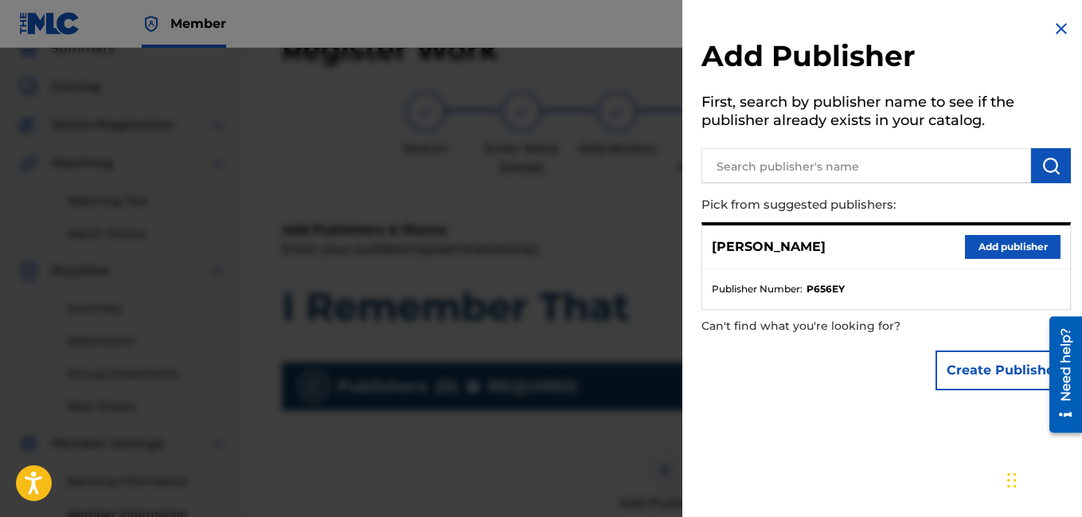
click at [992, 242] on button "Add publisher" at bounding box center [1013, 247] width 96 height 24
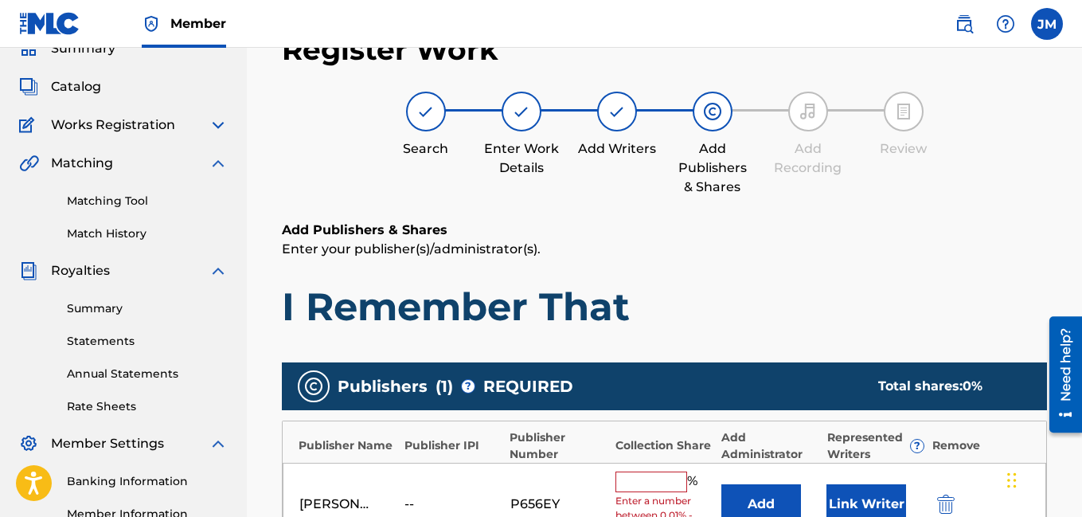
click at [639, 483] on input "text" at bounding box center [652, 482] width 72 height 21
type input "100"
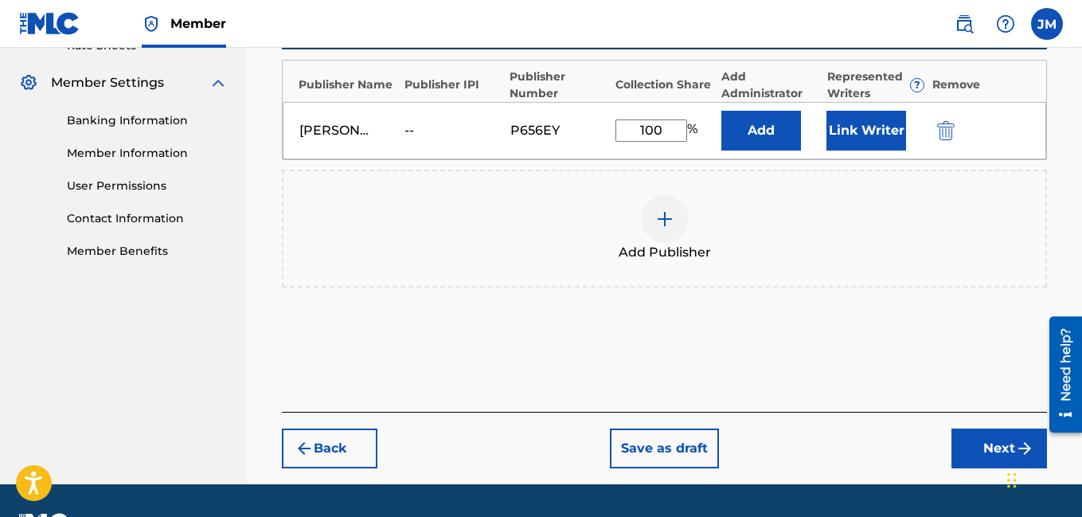
scroll to position [476, 0]
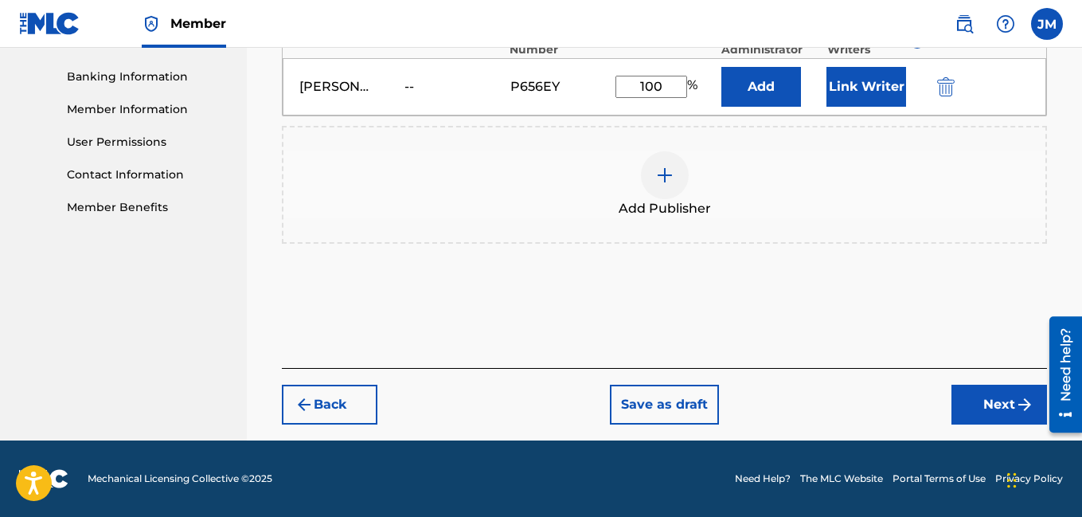
click at [991, 403] on button "Next" at bounding box center [1000, 405] width 96 height 40
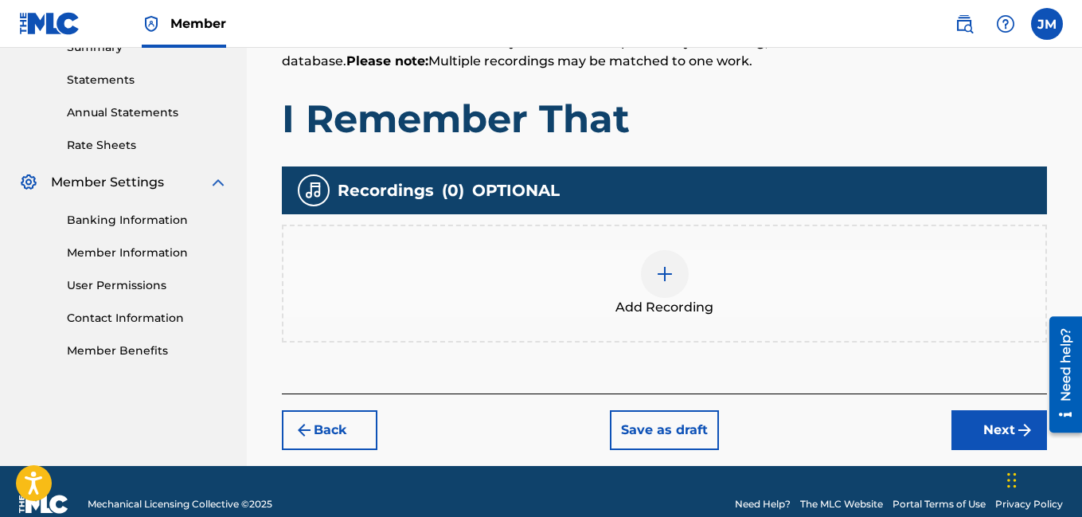
scroll to position [358, 0]
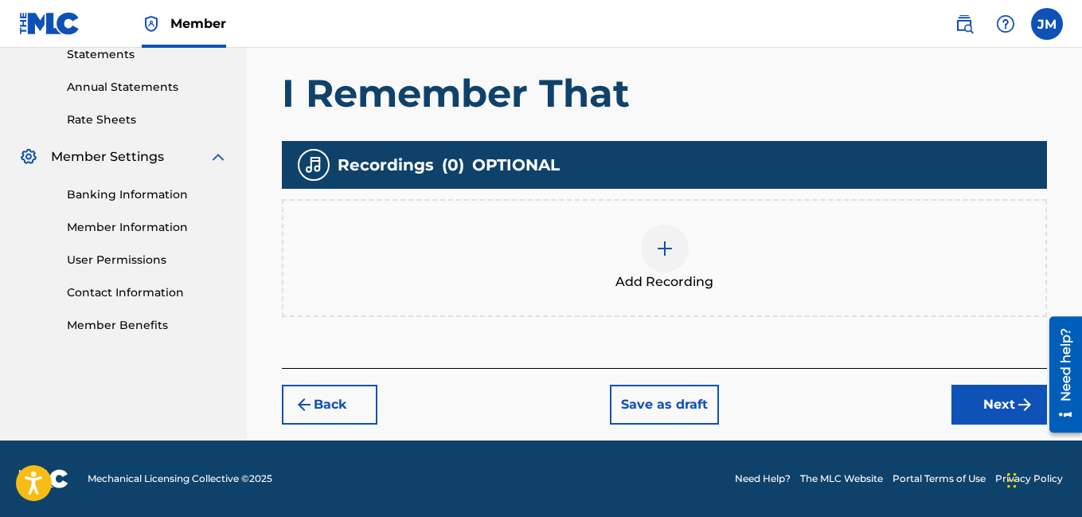
click at [665, 245] on img at bounding box center [664, 248] width 19 height 19
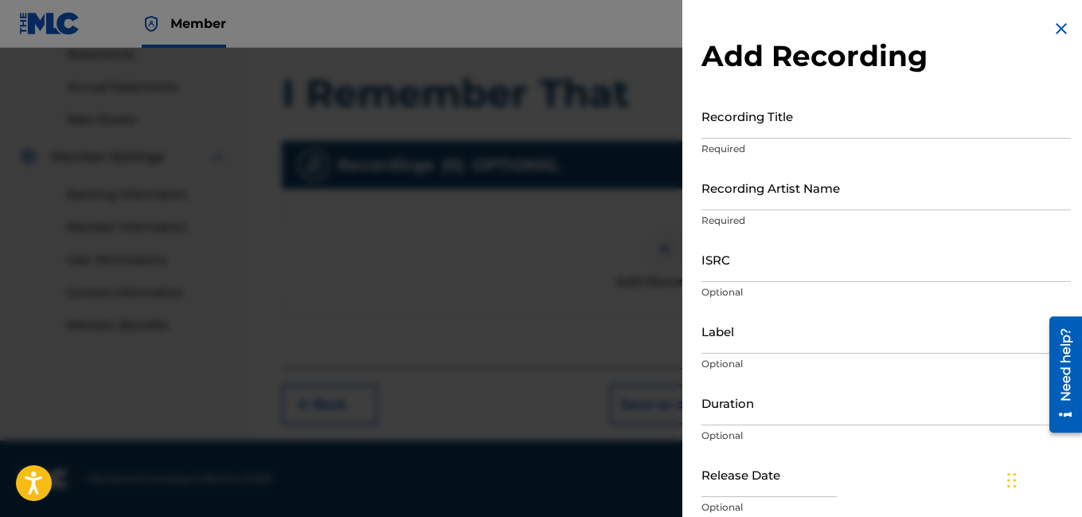
click at [808, 127] on input "Recording Title" at bounding box center [887, 115] width 370 height 45
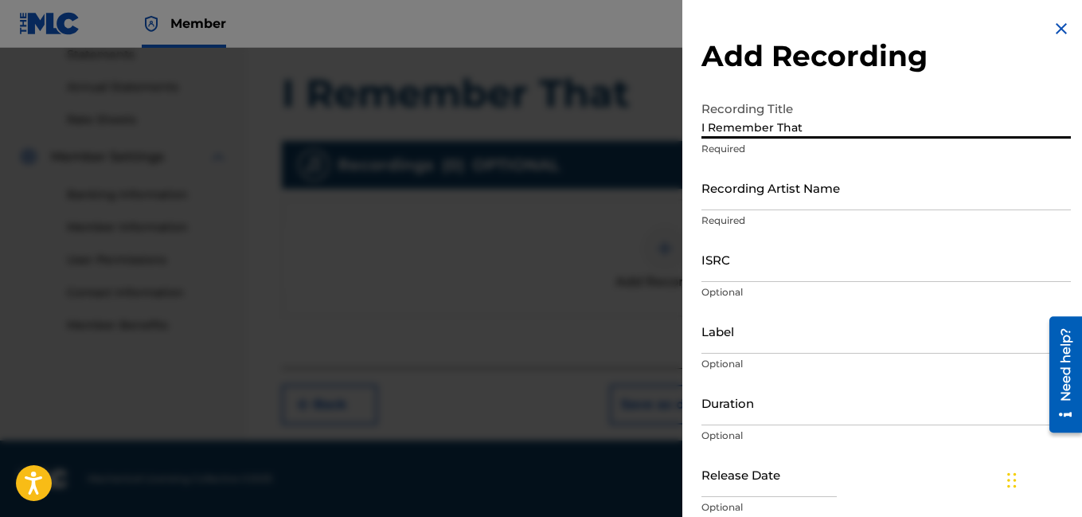
type input "I Remember That"
click at [763, 200] on input "Recording Artist Name" at bounding box center [887, 187] width 370 height 45
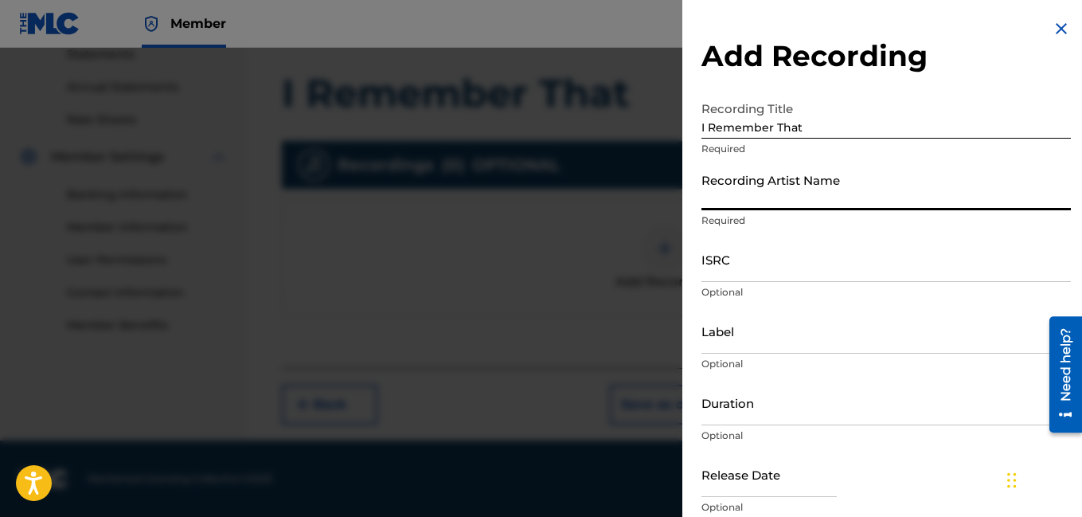
type input "Rocdeneiro"
click at [743, 413] on input "Duration" at bounding box center [887, 402] width 370 height 45
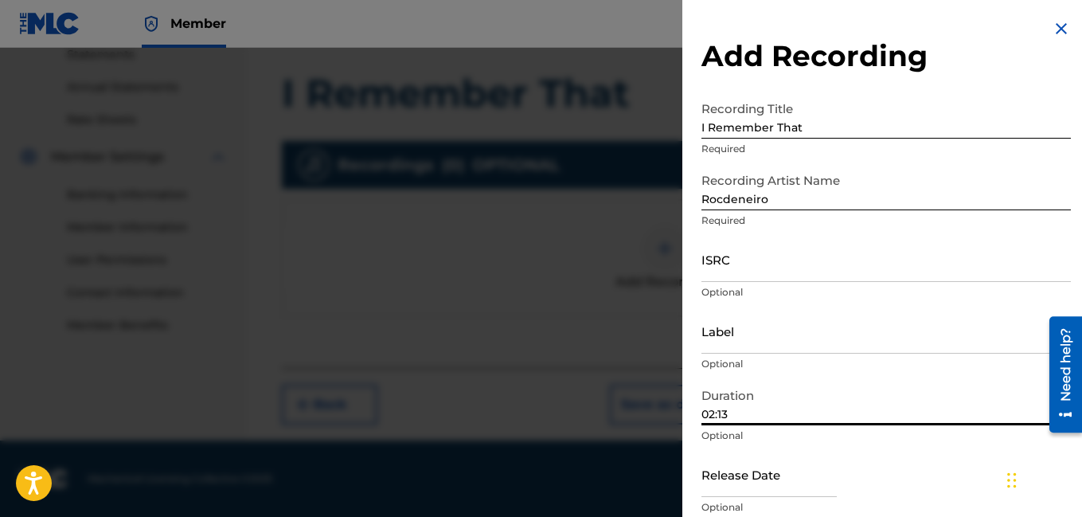
type input "02:13"
click at [947, 496] on div "Release Date Optional" at bounding box center [887, 488] width 370 height 72
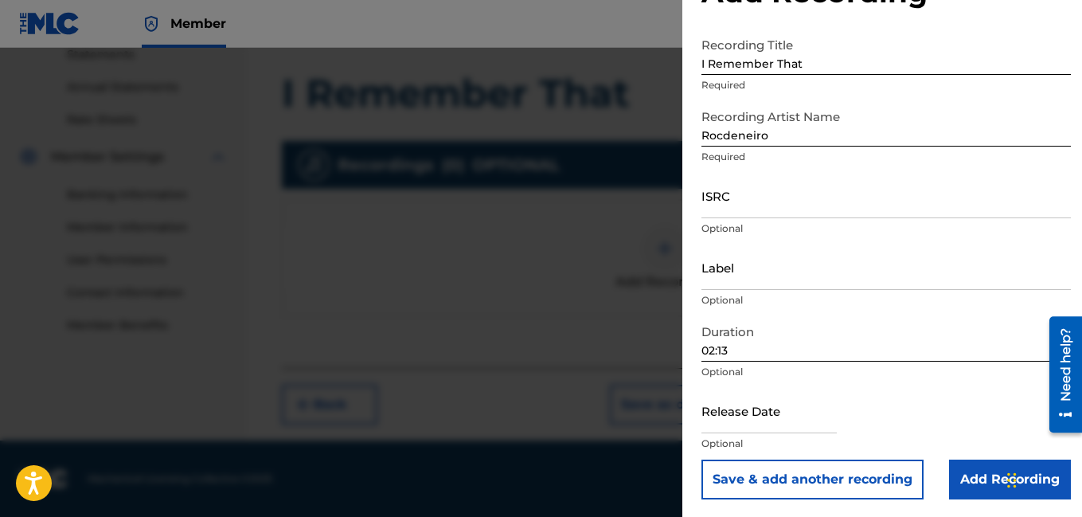
scroll to position [65, 0]
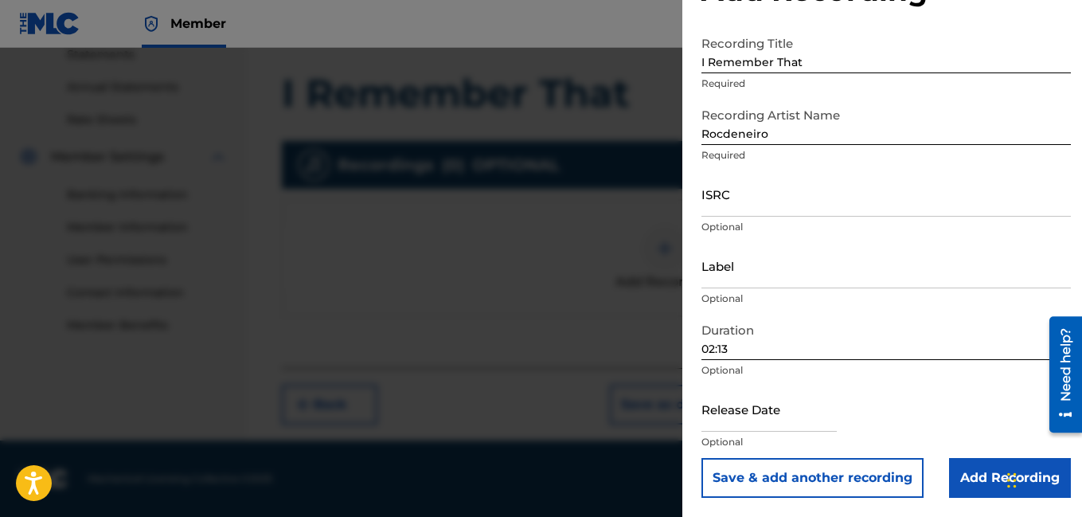
click at [976, 481] on input "Add Recording" at bounding box center [1010, 478] width 122 height 40
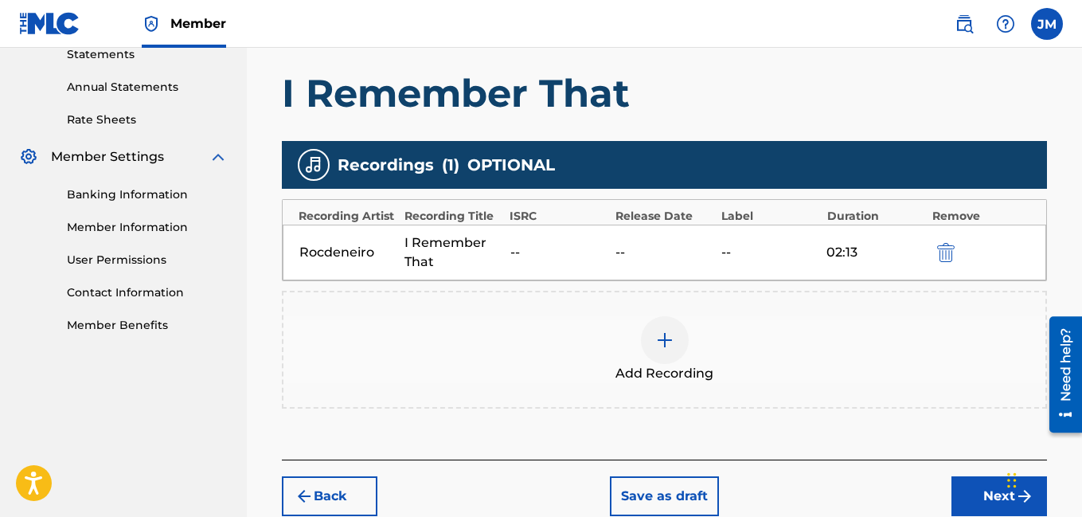
click at [968, 497] on button "Next" at bounding box center [1000, 496] width 96 height 40
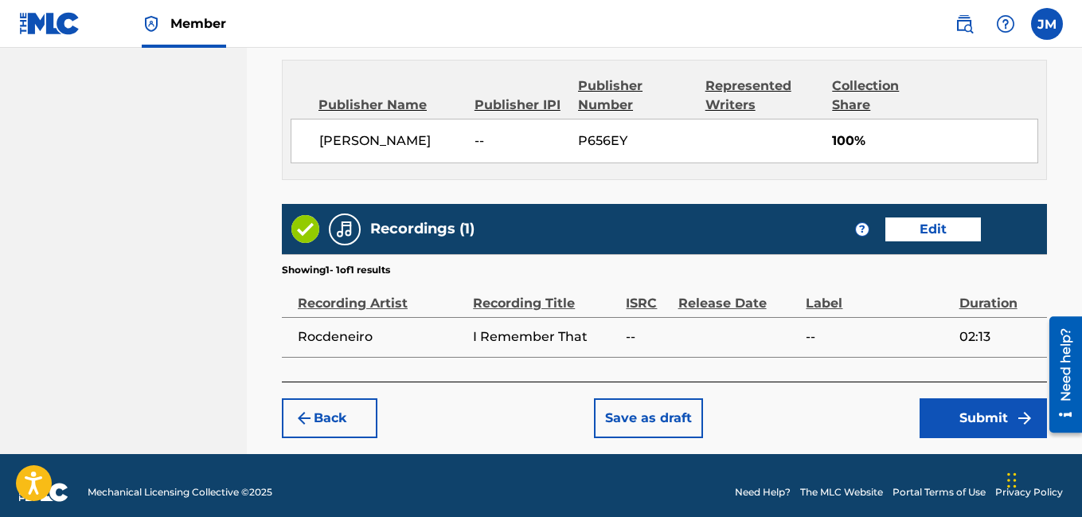
scroll to position [868, 0]
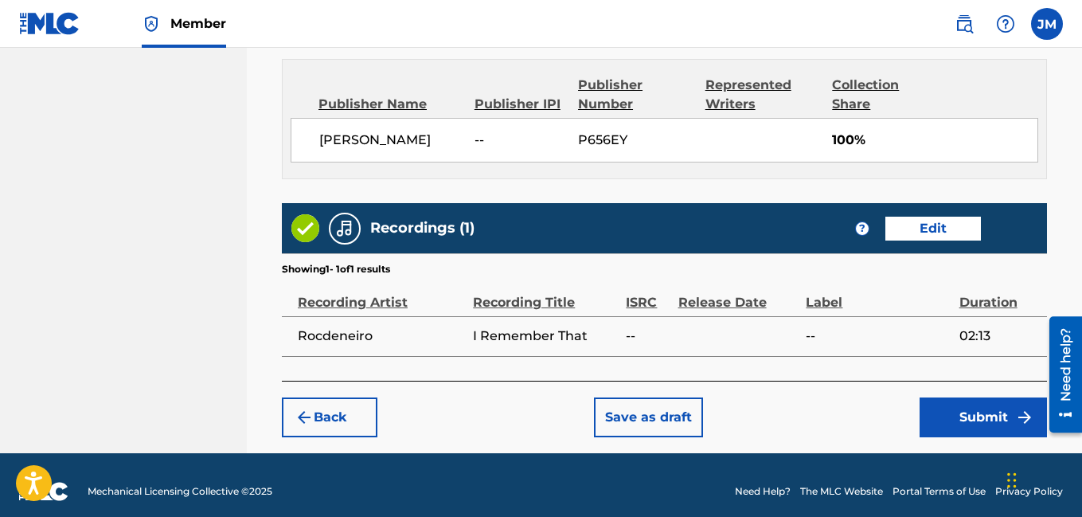
click at [984, 412] on button "Submit" at bounding box center [983, 417] width 127 height 40
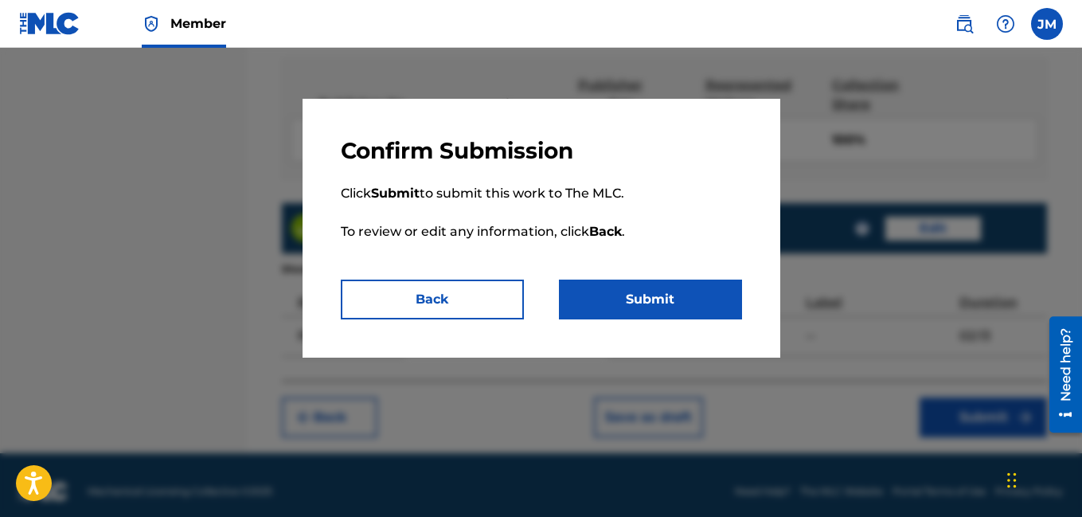
click at [641, 293] on button "Submit" at bounding box center [650, 300] width 183 height 40
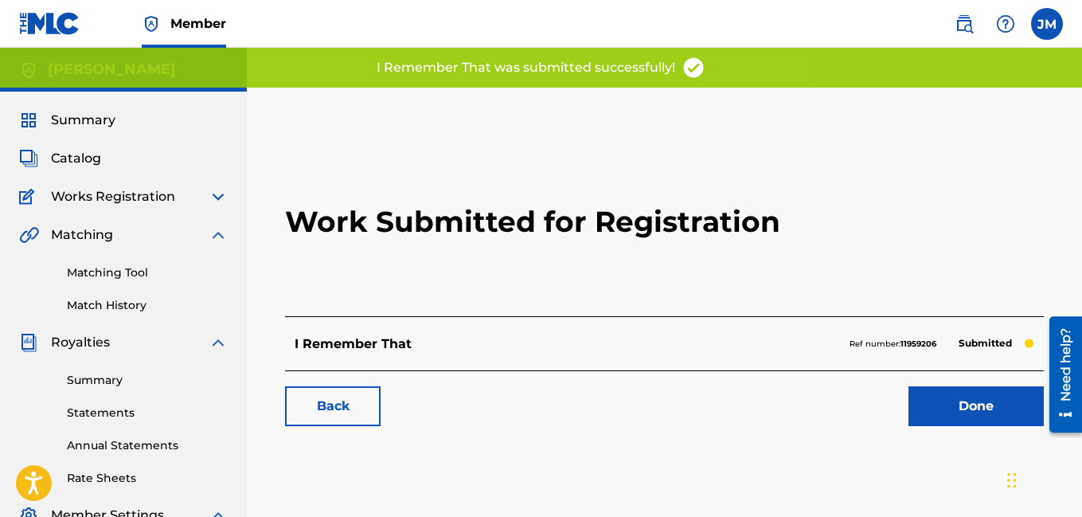
click at [980, 399] on link "Done" at bounding box center [976, 406] width 135 height 40
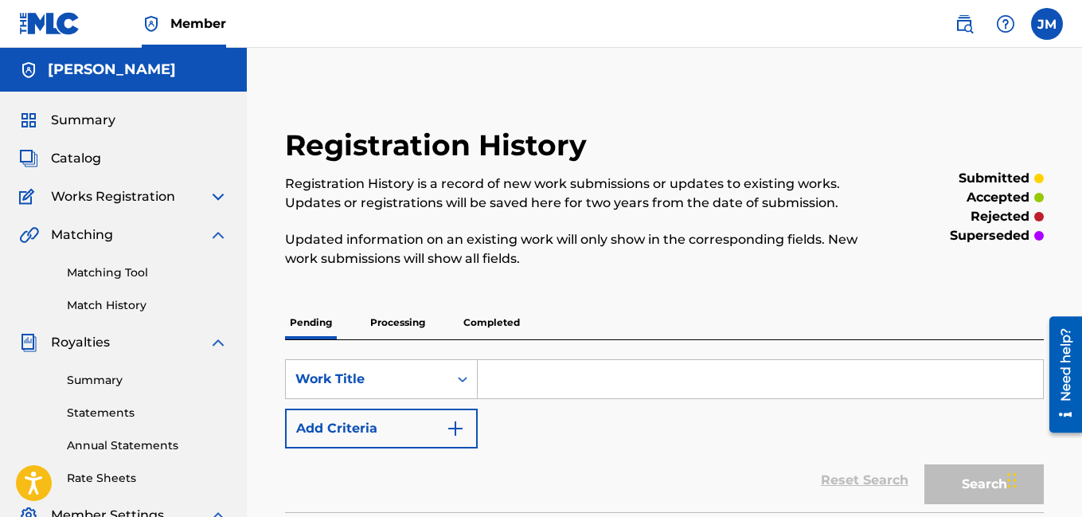
click at [88, 157] on span "Catalog" at bounding box center [76, 158] width 50 height 19
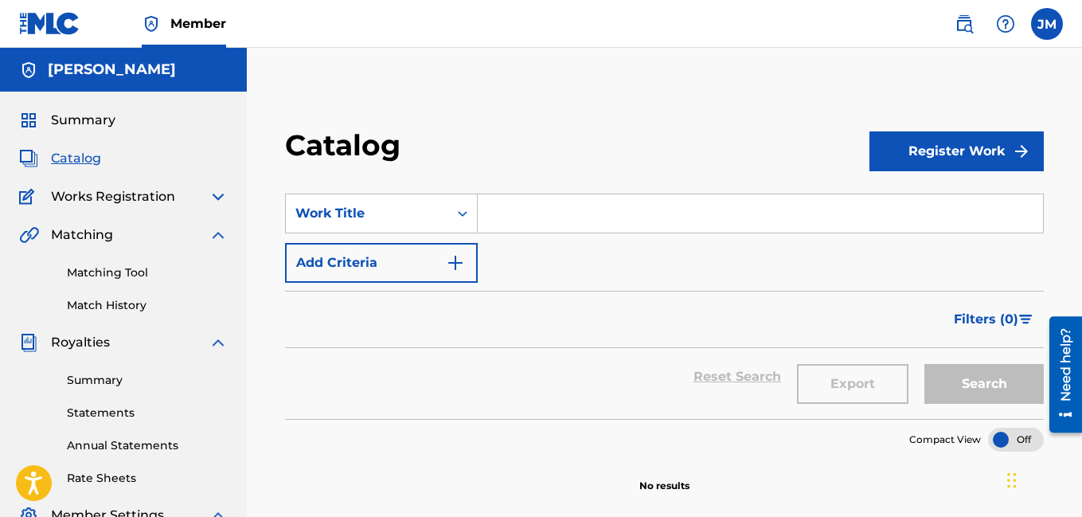
click at [961, 147] on button "Register Work" at bounding box center [957, 151] width 174 height 40
click at [931, 204] on link "Individual" at bounding box center [957, 203] width 174 height 38
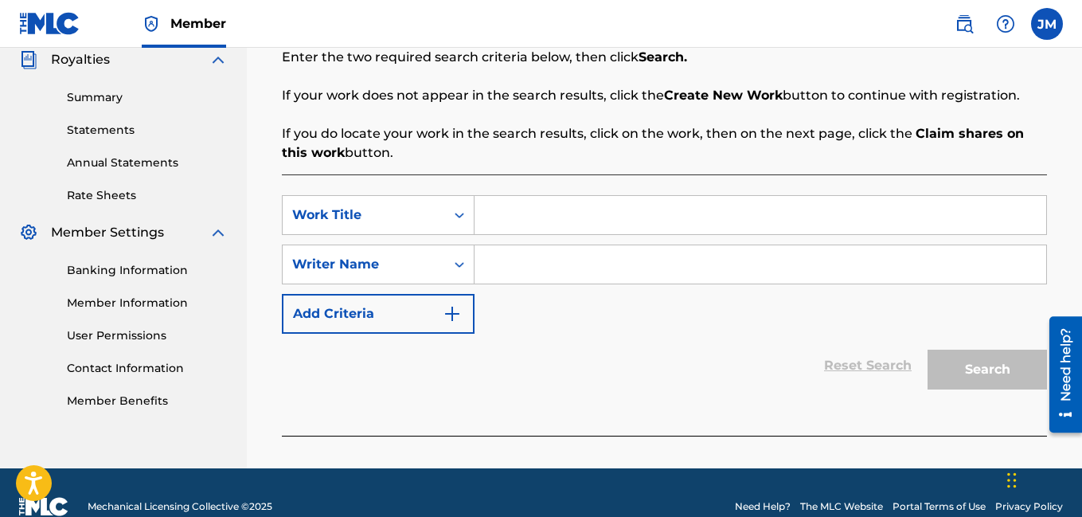
scroll to position [311, 0]
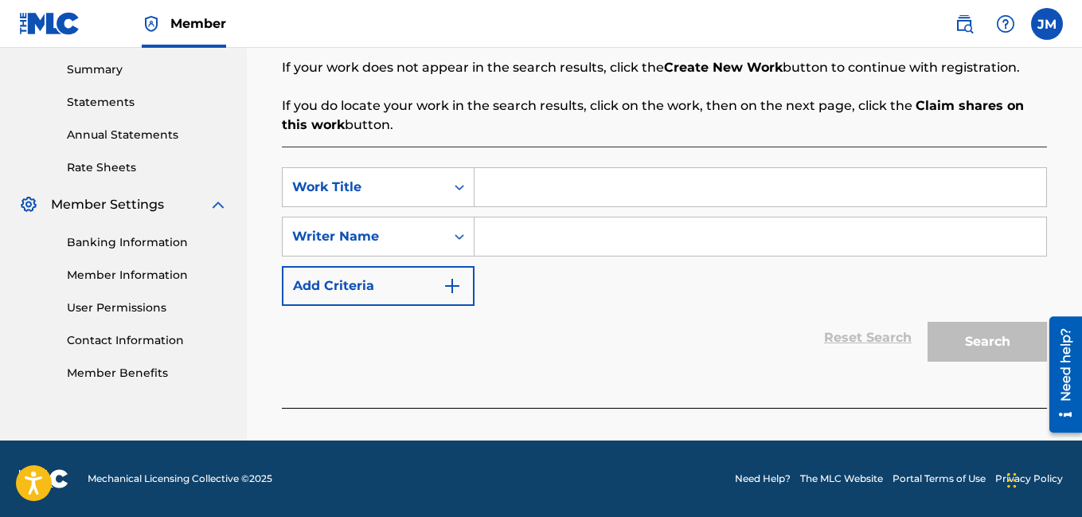
click at [531, 225] on input "Search Form" at bounding box center [761, 236] width 572 height 38
type input "Rocdeneiro"
click at [529, 189] on input "Search Form" at bounding box center [761, 187] width 572 height 38
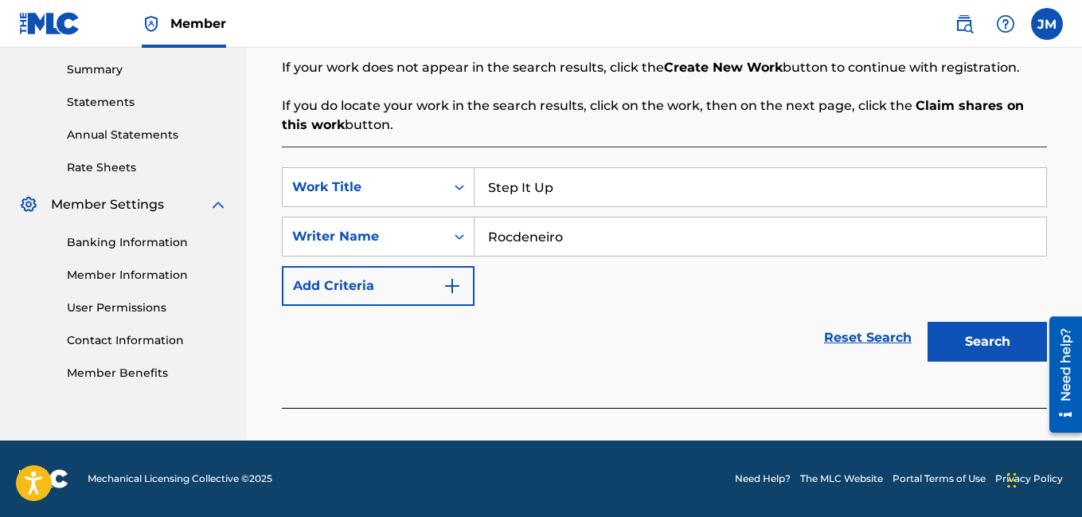
type input "Step It Up"
click at [992, 342] on button "Search" at bounding box center [987, 342] width 119 height 40
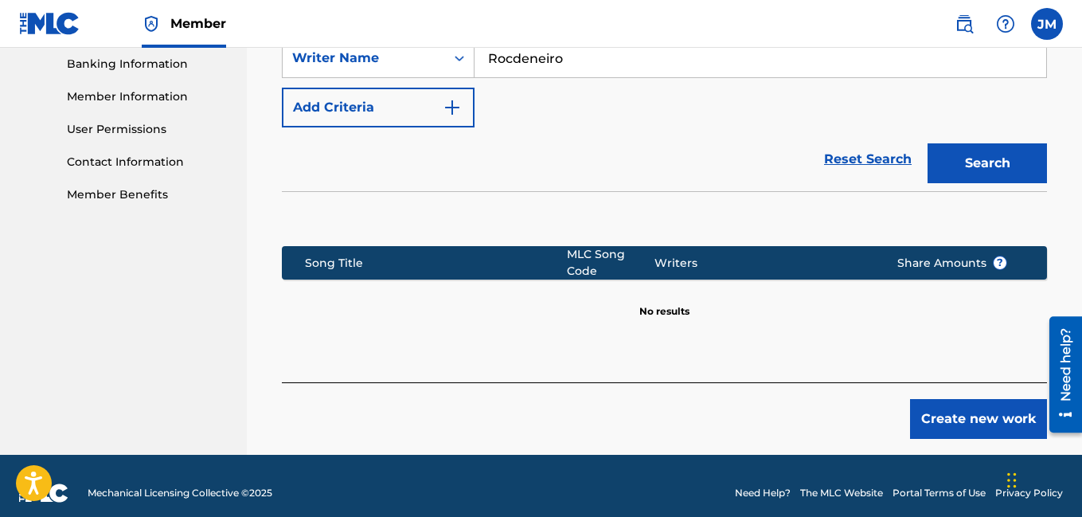
scroll to position [503, 0]
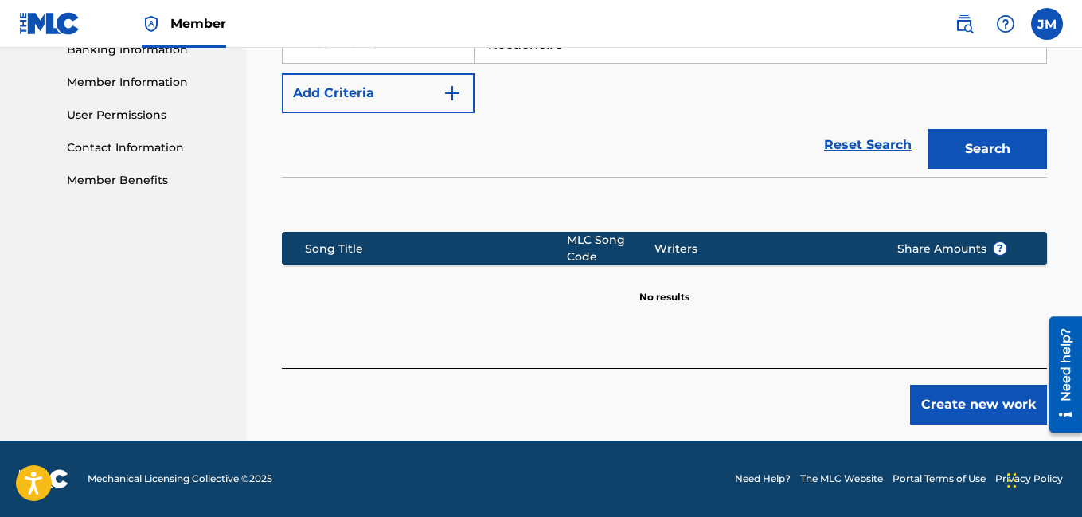
click at [984, 410] on button "Create new work" at bounding box center [978, 405] width 137 height 40
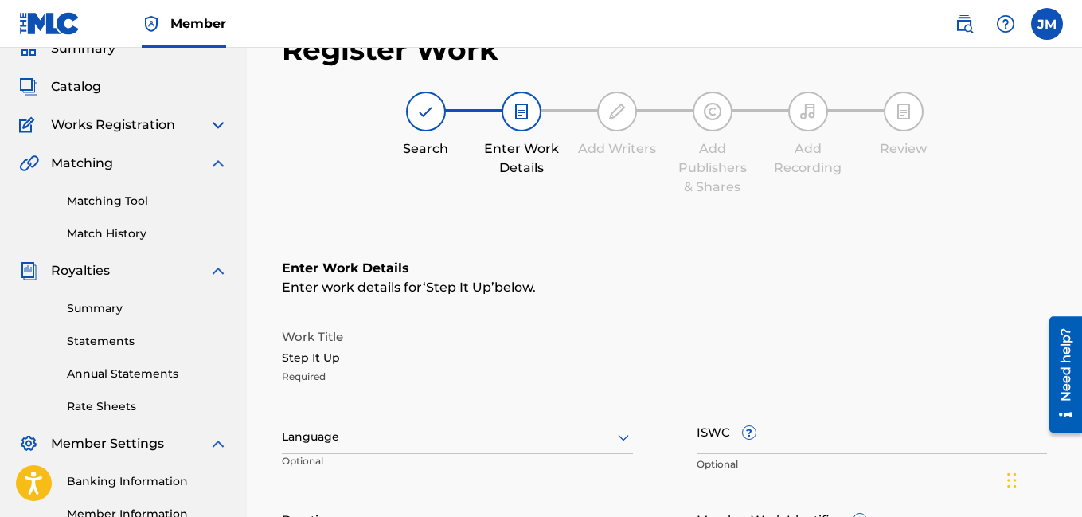
scroll to position [52, 0]
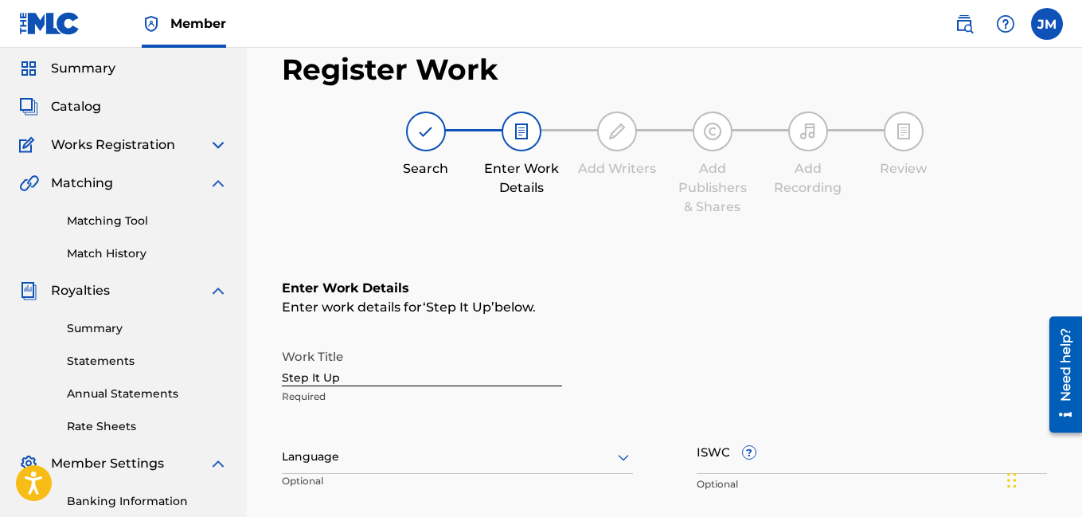
click at [621, 455] on icon at bounding box center [623, 457] width 19 height 19
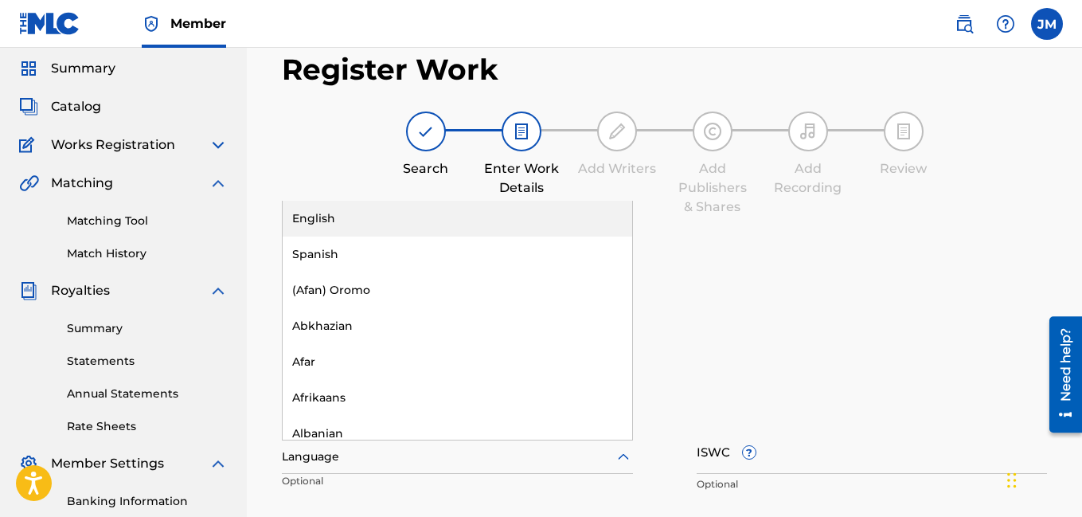
click at [447, 224] on div "English" at bounding box center [458, 219] width 350 height 36
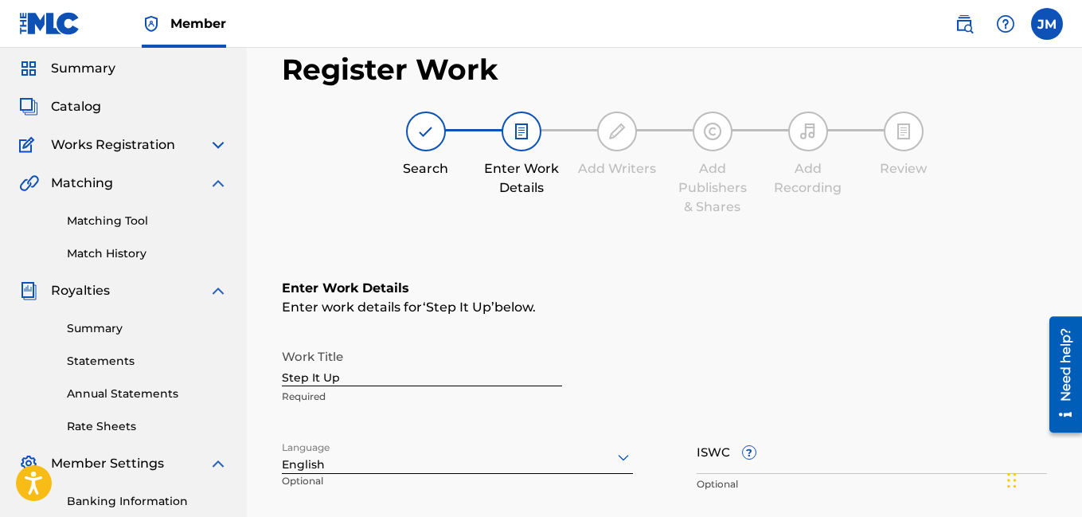
click at [658, 460] on div "Work Title Step It Up Required Language option English, selected. English Optio…" at bounding box center [664, 464] width 765 height 247
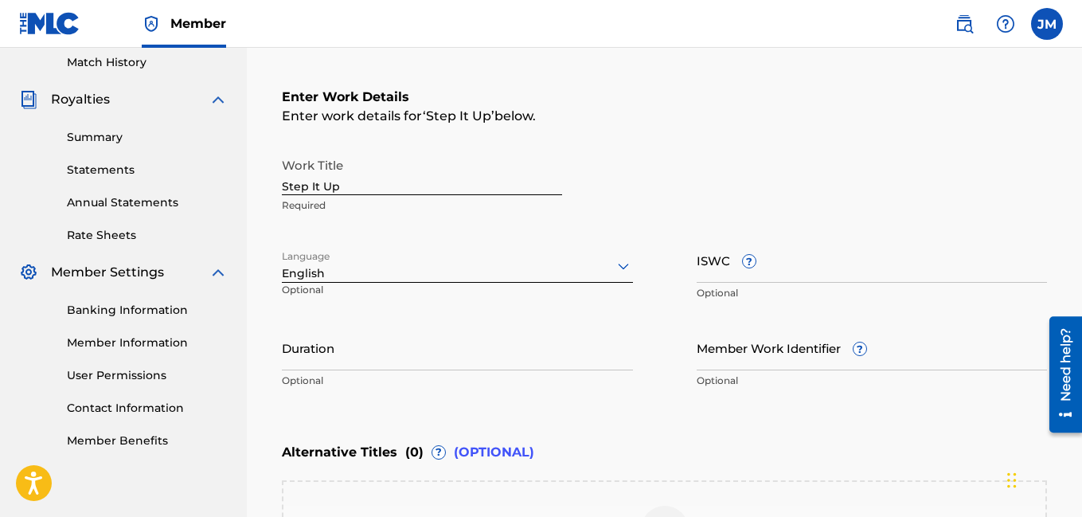
scroll to position [275, 0]
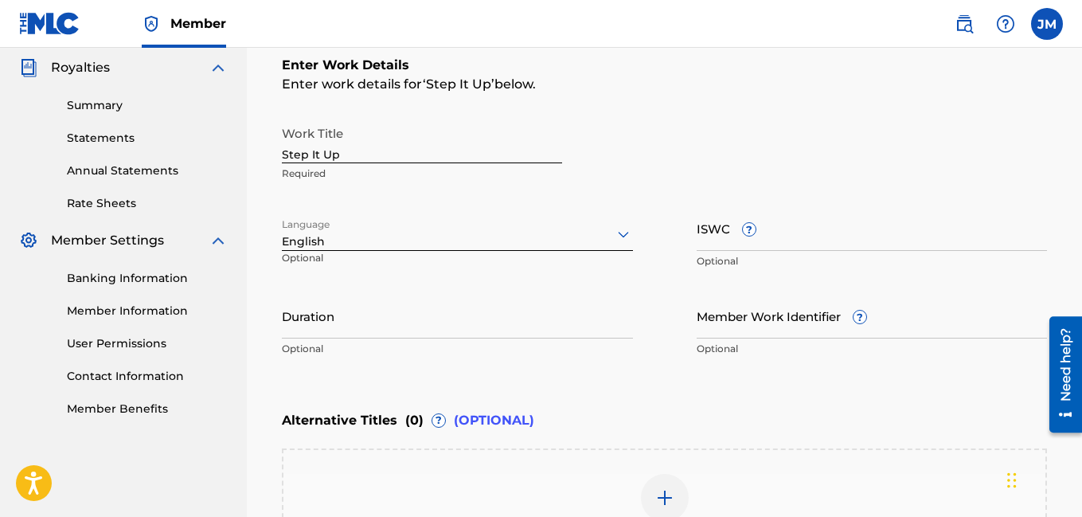
click at [326, 335] on input "Duration" at bounding box center [457, 315] width 351 height 45
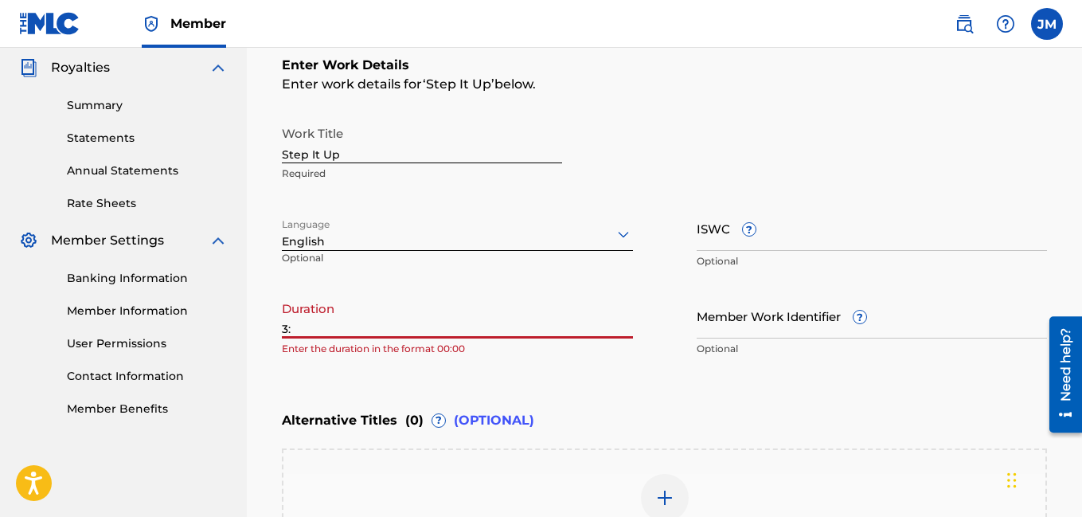
type input "3"
type input "03:40"
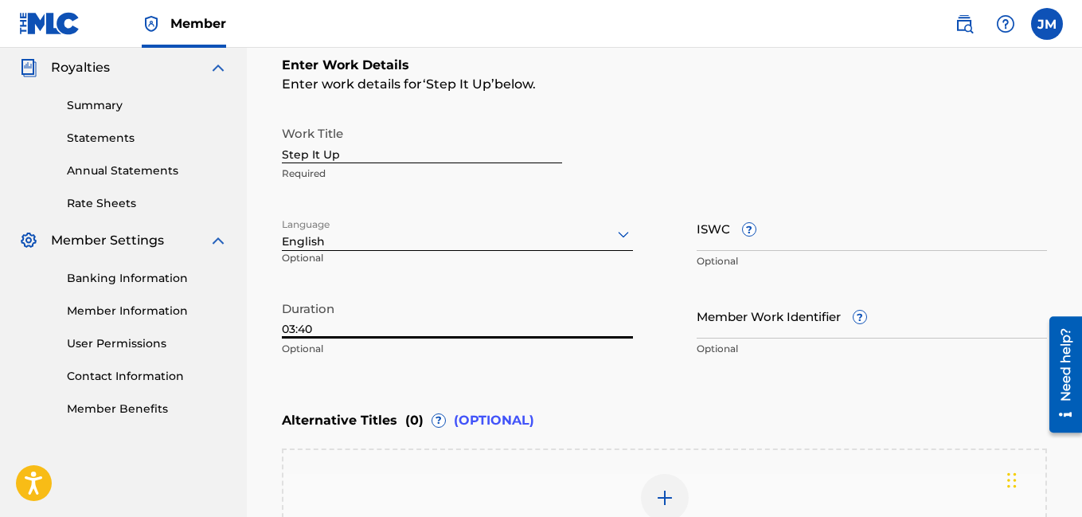
scroll to position [513, 0]
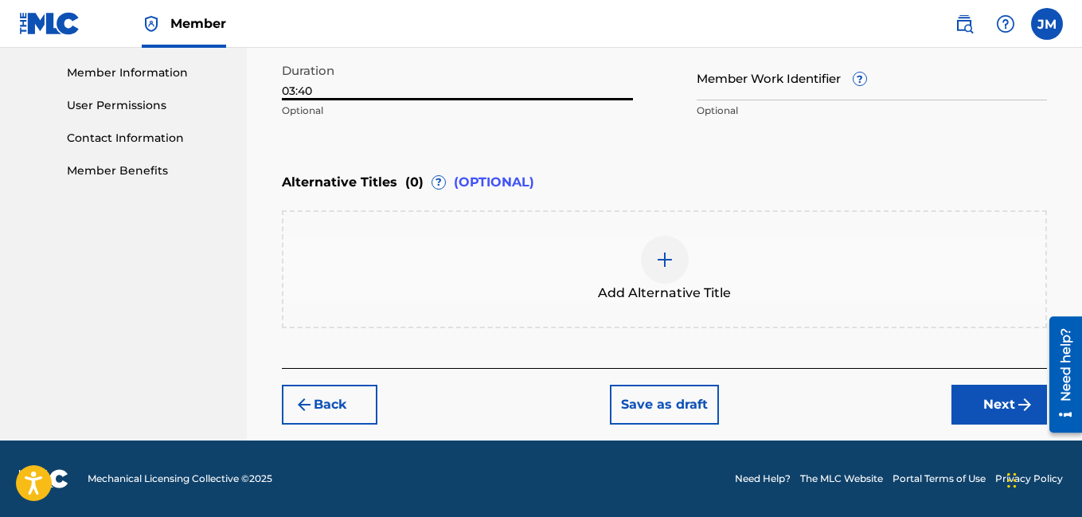
click at [1014, 404] on button "Next" at bounding box center [1000, 405] width 96 height 40
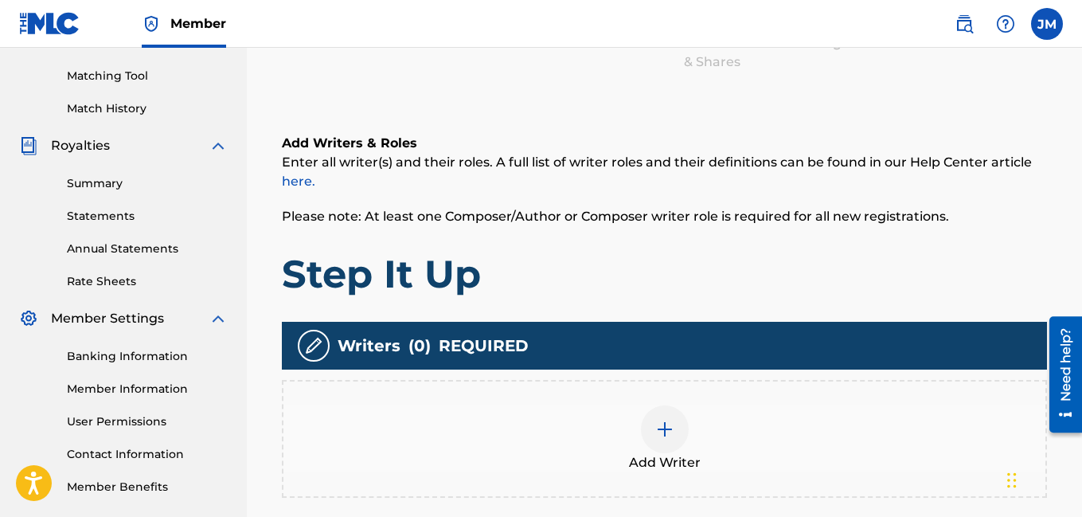
scroll to position [199, 0]
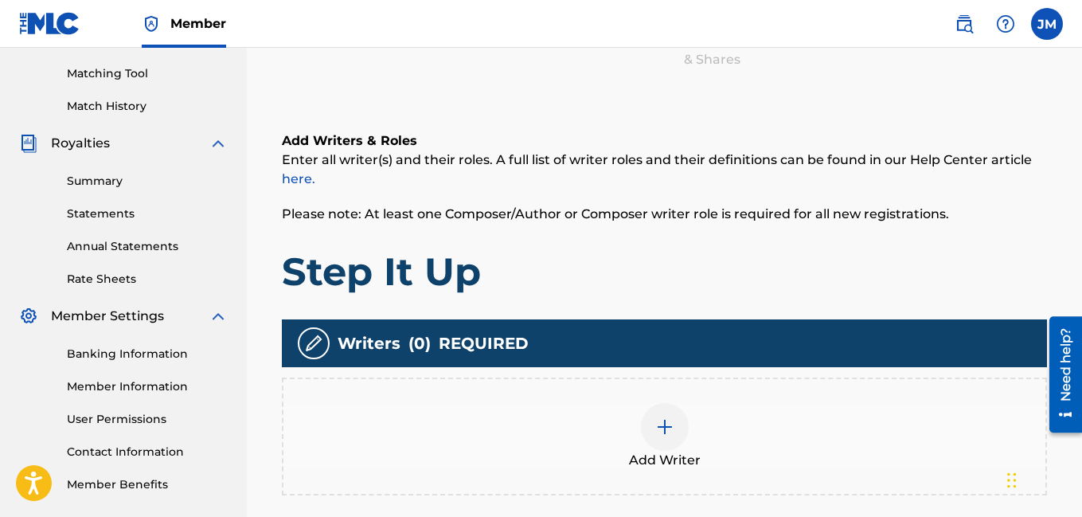
click at [663, 428] on img at bounding box center [664, 426] width 19 height 19
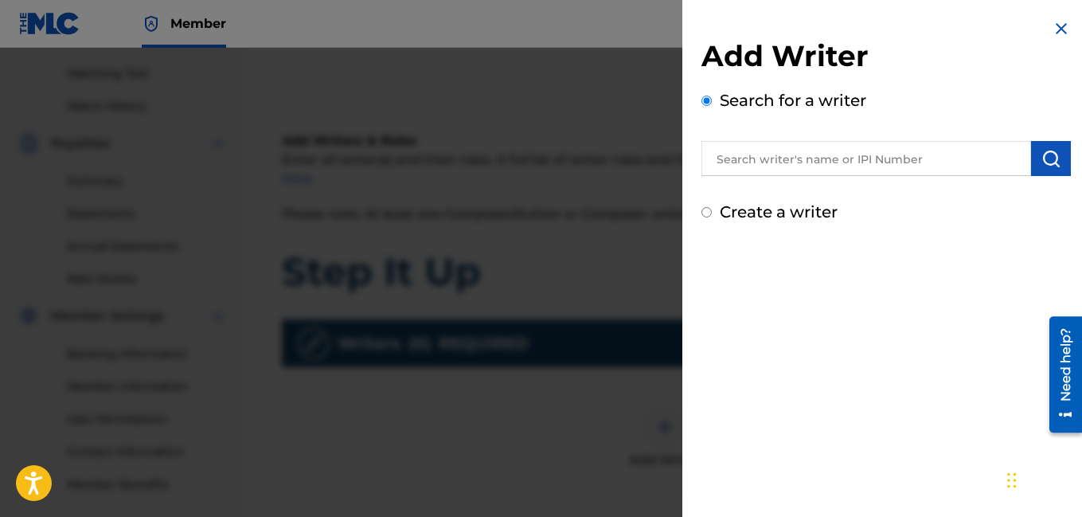
click at [706, 212] on input "Create a writer" at bounding box center [707, 212] width 10 height 10
radio input "false"
radio input "true"
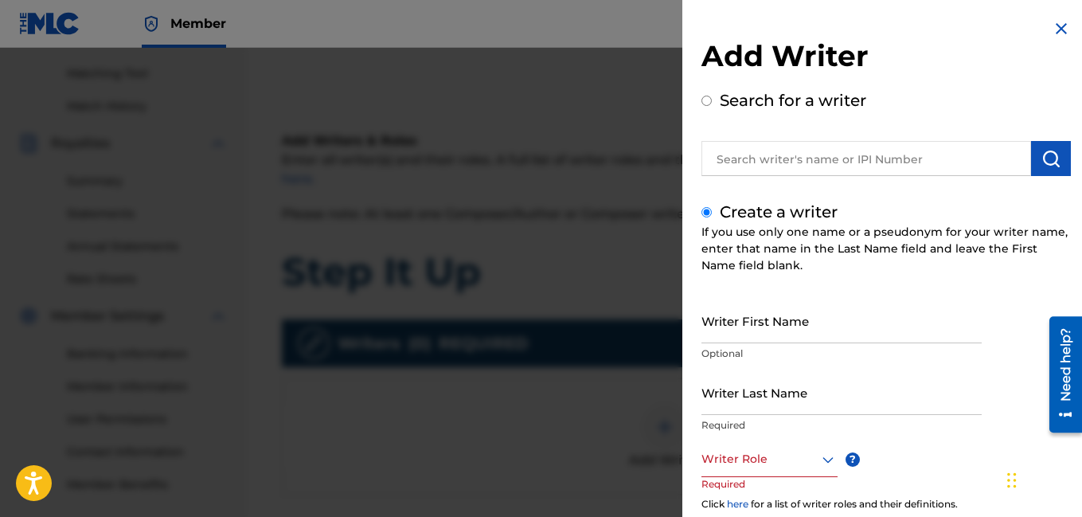
click at [781, 334] on input "Writer First Name" at bounding box center [842, 320] width 280 height 45
type input "[PERSON_NAME]"
click at [765, 403] on input "Writer Last Name" at bounding box center [842, 392] width 280 height 45
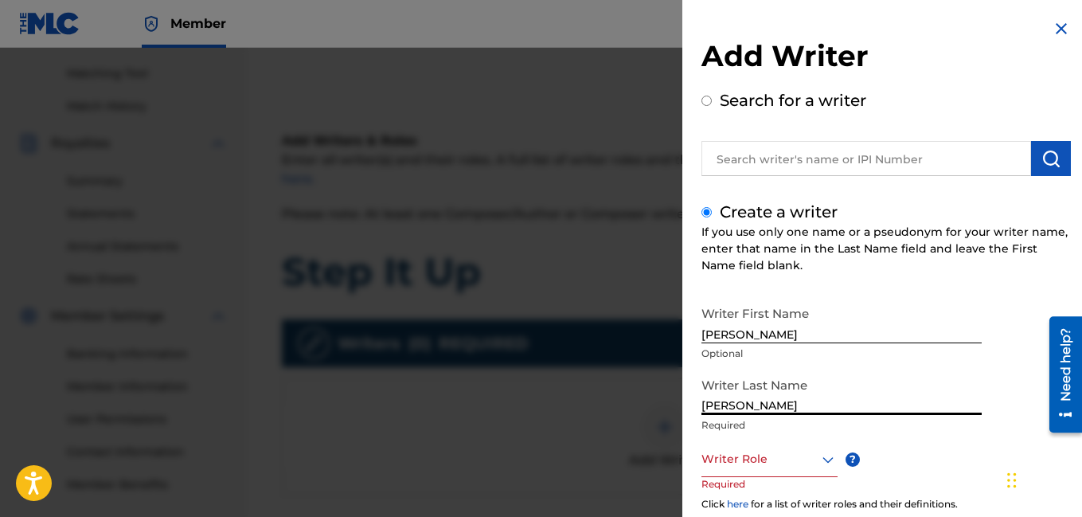
type input "[PERSON_NAME]"
click at [783, 464] on div at bounding box center [770, 459] width 136 height 20
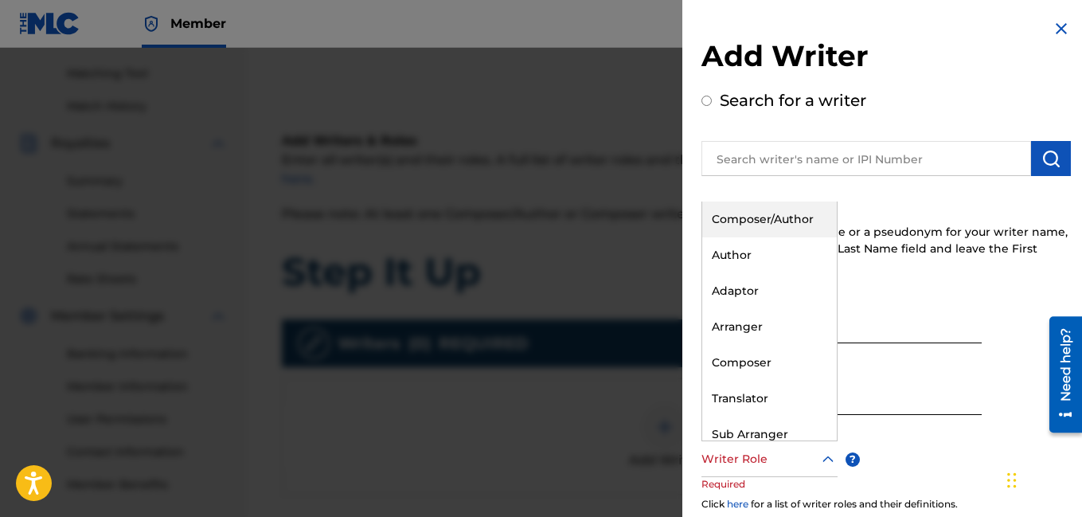
click at [774, 224] on div "Composer/Author" at bounding box center [769, 220] width 135 height 36
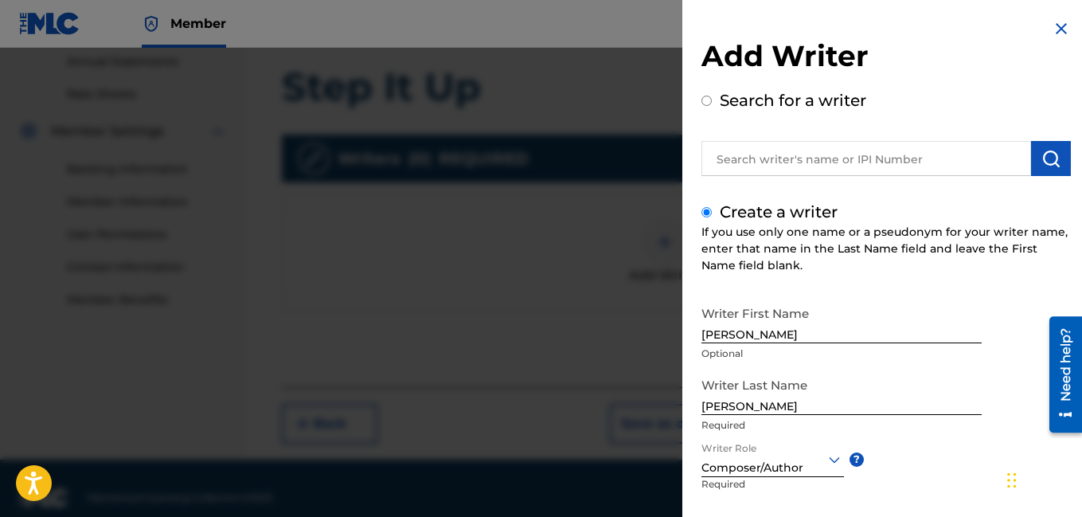
scroll to position [403, 0]
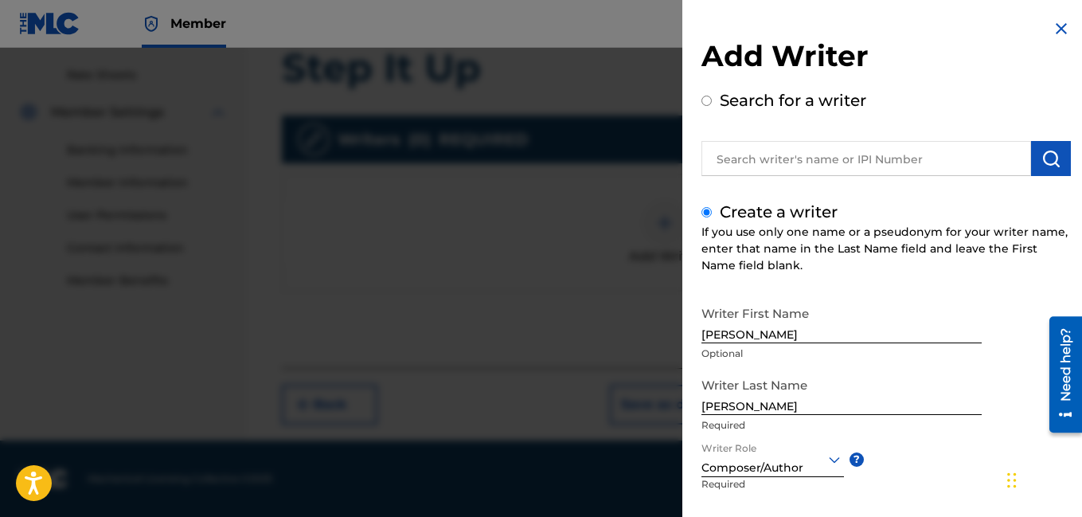
click at [959, 456] on div "Writer First Name [PERSON_NAME] Optional Writer Last Name [PERSON_NAME] Require…" at bounding box center [887, 473] width 370 height 350
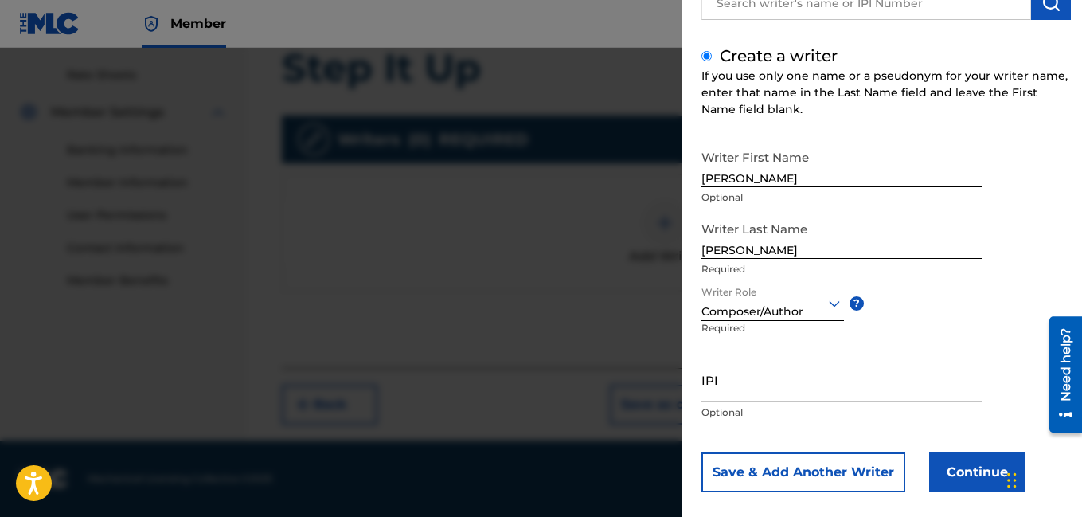
scroll to position [174, 0]
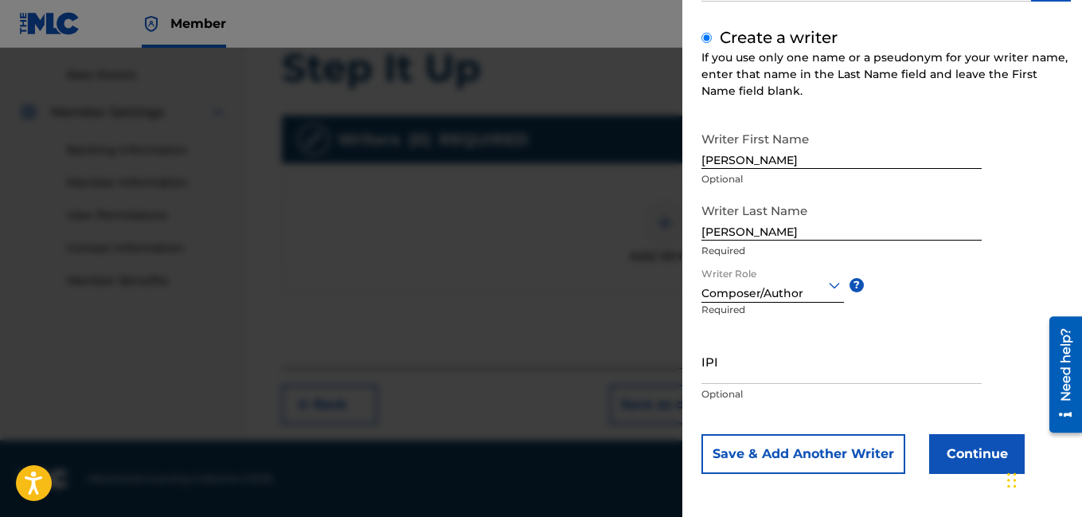
click at [985, 456] on button "Continue" at bounding box center [977, 454] width 96 height 40
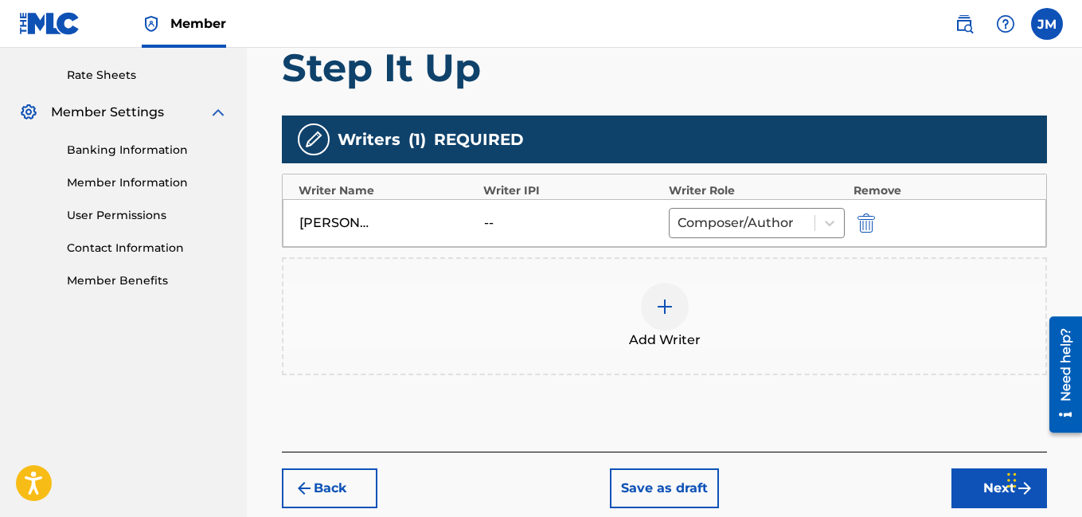
click at [964, 485] on button "Next" at bounding box center [1000, 488] width 96 height 40
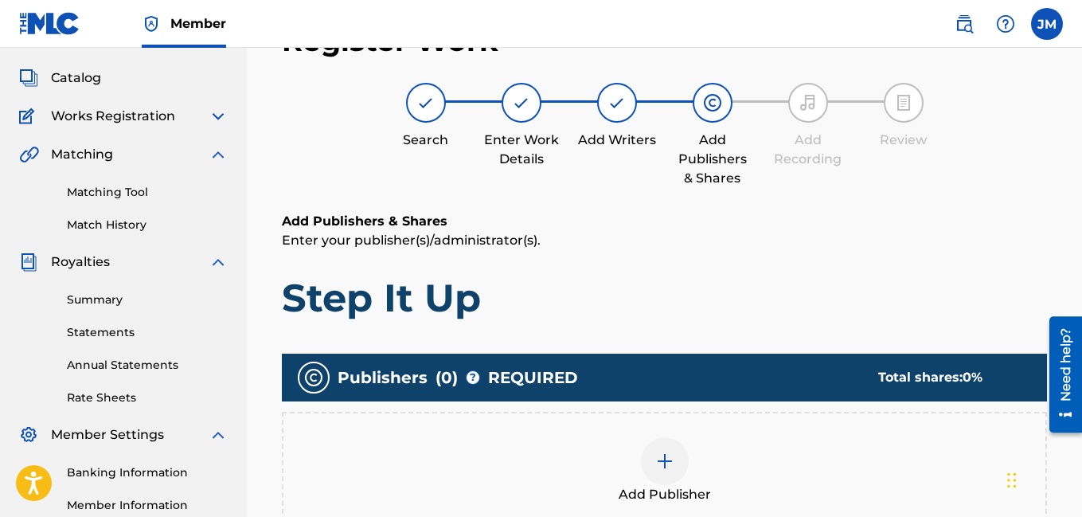
scroll to position [72, 0]
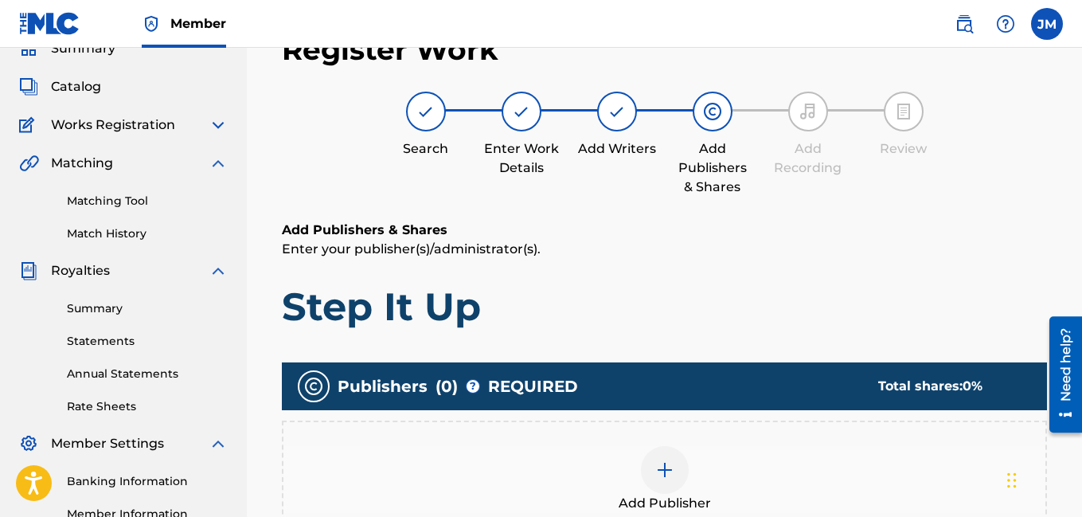
click at [666, 470] on img at bounding box center [664, 469] width 19 height 19
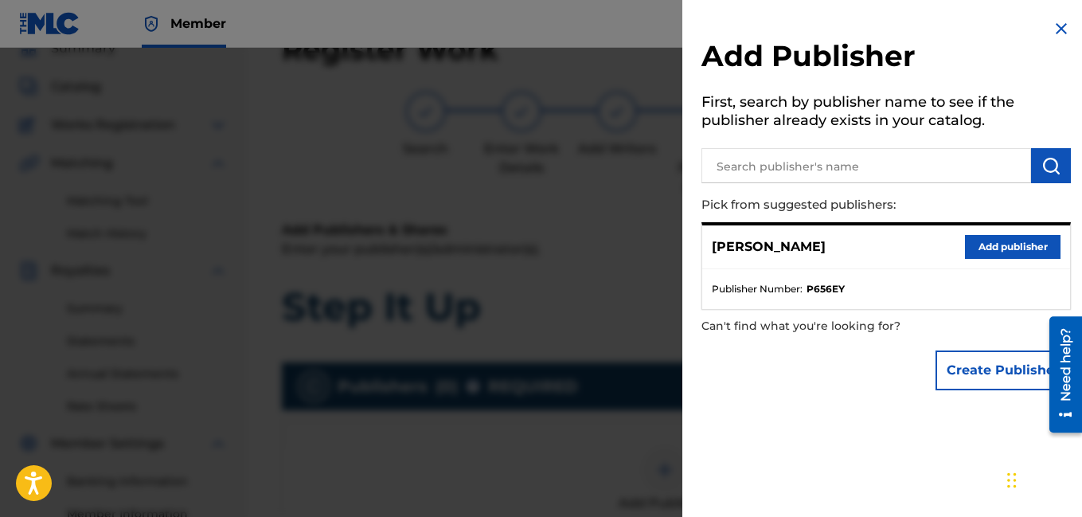
click at [993, 242] on button "Add publisher" at bounding box center [1013, 247] width 96 height 24
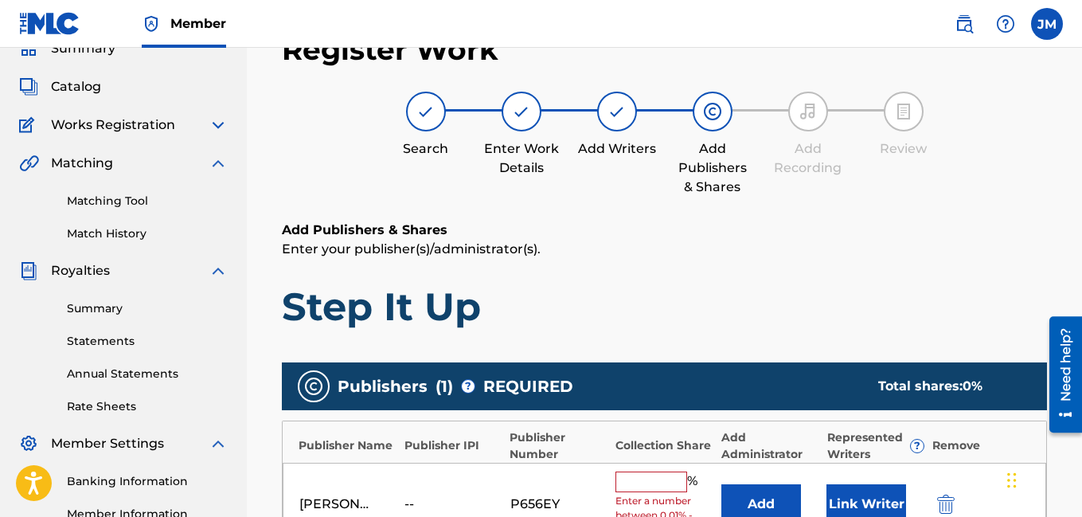
click at [661, 483] on input "text" at bounding box center [652, 482] width 72 height 21
type input "100"
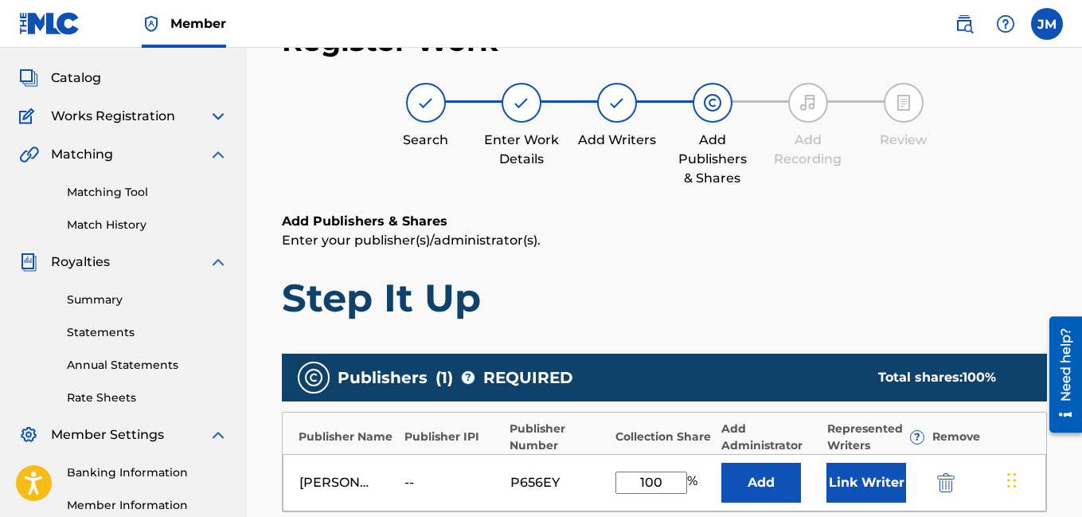
scroll to position [476, 0]
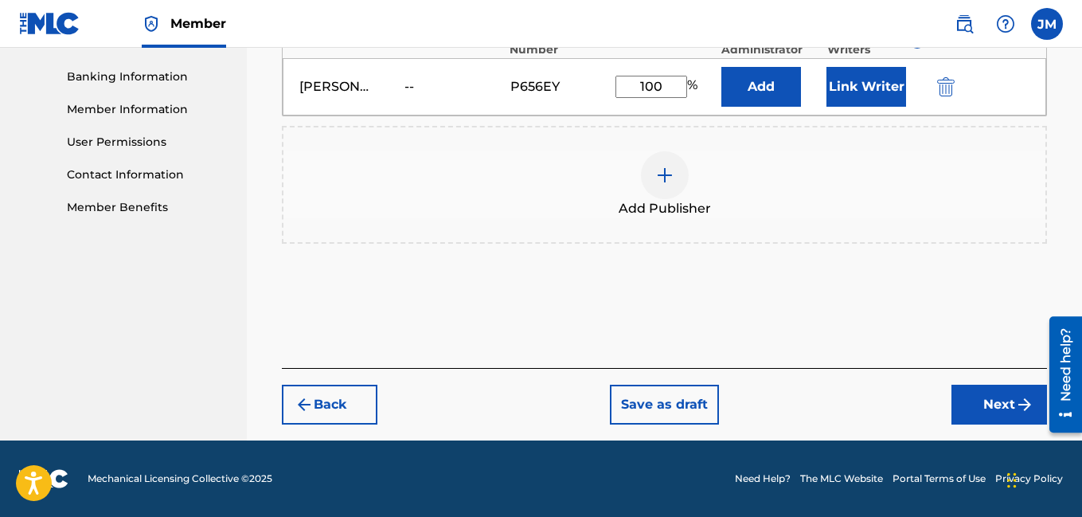
click at [1010, 405] on button "Next" at bounding box center [1000, 405] width 96 height 40
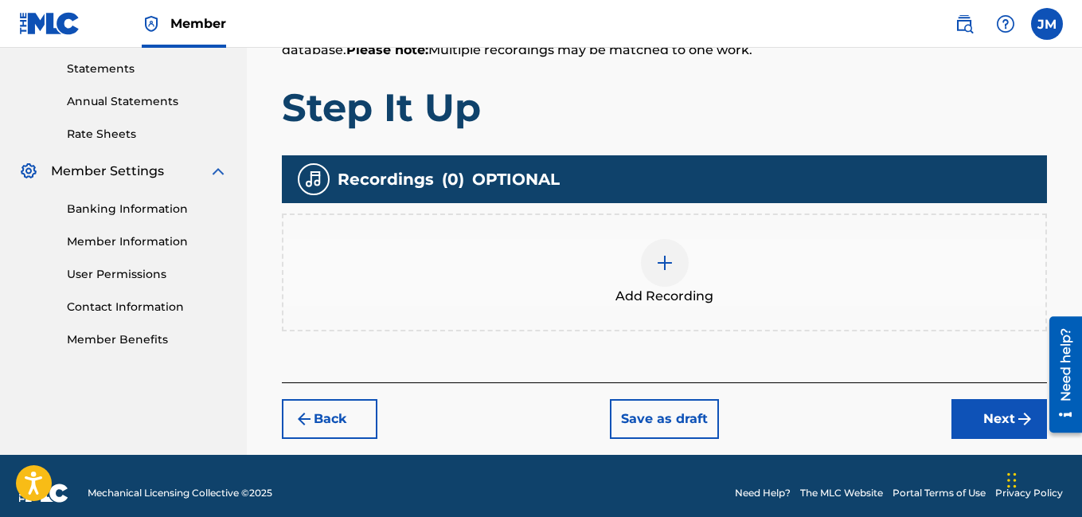
scroll to position [358, 0]
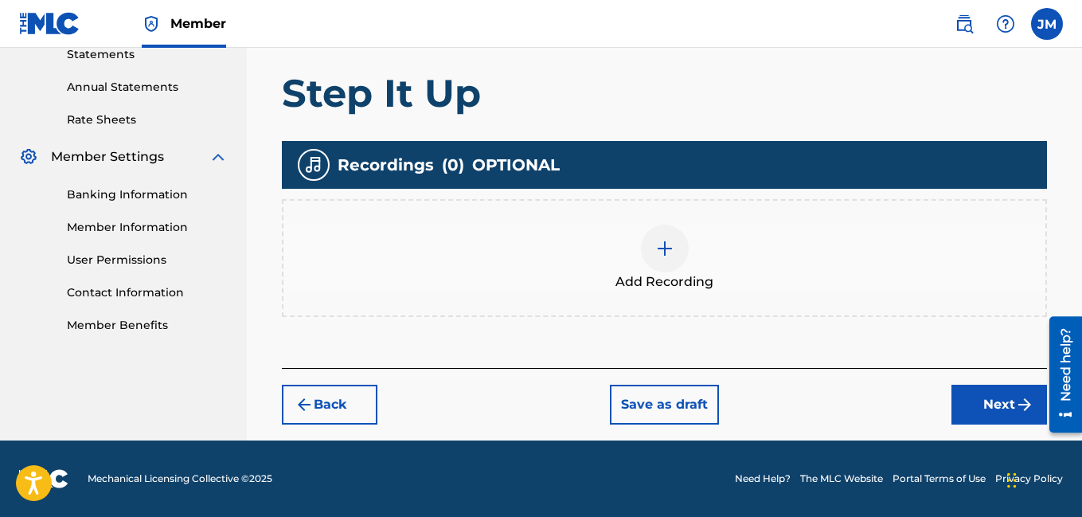
click at [662, 247] on img at bounding box center [664, 248] width 19 height 19
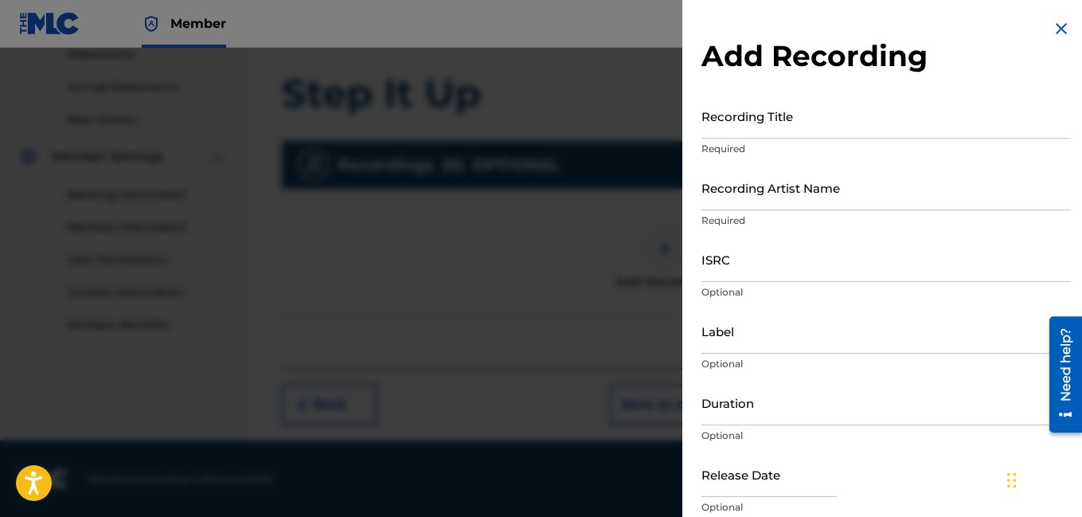
click at [782, 128] on input "Recording Title" at bounding box center [887, 115] width 370 height 45
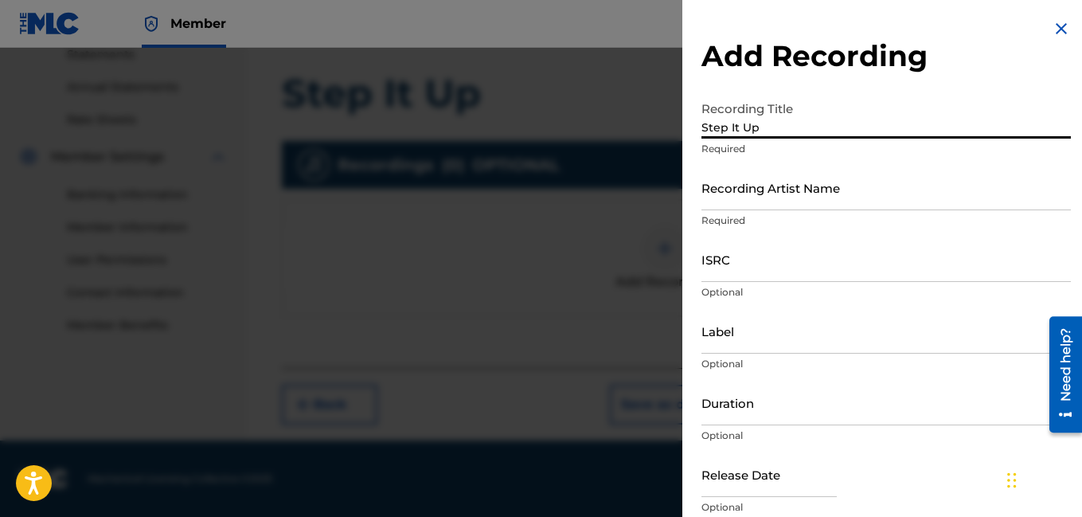
type input "Step It Up"
click at [814, 197] on input "Recording Artist Name" at bounding box center [887, 187] width 370 height 45
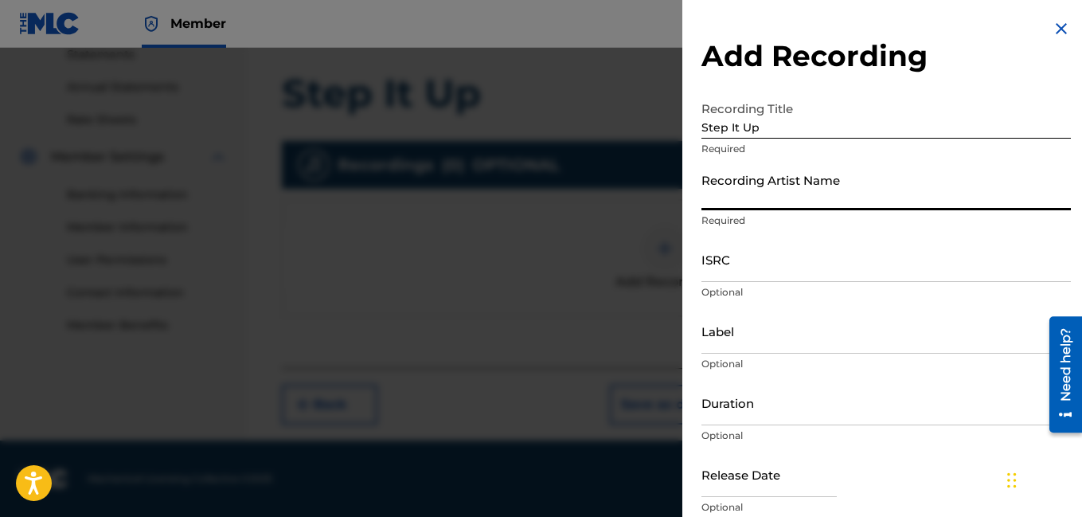
type input "Rocdeneiro"
click at [749, 415] on input "Duration" at bounding box center [887, 402] width 370 height 45
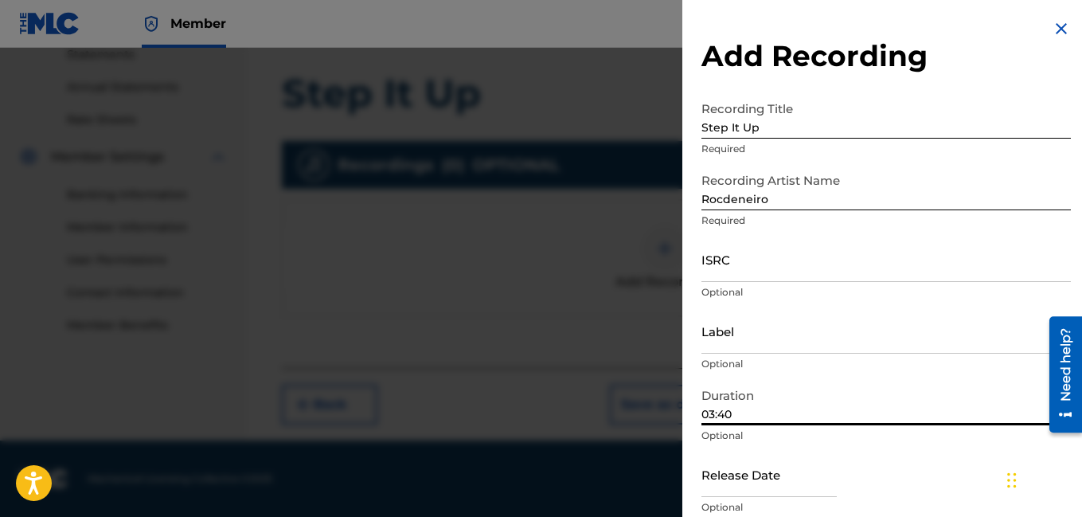
type input "03:40"
click at [909, 474] on div "Release Date Optional" at bounding box center [887, 488] width 370 height 72
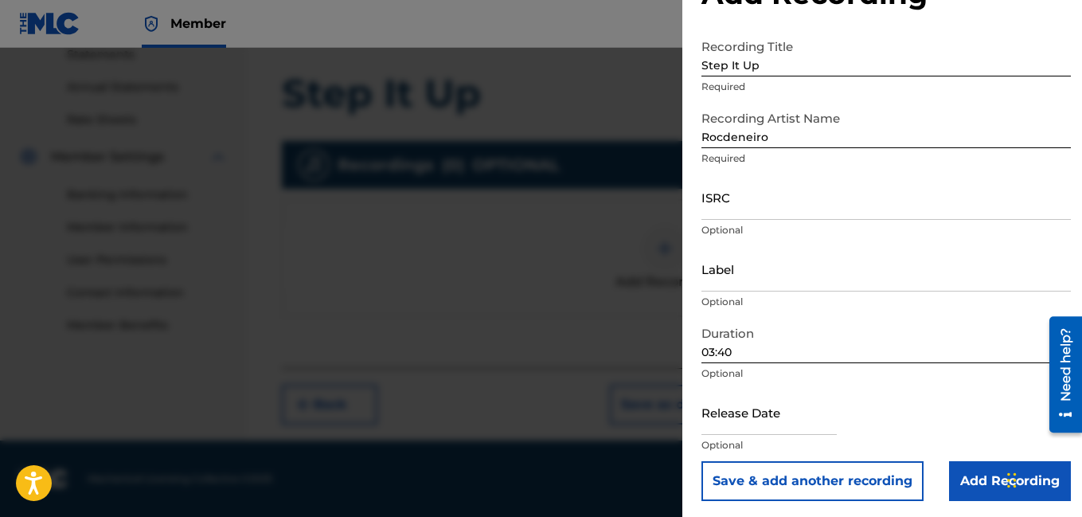
scroll to position [64, 0]
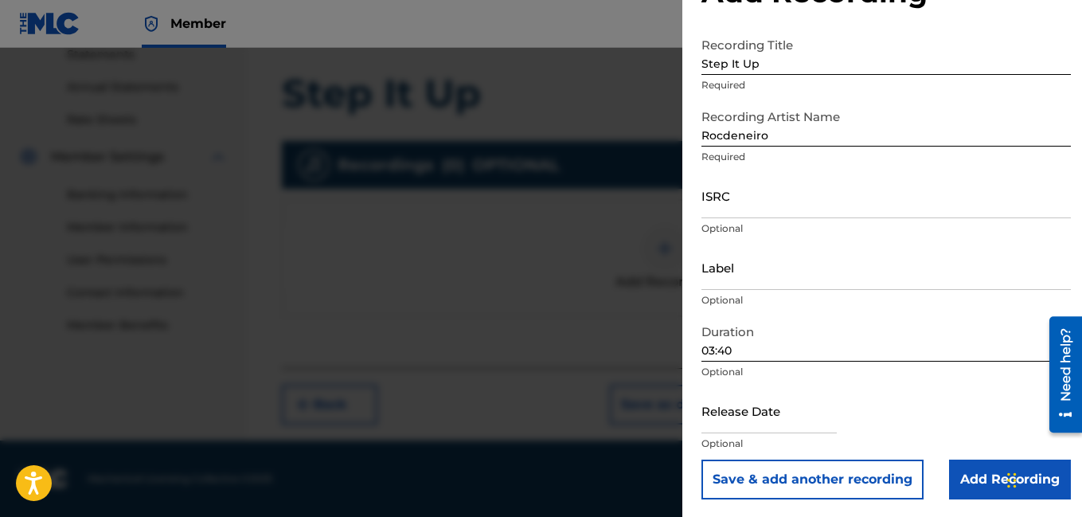
click at [989, 479] on input "Add Recording" at bounding box center [1010, 480] width 122 height 40
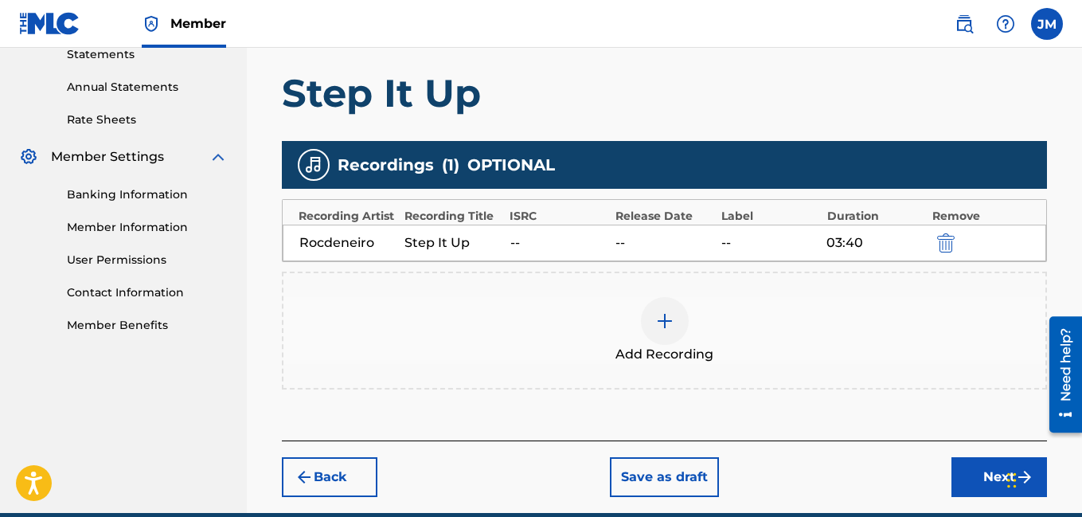
click at [976, 468] on button "Next" at bounding box center [1000, 477] width 96 height 40
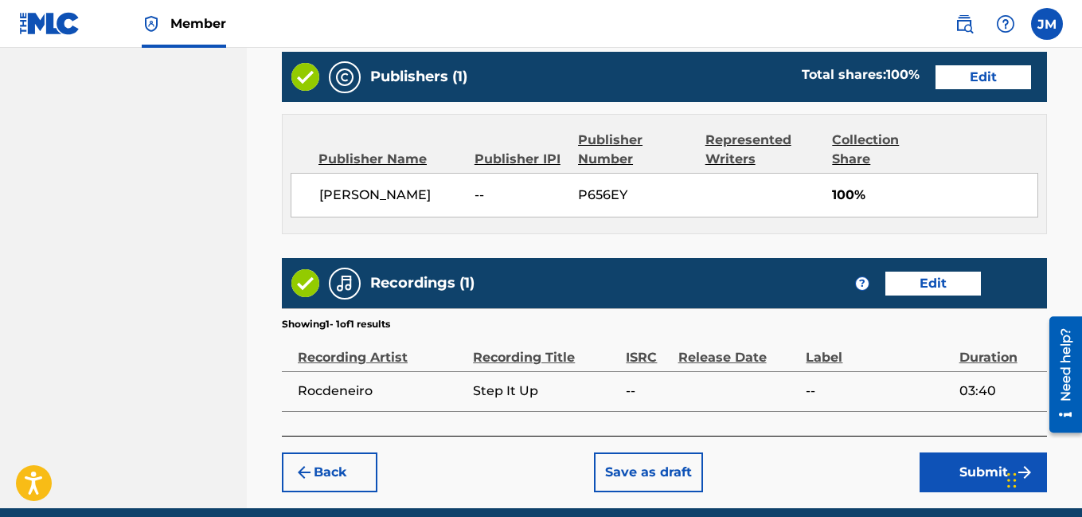
scroll to position [881, 0]
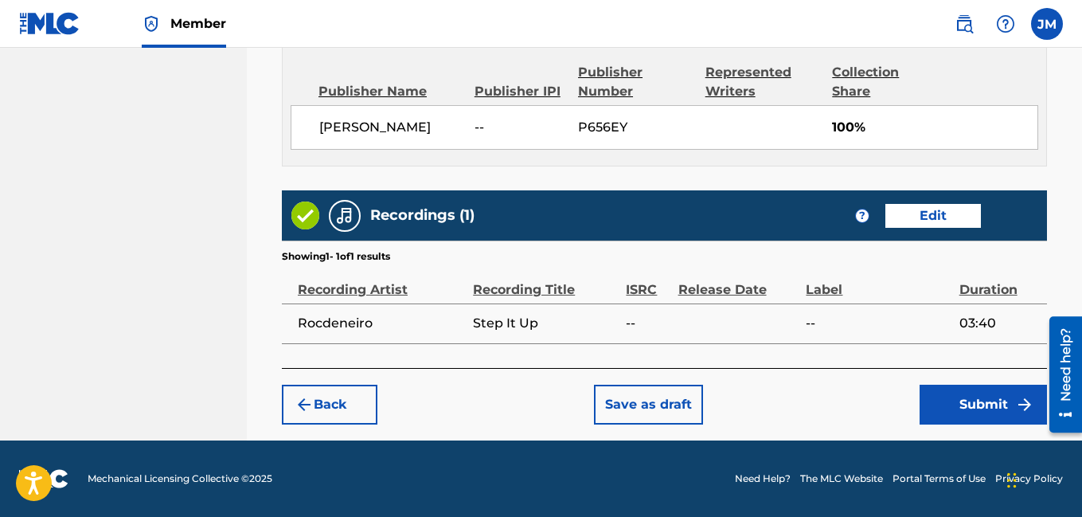
click at [964, 397] on button "Submit" at bounding box center [983, 405] width 127 height 40
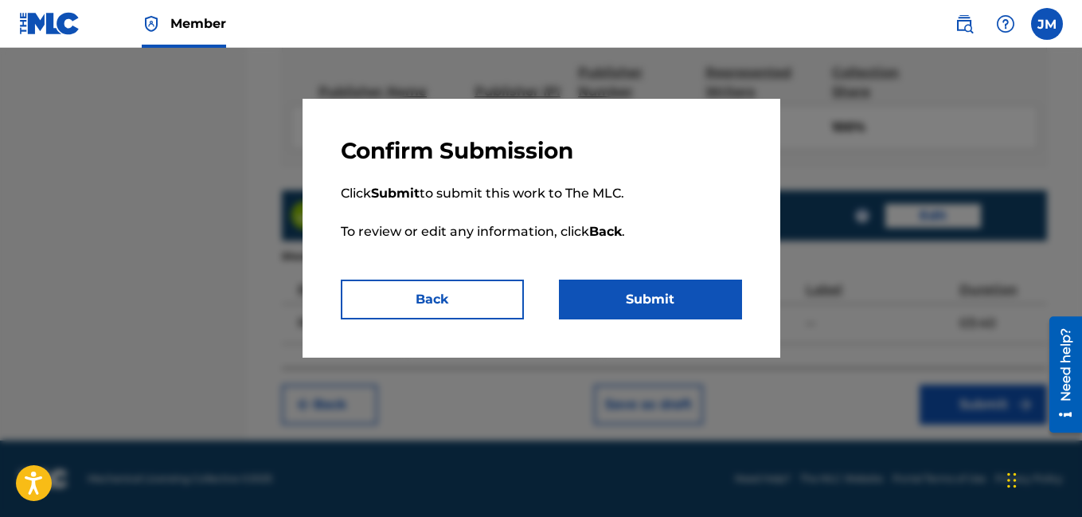
click at [714, 296] on button "Submit" at bounding box center [650, 300] width 183 height 40
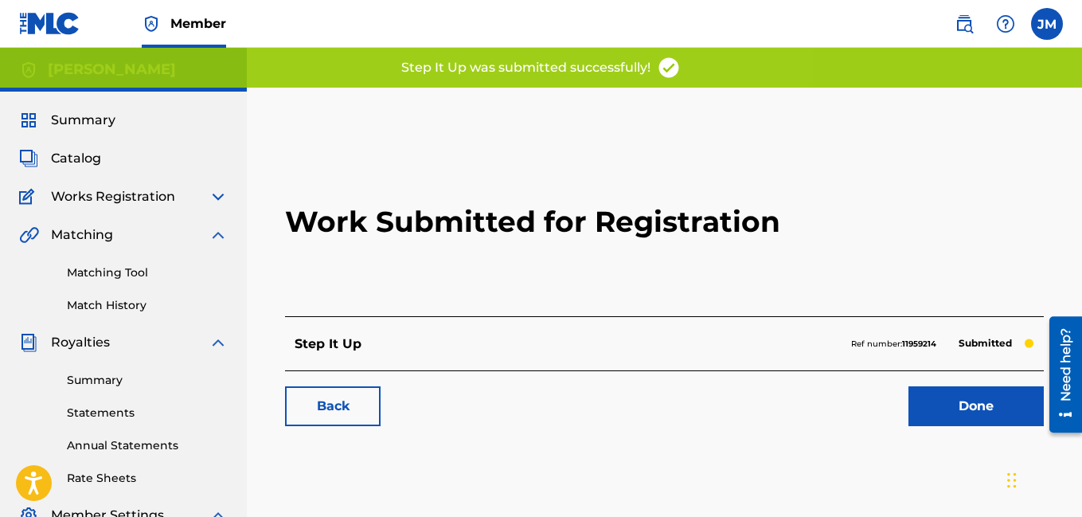
click at [930, 401] on link "Done" at bounding box center [976, 406] width 135 height 40
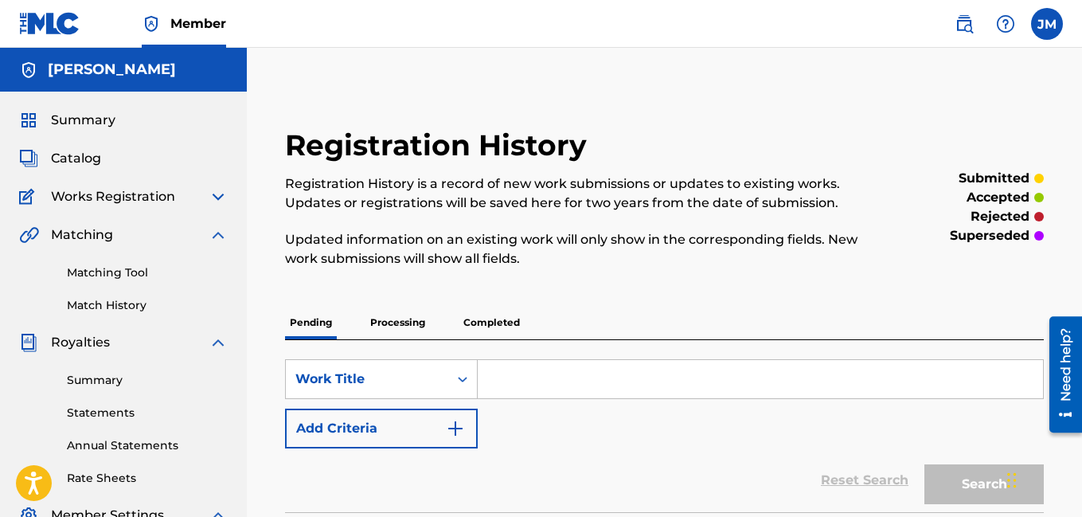
click at [87, 161] on span "Catalog" at bounding box center [76, 158] width 50 height 19
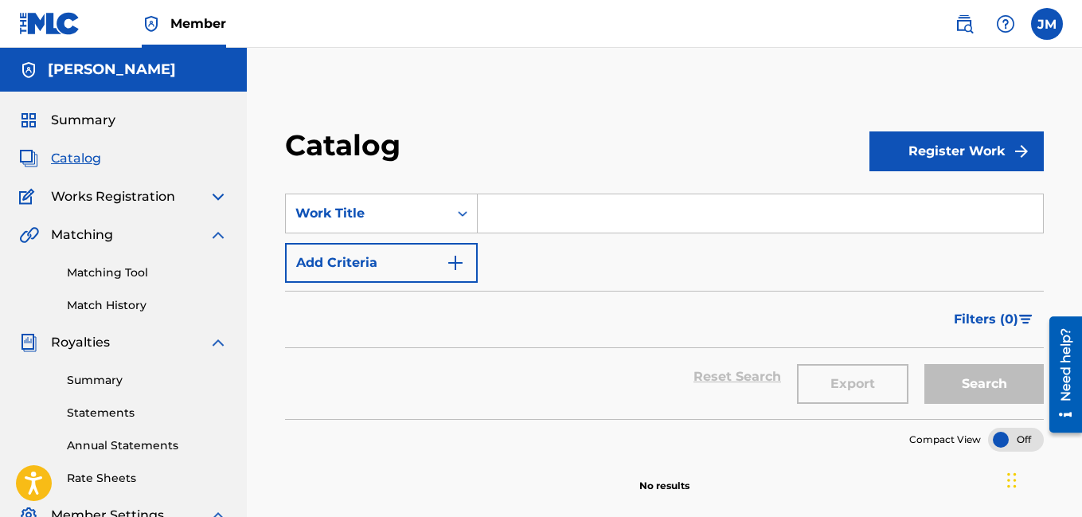
click at [927, 156] on button "Register Work" at bounding box center [957, 151] width 174 height 40
click at [919, 211] on link "Individual" at bounding box center [957, 203] width 174 height 38
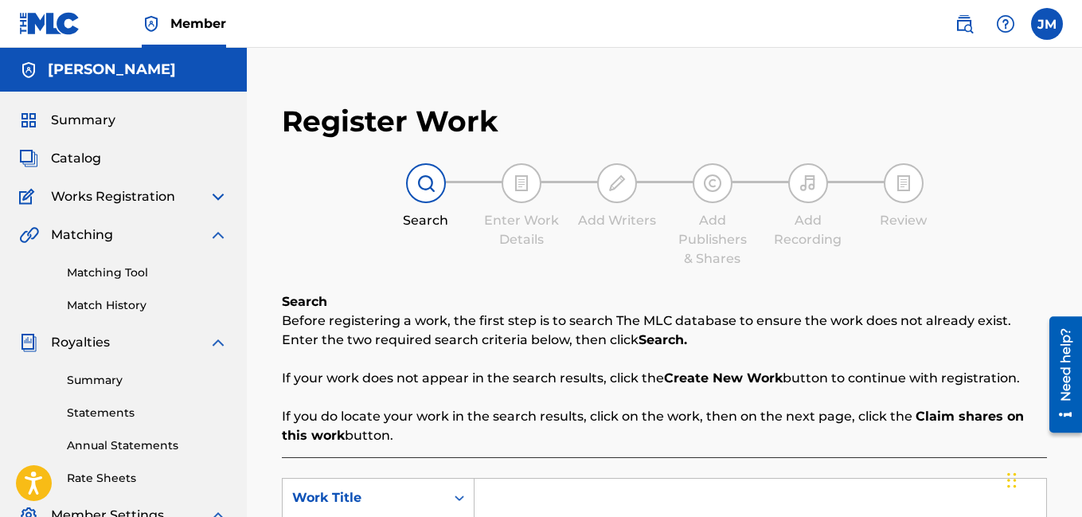
click at [919, 211] on div "Review" at bounding box center [904, 220] width 80 height 19
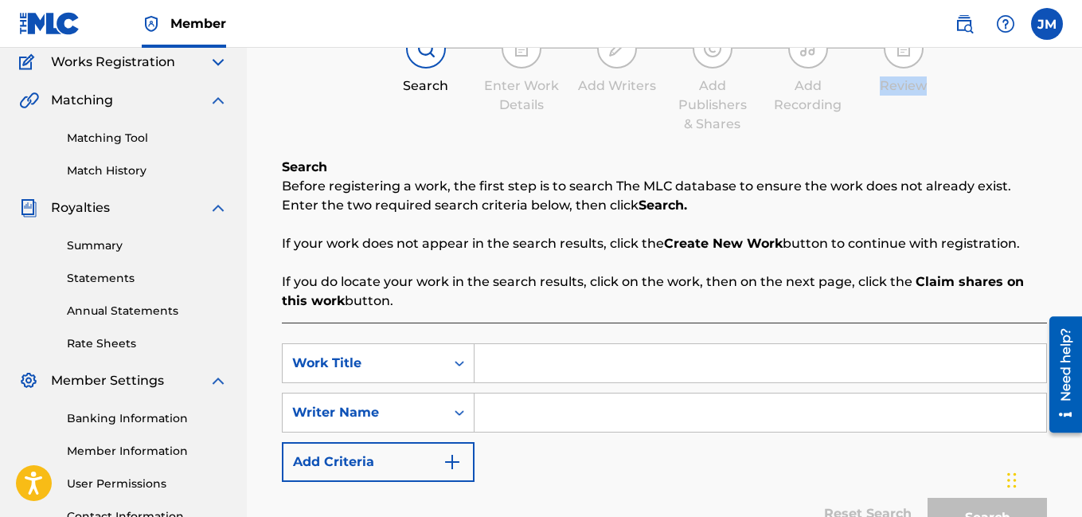
scroll to position [159, 0]
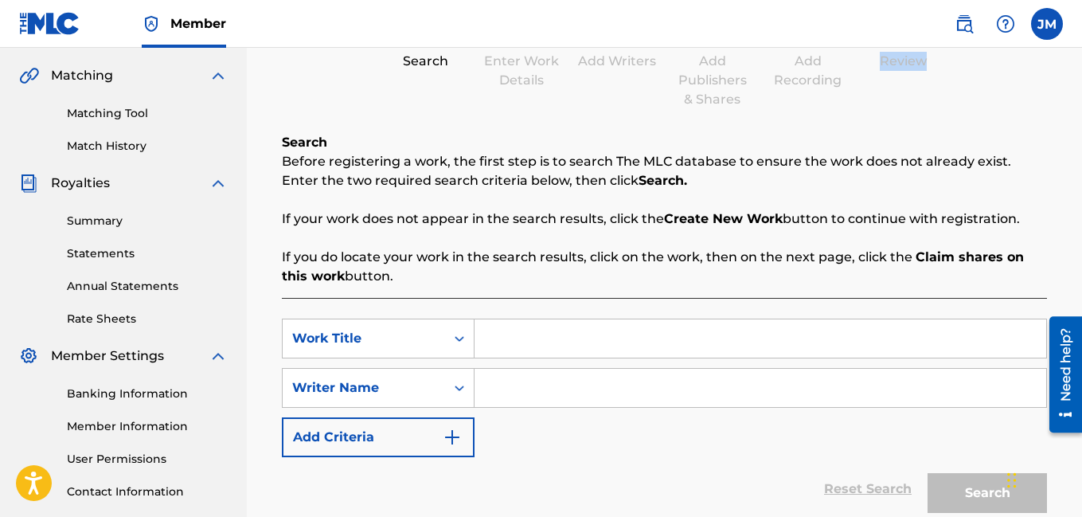
click at [562, 384] on input "Search Form" at bounding box center [761, 388] width 572 height 38
type input "Rocdeneiro"
click at [540, 351] on input "Search Form" at bounding box center [761, 338] width 572 height 38
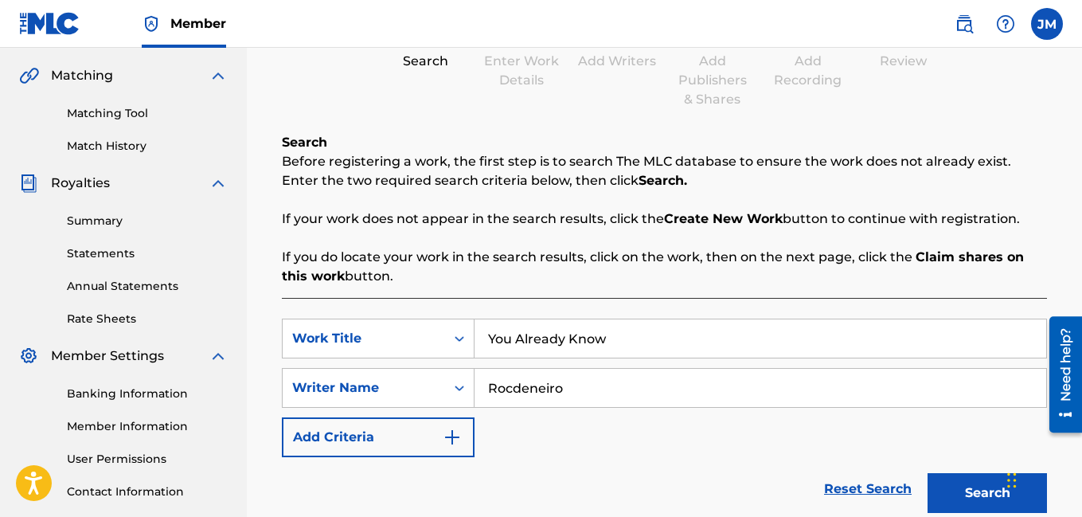
type input "You Already Know"
click at [973, 491] on button "Search" at bounding box center [987, 493] width 119 height 40
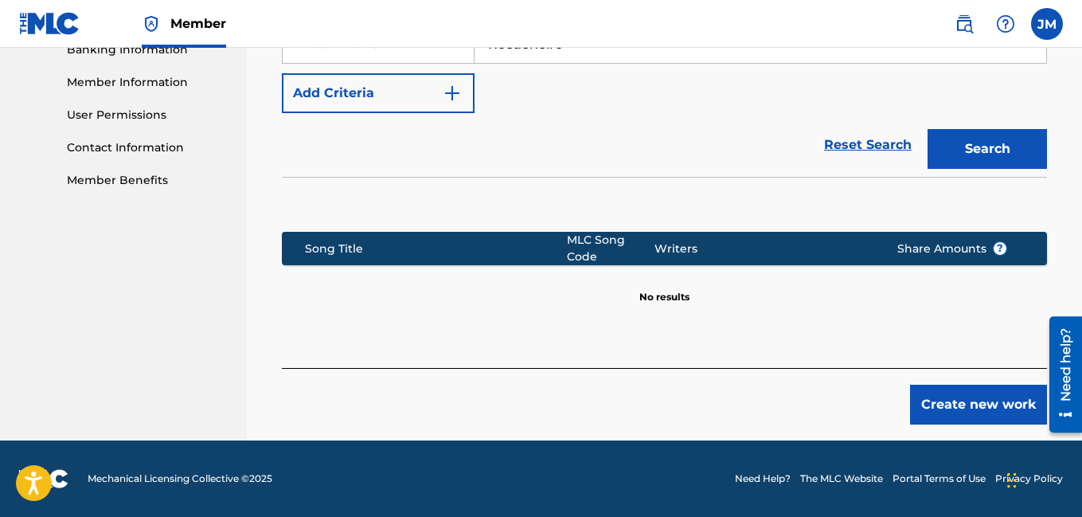
click at [976, 404] on button "Create new work" at bounding box center [978, 405] width 137 height 40
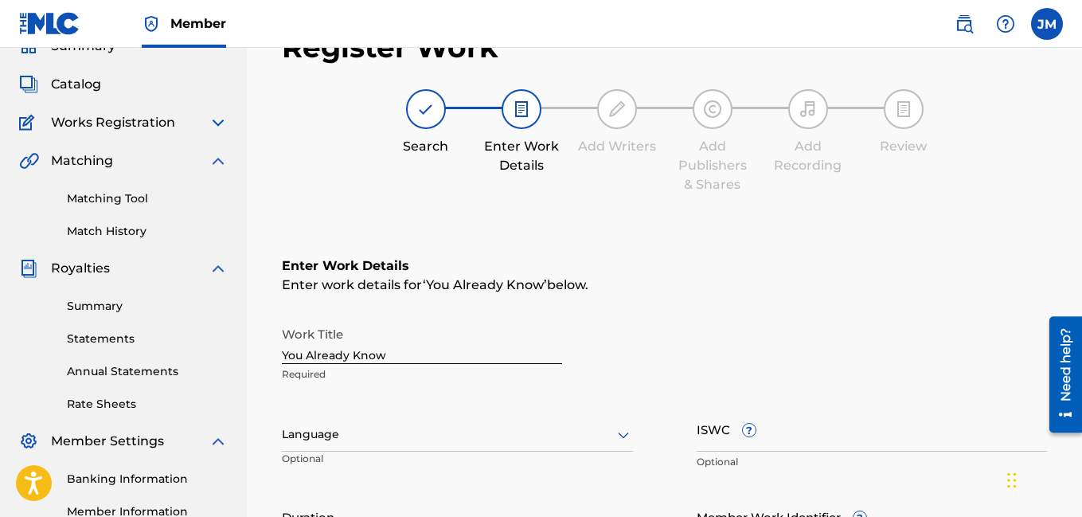
scroll to position [52, 0]
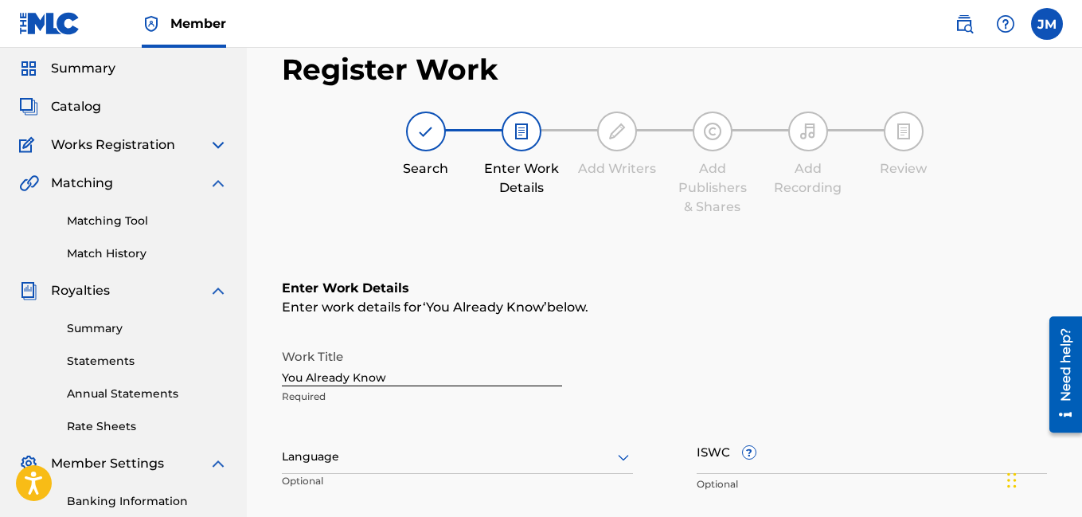
click at [626, 459] on icon at bounding box center [623, 457] width 19 height 19
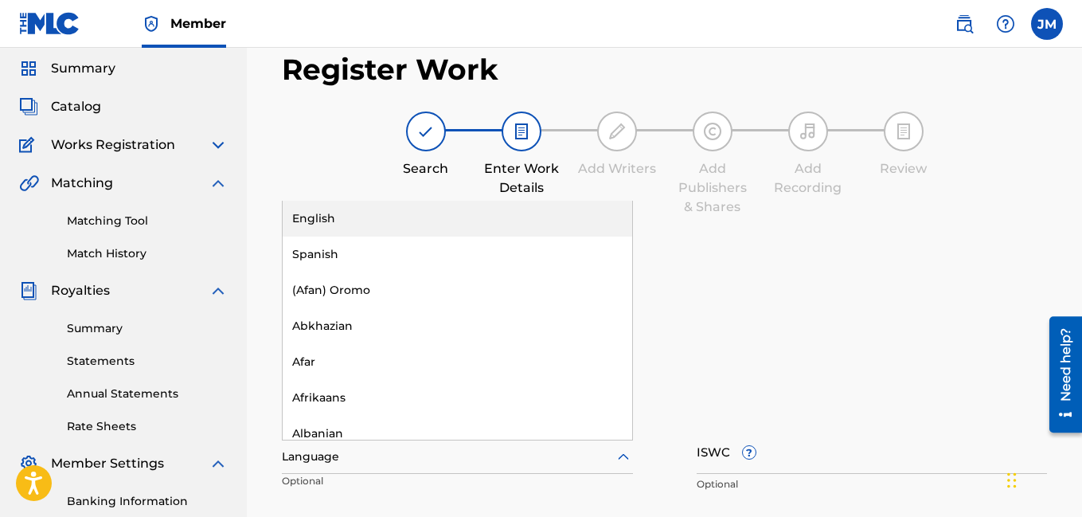
click at [296, 215] on div "English" at bounding box center [458, 219] width 350 height 36
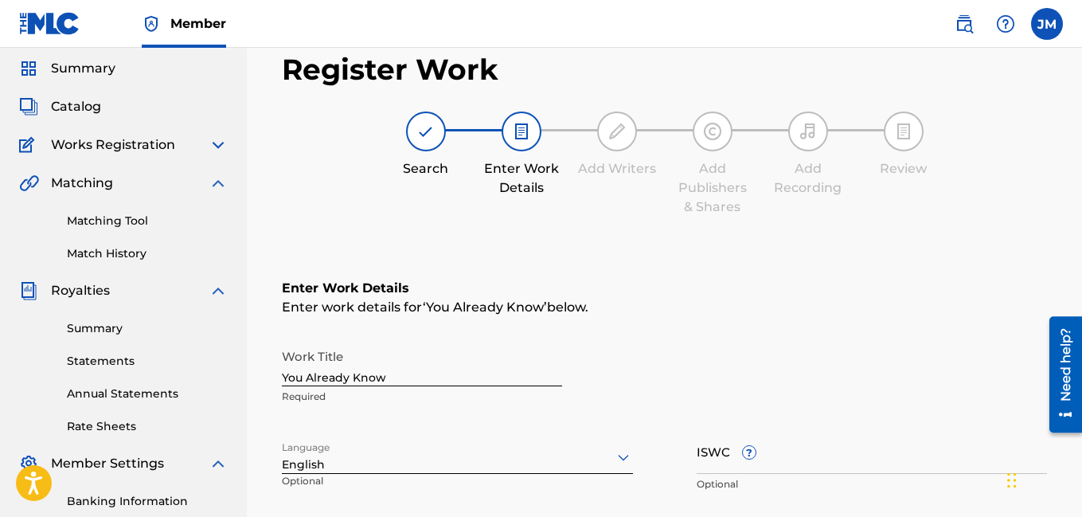
click at [678, 398] on div "Work Title You Already Know Required" at bounding box center [664, 377] width 765 height 72
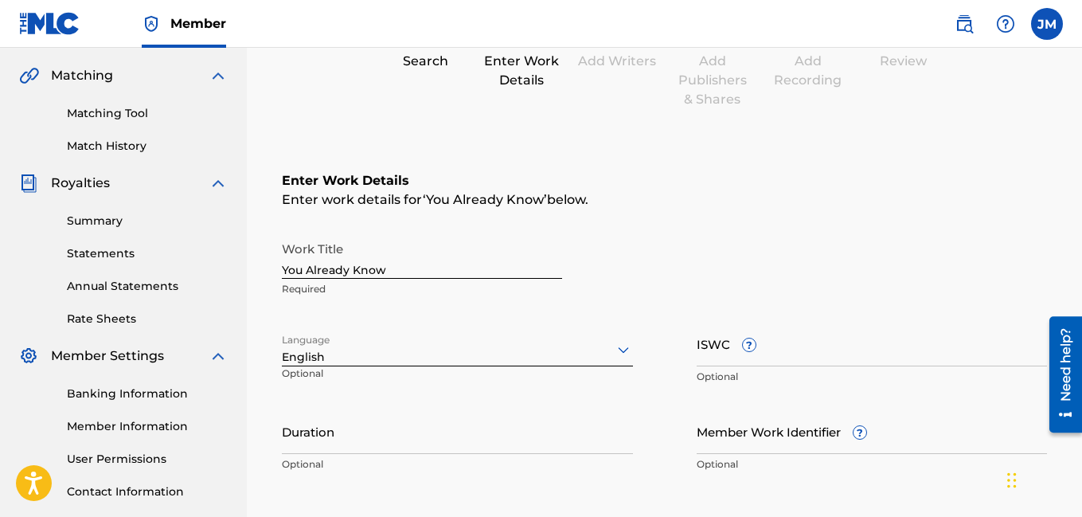
scroll to position [179, 0]
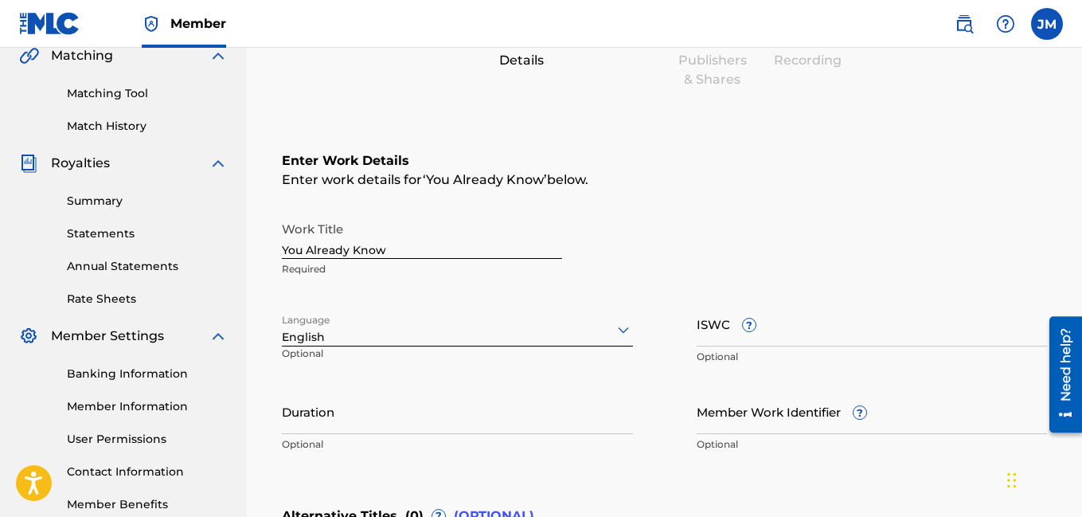
click at [511, 427] on input "Duration" at bounding box center [457, 411] width 351 height 45
type input "02:36"
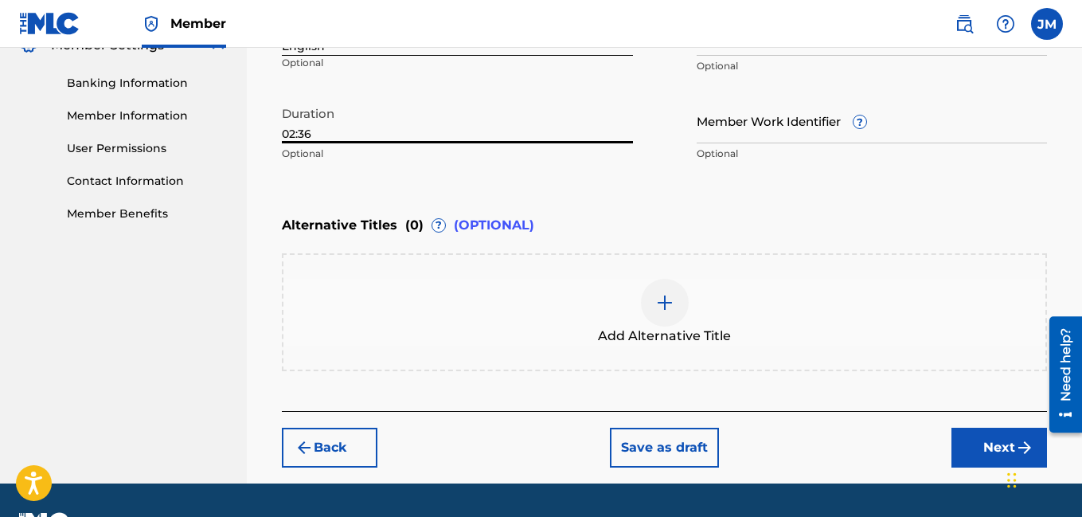
scroll to position [513, 0]
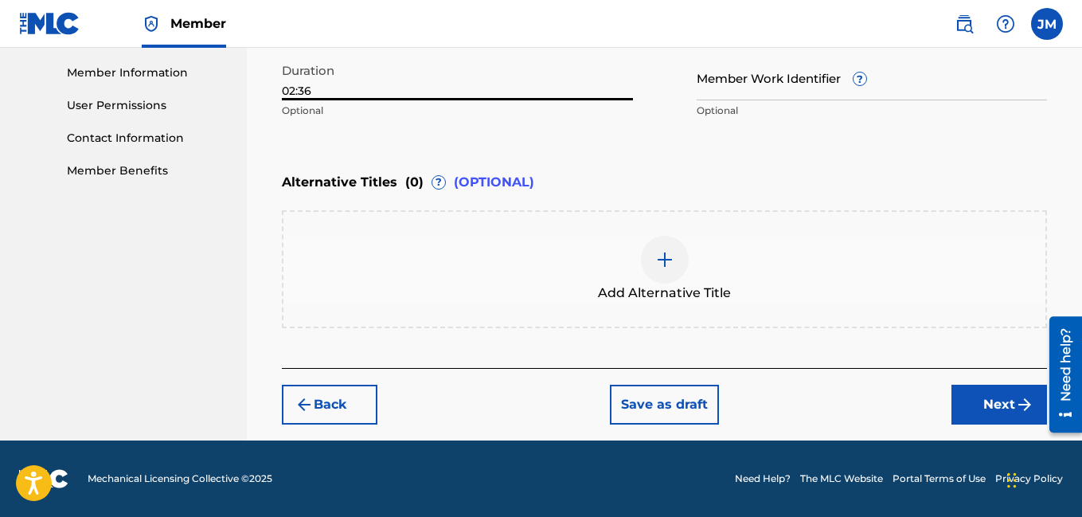
click at [988, 403] on button "Next" at bounding box center [1000, 405] width 96 height 40
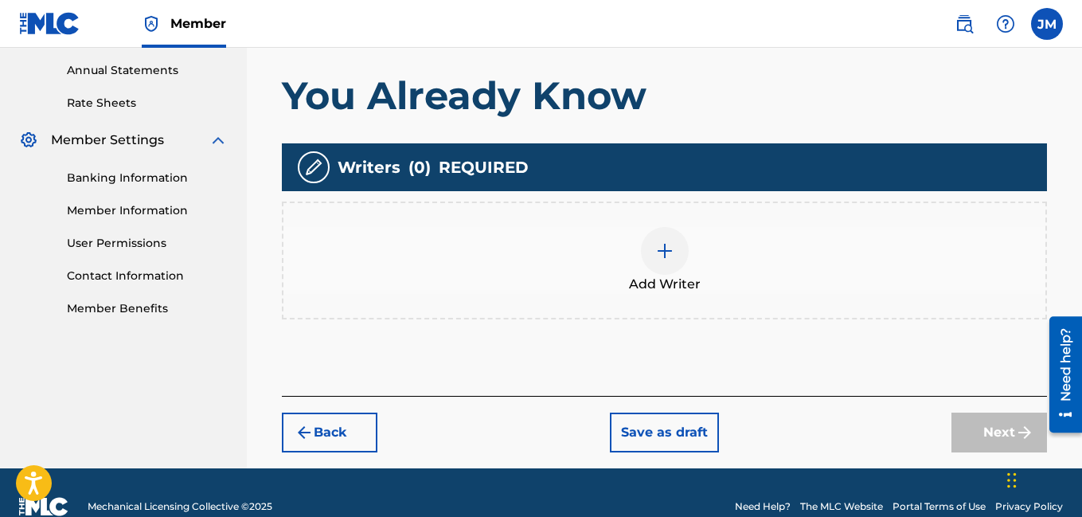
scroll to position [403, 0]
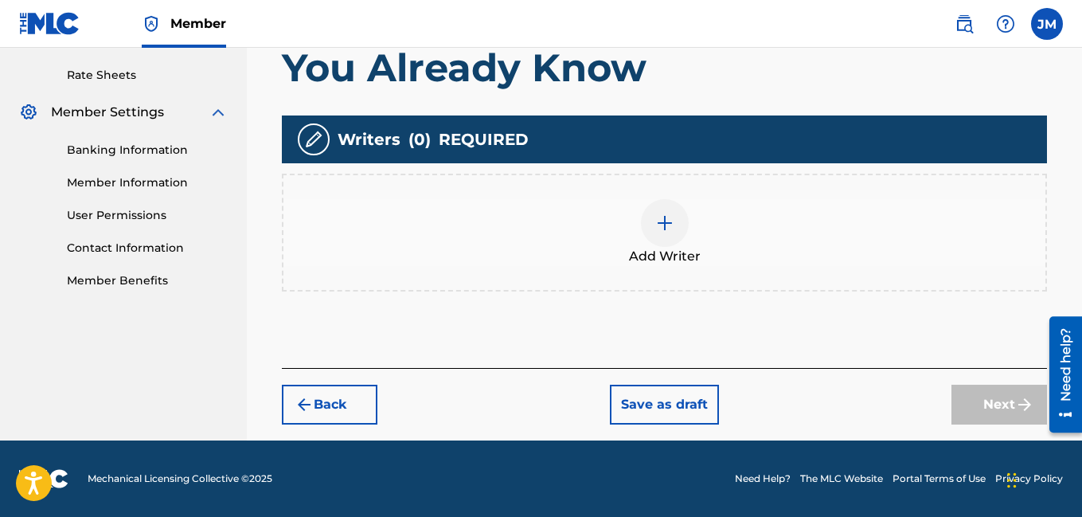
click at [669, 218] on img at bounding box center [664, 222] width 19 height 19
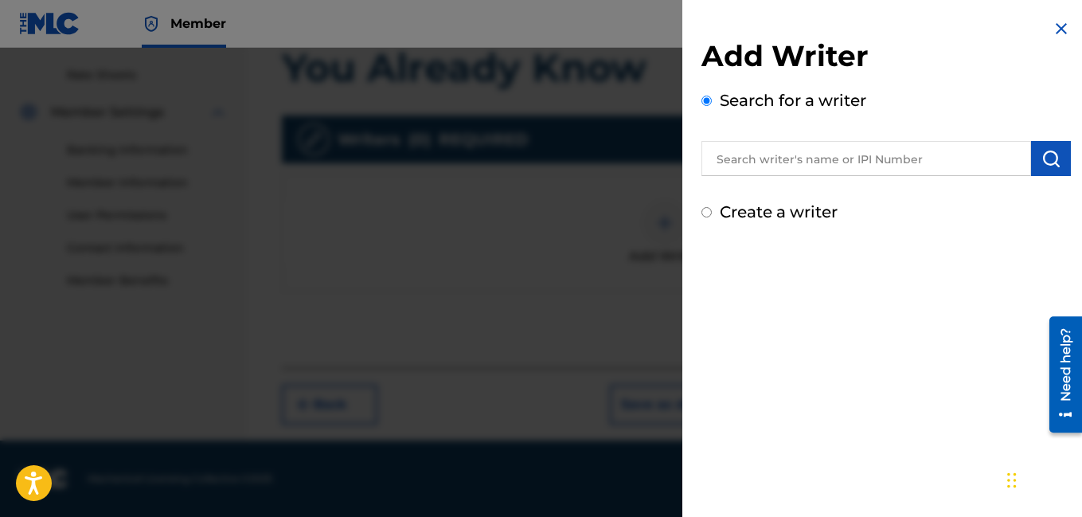
click at [708, 215] on input "Create a writer" at bounding box center [707, 212] width 10 height 10
radio input "false"
radio input "true"
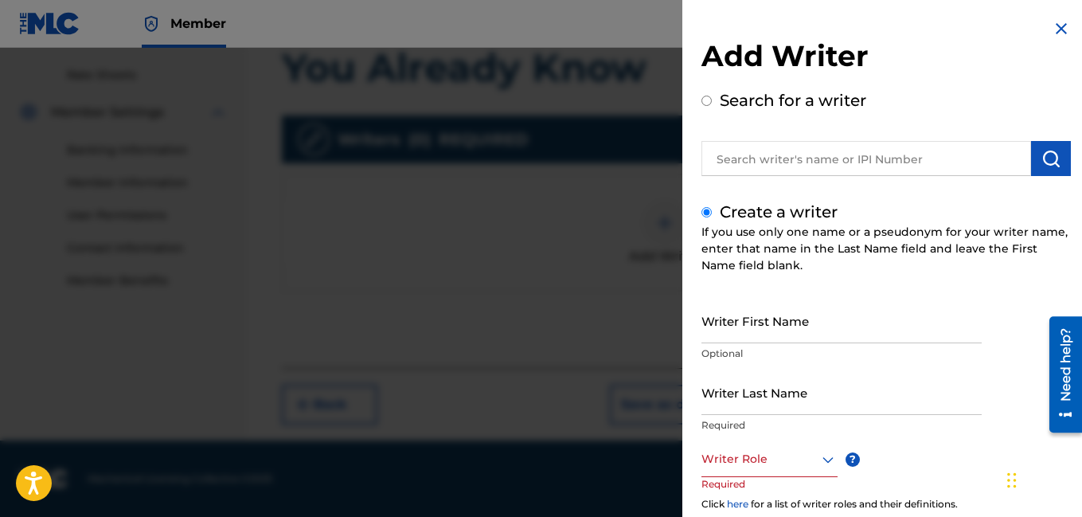
click at [742, 333] on input "Writer First Name" at bounding box center [842, 320] width 280 height 45
type input "[PERSON_NAME]"
click at [718, 401] on input "Writer Last Name" at bounding box center [842, 392] width 280 height 45
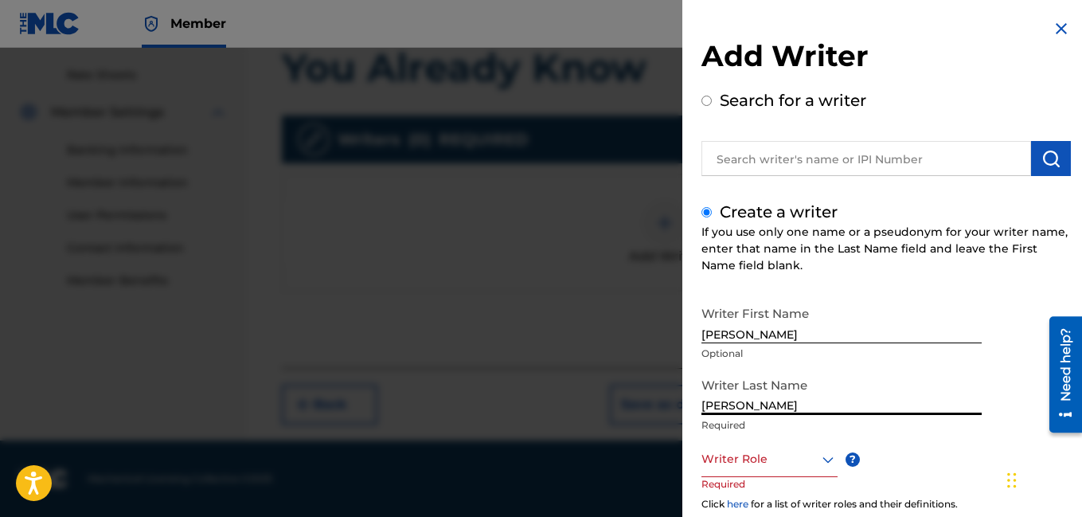
type input "[PERSON_NAME]"
click at [777, 470] on div "Writer Role" at bounding box center [770, 459] width 136 height 36
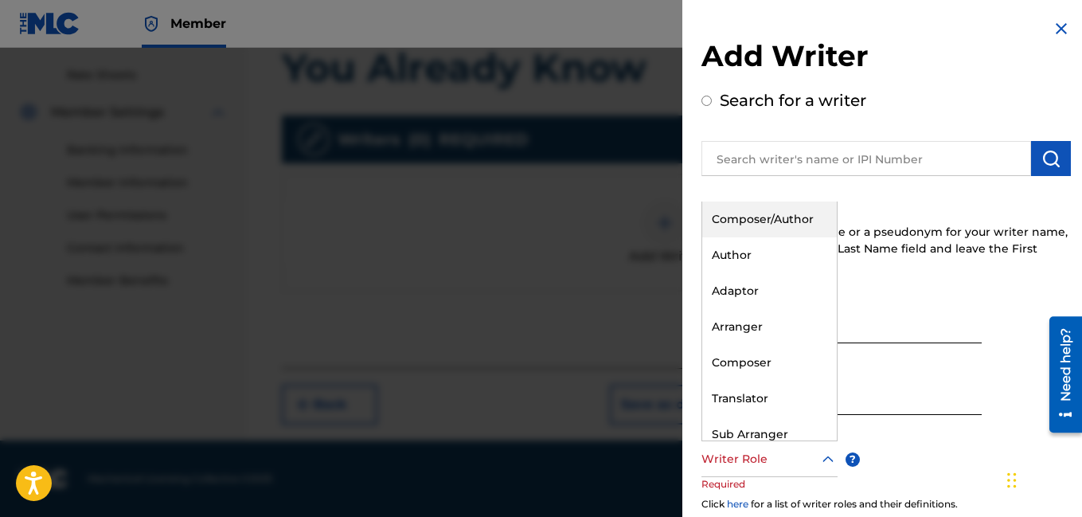
click at [819, 213] on div "Composer/Author" at bounding box center [769, 220] width 135 height 36
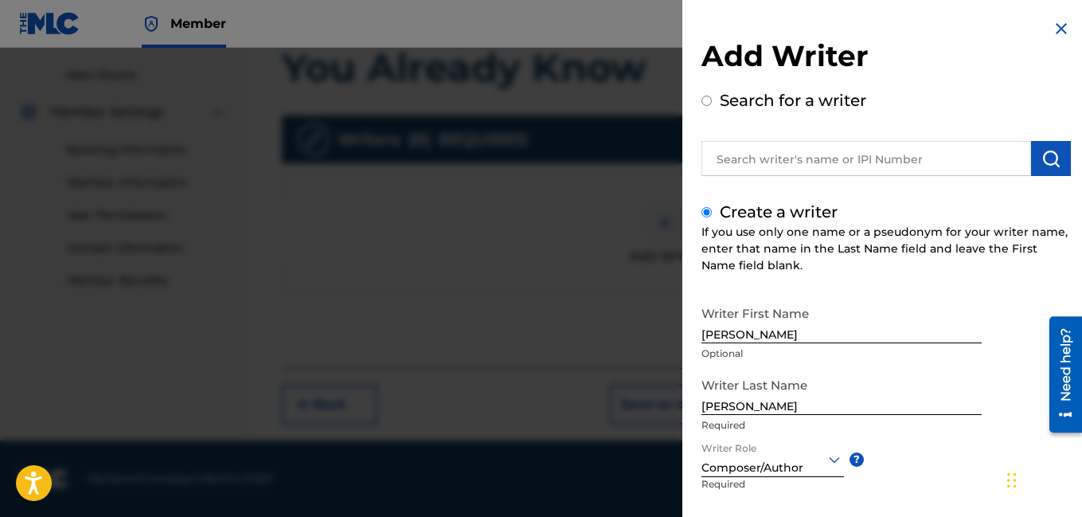
click at [1027, 426] on div "Writer First Name [PERSON_NAME] Optional Writer Last Name [PERSON_NAME] Require…" at bounding box center [887, 473] width 370 height 350
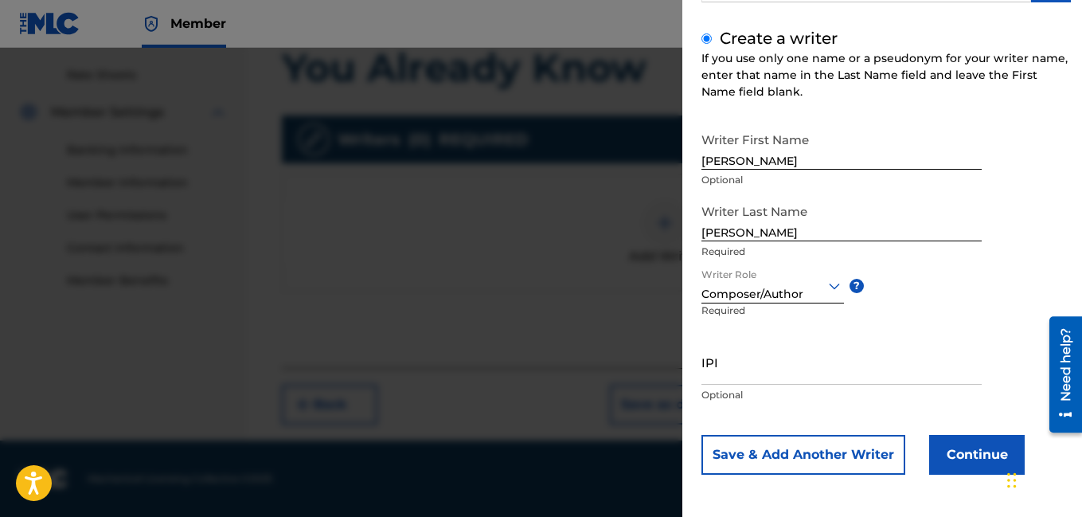
scroll to position [174, 0]
click at [964, 449] on button "Continue" at bounding box center [977, 454] width 96 height 40
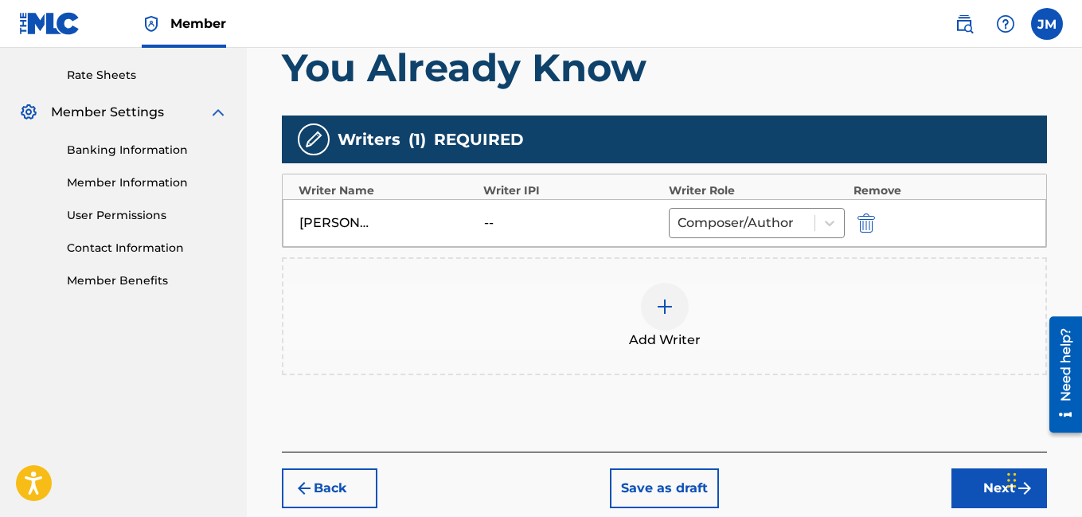
click at [973, 487] on button "Next" at bounding box center [1000, 488] width 96 height 40
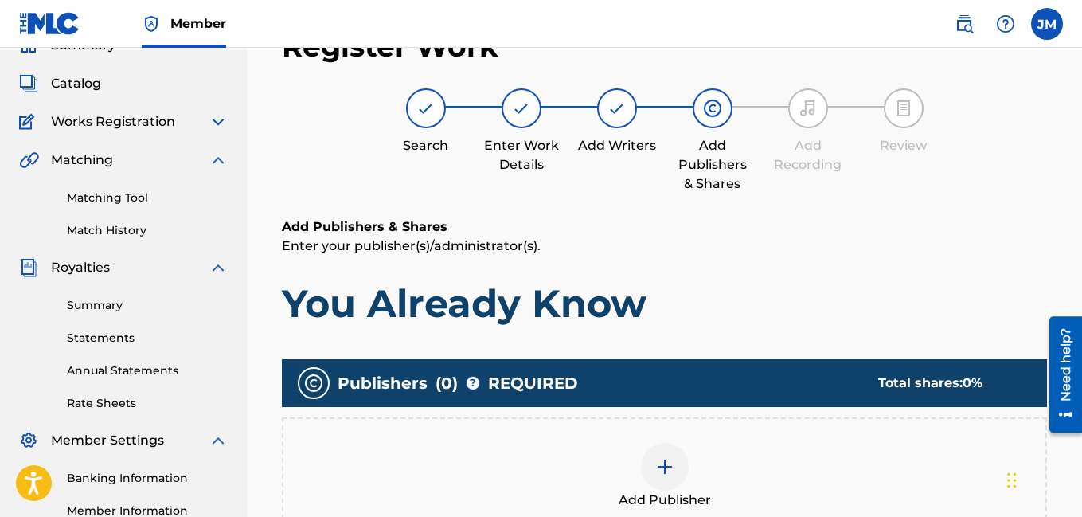
scroll to position [72, 0]
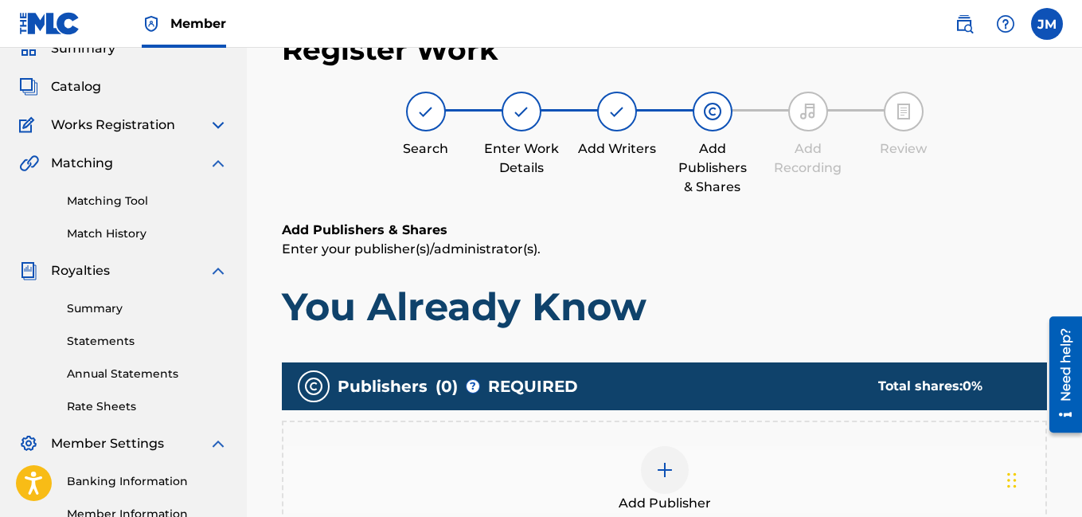
click at [663, 468] on img at bounding box center [664, 469] width 19 height 19
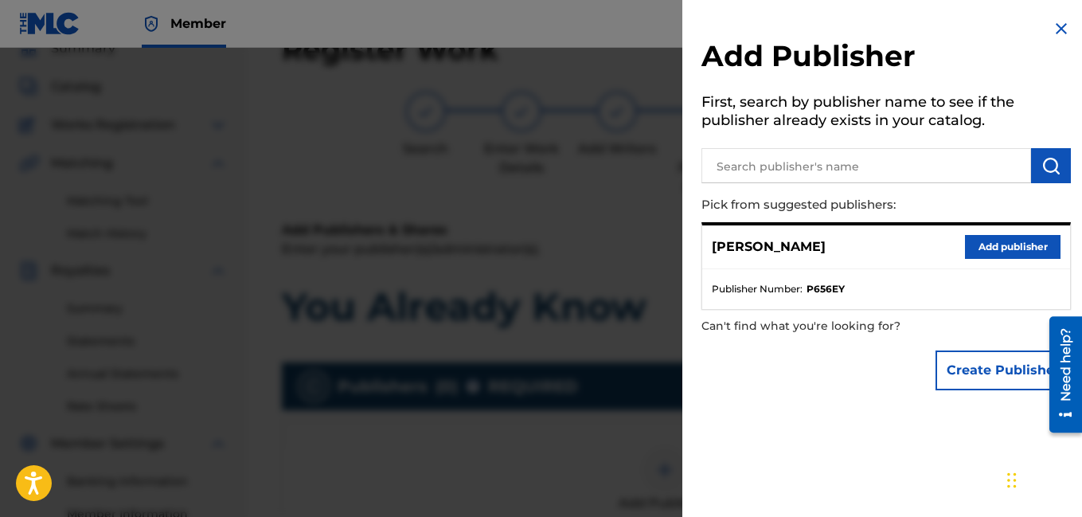
click at [1004, 242] on button "Add publisher" at bounding box center [1013, 247] width 96 height 24
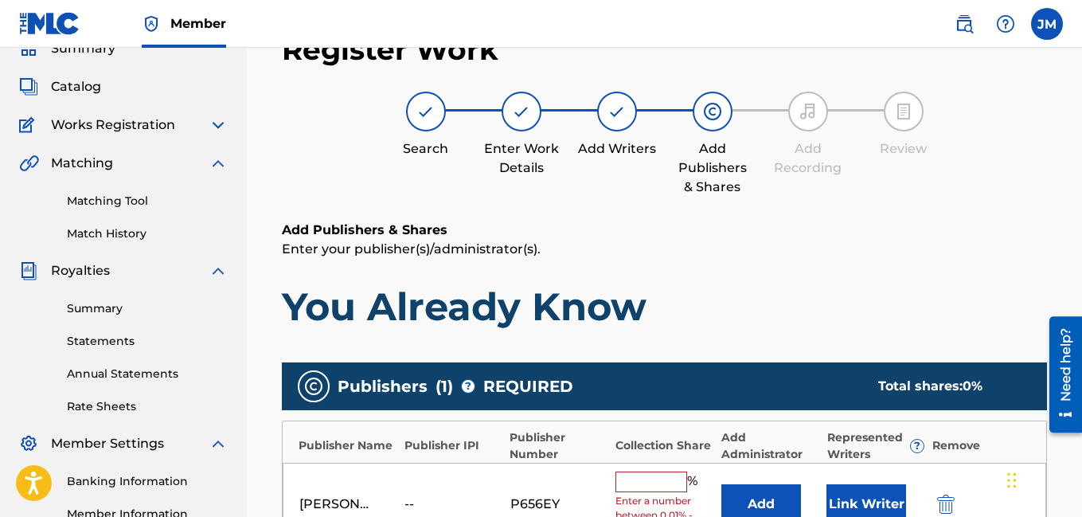
click at [652, 483] on input "text" at bounding box center [652, 482] width 72 height 21
type input "100"
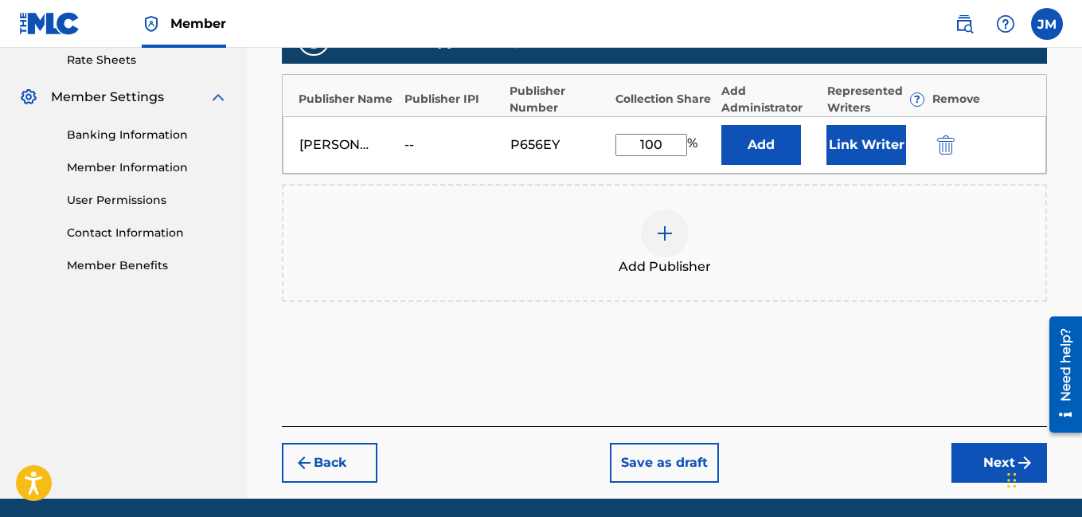
scroll to position [476, 0]
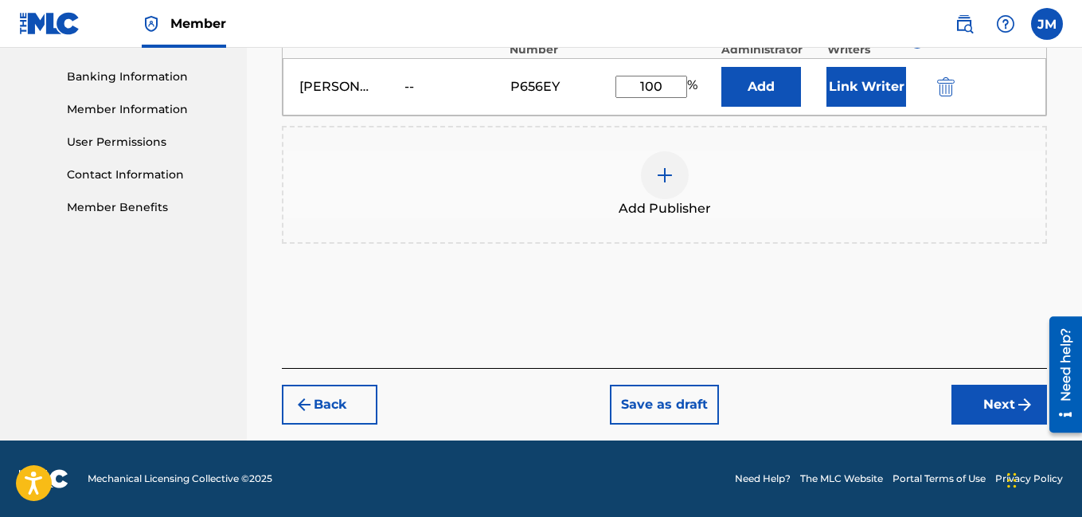
click at [993, 398] on button "Next" at bounding box center [1000, 405] width 96 height 40
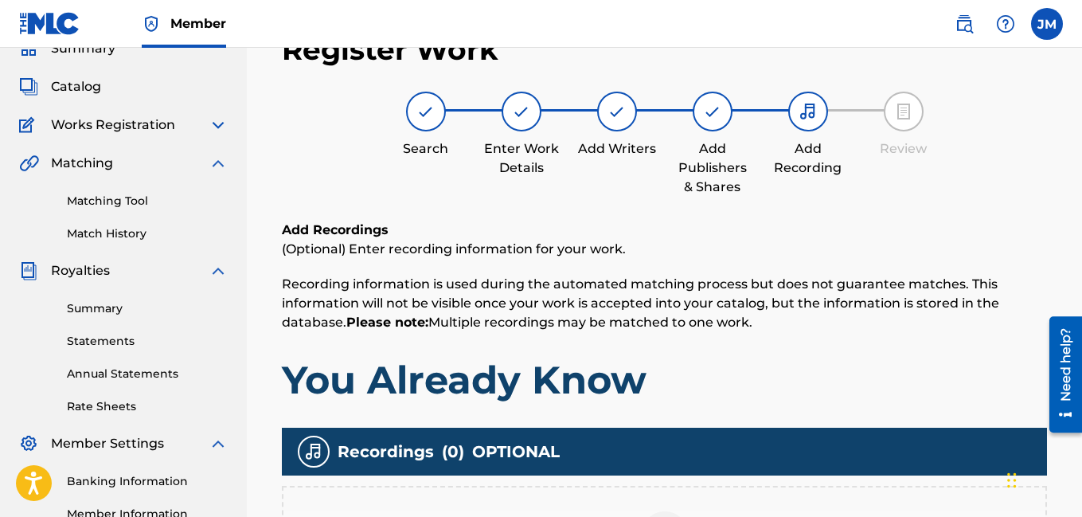
scroll to position [358, 0]
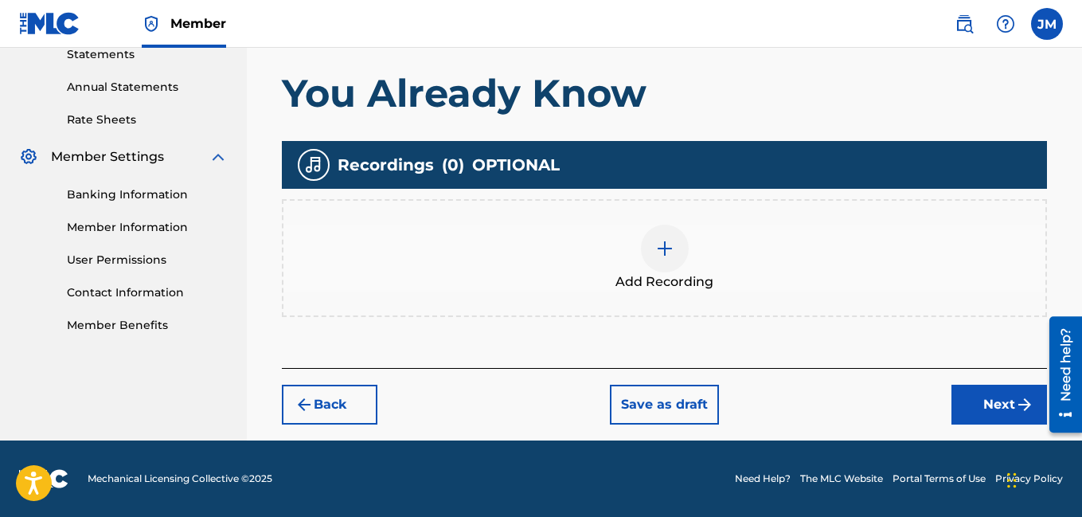
click at [663, 250] on img at bounding box center [664, 248] width 19 height 19
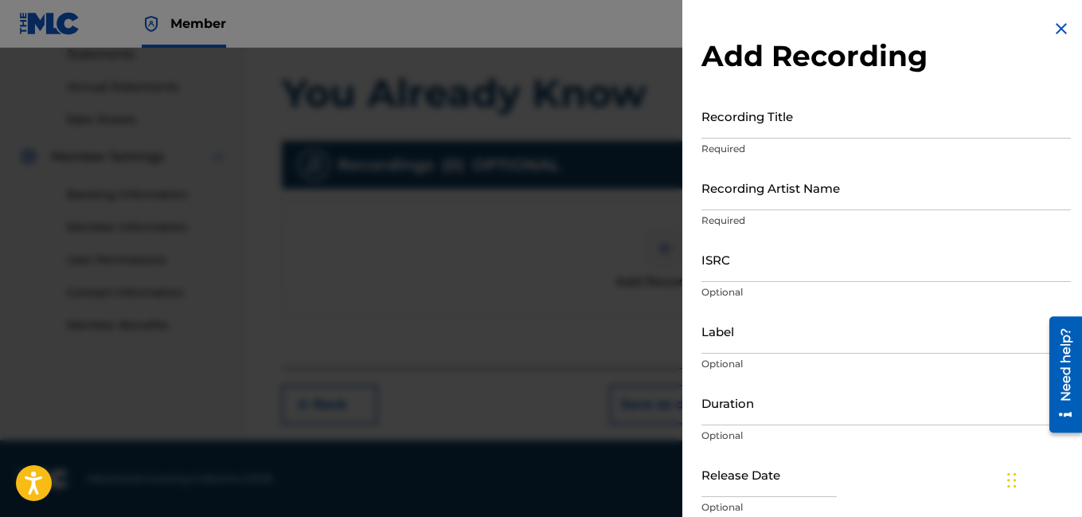
click at [788, 129] on input "Recording Title" at bounding box center [887, 115] width 370 height 45
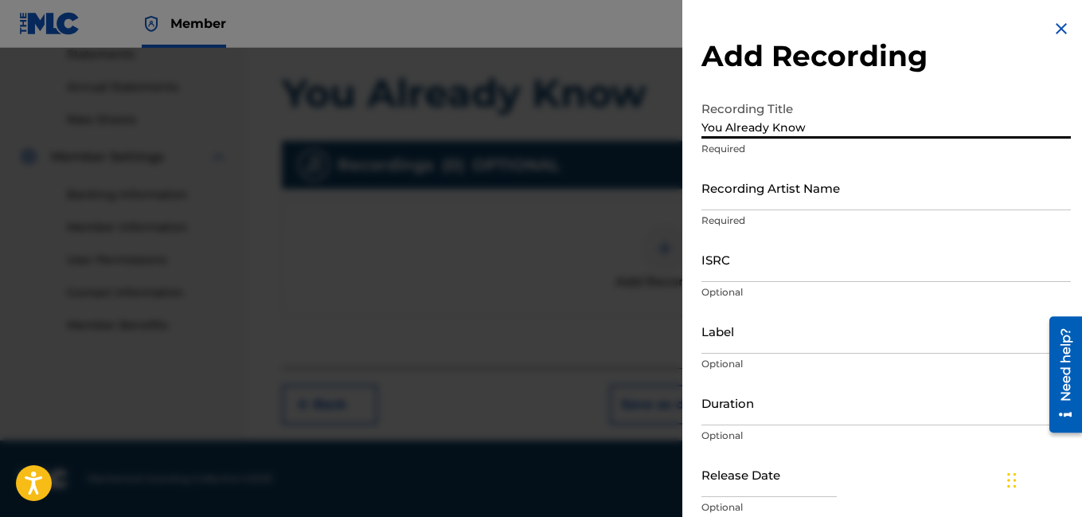
type input "You Already Know"
click at [754, 198] on input "Recording Artist Name" at bounding box center [887, 187] width 370 height 45
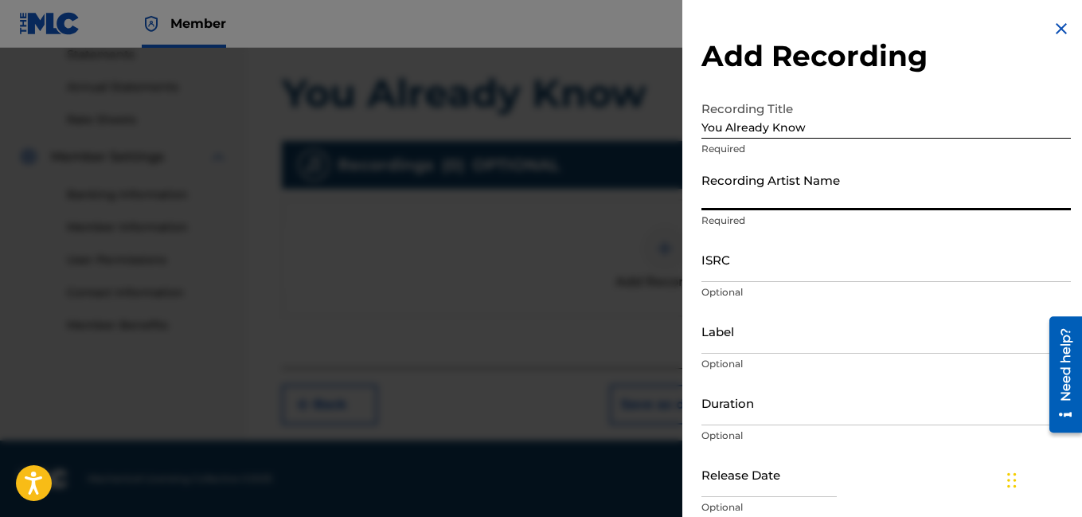
type input "Rocdeneiro"
click at [767, 409] on input "Duration" at bounding box center [887, 402] width 370 height 45
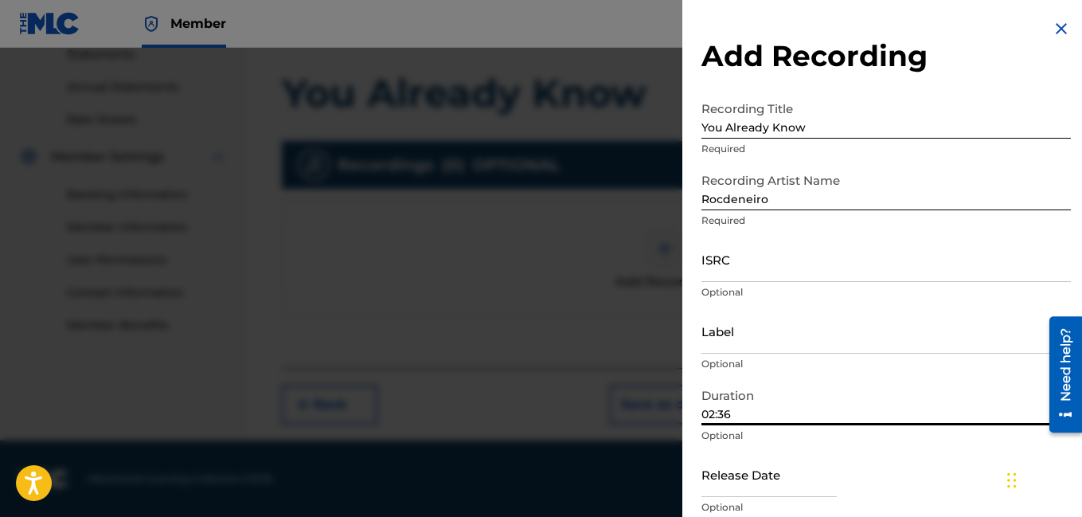
type input "02:36"
click at [922, 480] on div "Release Date Optional" at bounding box center [887, 488] width 370 height 72
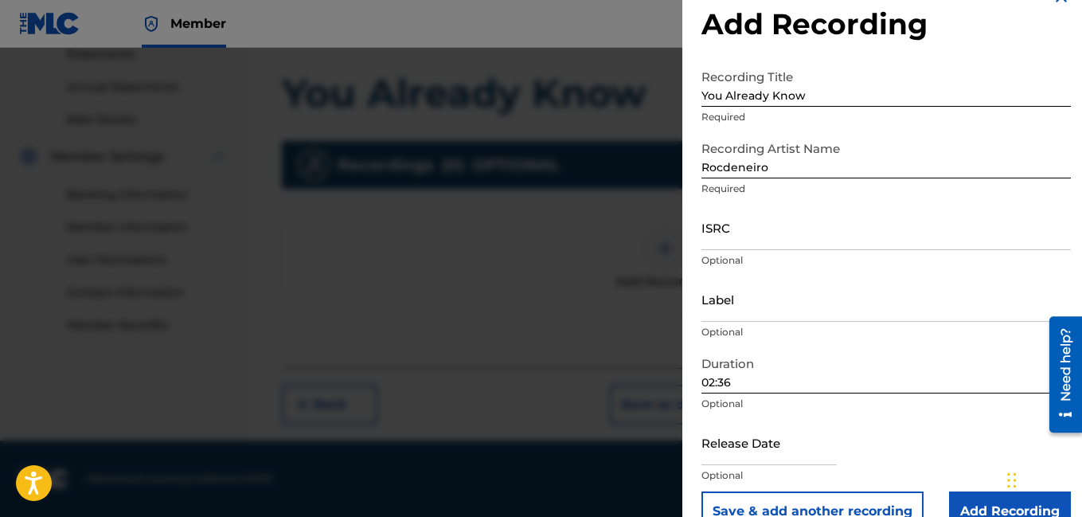
scroll to position [64, 0]
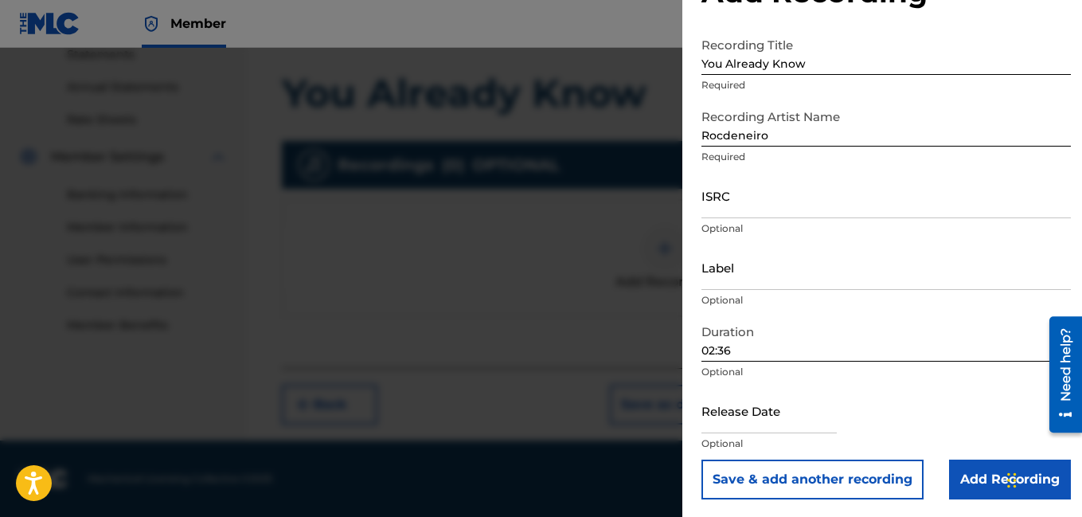
click at [985, 483] on input "Add Recording" at bounding box center [1010, 480] width 122 height 40
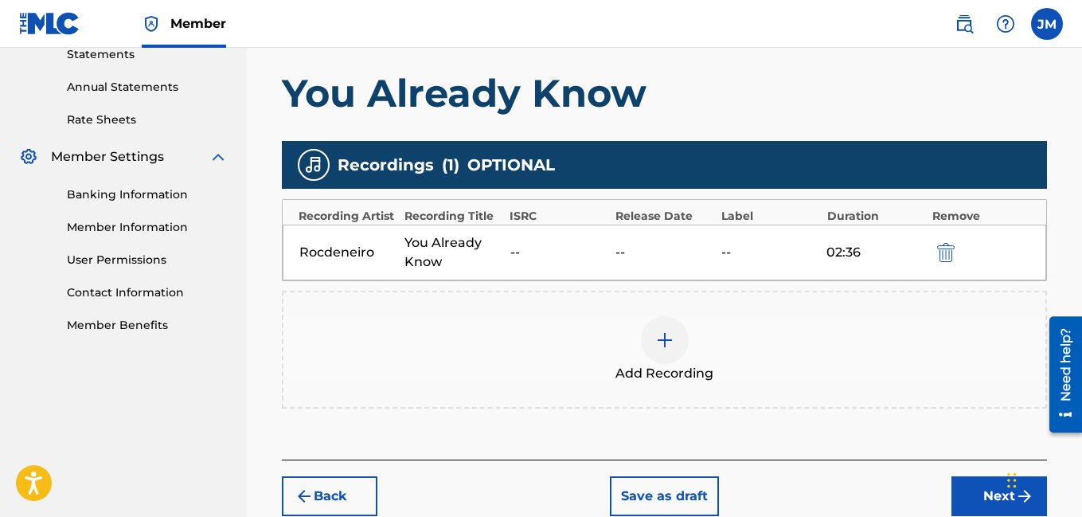
click at [987, 497] on button "Next" at bounding box center [1000, 496] width 96 height 40
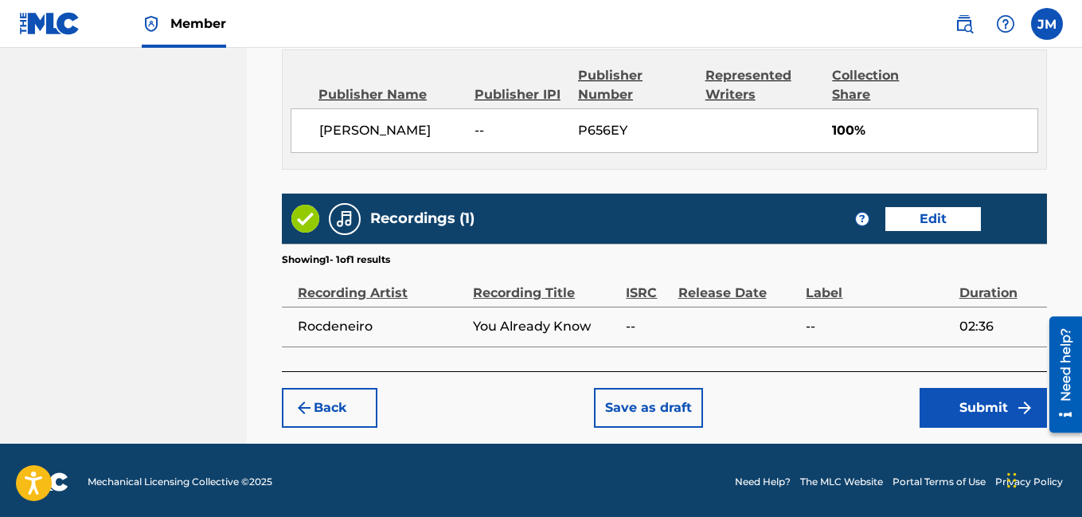
scroll to position [881, 0]
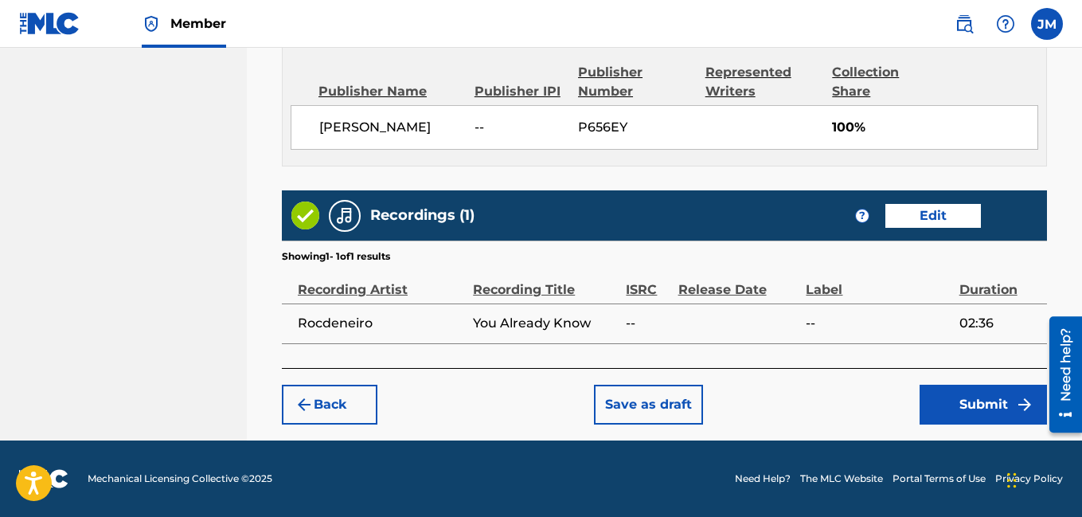
click at [965, 405] on button "Submit" at bounding box center [983, 405] width 127 height 40
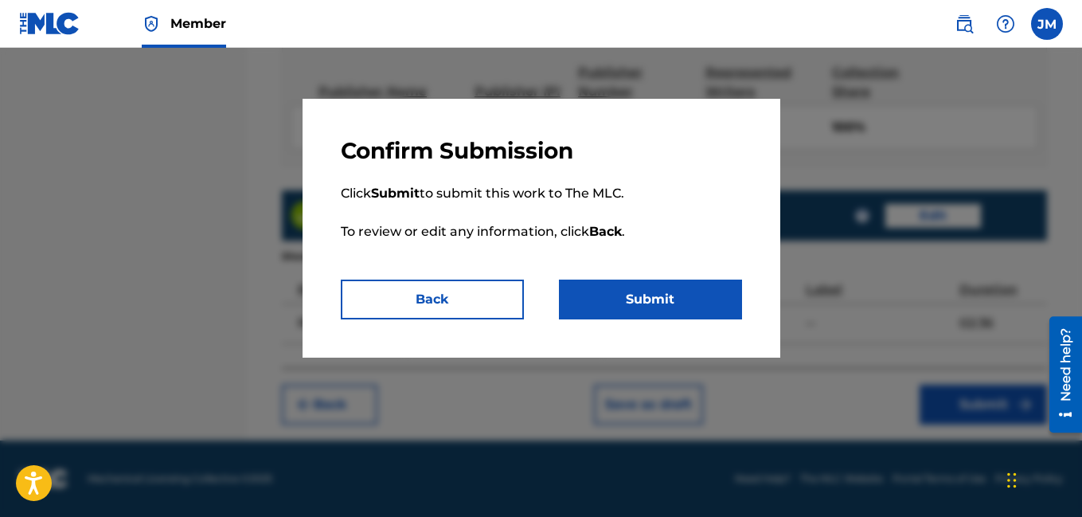
click at [664, 293] on button "Submit" at bounding box center [650, 300] width 183 height 40
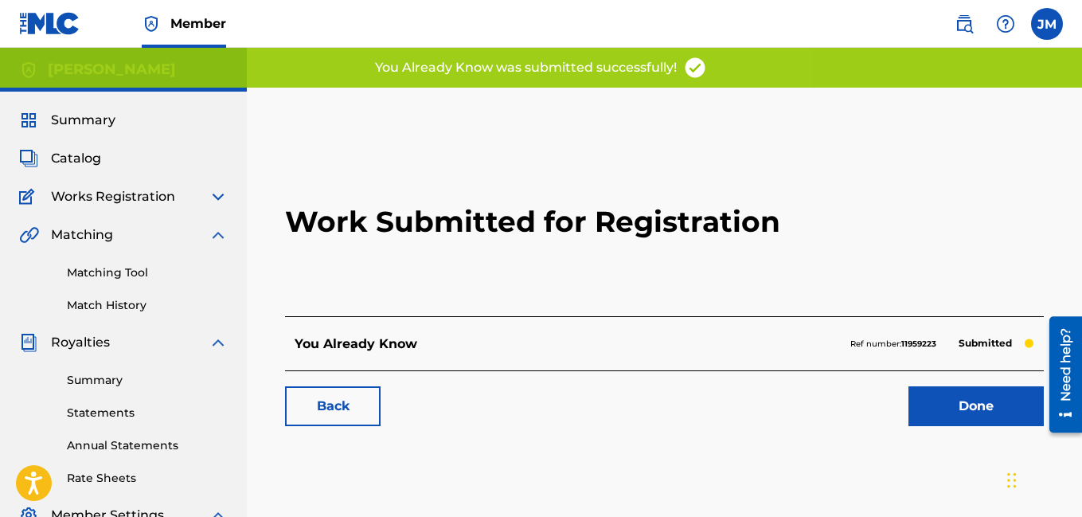
click at [937, 397] on link "Done" at bounding box center [976, 406] width 135 height 40
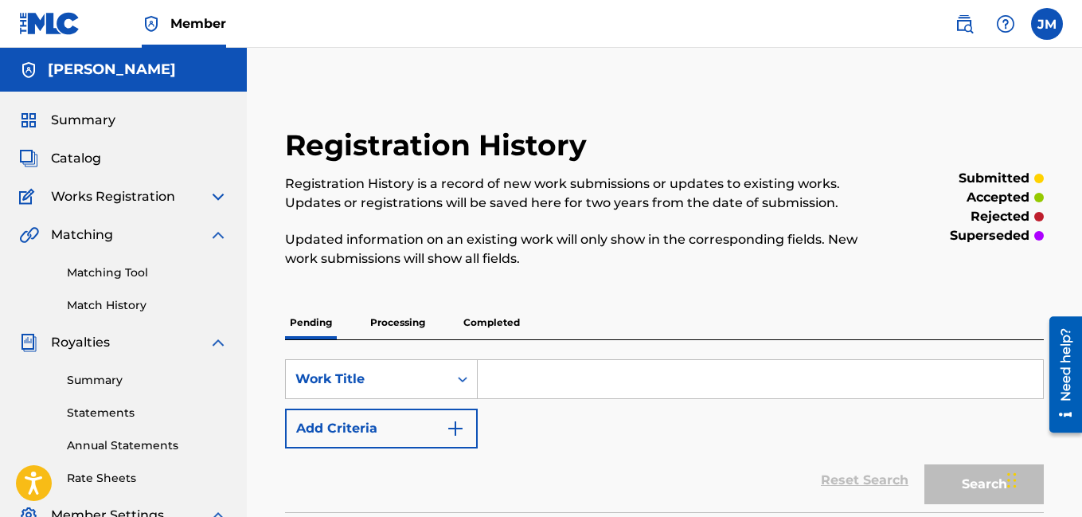
click at [119, 409] on link "Statements" at bounding box center [147, 413] width 161 height 17
